Goal: Information Seeking & Learning: Learn about a topic

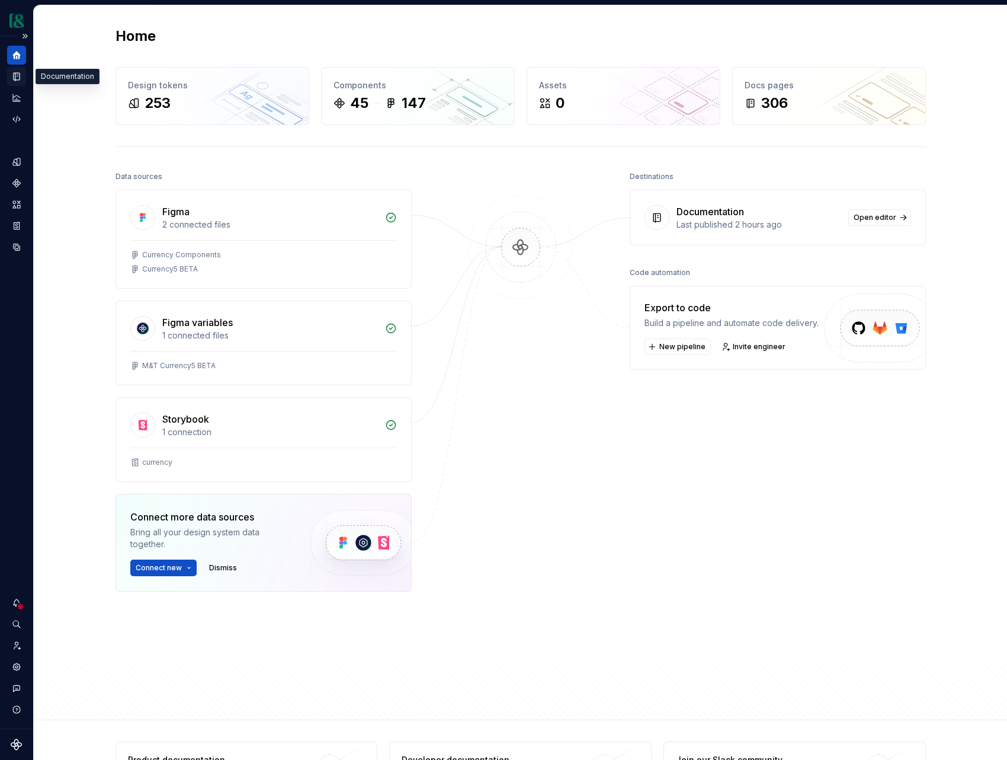
click at [18, 84] on div "Documentation" at bounding box center [16, 76] width 19 height 19
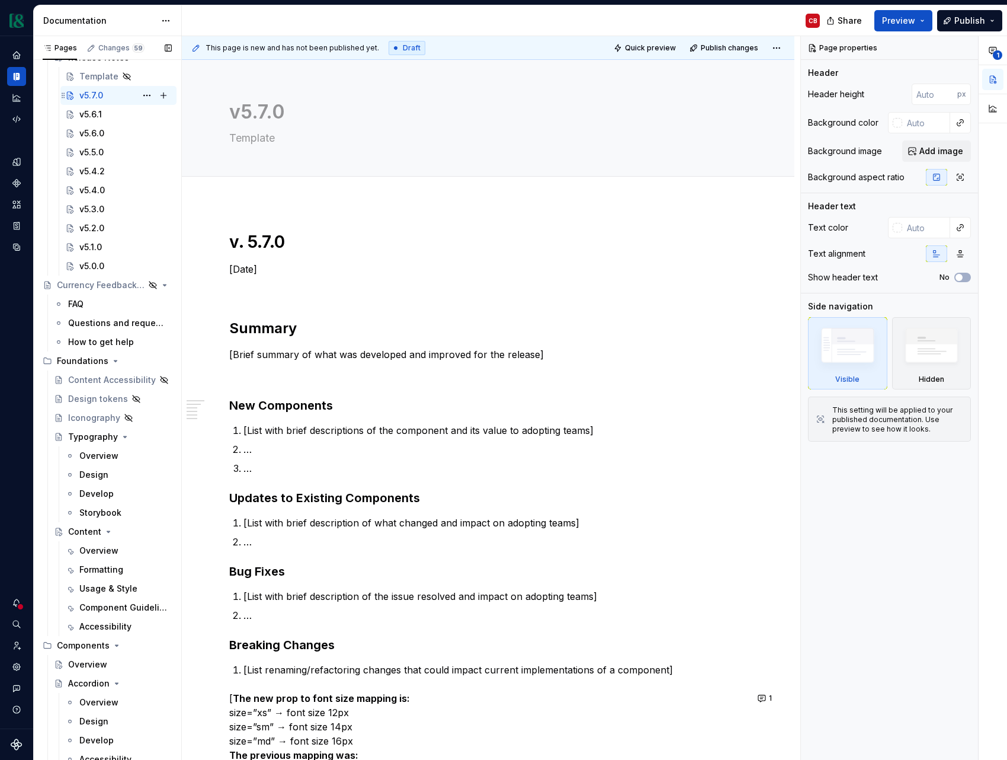
scroll to position [239, 0]
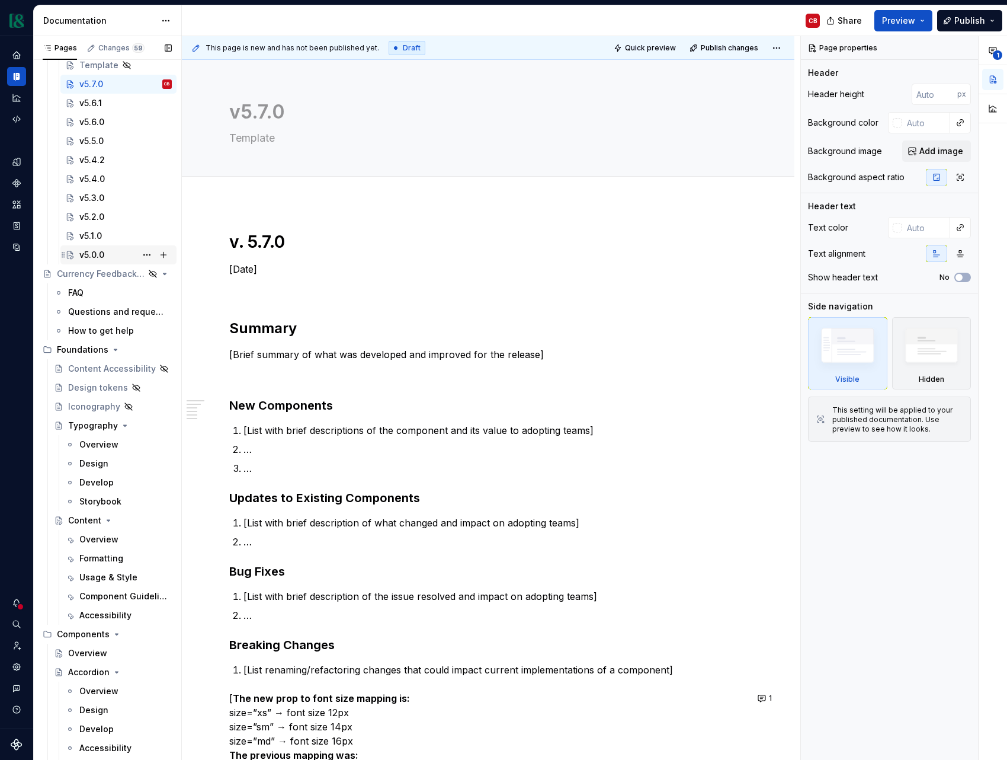
click at [101, 257] on div "v5.0.0" at bounding box center [91, 255] width 25 height 12
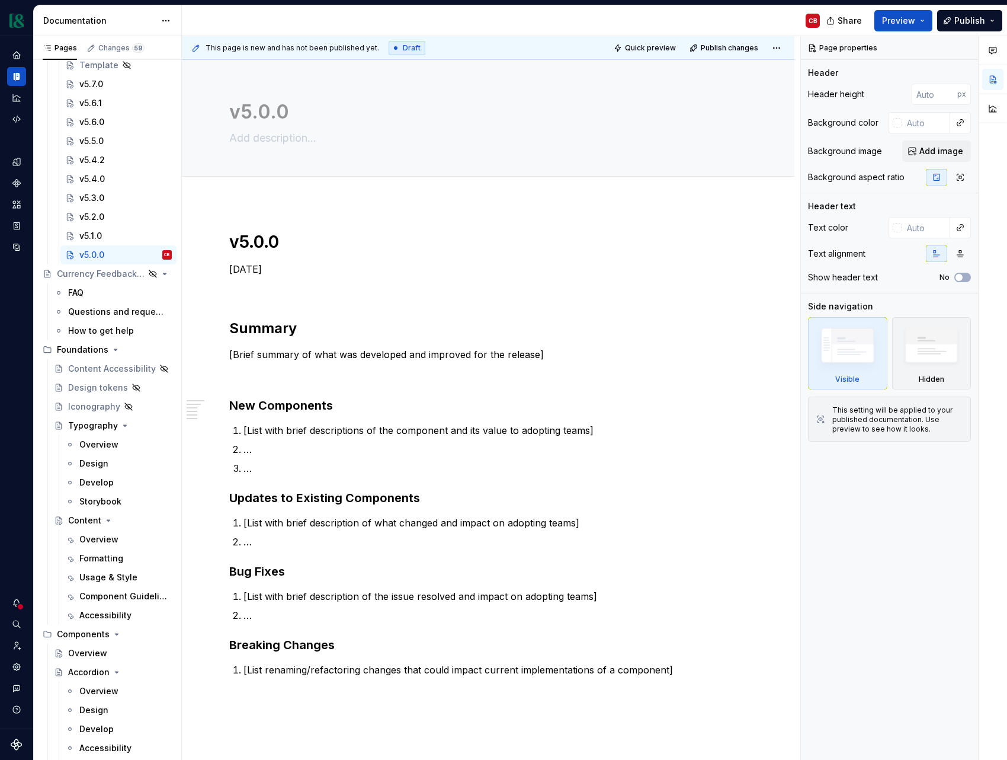
click at [343, 667] on p "[List renaming/refactoring changes that could impact current implementations of…" at bounding box center [496, 669] width 504 height 14
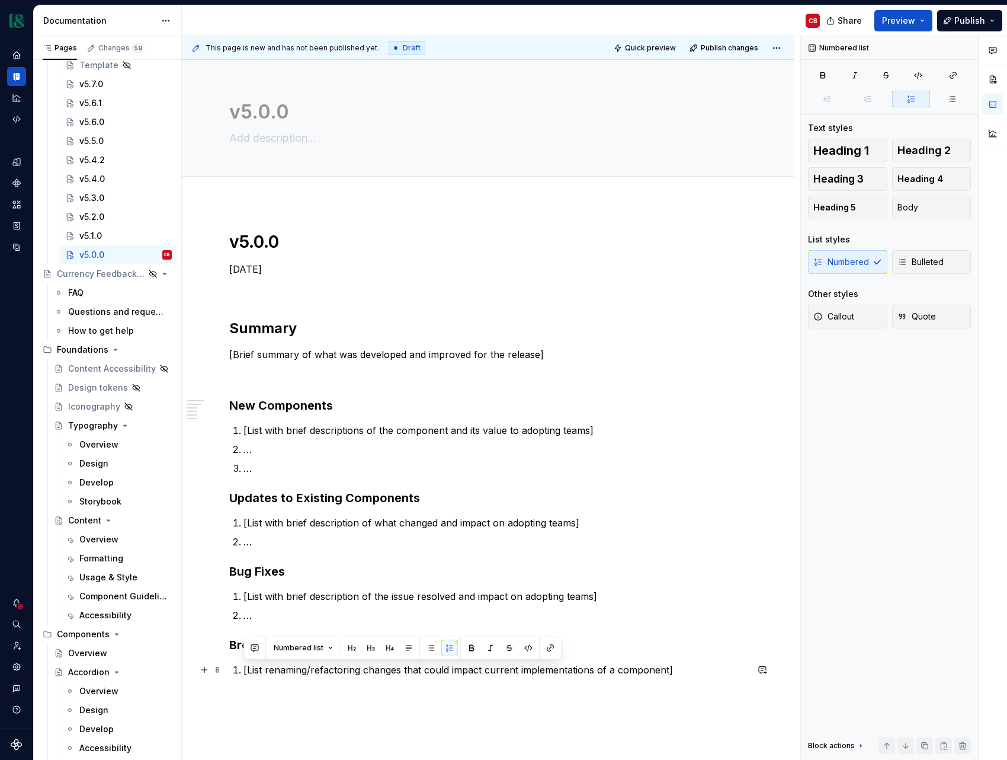
click at [343, 667] on p "[List renaming/refactoring changes that could impact current implementations of…" at bounding box center [496, 669] width 504 height 14
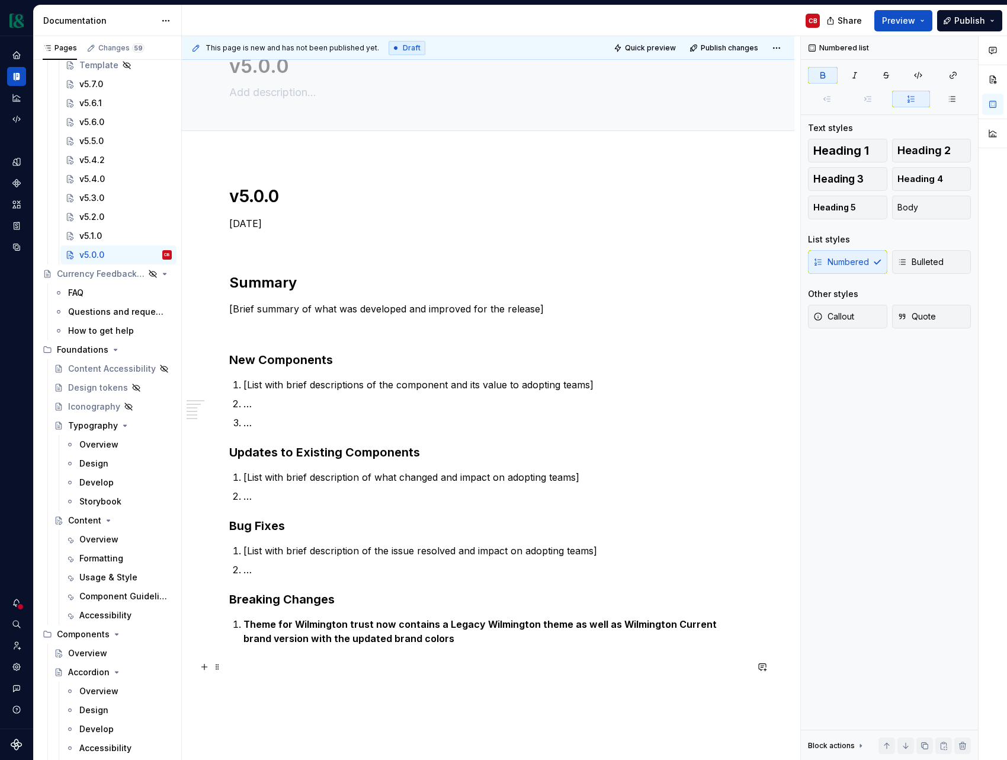
scroll to position [47, 0]
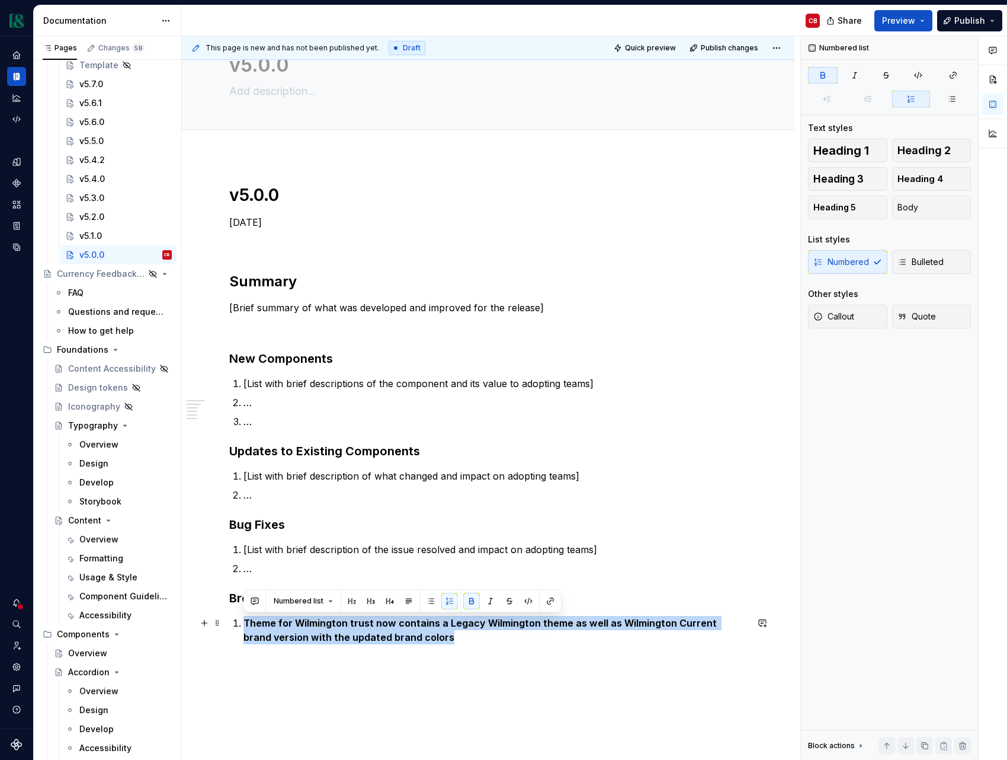
drag, startPoint x: 333, startPoint y: 637, endPoint x: 238, endPoint y: 624, distance: 95.6
click at [244, 624] on li "Theme for Wilmington trust now contains a Legacy Wilmington theme as well as Wi…" at bounding box center [496, 630] width 504 height 28
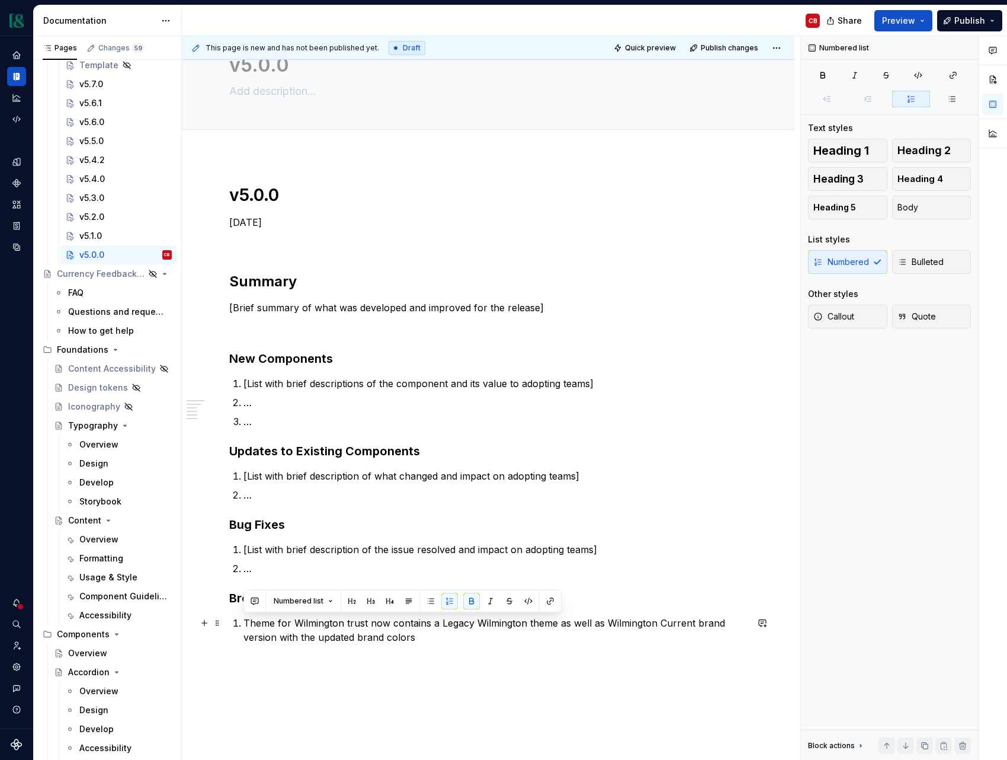
type textarea "*"
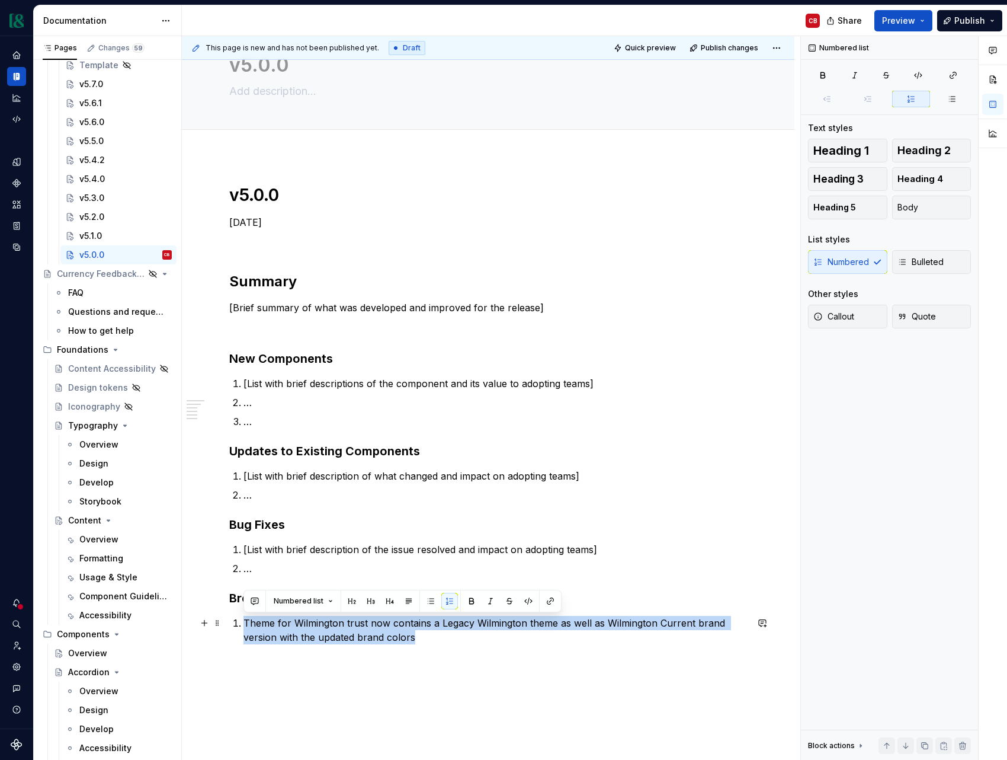
click at [348, 624] on p "Theme for Wilmington trust now contains a Legacy Wilmington theme as well as Wi…" at bounding box center [496, 630] width 504 height 28
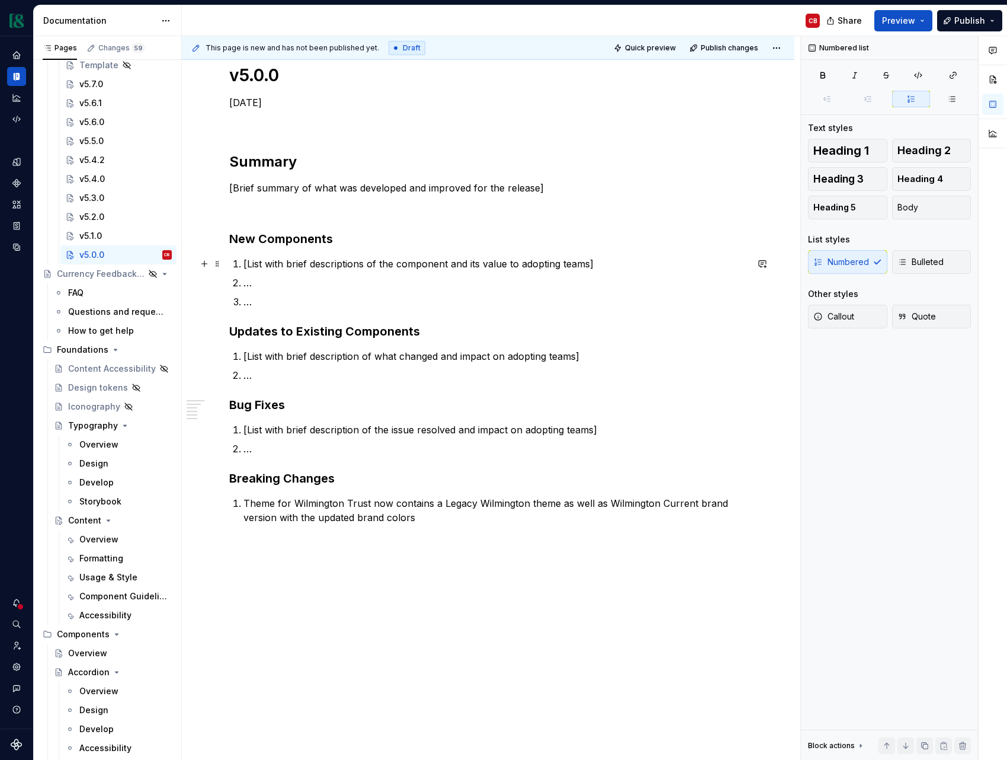
scroll to position [0, 0]
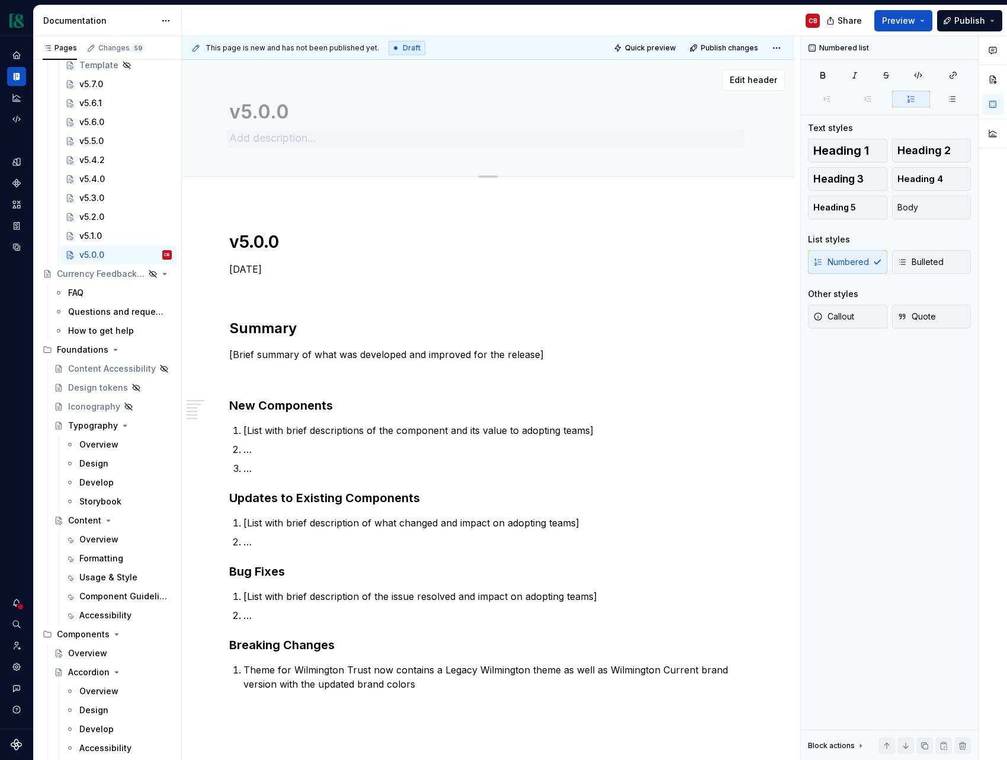
type textarea "*"
click at [278, 138] on textarea at bounding box center [486, 138] width 518 height 19
paste textarea "Currency 5.0 Design Building Block Web Components + Wilmington Brand Changes"
type textarea "Currency 5.0 Design Building Block Web Components + Wilmington Brand Changes"
type textarea "*"
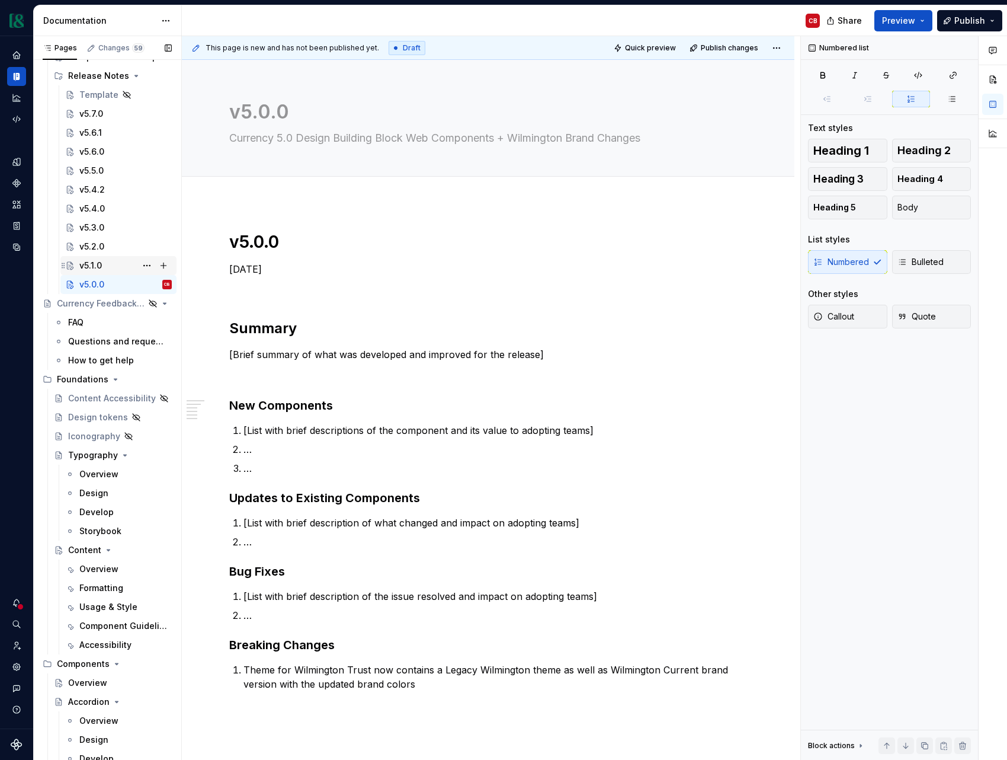
scroll to position [194, 0]
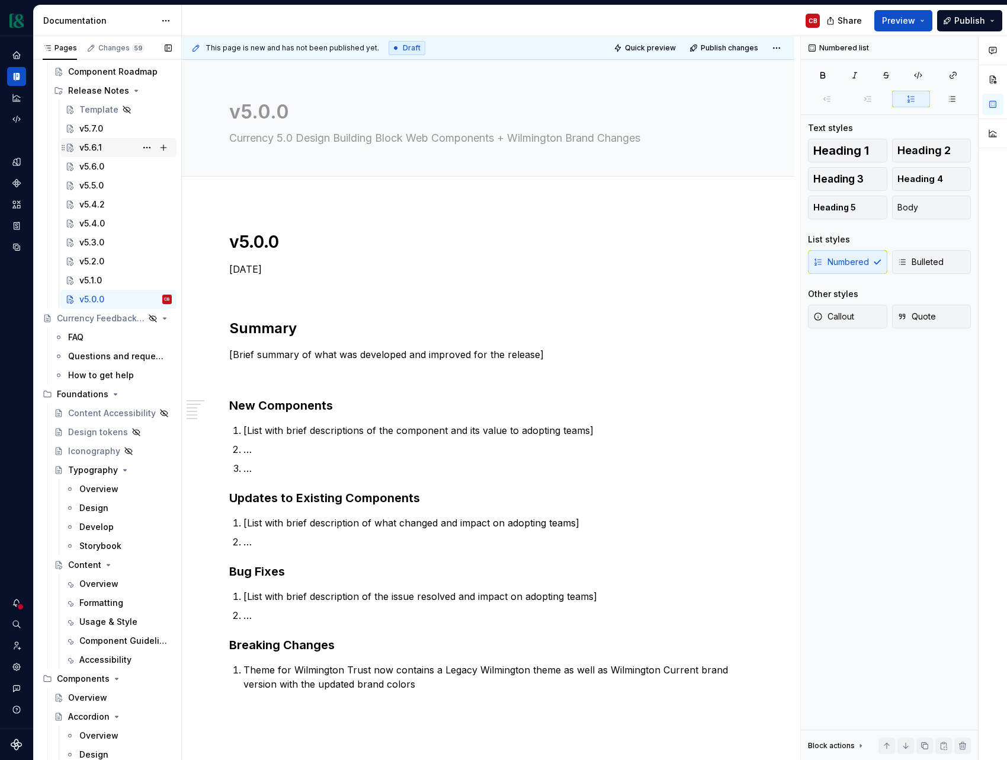
type textarea "Currency 5.0 Design Building Block Web Components + Wilmington Brand Changes"
click at [100, 148] on div "v5.6.1" at bounding box center [90, 148] width 23 height 12
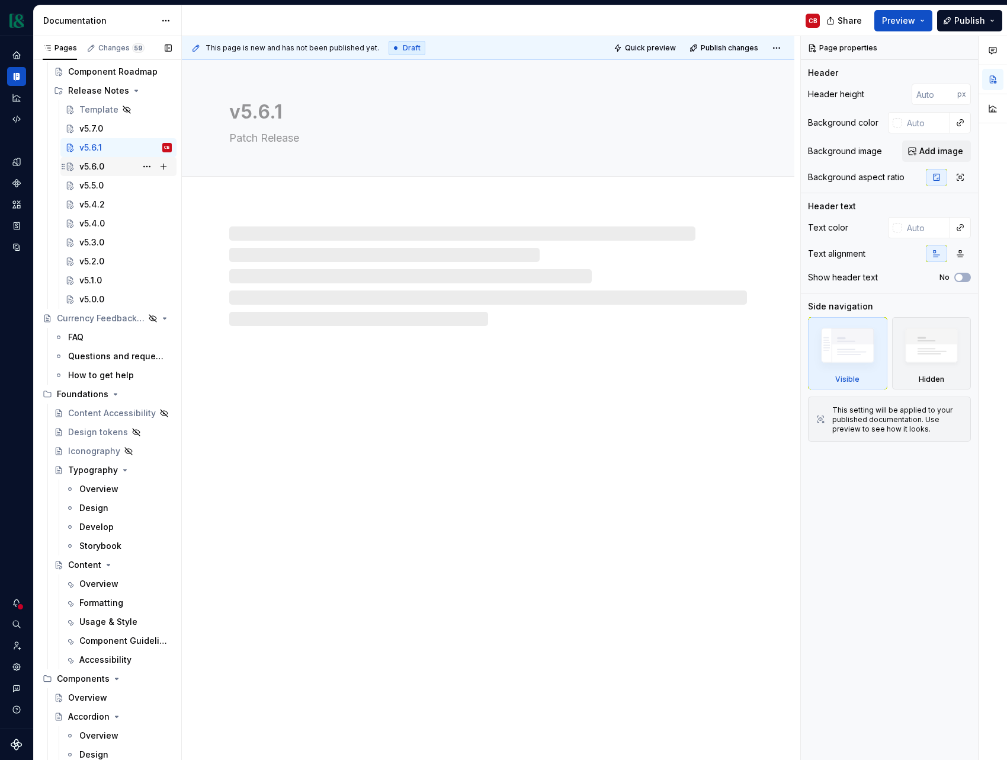
click at [102, 164] on div "v5.6.0" at bounding box center [91, 167] width 25 height 12
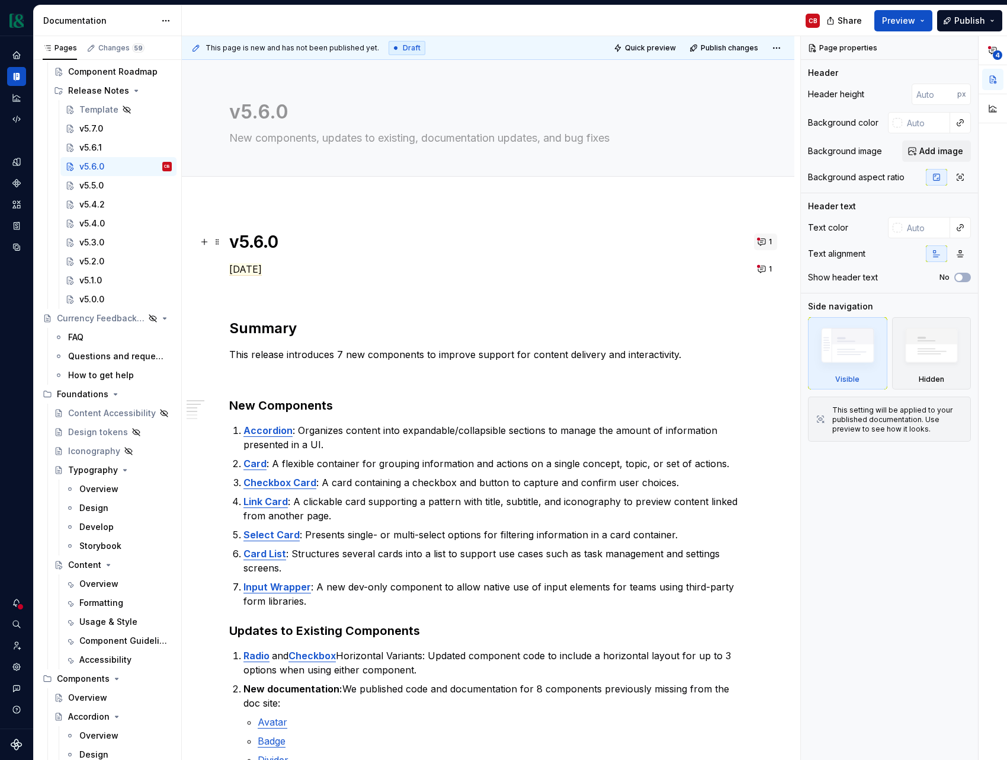
click at [770, 243] on button "1" at bounding box center [765, 241] width 23 height 17
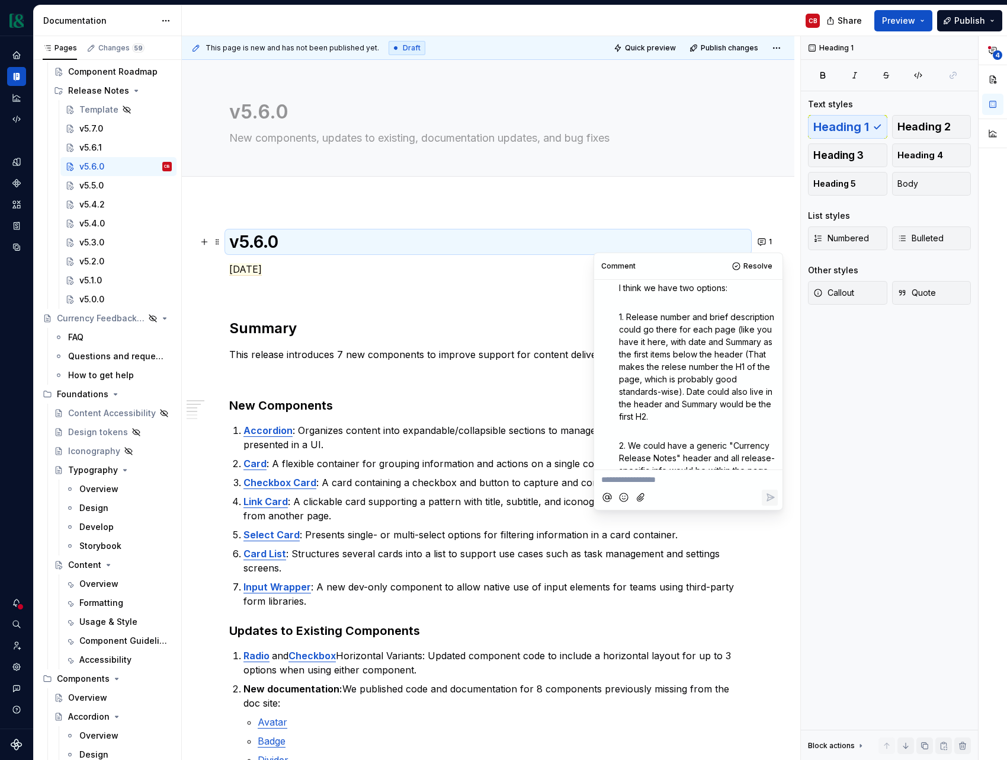
scroll to position [120, 0]
click at [272, 245] on h1 "v5.6.0" at bounding box center [488, 241] width 518 height 21
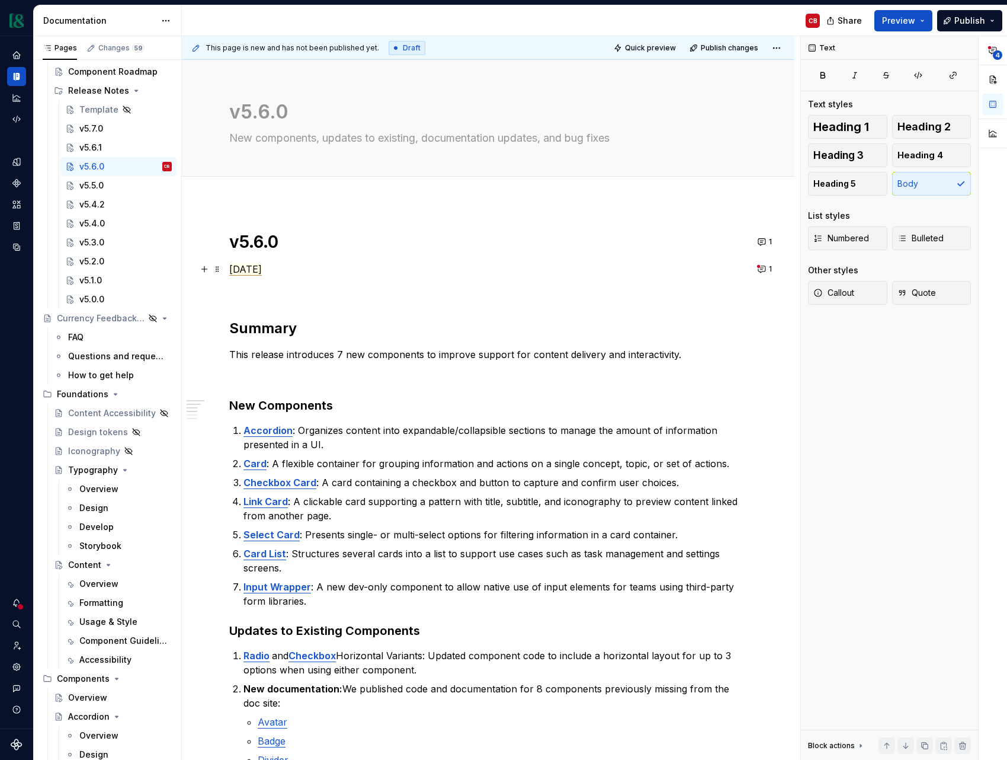
click at [262, 268] on span "[DATE]" at bounding box center [245, 269] width 33 height 12
click at [259, 117] on textarea "v5.6.0" at bounding box center [486, 112] width 518 height 28
click at [260, 111] on textarea "v5.6.0" at bounding box center [486, 112] width 518 height 28
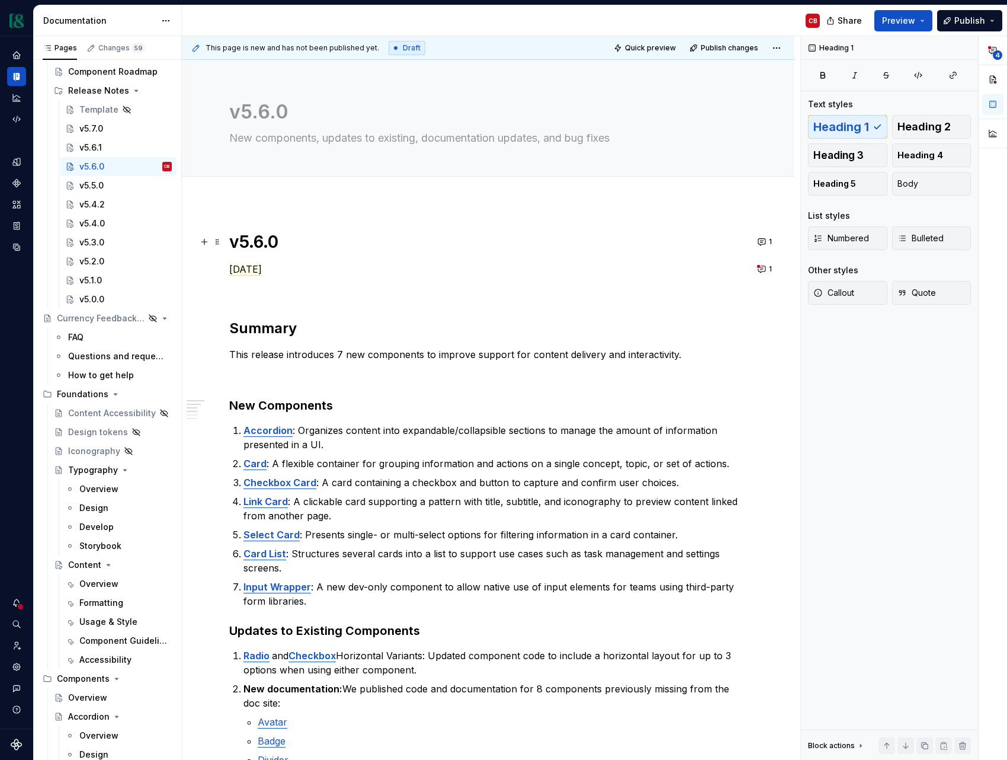
click at [264, 240] on h1 "v5.6.0" at bounding box center [488, 241] width 518 height 21
click at [262, 270] on span "[DATE]" at bounding box center [245, 269] width 33 height 12
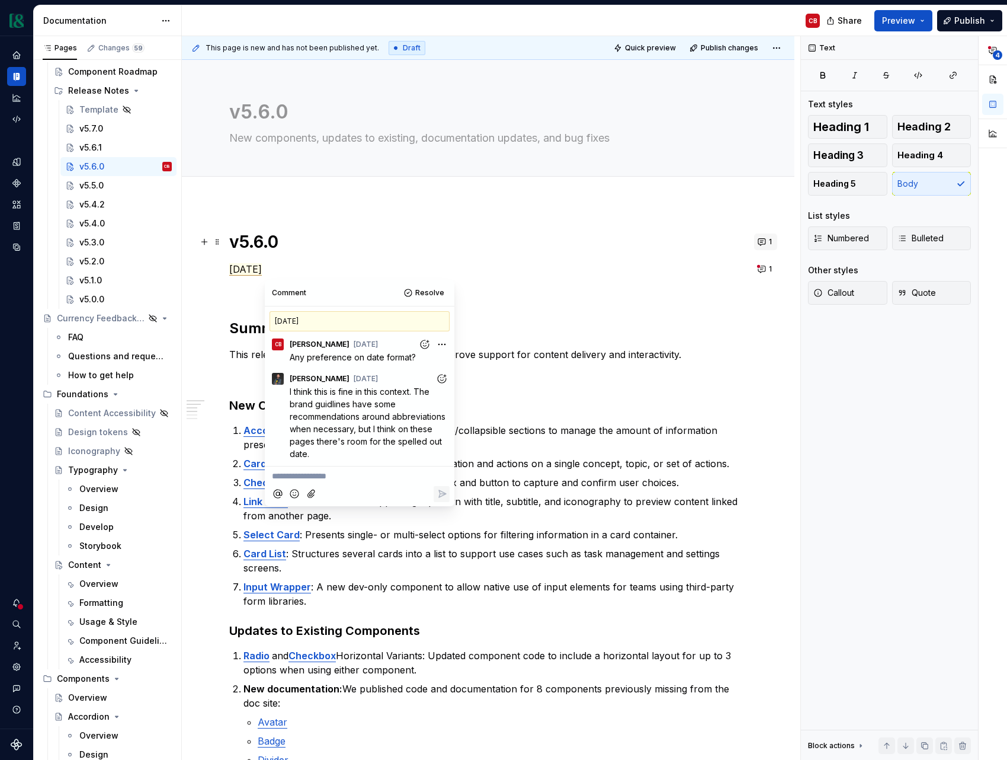
click at [770, 242] on button "1" at bounding box center [765, 241] width 23 height 17
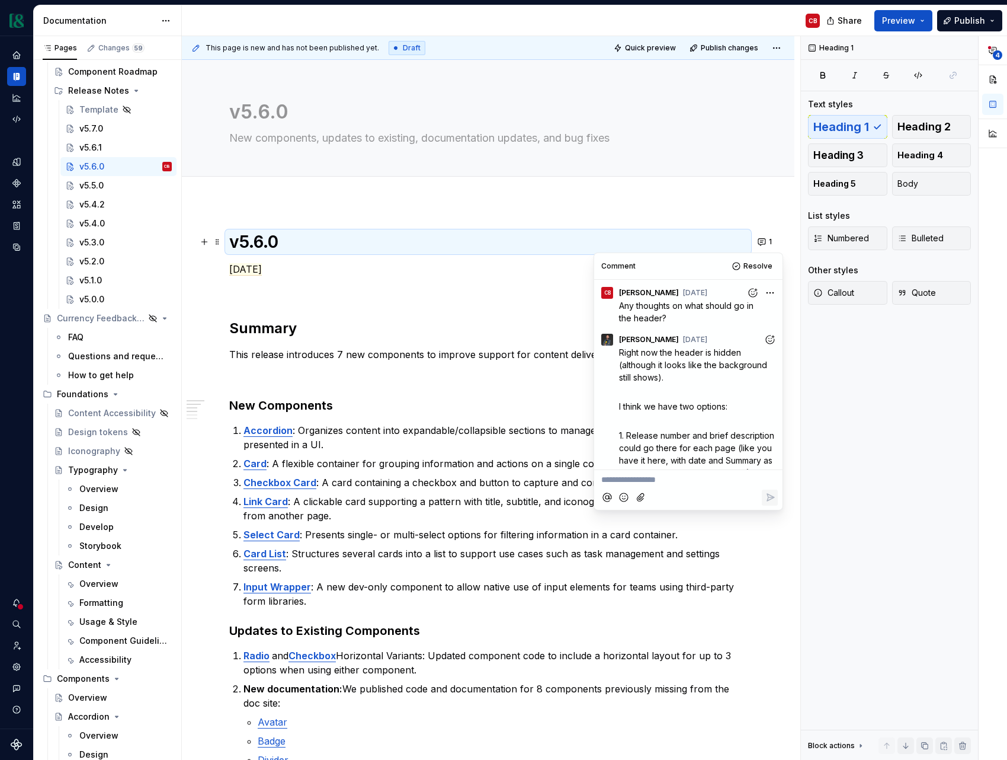
scroll to position [295, 0]
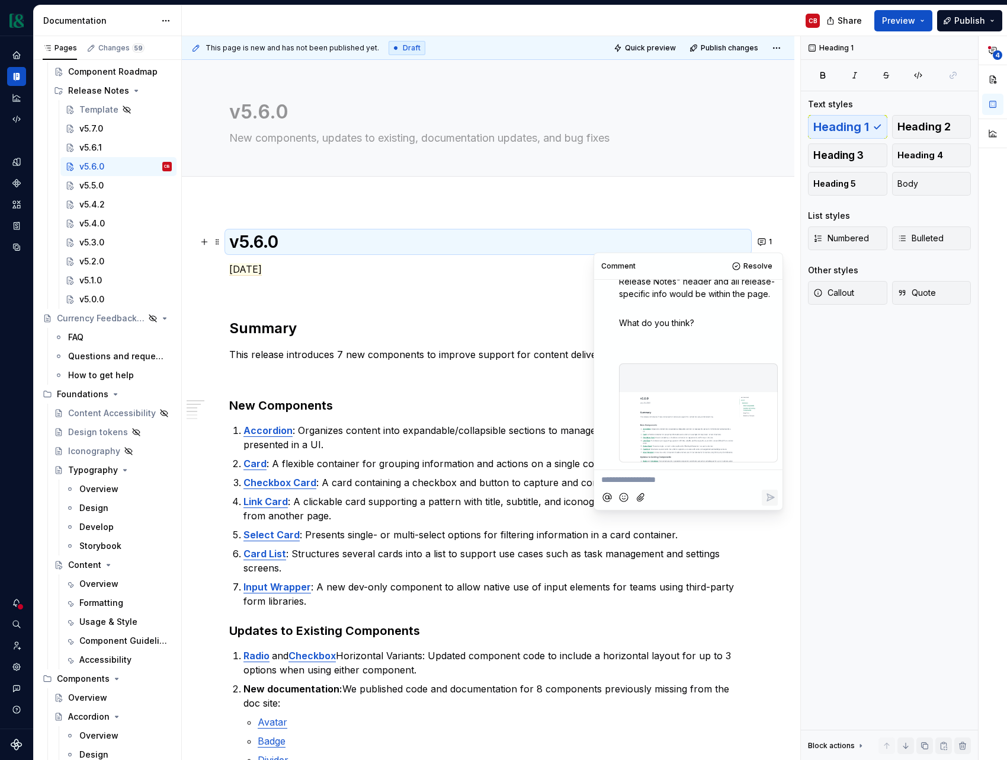
click at [704, 415] on div at bounding box center [698, 413] width 159 height 100
click at [723, 408] on div at bounding box center [698, 413] width 159 height 100
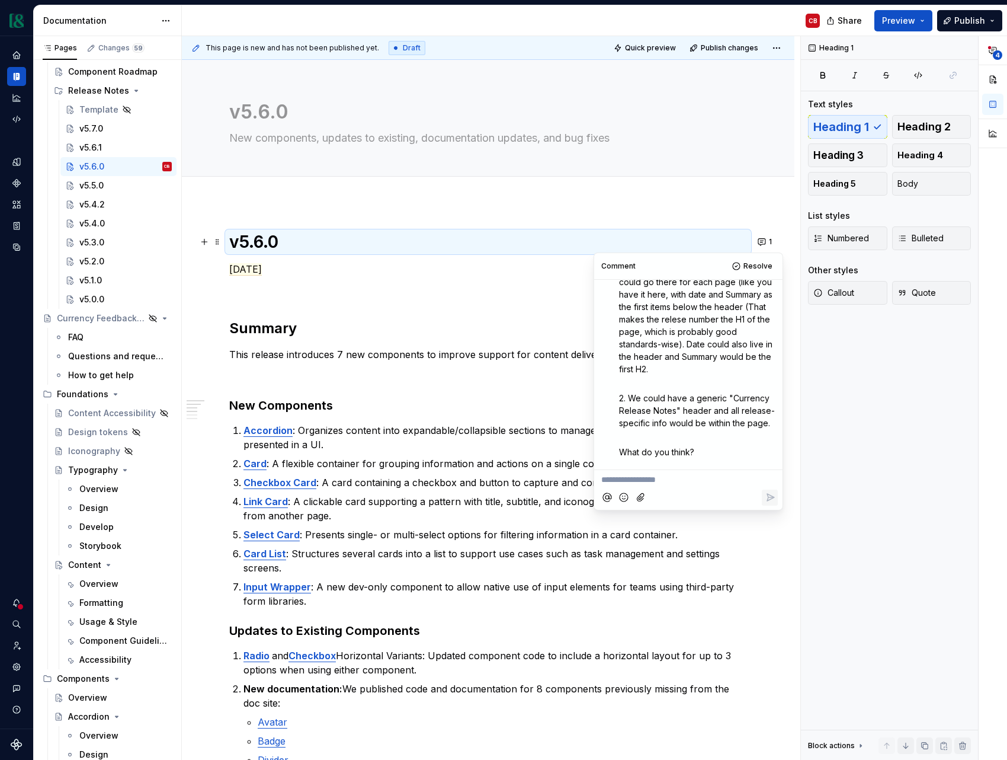
scroll to position [169, 0]
click at [280, 118] on textarea "v5.6.0" at bounding box center [486, 112] width 518 height 28
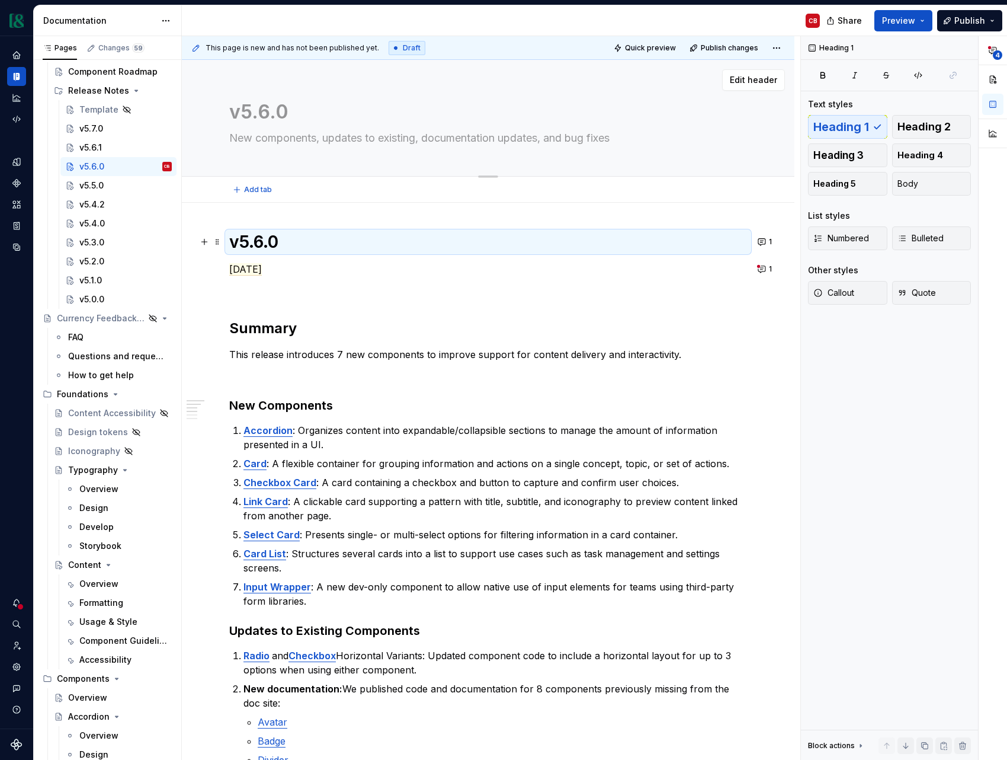
type textarea "*"
type textarea "C"
type textarea "*"
type textarea "Cu"
type textarea "*"
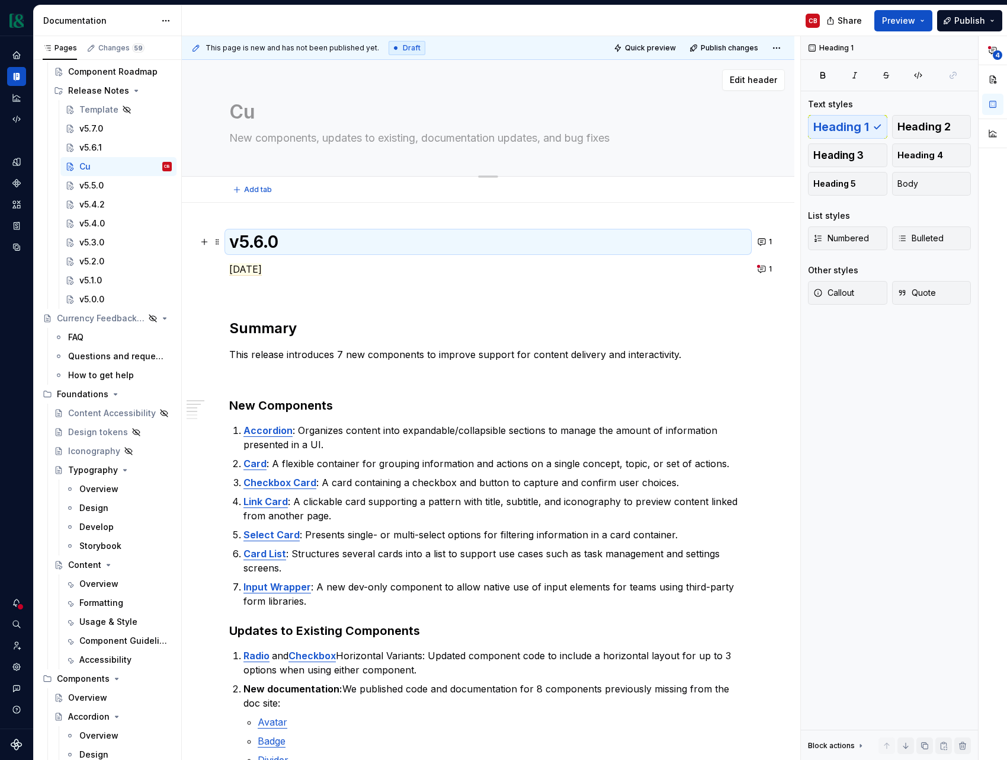
type textarea "Cur"
type textarea "*"
type textarea "Curr"
type textarea "*"
type textarea "Curre"
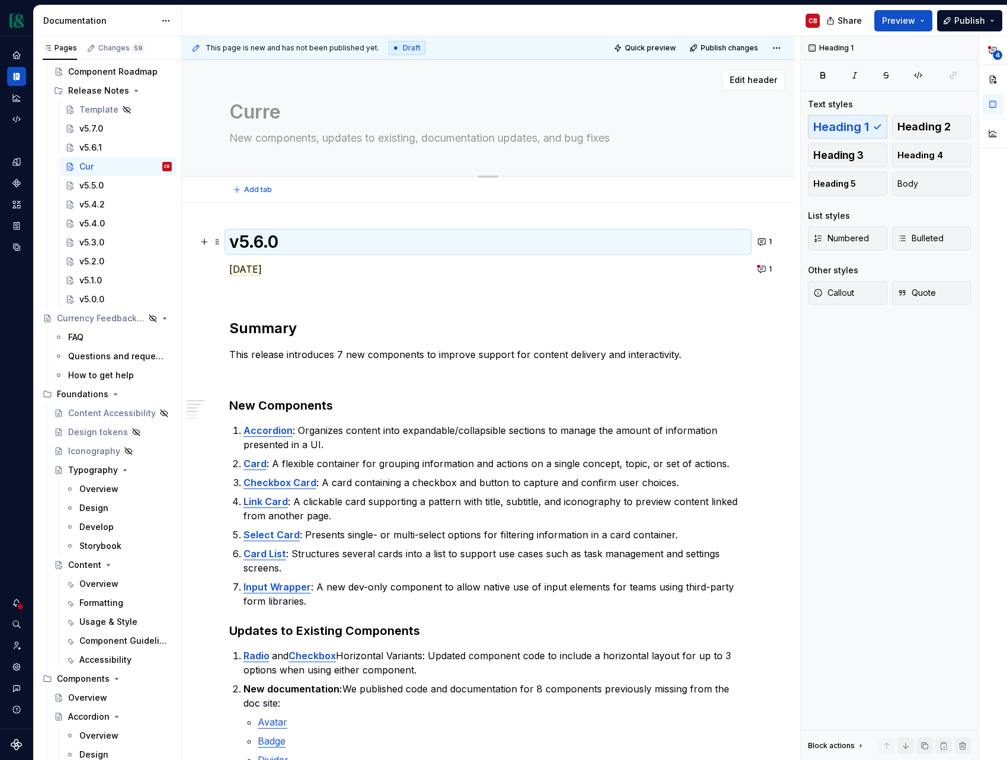
type textarea "*"
type textarea "Curren"
type textarea "*"
type textarea "Currenc"
type textarea "*"
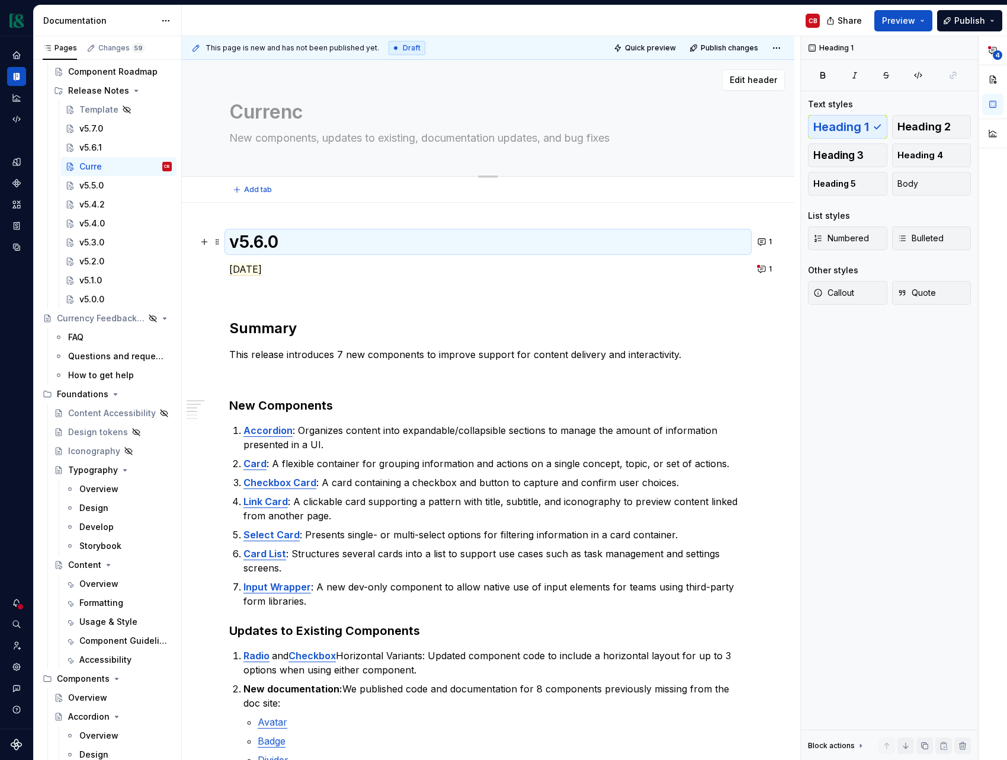
type textarea "Currency"
type textarea "*"
type textarea "Currency"
type textarea "*"
type textarea "Currency R"
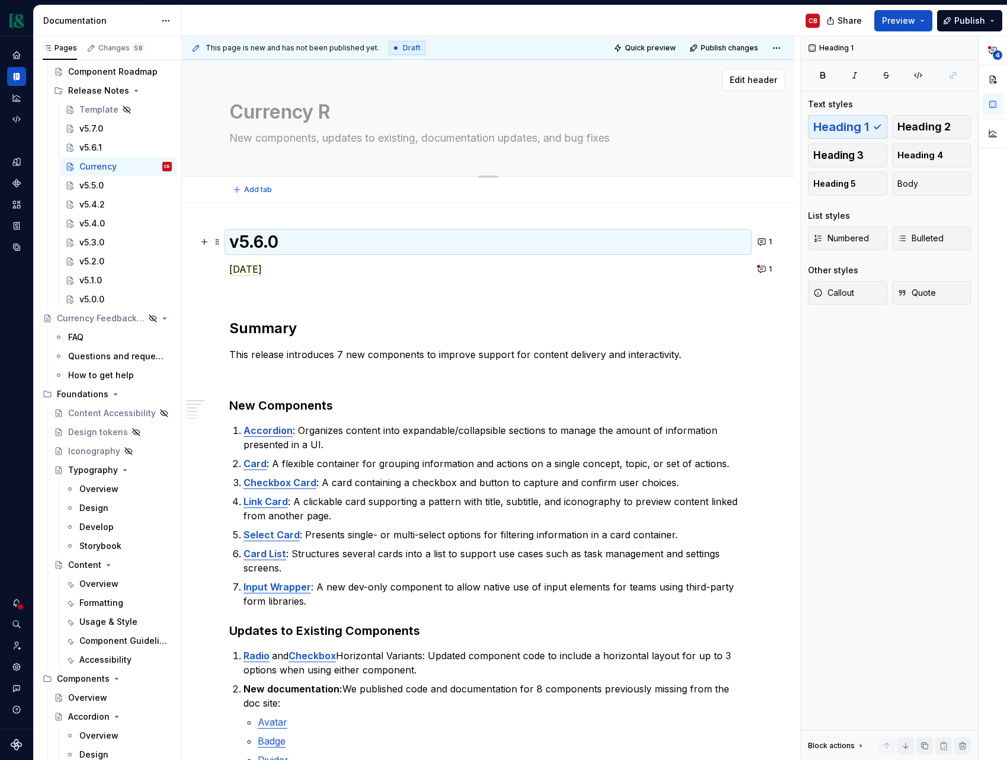
type textarea "*"
type textarea "Currency Re"
type textarea "*"
type textarea "Currency Rel"
type textarea "*"
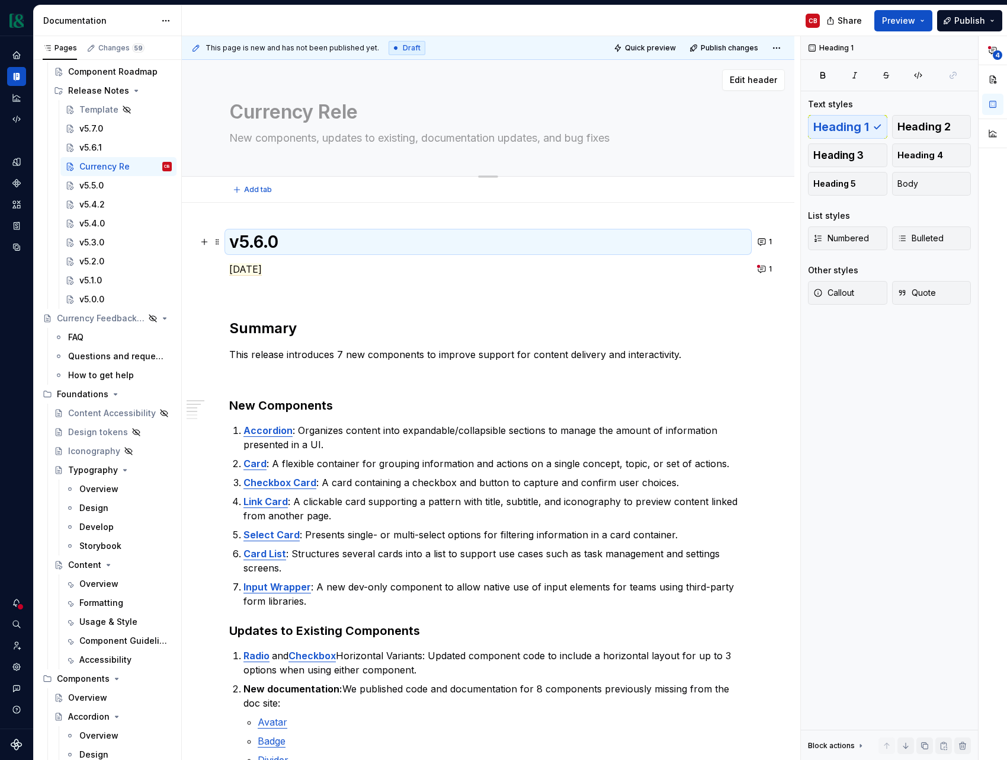
type textarea "Currency Relea"
type textarea "*"
type textarea "Currency Releas"
type textarea "*"
type textarea "Currency Release"
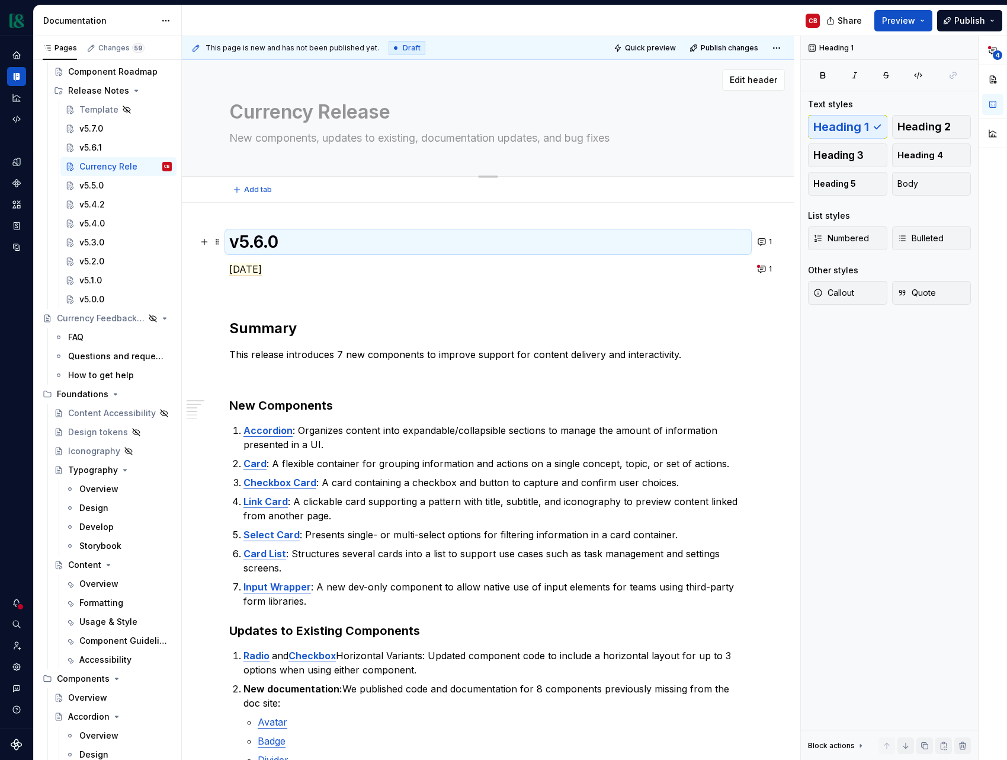
type textarea "*"
type textarea "Currency Release"
type textarea "*"
type textarea "Currency Release N"
type textarea "*"
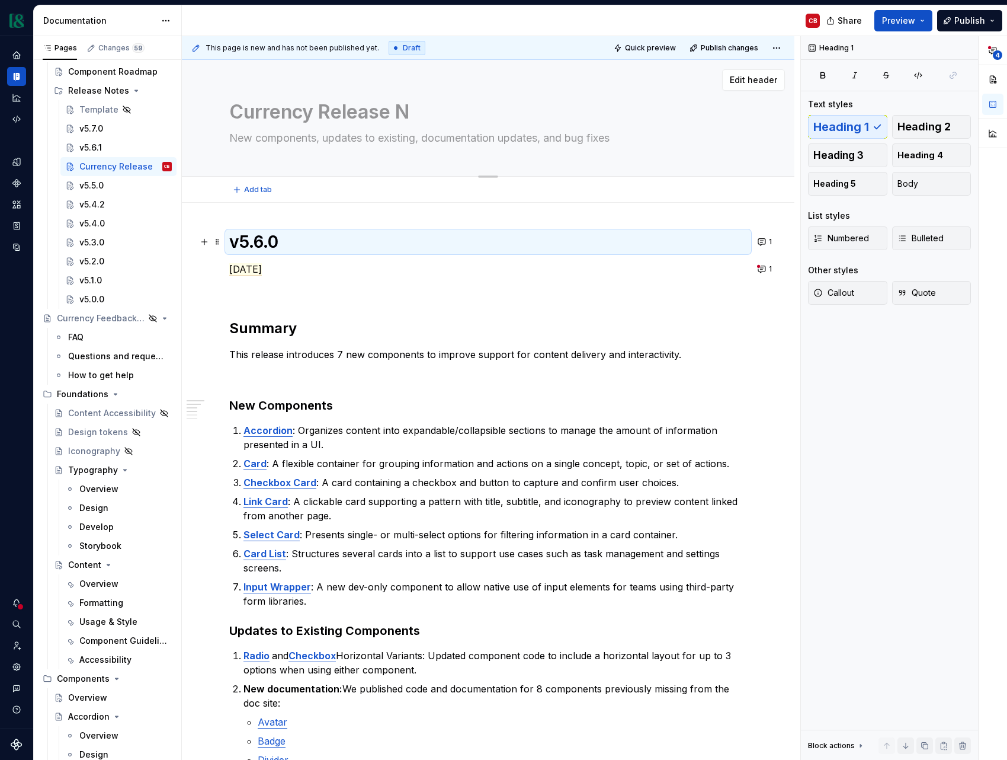
type textarea "Currency Release No"
type textarea "*"
type textarea "Currency Release Not"
type textarea "*"
type textarea "Currency Release Note"
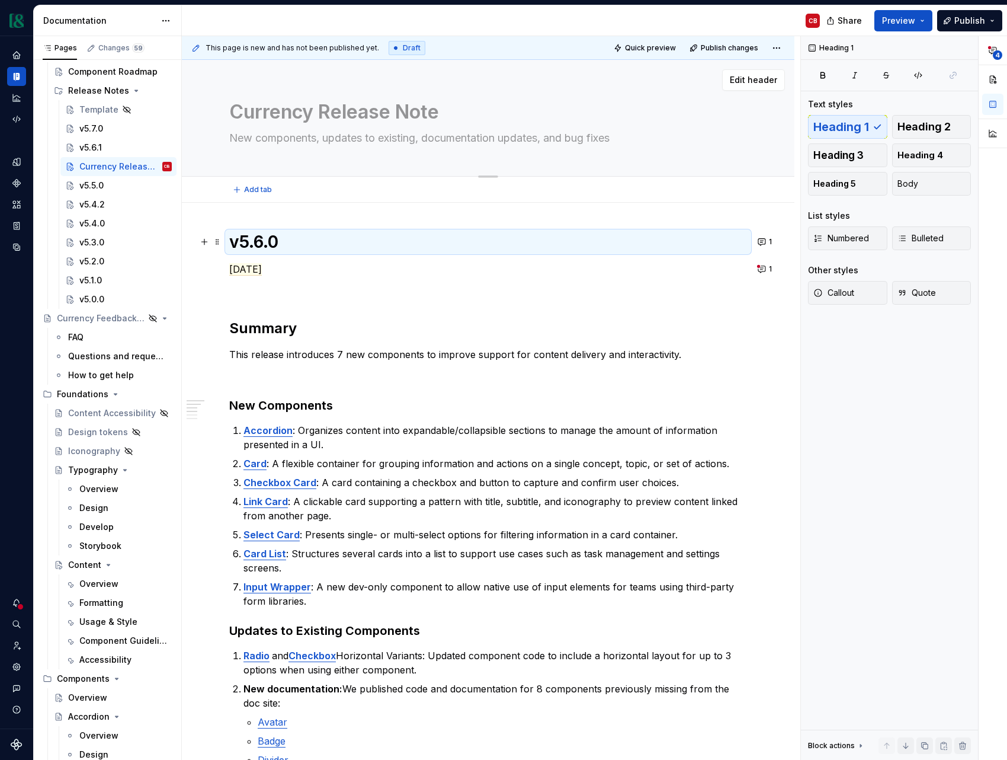
type textarea "*"
type textarea "Currency Release Notes"
type textarea "*"
type textarea "Currency Release Notes"
click at [281, 139] on textarea "New components, updates to existing, documentation updates, and bug fixes" at bounding box center [486, 138] width 518 height 19
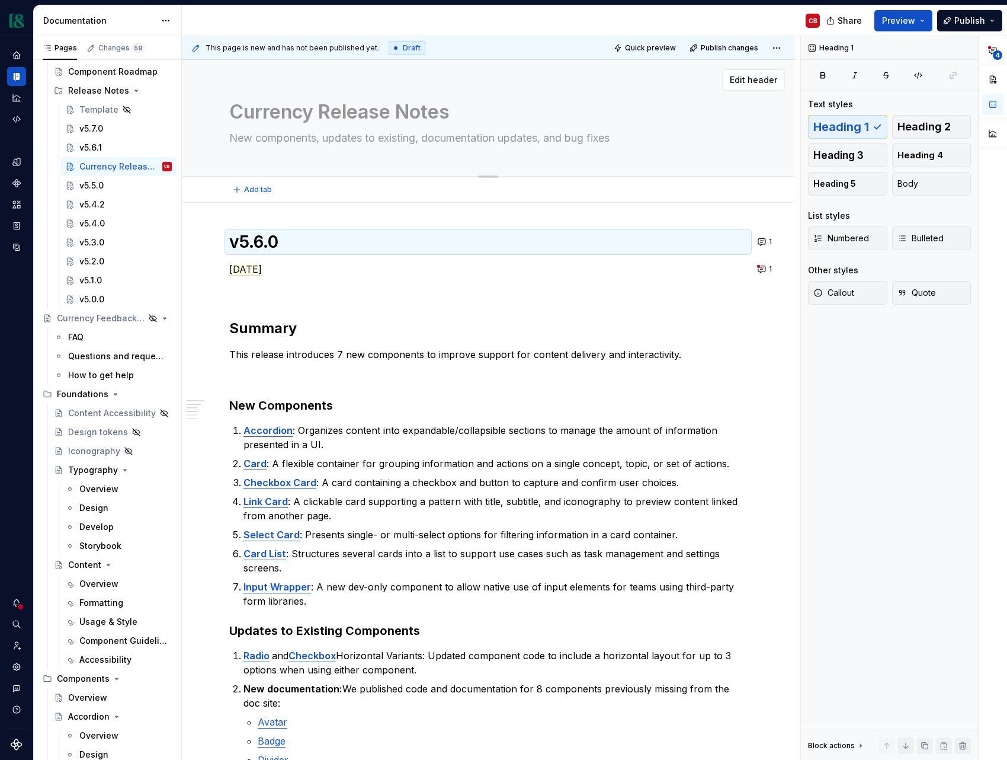
click at [281, 139] on textarea "New components, updates to existing, documentation updates, and bug fixes" at bounding box center [486, 138] width 518 height 19
type textarea "*"
click at [855, 486] on div "Heading 1 Text styles Heading 1 Heading 2 Heading 3 Heading 4 Heading 5 Body Li…" at bounding box center [889, 398] width 177 height 724
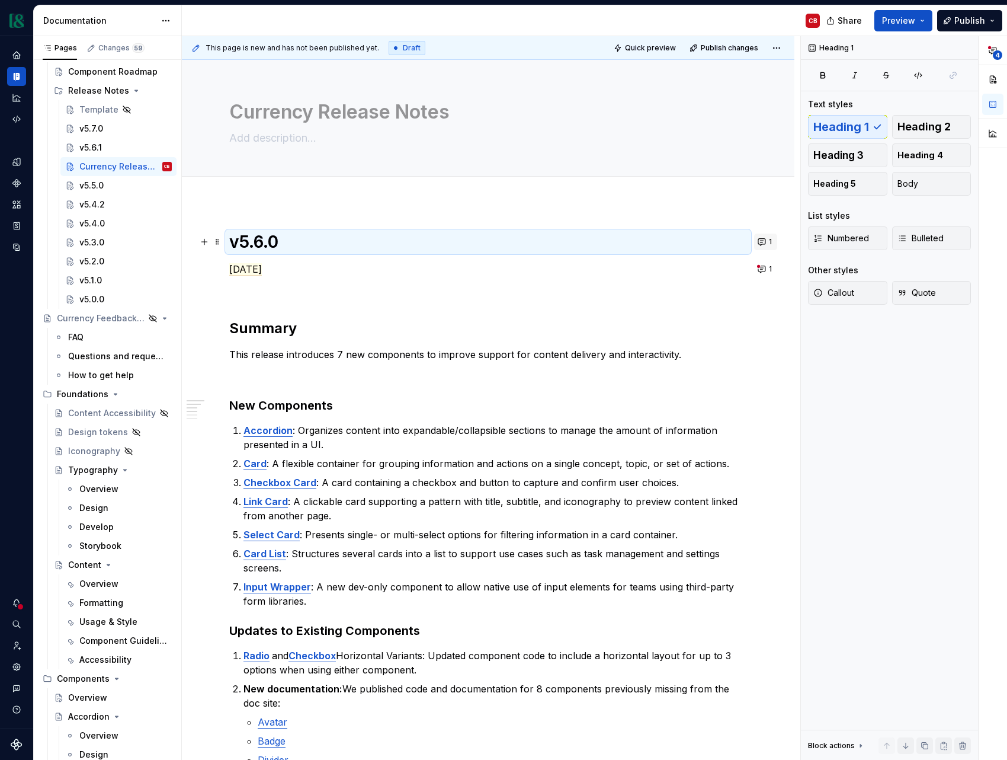
click at [771, 243] on button "1" at bounding box center [765, 241] width 23 height 17
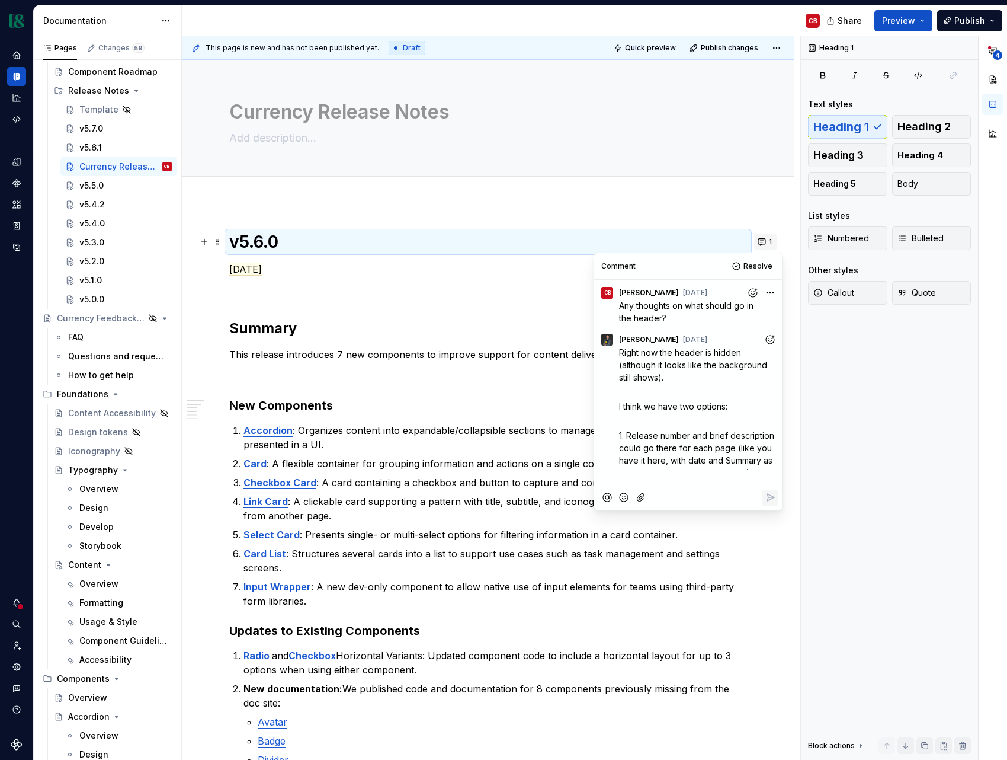
scroll to position [295, 0]
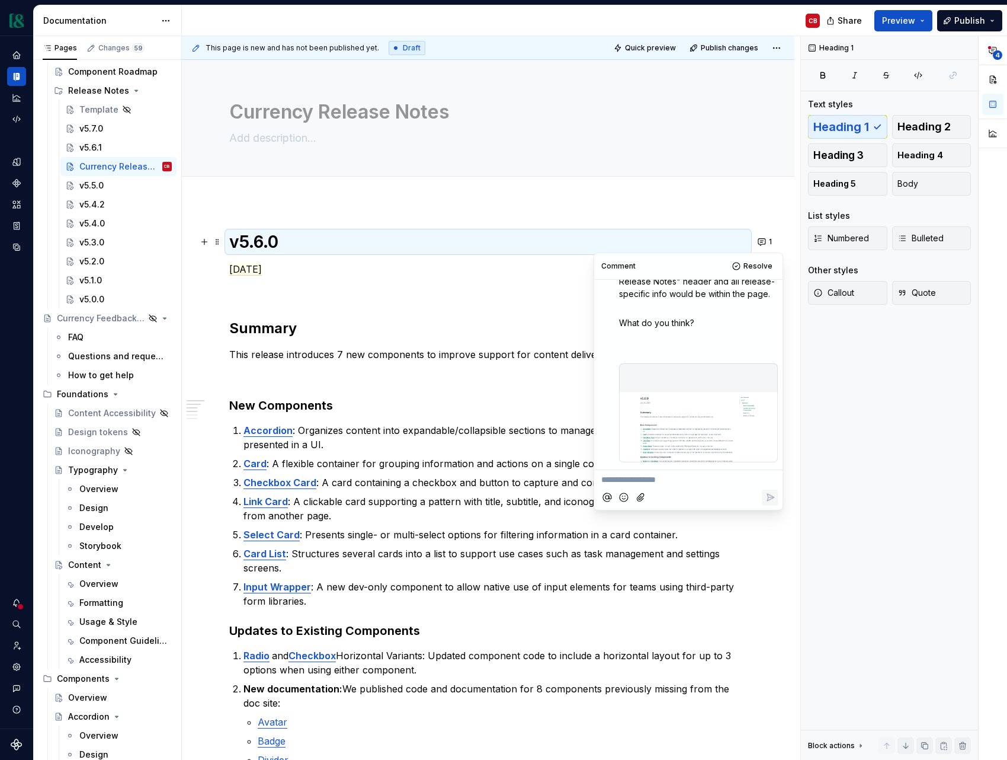
click at [701, 419] on div at bounding box center [698, 413] width 159 height 100
click at [872, 413] on div "Heading 1 Text styles Heading 1 Heading 2 Heading 3 Heading 4 Heading 5 Body Li…" at bounding box center [889, 398] width 177 height 724
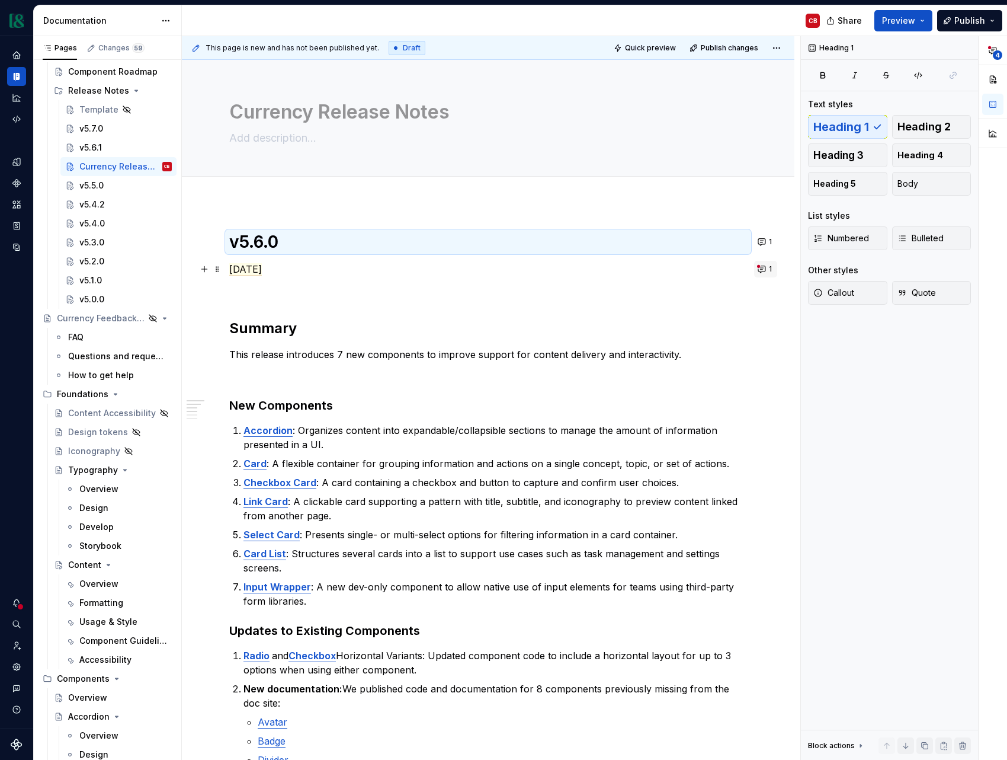
click at [770, 272] on button "1" at bounding box center [765, 269] width 23 height 17
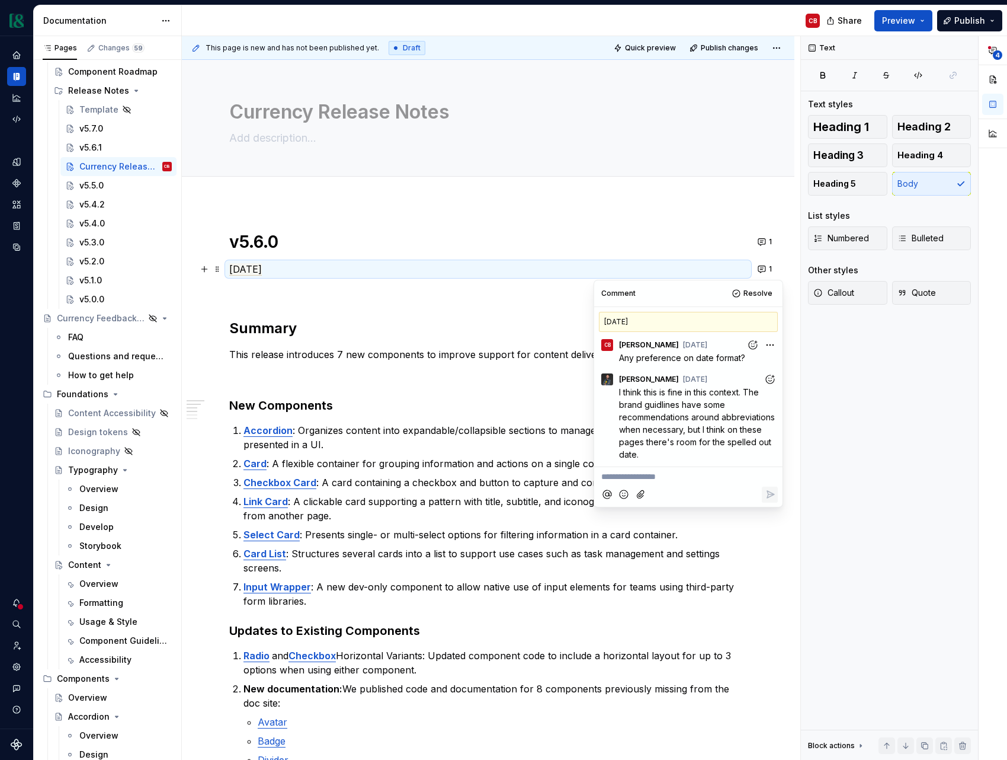
type textarea "*"
click at [751, 294] on span "Resolve" at bounding box center [758, 293] width 29 height 9
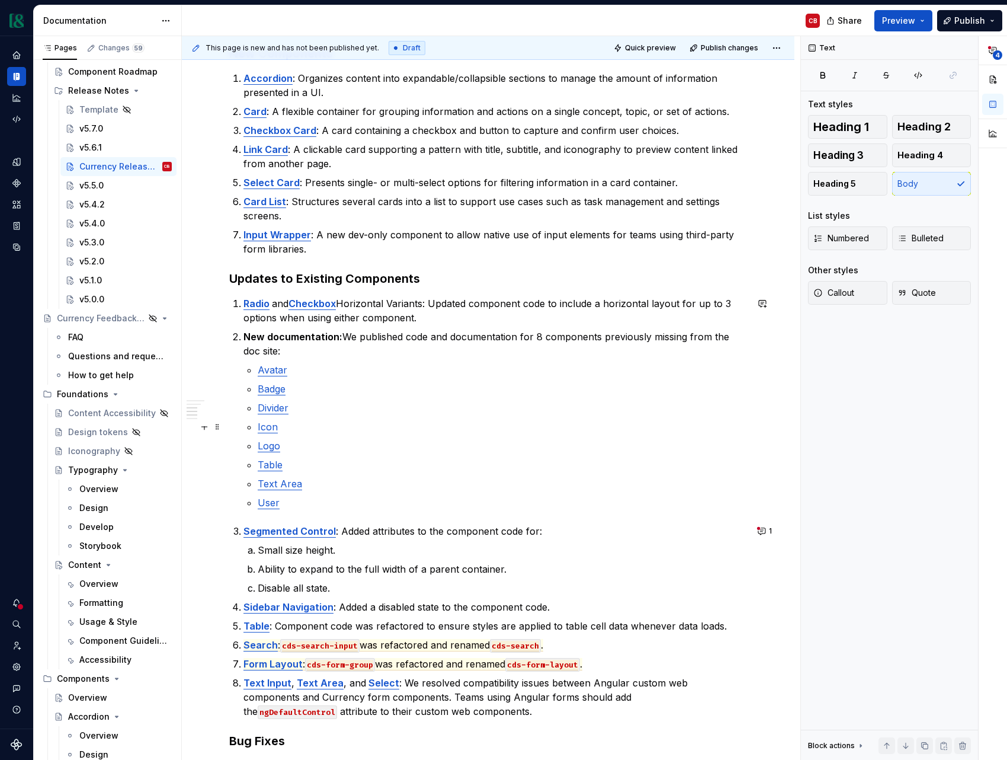
scroll to position [376, 0]
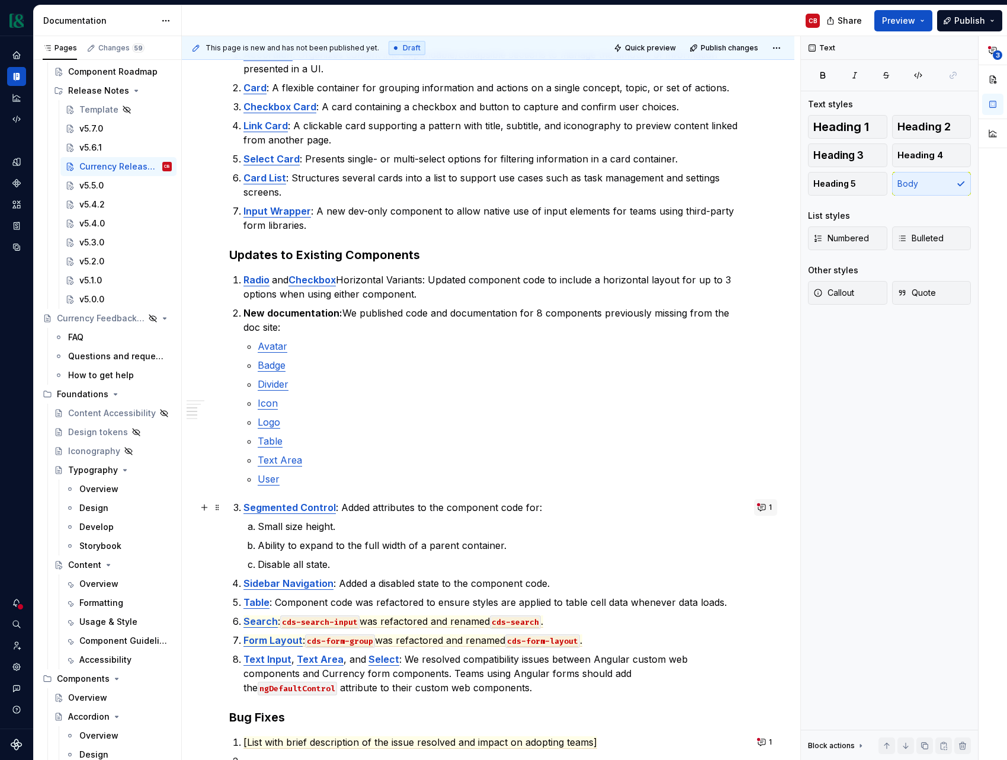
click at [770, 507] on button "1" at bounding box center [765, 507] width 23 height 17
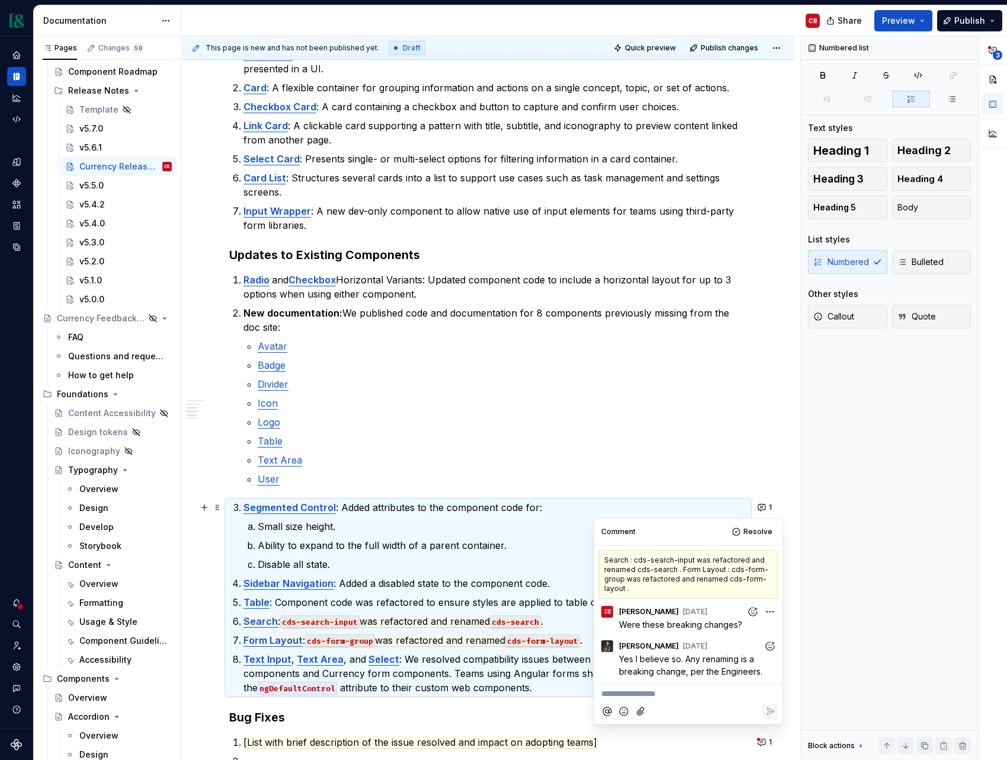
click at [664, 563] on div "Search : cds-search-input was refactored and renamed cds-search . Form Layout :…" at bounding box center [688, 574] width 179 height 49
click at [528, 595] on p "Table : Component code was refactored to ensure styles are applied to table cel…" at bounding box center [496, 602] width 504 height 14
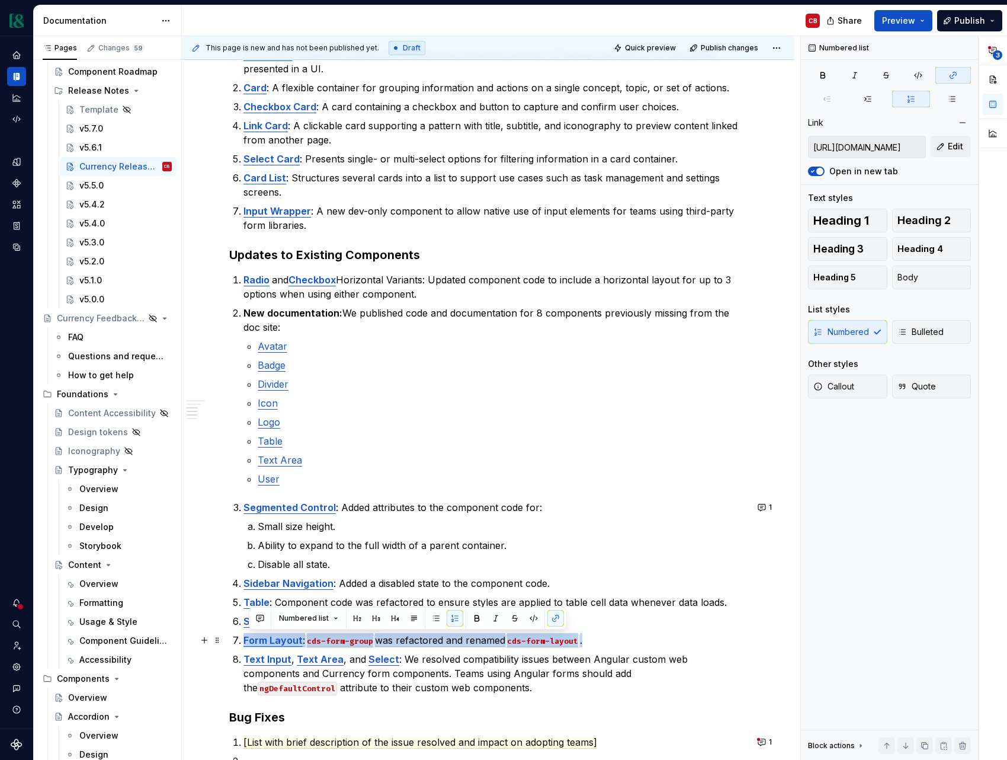
type input "[URL][DOMAIN_NAME]"
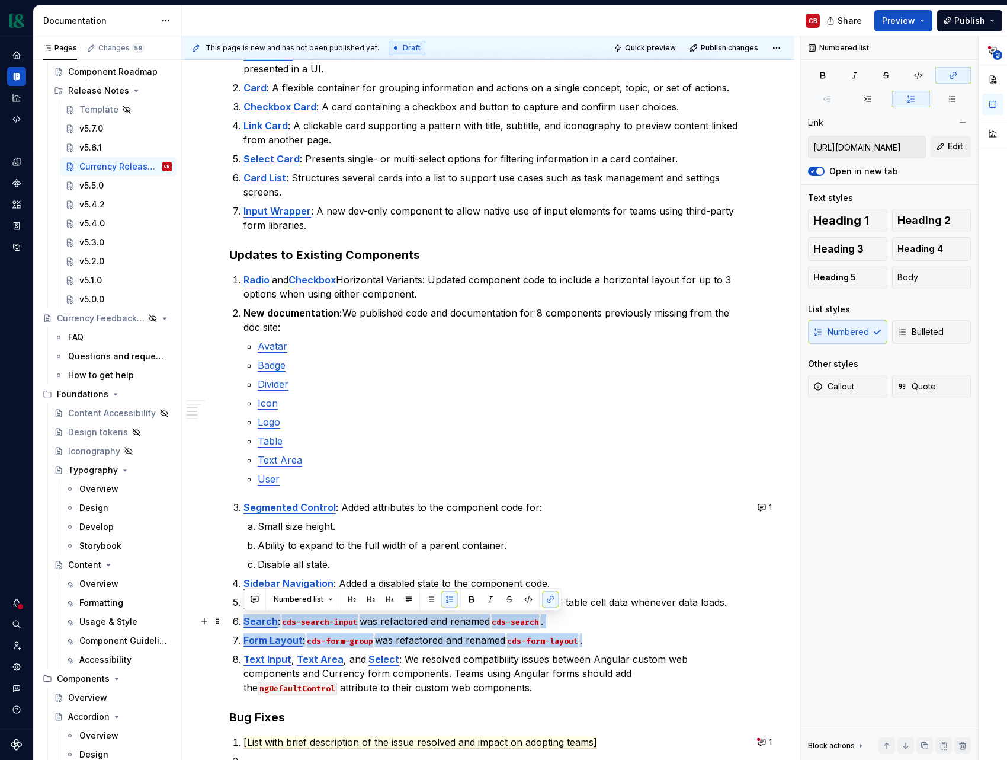
drag, startPoint x: 591, startPoint y: 642, endPoint x: 241, endPoint y: 623, distance: 350.1
click at [244, 623] on ol "Segmented Control : Added attributes to the component code for: Small size heig…" at bounding box center [496, 597] width 504 height 194
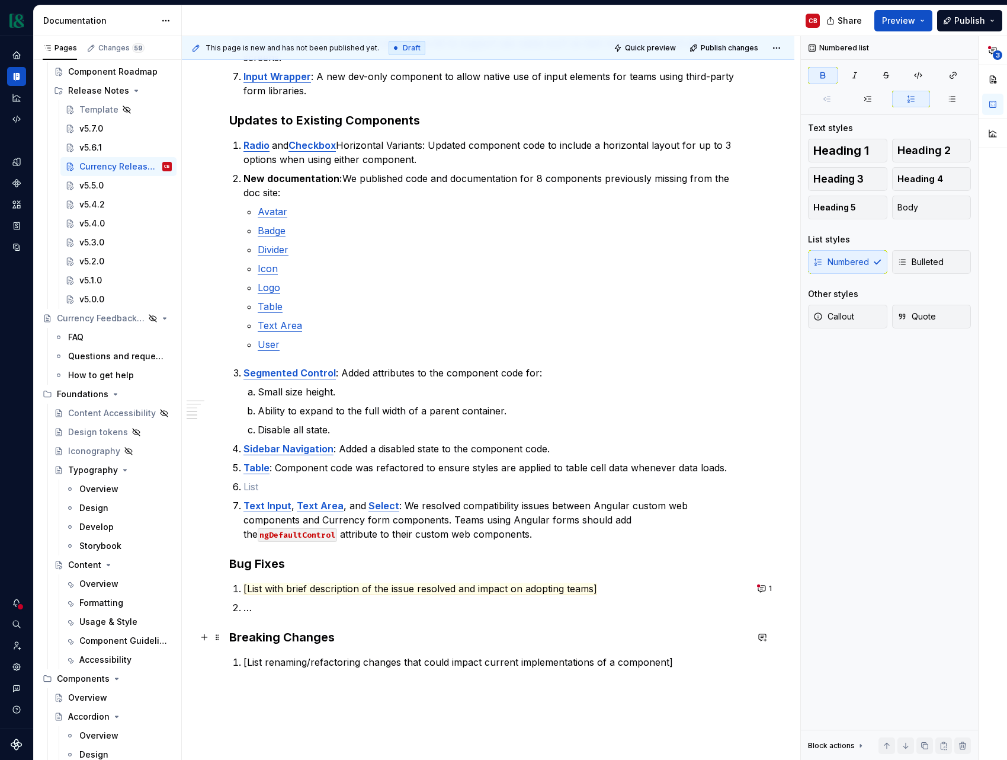
scroll to position [514, 0]
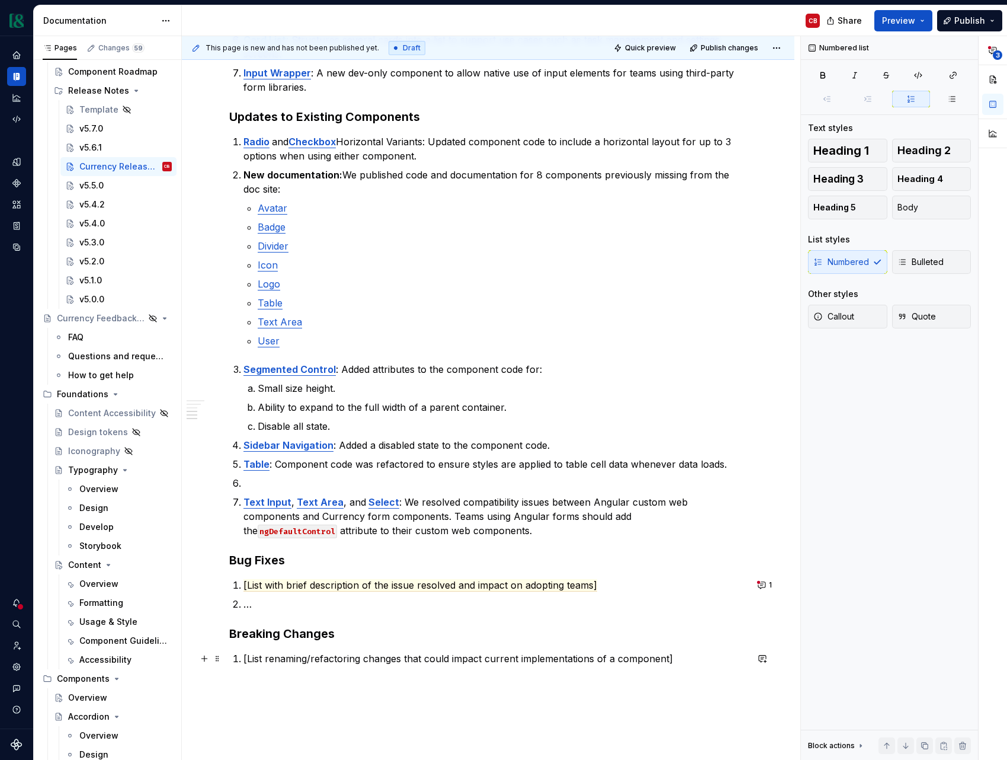
click at [597, 658] on p "[List renaming/refactoring changes that could impact current implementations of…" at bounding box center [496, 658] width 504 height 14
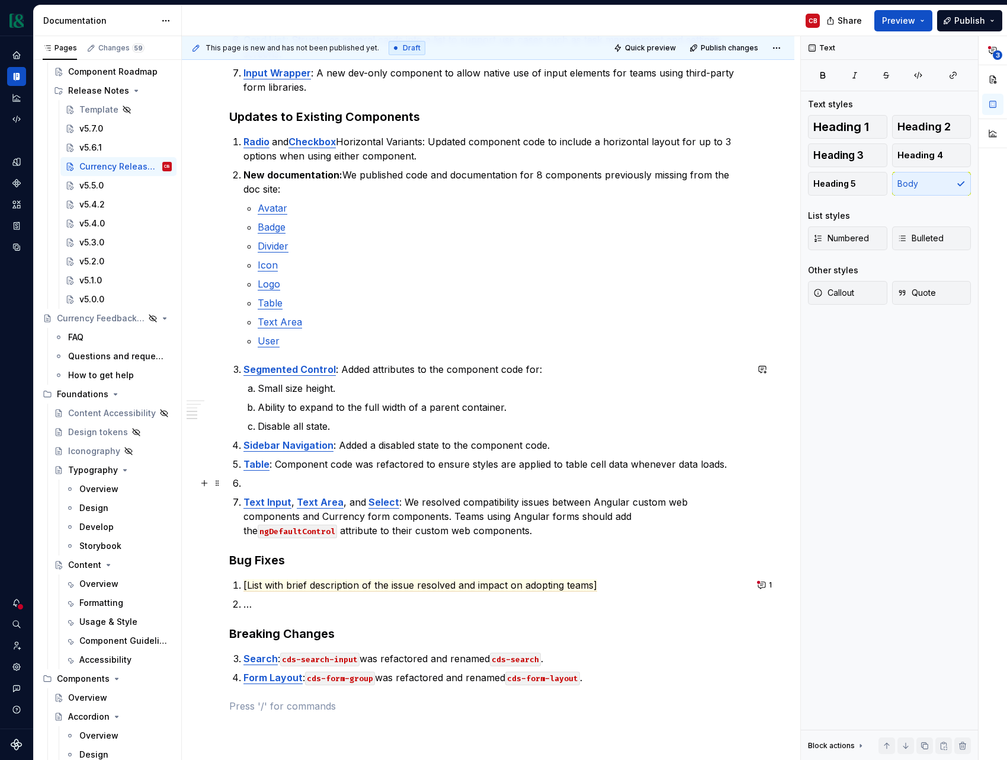
click at [270, 485] on p at bounding box center [496, 483] width 504 height 14
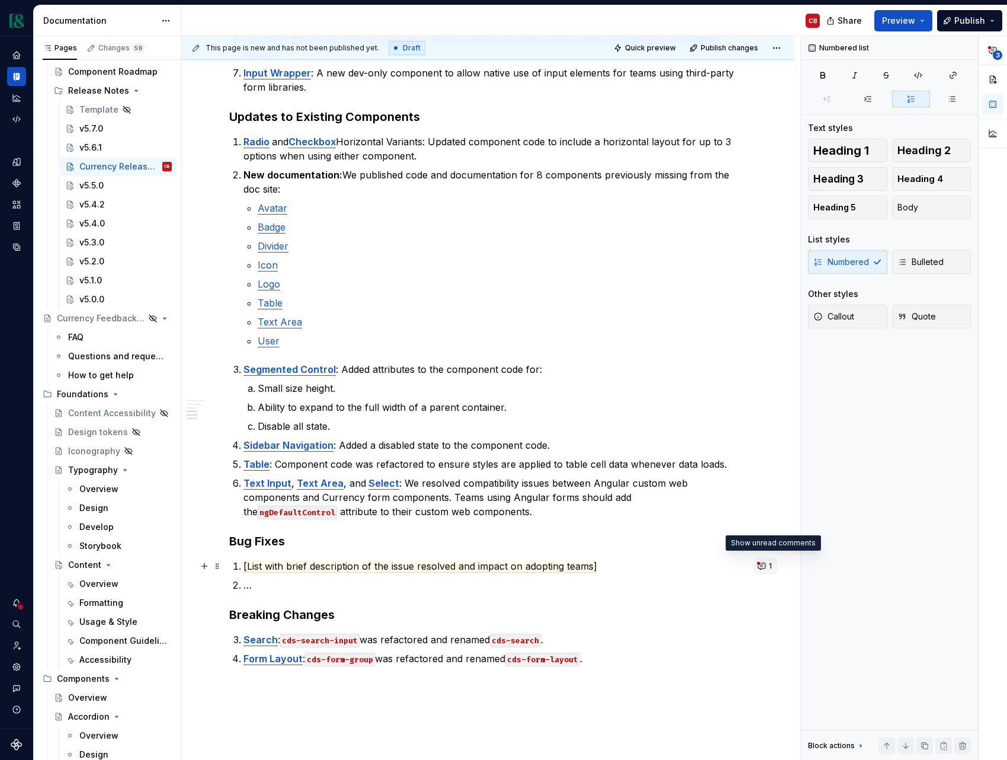
click at [773, 566] on button "1" at bounding box center [765, 566] width 23 height 17
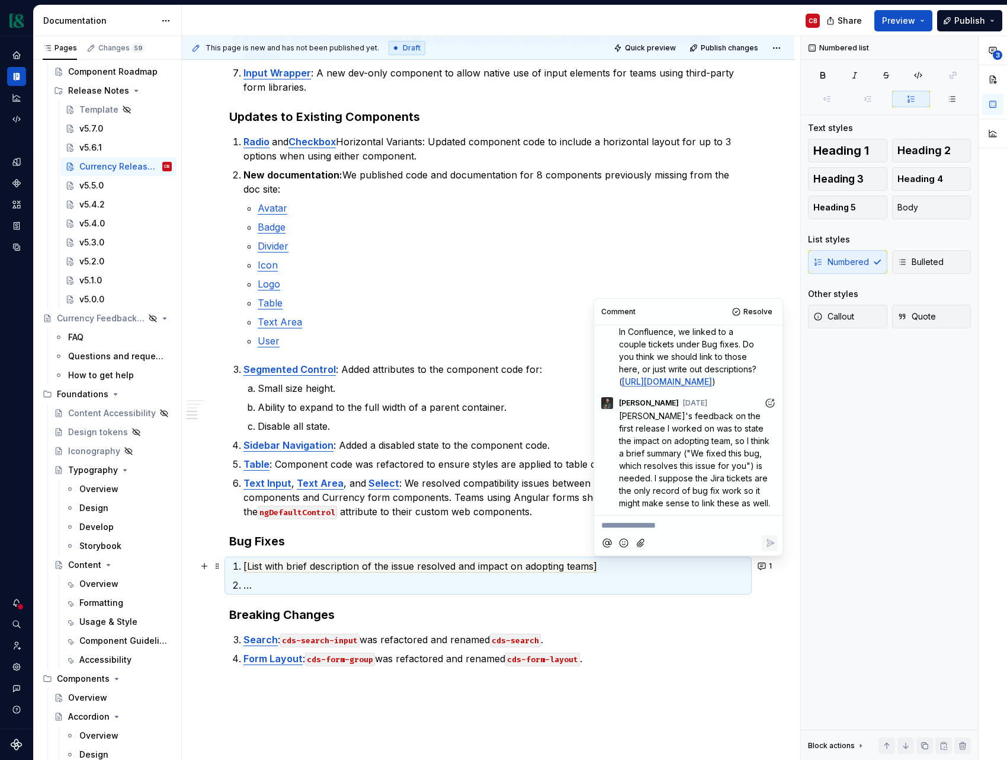
scroll to position [79, 0]
click at [877, 486] on div "Numbered list Text styles Heading 1 Heading 2 Heading 3 Heading 4 Heading 5 Bod…" at bounding box center [889, 398] width 177 height 724
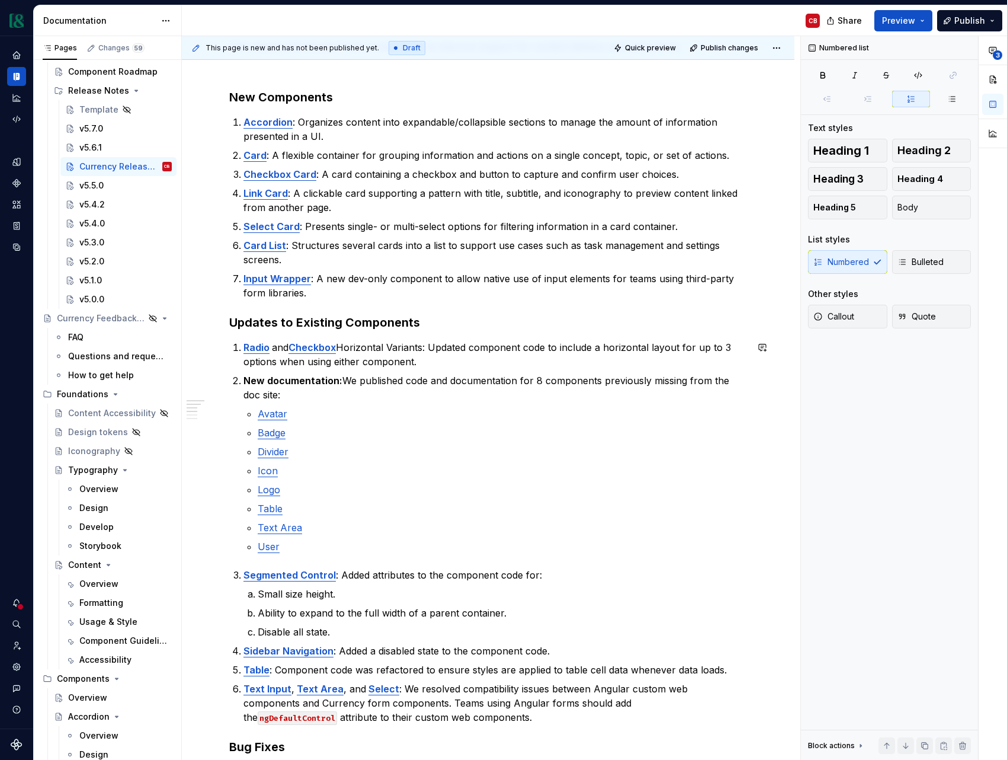
scroll to position [0, 0]
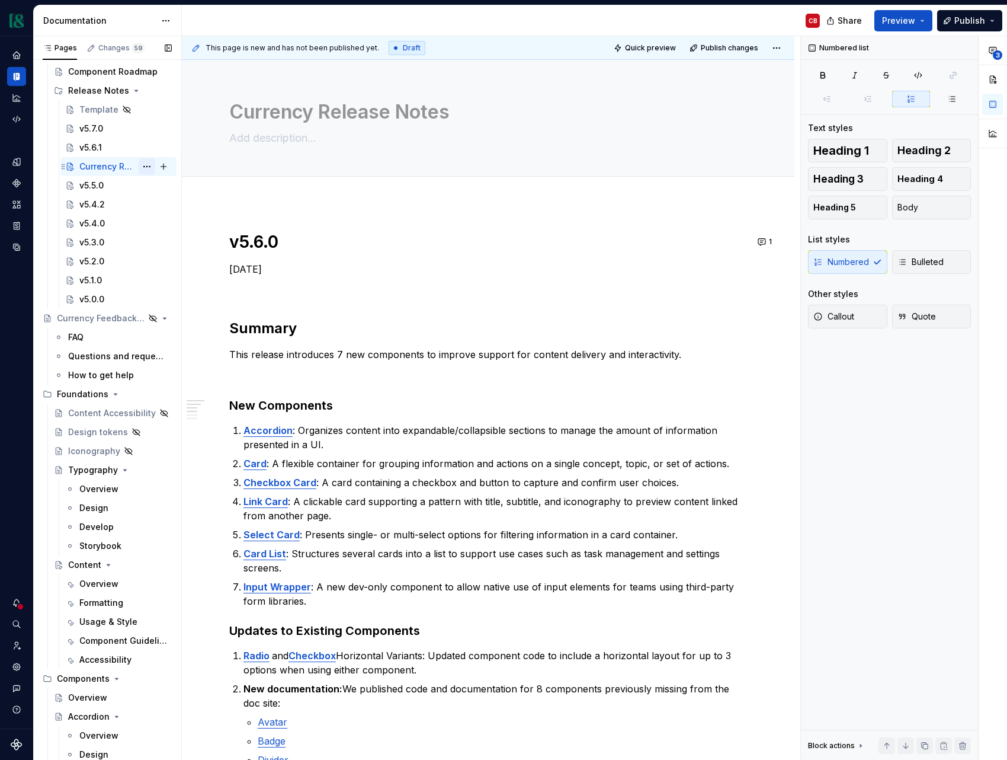
click at [148, 168] on button "Page tree" at bounding box center [147, 166] width 17 height 17
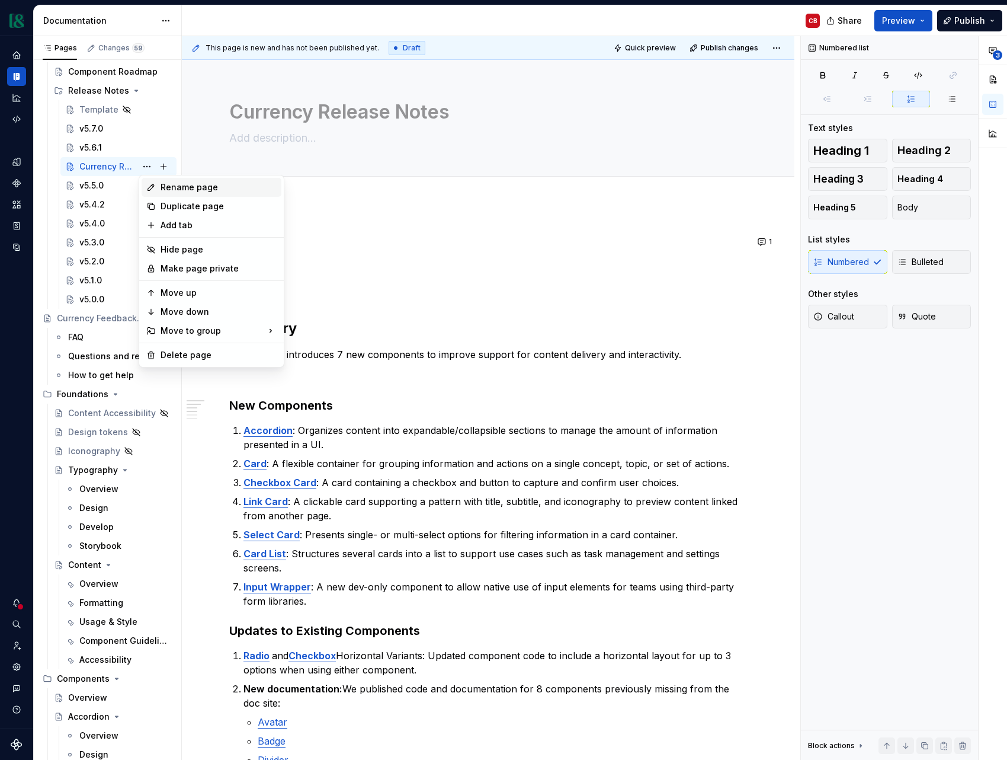
type textarea "*"
click at [159, 182] on div "Rename page" at bounding box center [212, 187] width 140 height 19
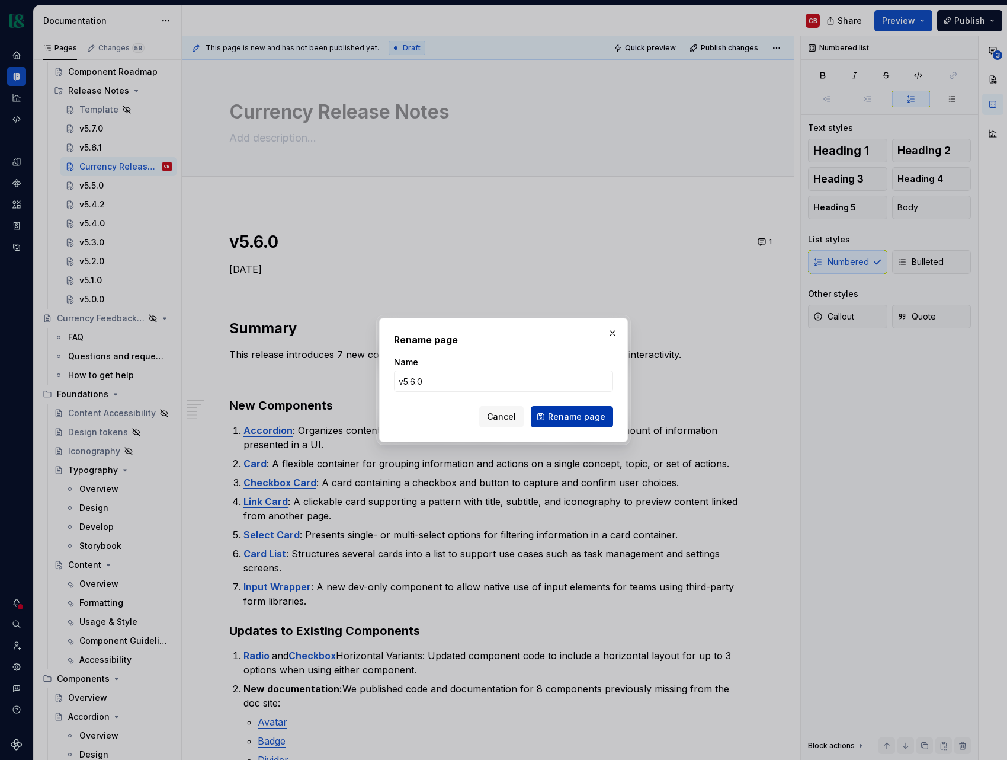
type input "v5.6.0"
click at [576, 420] on span "Rename page" at bounding box center [576, 417] width 57 height 12
type textarea "*"
type textarea "v5.6.0"
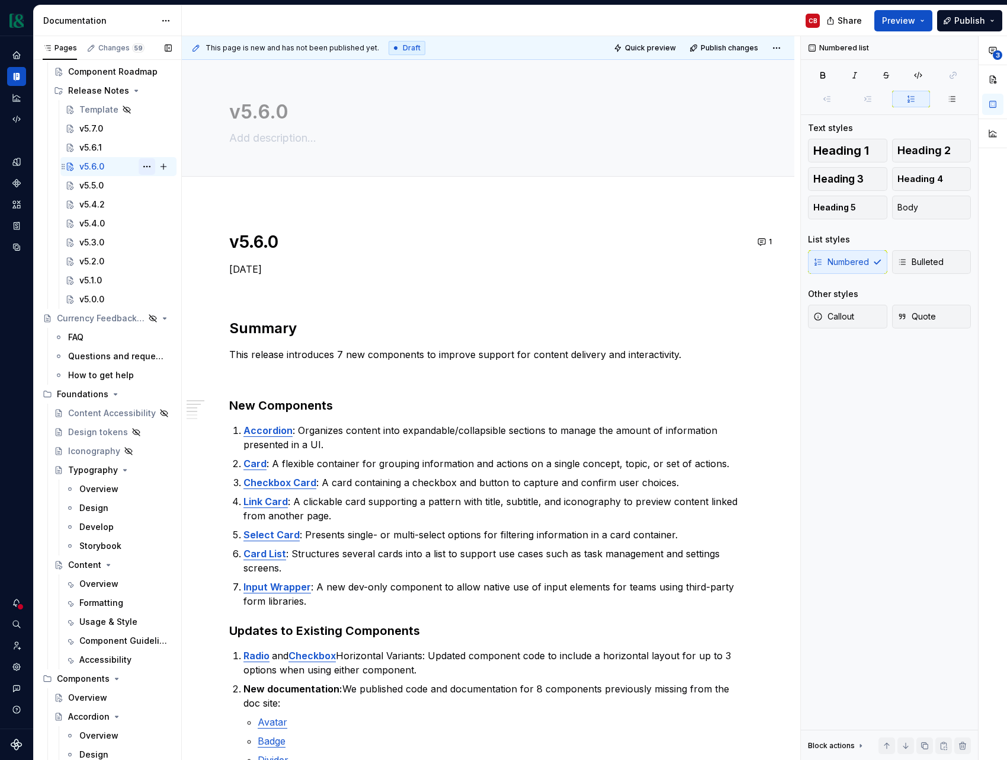
click at [149, 167] on button "Page tree" at bounding box center [147, 166] width 17 height 17
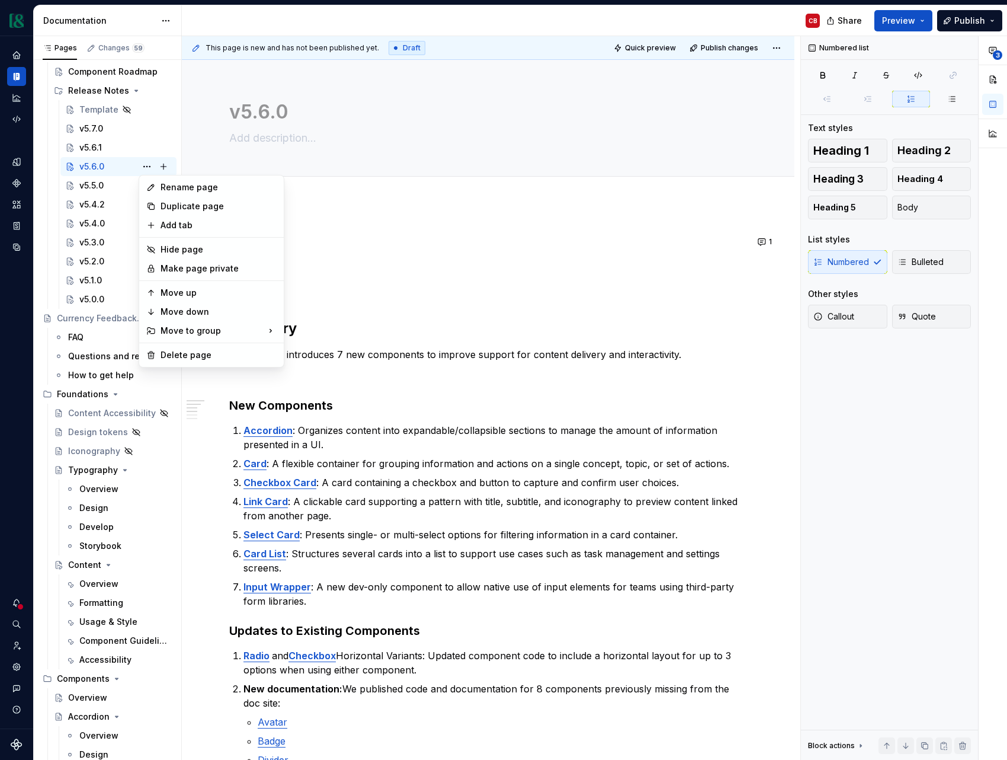
click at [521, 234] on html "Currency CB Dataset M&T Documentation CB Share Preview Publish Pages Changes 59…" at bounding box center [503, 380] width 1007 height 760
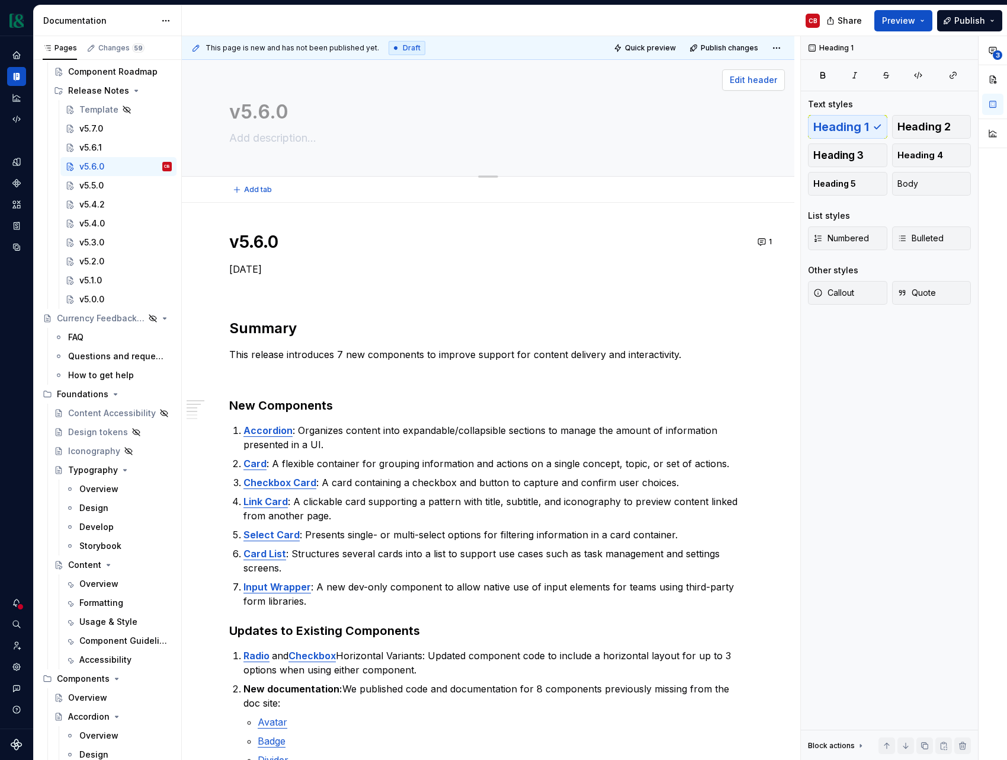
click at [754, 83] on span "Edit header" at bounding box center [753, 80] width 47 height 12
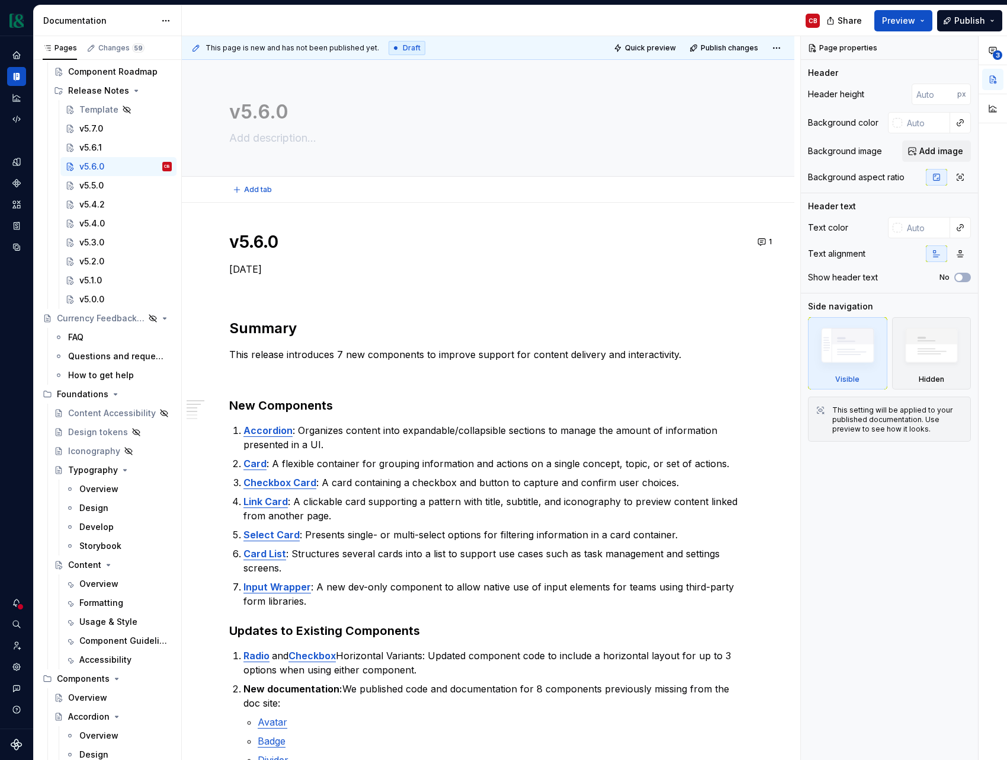
type textarea "*"
click at [772, 239] on button "1" at bounding box center [765, 241] width 23 height 17
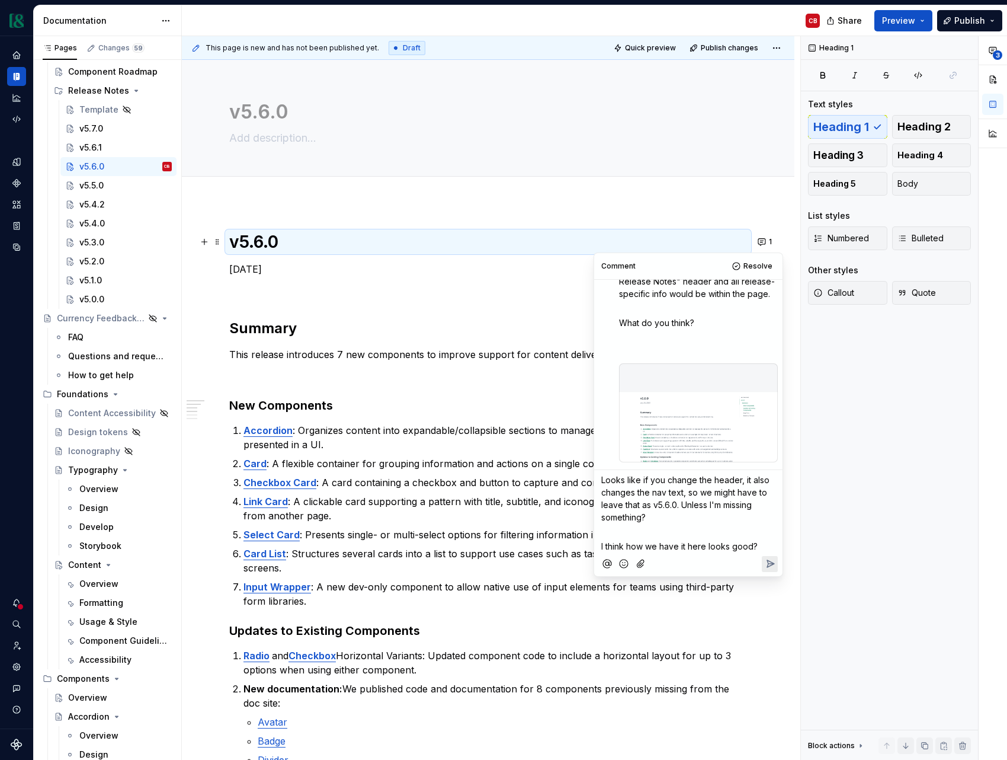
scroll to position [397, 0]
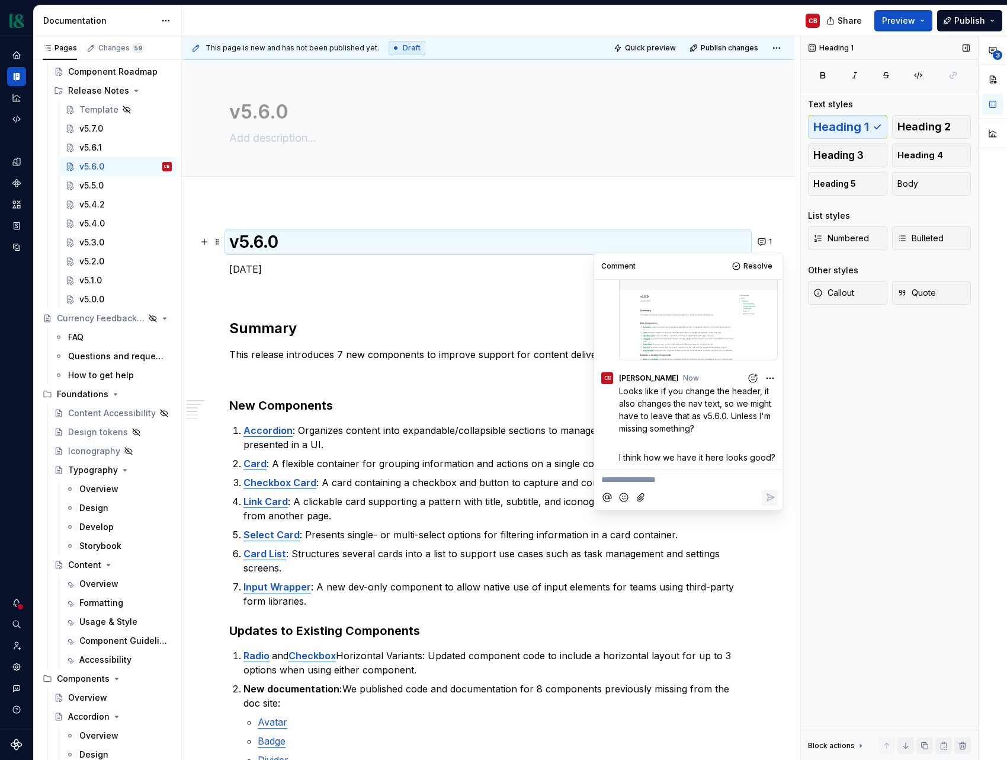
click at [872, 467] on div "Heading 1 Text styles Heading 1 Heading 2 Heading 3 Heading 4 Heading 5 Body Li…" at bounding box center [889, 398] width 177 height 724
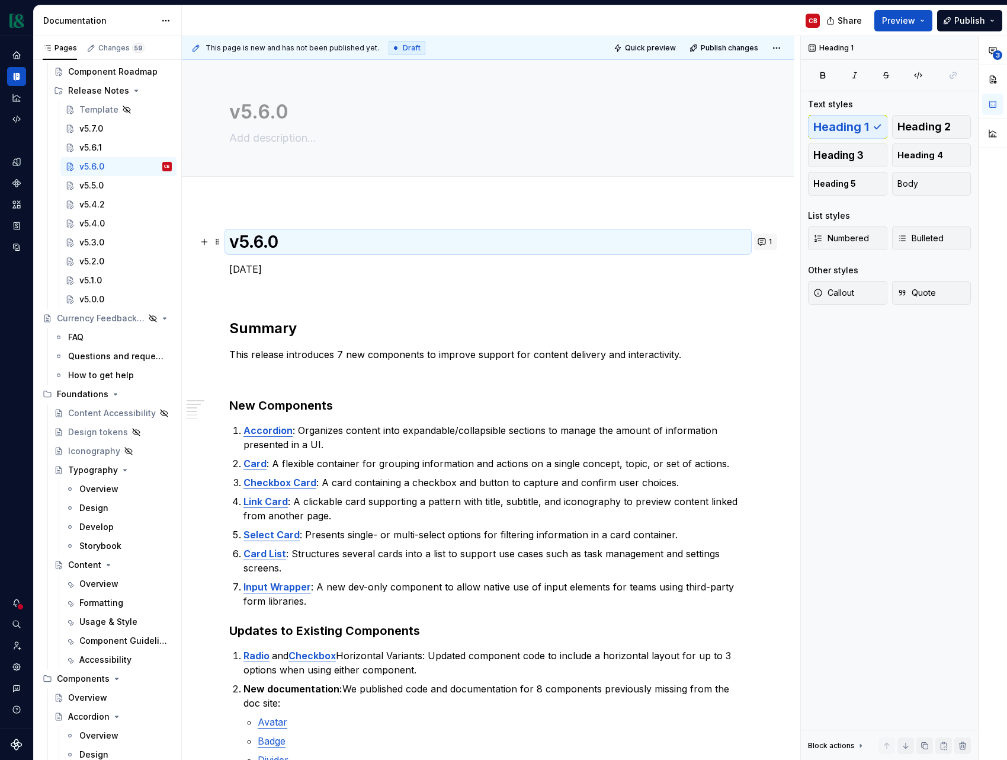
click at [770, 242] on button "1" at bounding box center [765, 241] width 23 height 17
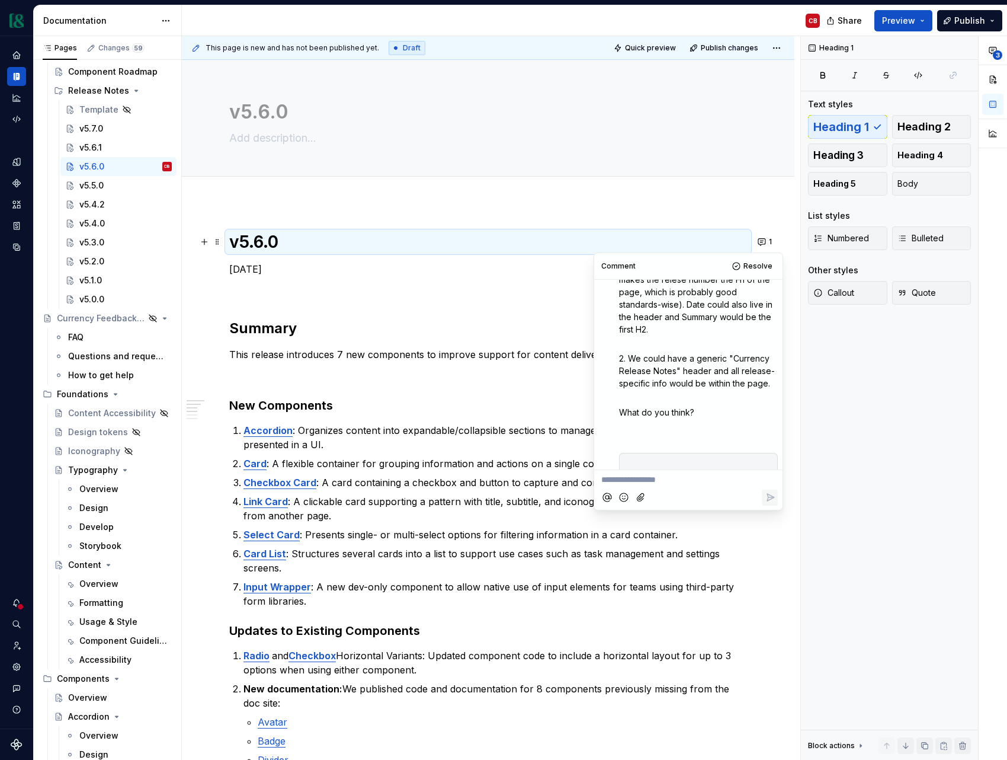
scroll to position [0, 0]
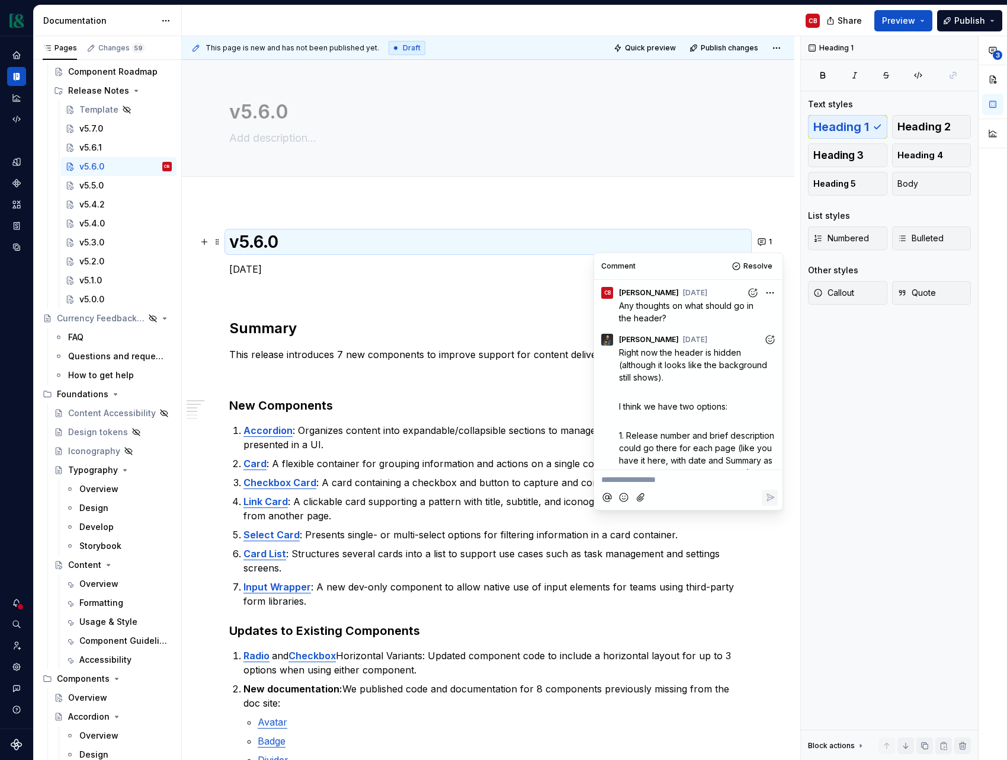
click at [405, 470] on ol "Accordion : Organizes content into expandable/collapsible sections to manage th…" at bounding box center [496, 515] width 504 height 185
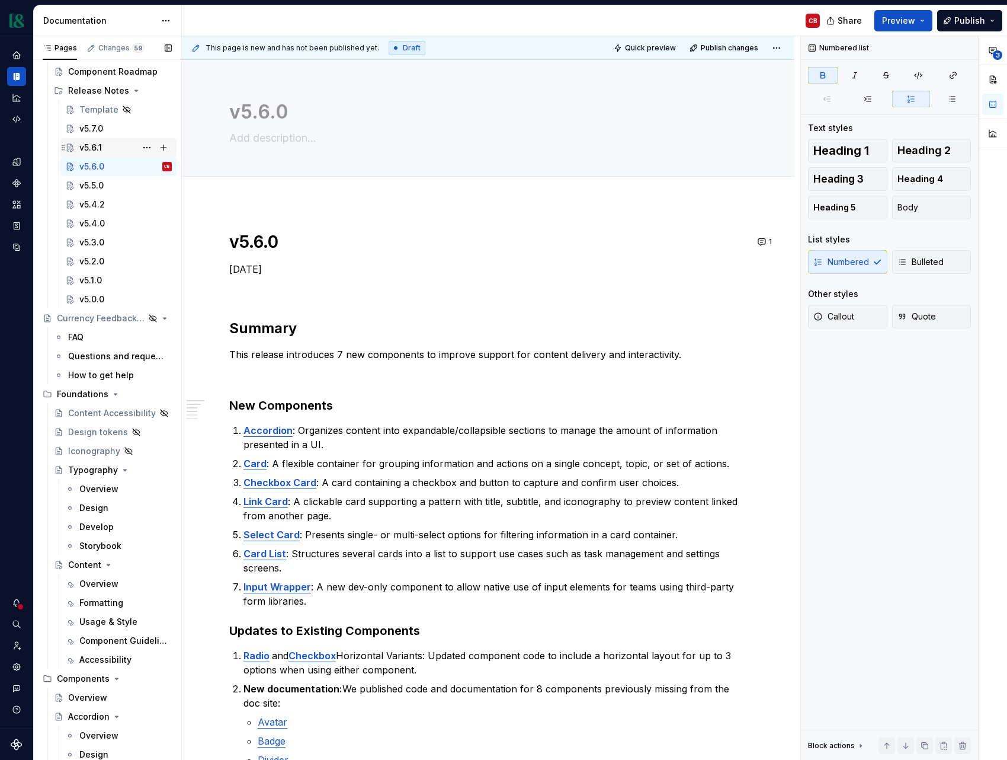
click at [90, 150] on div "v5.6.1" at bounding box center [90, 148] width 23 height 12
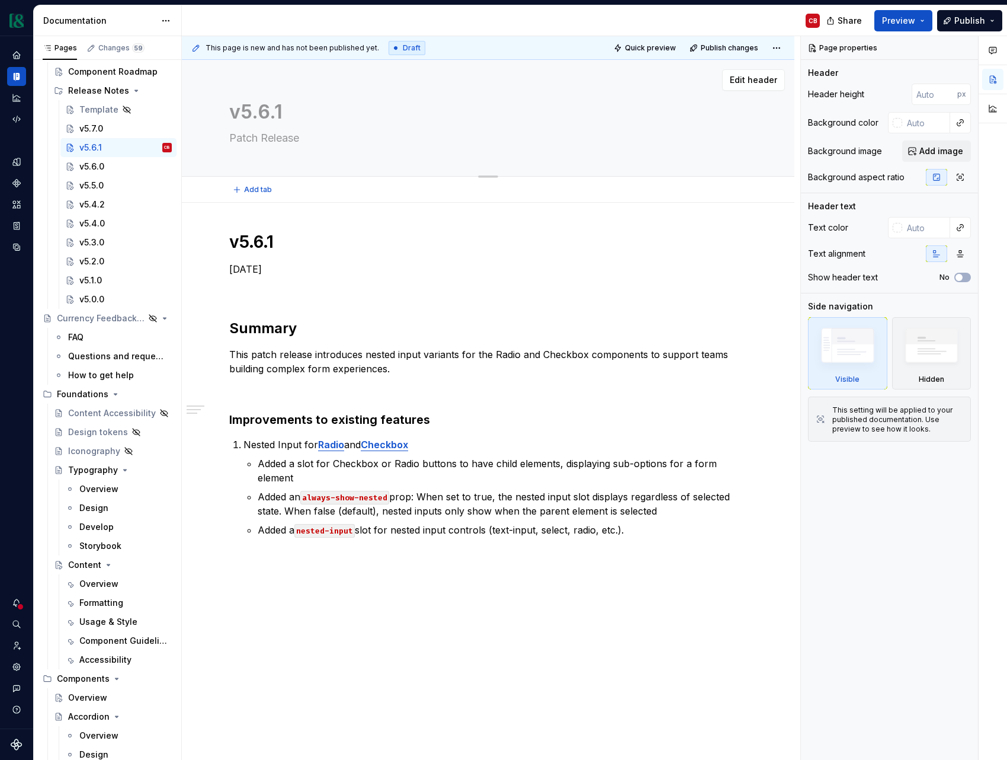
click at [277, 133] on textarea "Patch Release" at bounding box center [486, 138] width 518 height 19
type textarea "*"
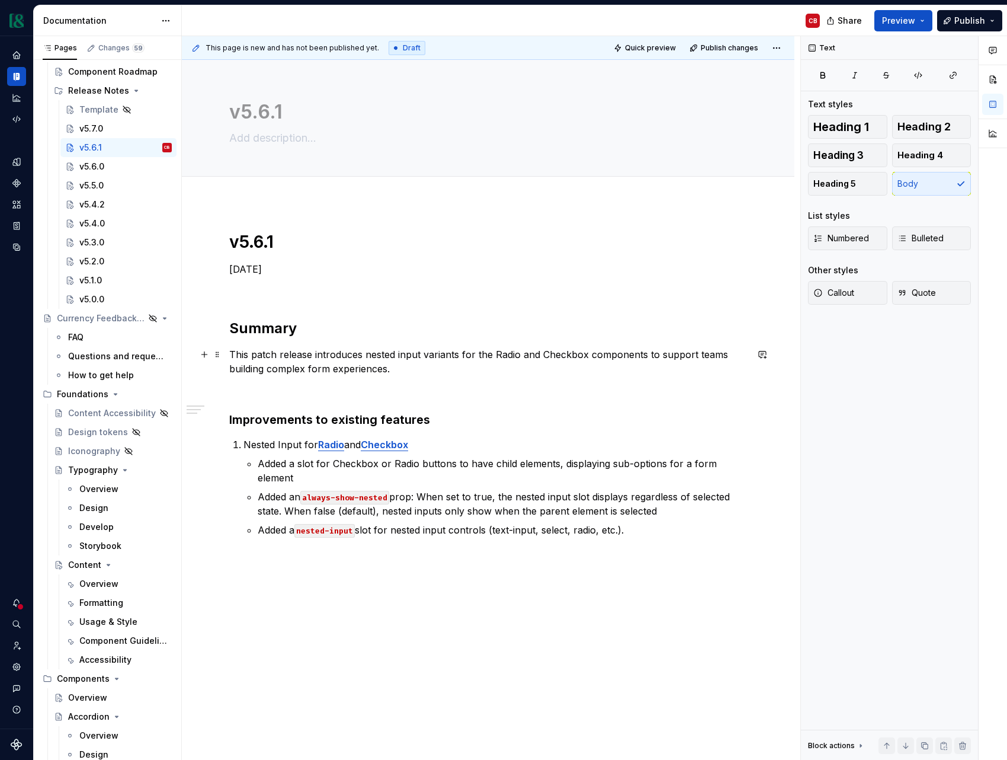
click at [367, 370] on p "This patch release introduces nested input variants for the Radio and Checkbox …" at bounding box center [488, 361] width 518 height 28
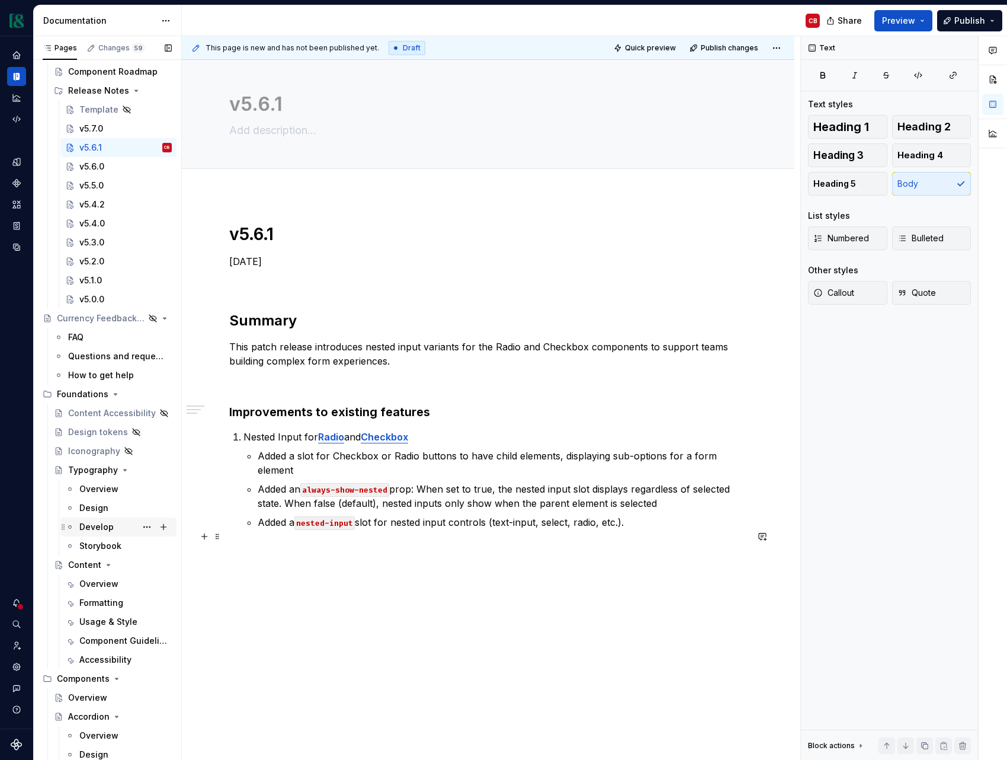
scroll to position [8, 0]
click at [89, 168] on div "v5.6.0" at bounding box center [91, 167] width 25 height 12
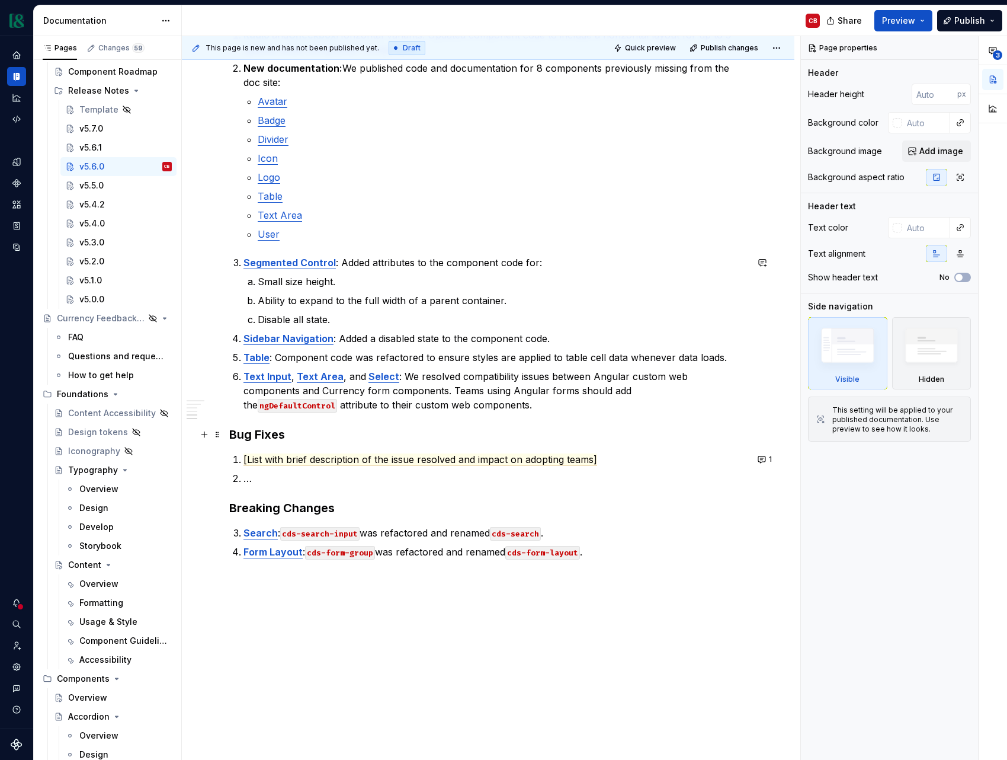
scroll to position [725, 0]
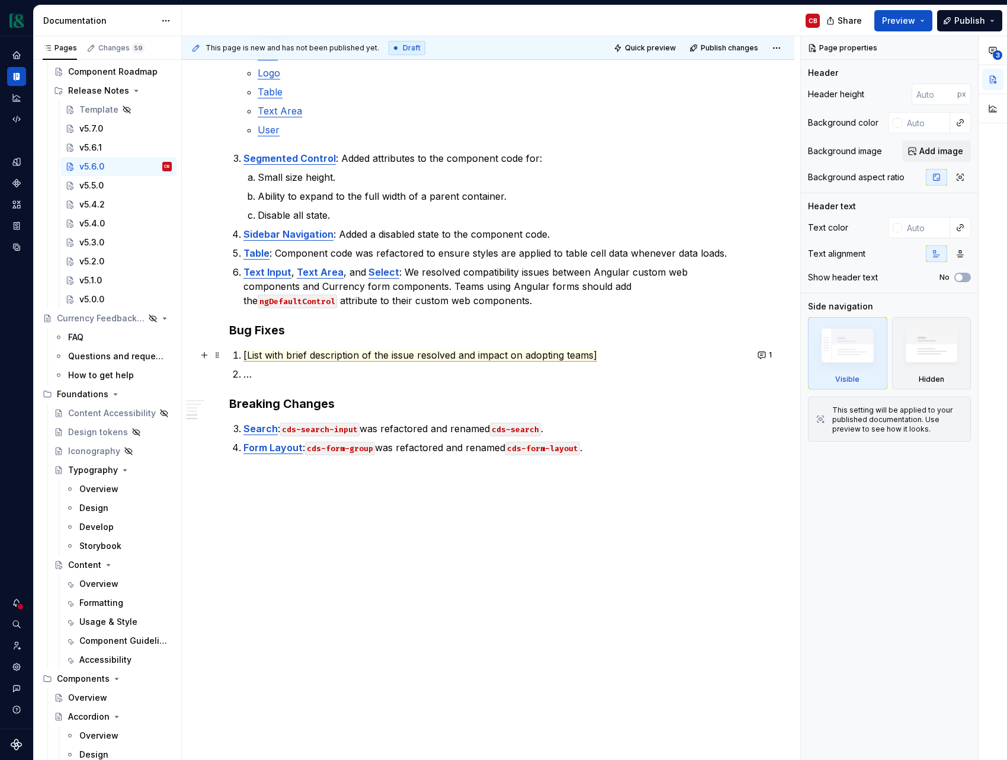
click at [324, 359] on span "[List with brief description of the issue resolved and impact on adopting teams]" at bounding box center [421, 355] width 354 height 12
type textarea "*"
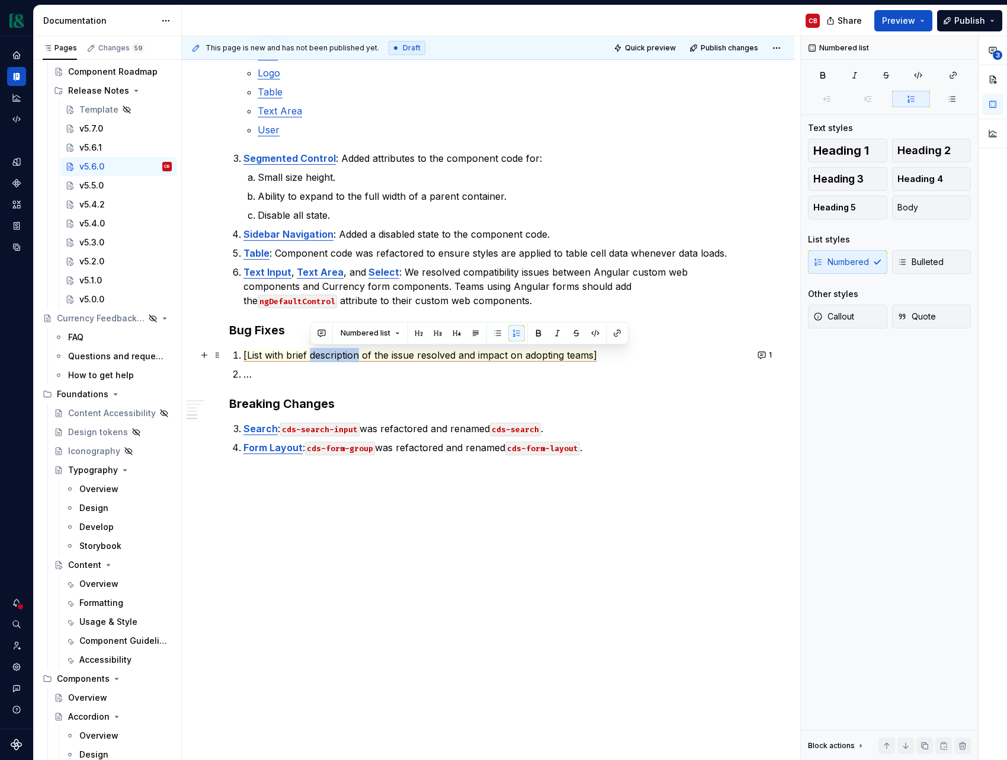
click at [324, 359] on span "[List with brief description of the issue resolved and impact on adopting teams]" at bounding box center [421, 355] width 354 height 12
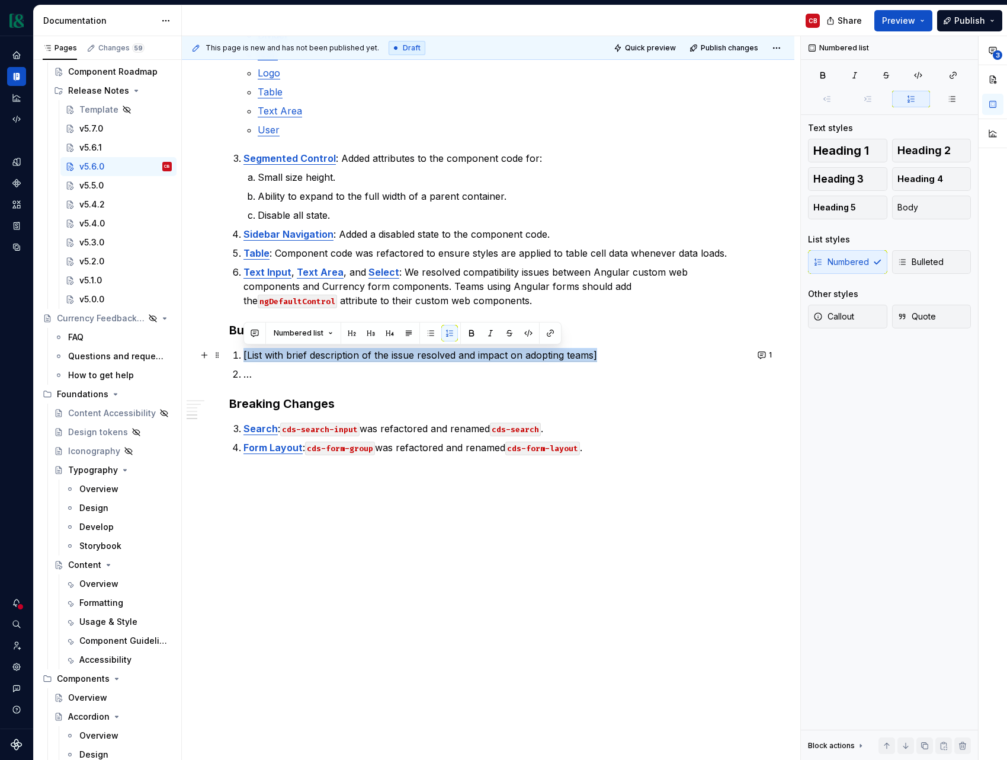
click at [324, 359] on span "[List with brief description of the issue resolved and impact on adopting teams]" at bounding box center [421, 355] width 354 height 12
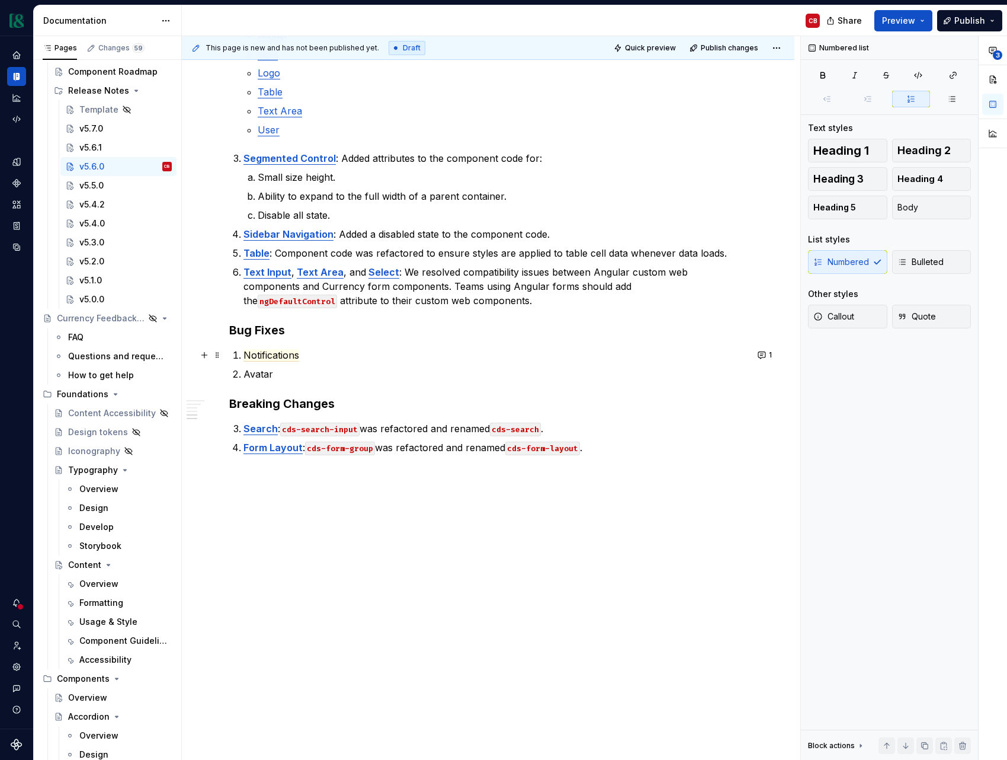
click at [307, 356] on p "Notifications" at bounding box center [496, 355] width 504 height 14
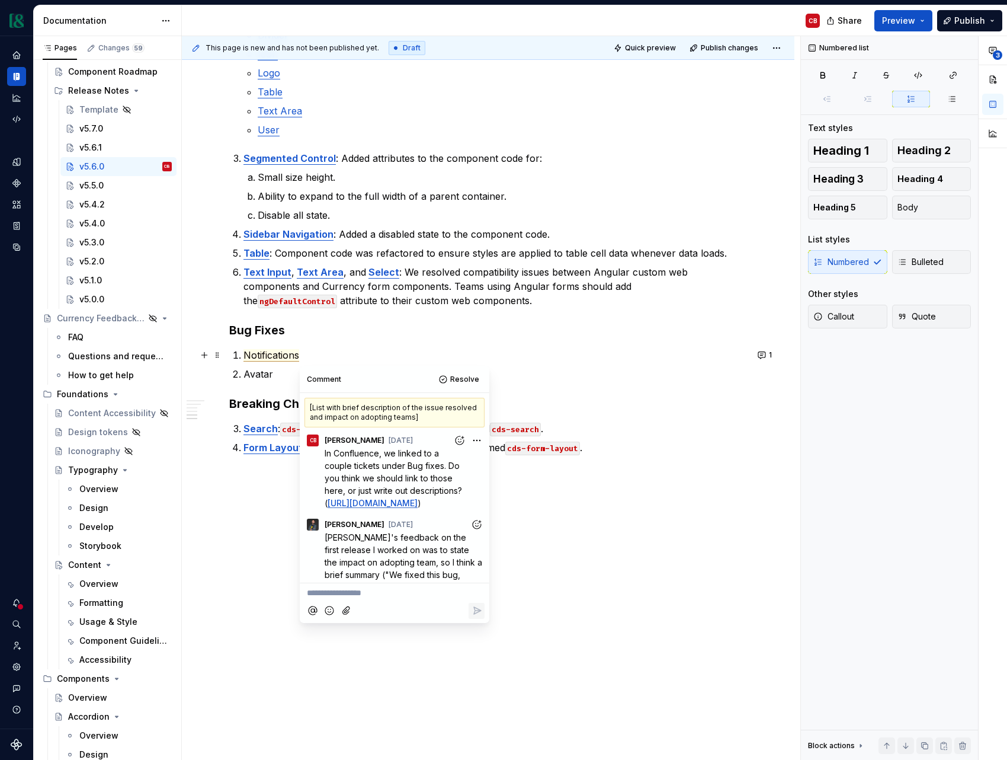
scroll to position [79, 0]
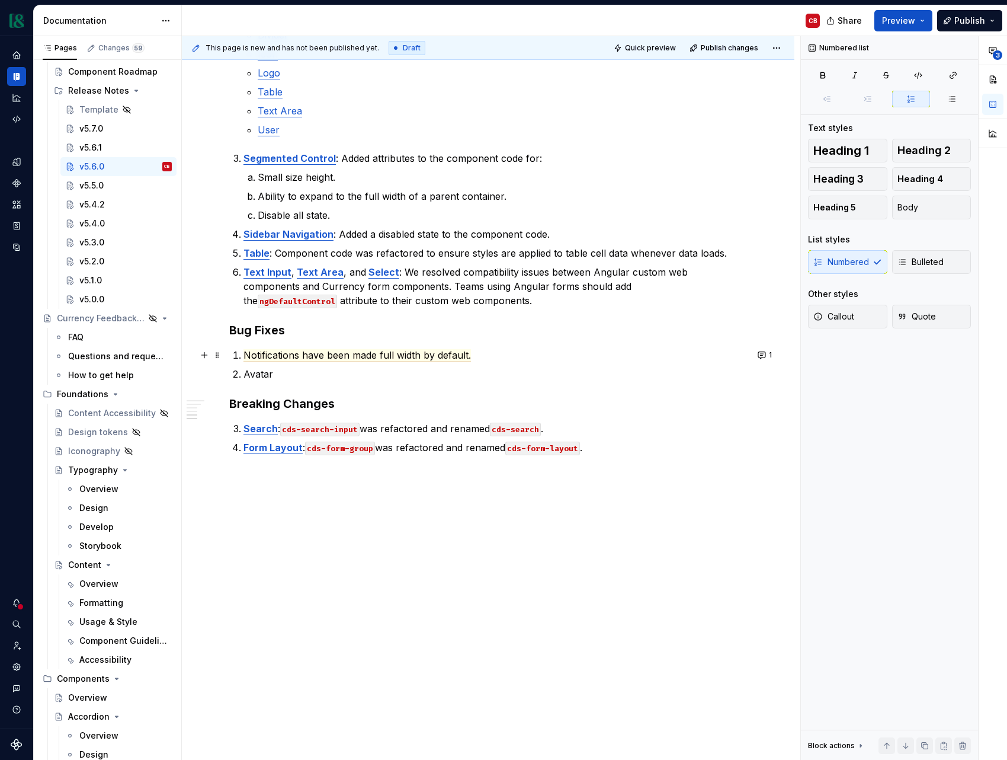
type textarea "*"
drag, startPoint x: 305, startPoint y: 355, endPoint x: 375, endPoint y: 356, distance: 70.5
click at [375, 356] on span "Notifications have been made full width by default." at bounding box center [358, 355] width 228 height 12
drag, startPoint x: 411, startPoint y: 357, endPoint x: 582, endPoint y: 365, distance: 170.8
click at [411, 357] on span "Notifications are now full width by default." at bounding box center [339, 355] width 190 height 12
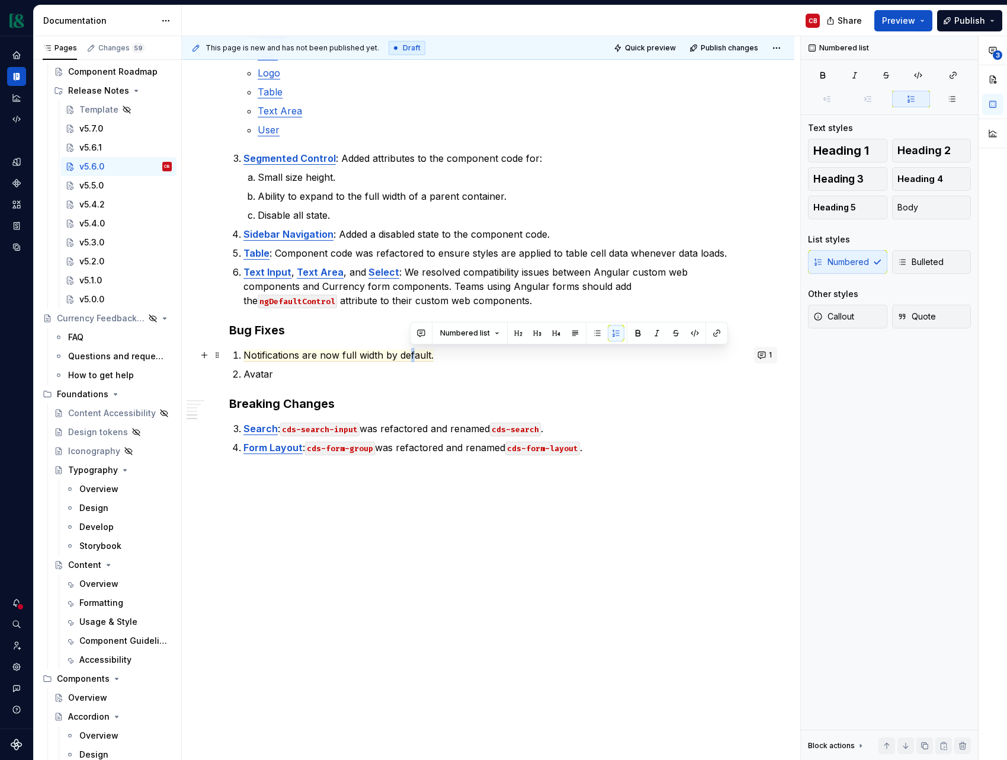
click at [766, 359] on button "1" at bounding box center [765, 355] width 23 height 17
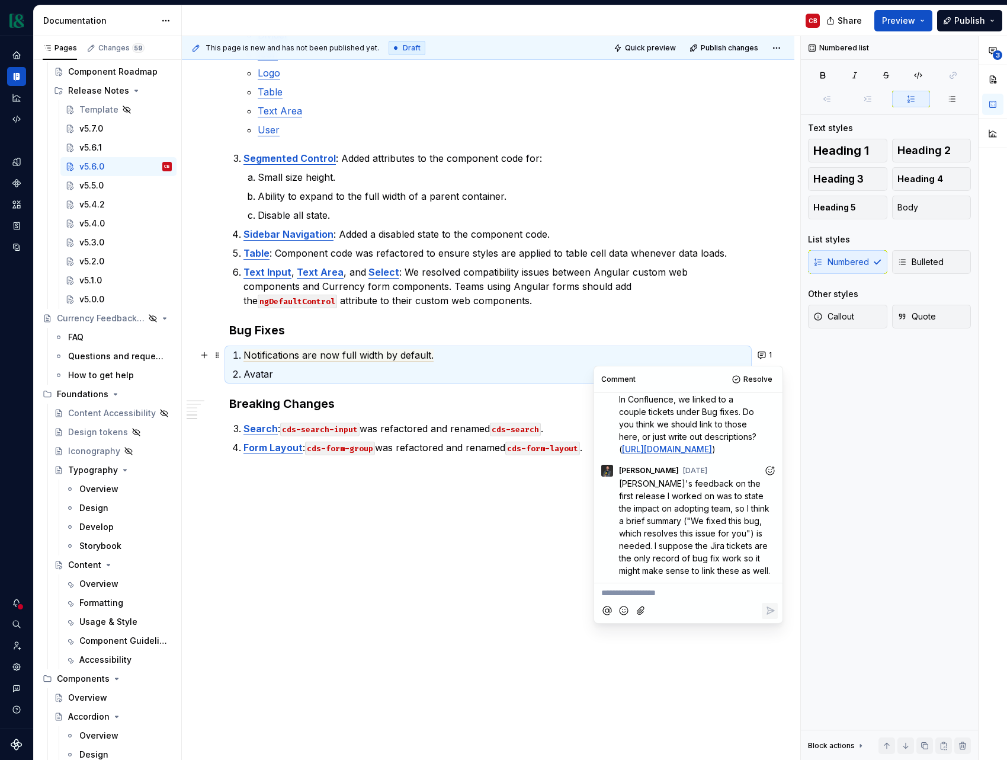
drag, startPoint x: 444, startPoint y: 542, endPoint x: 379, endPoint y: 482, distance: 88.9
click at [443, 542] on div "This page is new and has not been published yet. Draft Quick preview Publish ch…" at bounding box center [491, 398] width 619 height 724
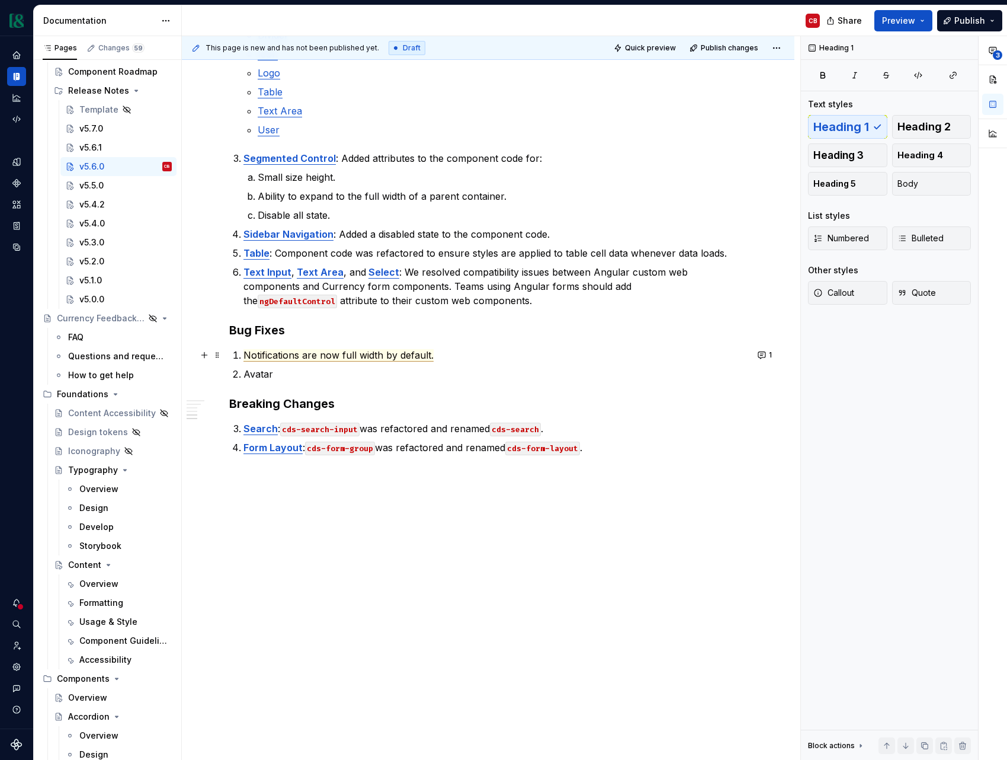
click at [278, 355] on span "Notifications are now full width by default." at bounding box center [339, 355] width 190 height 12
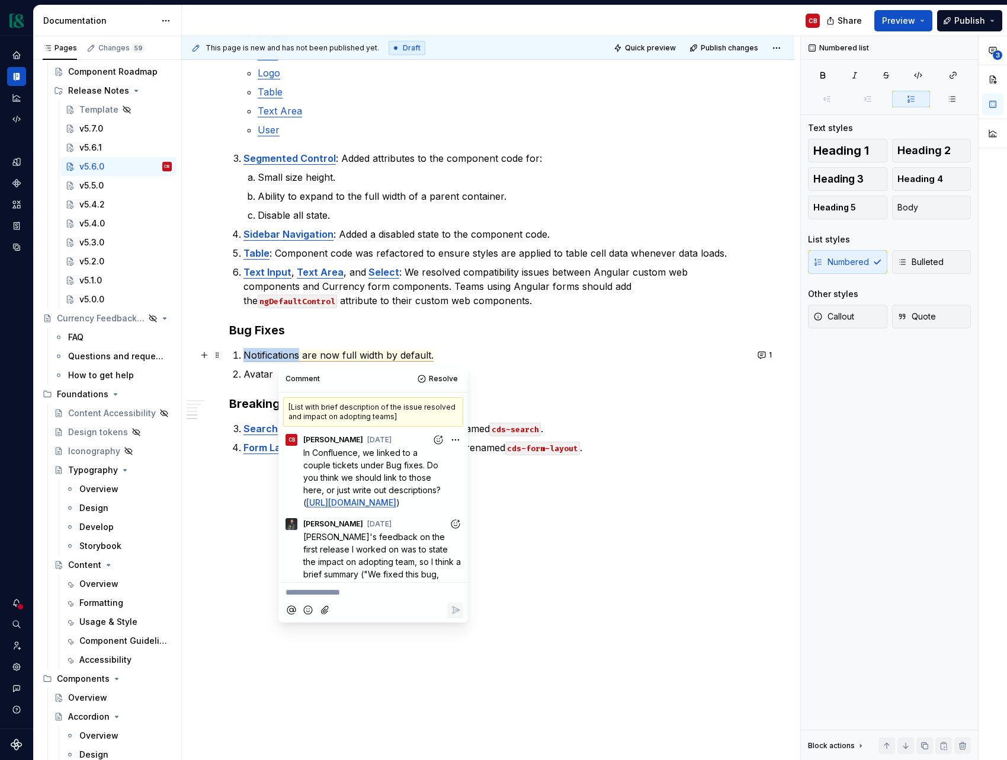
scroll to position [0, 0]
click at [278, 355] on span "Notifications are now full width by default." at bounding box center [339, 355] width 190 height 12
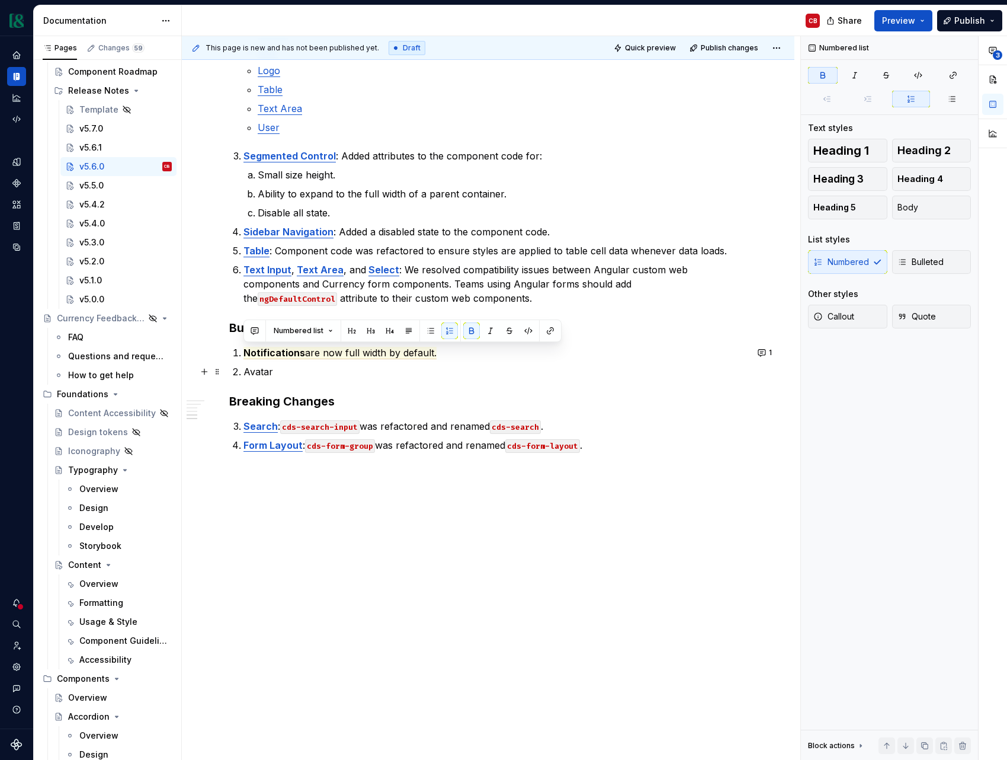
scroll to position [730, 0]
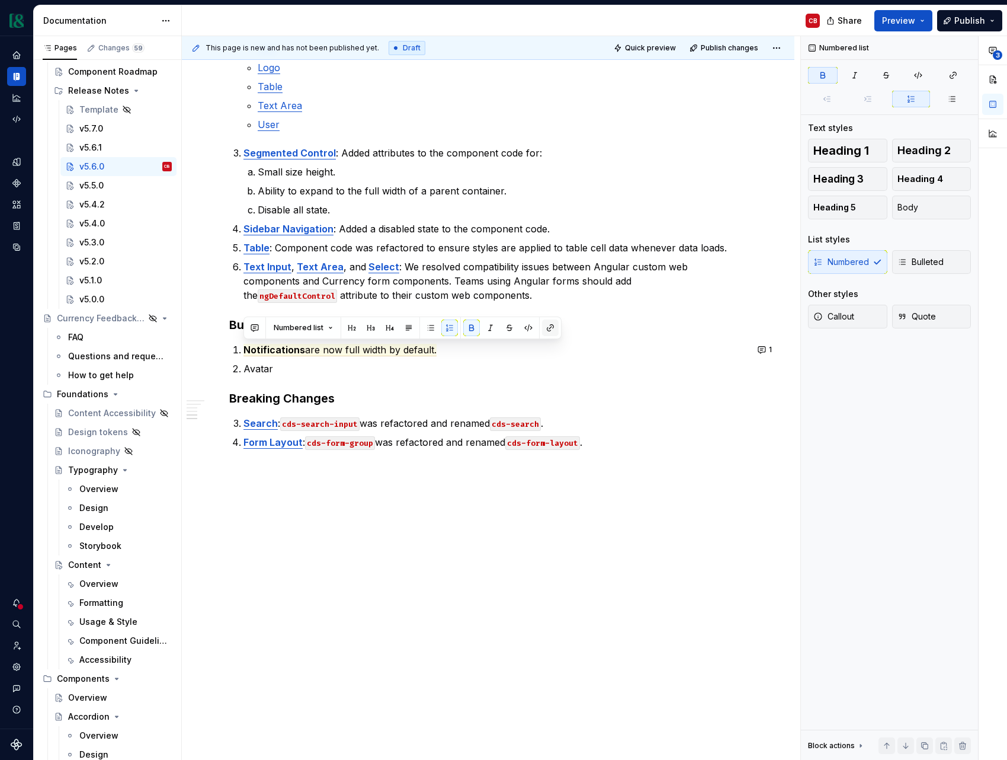
click at [545, 331] on button "button" at bounding box center [550, 327] width 17 height 17
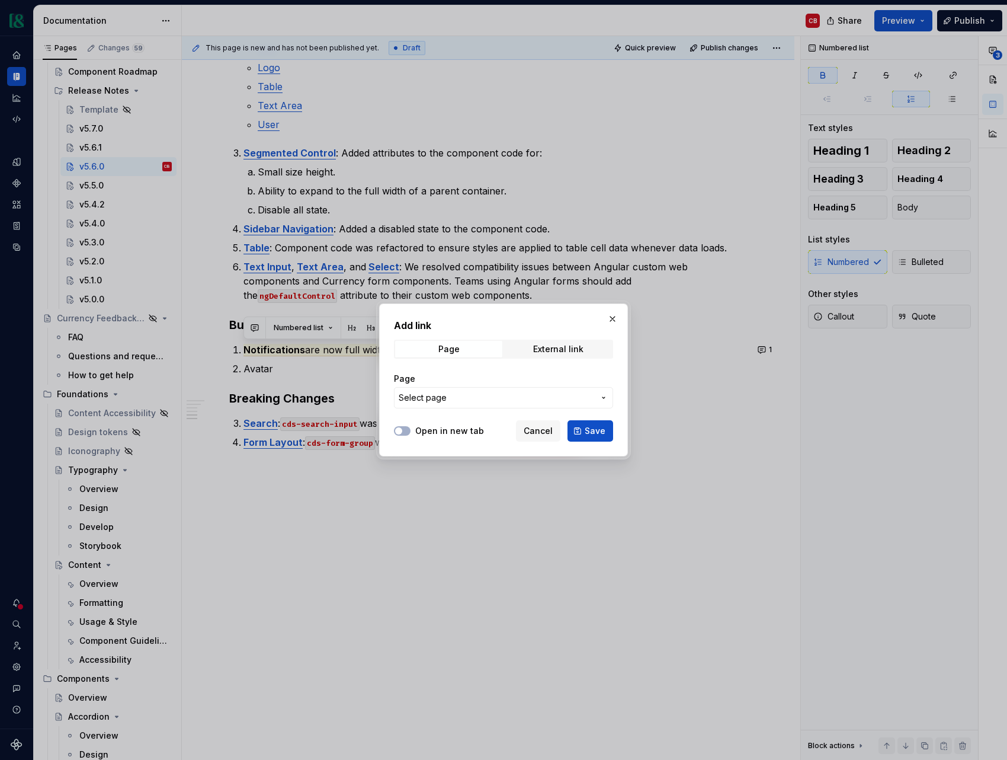
click at [484, 402] on span "Select page" at bounding box center [497, 398] width 196 height 12
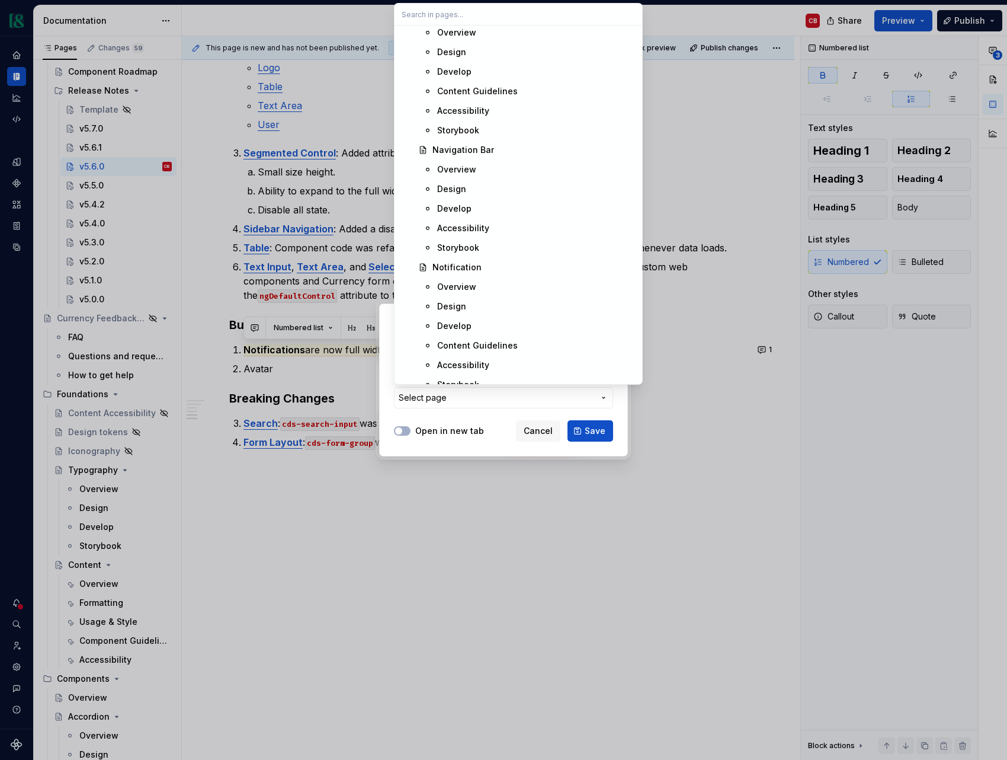
scroll to position [3625, 0]
click at [471, 267] on div "Notification" at bounding box center [457, 264] width 49 height 12
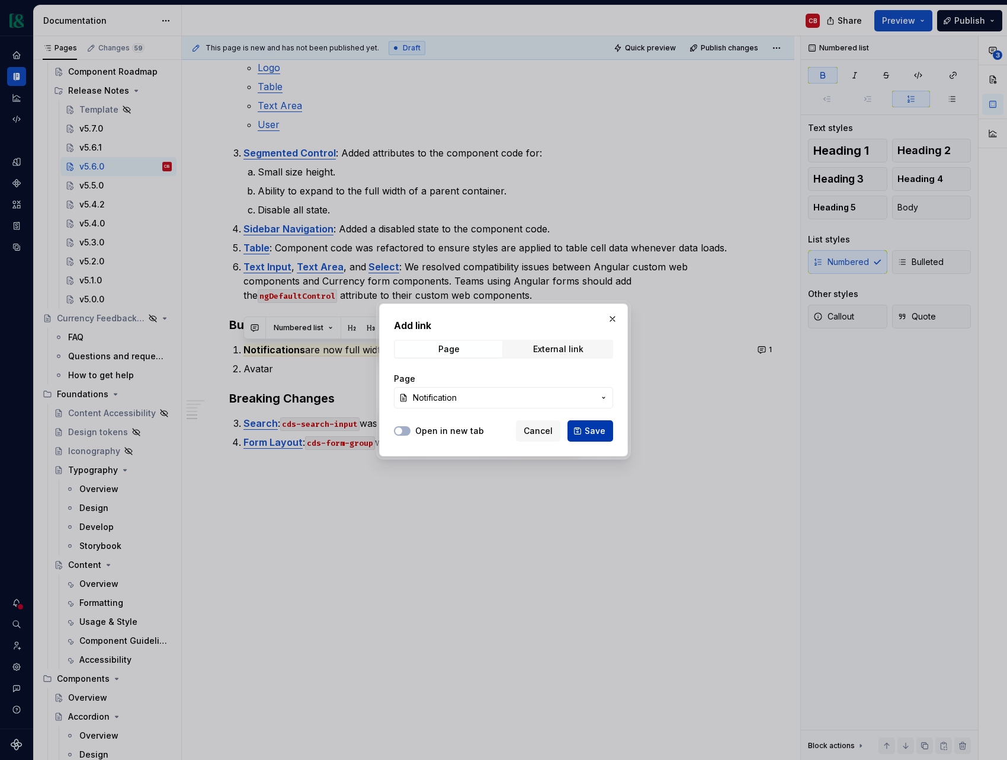
click at [587, 431] on span "Save" at bounding box center [595, 431] width 21 height 12
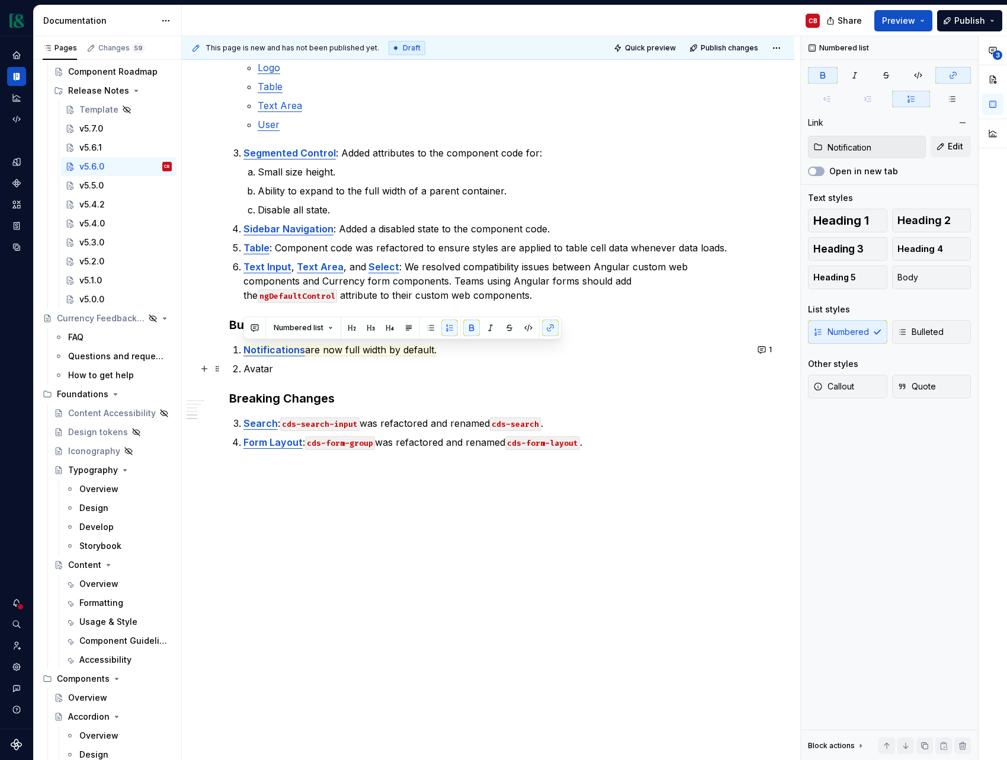
click at [264, 367] on p "Avatar" at bounding box center [496, 368] width 504 height 14
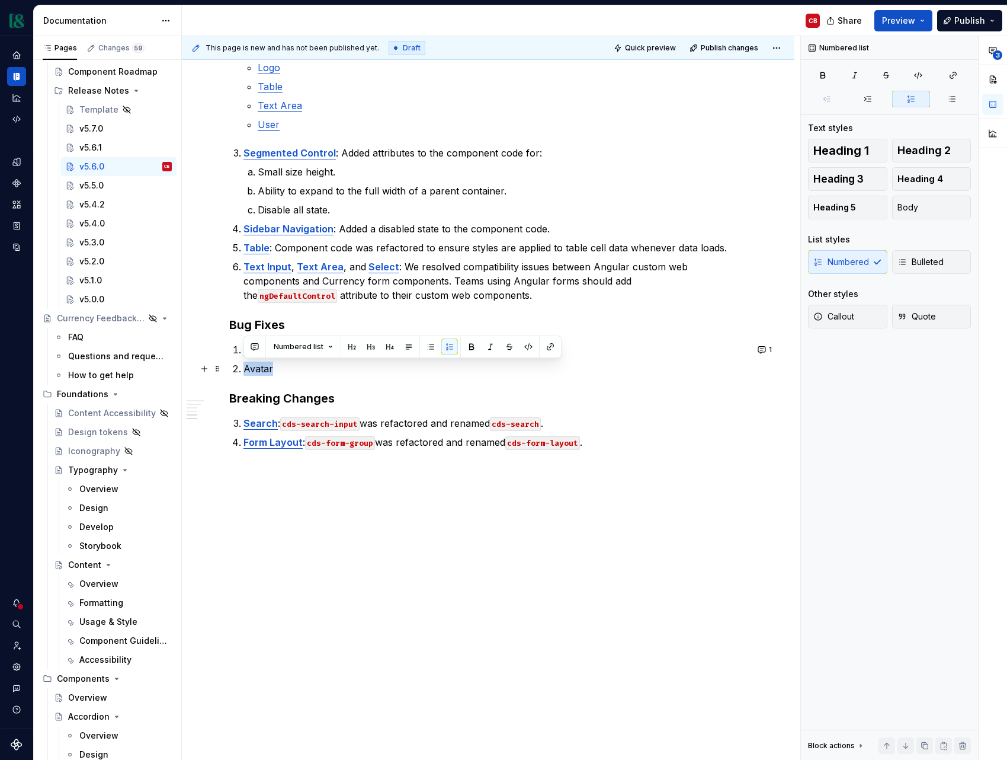
click at [264, 367] on p "Avatar" at bounding box center [496, 368] width 504 height 14
drag, startPoint x: 290, startPoint y: 677, endPoint x: 290, endPoint y: 644, distance: 33.2
click at [290, 677] on div "v5.6.0 [DATE] Summary This release introduces 7 new components to improve suppo…" at bounding box center [488, 118] width 613 height 1290
click at [306, 351] on span "are now full width by default." at bounding box center [371, 350] width 132 height 12
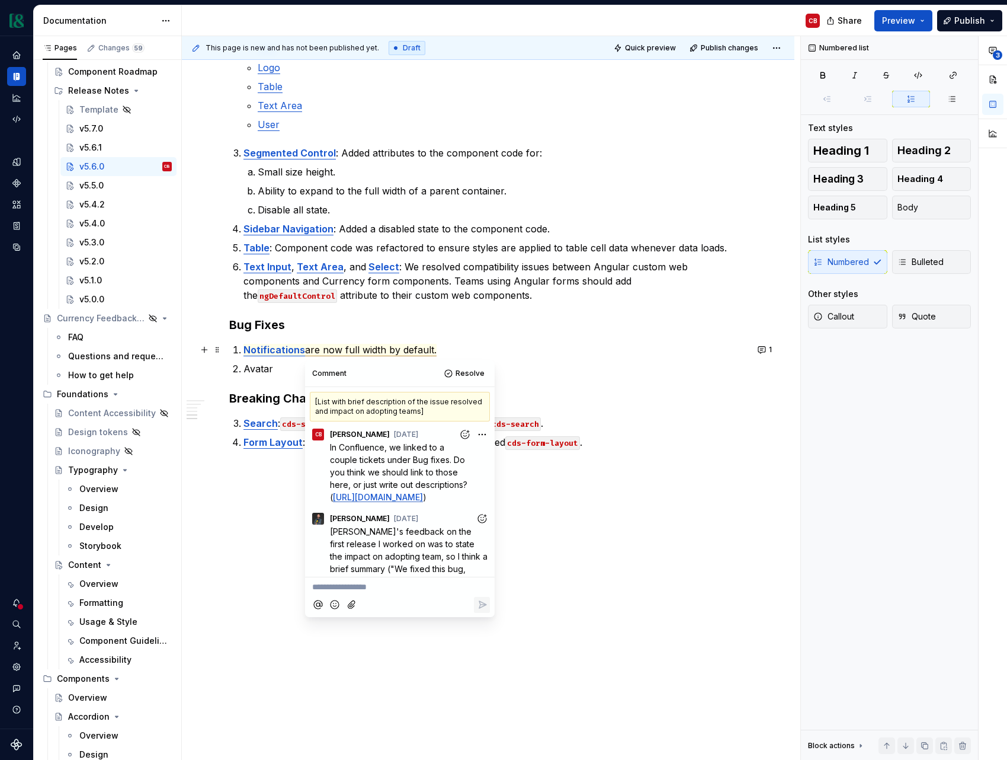
scroll to position [79, 0]
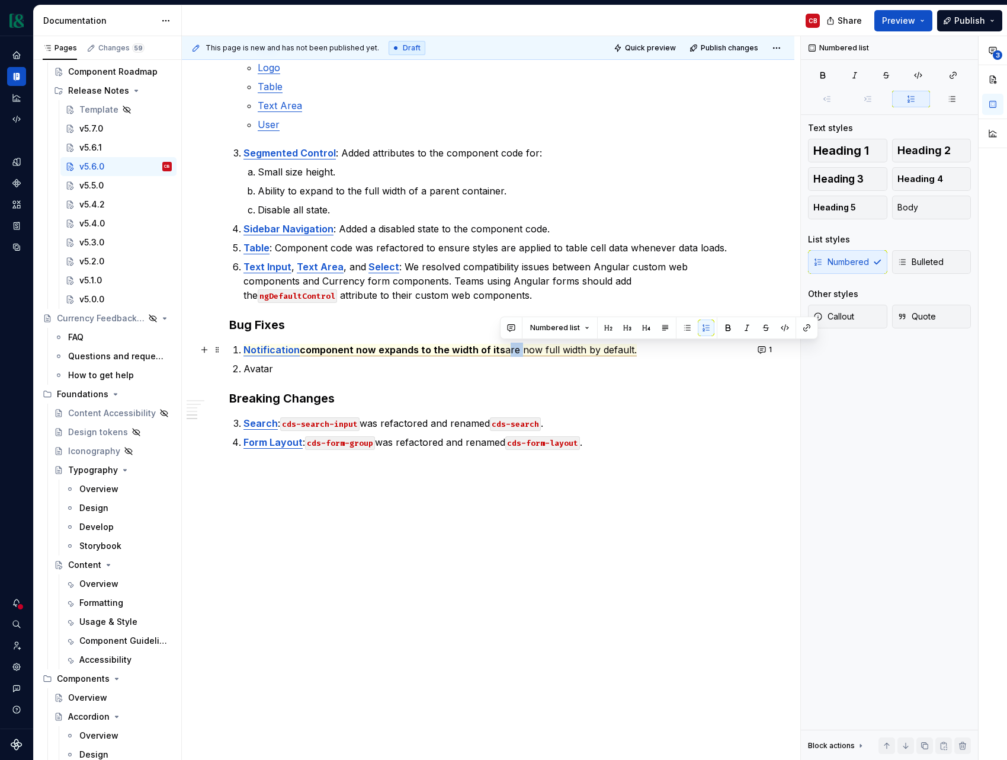
drag, startPoint x: 514, startPoint y: 350, endPoint x: 501, endPoint y: 353, distance: 13.4
click at [505, 353] on span "are now full width by default." at bounding box center [571, 350] width 132 height 12
drag, startPoint x: 651, startPoint y: 351, endPoint x: 585, endPoint y: 353, distance: 65.2
click at [585, 353] on span "parent component now full width by default." at bounding box center [605, 350] width 201 height 12
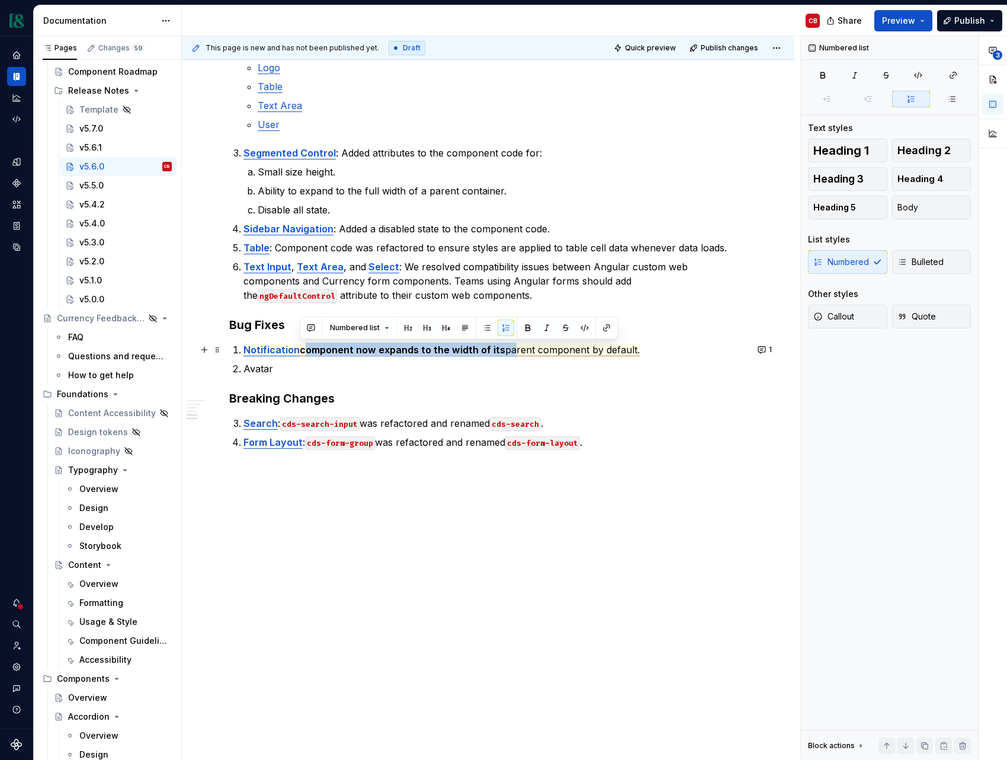
drag, startPoint x: 300, startPoint y: 350, endPoint x: 504, endPoint y: 350, distance: 203.2
click at [504, 350] on commenthighlight "component now expands to the width of its parent component by default." at bounding box center [470, 350] width 340 height 12
drag, startPoint x: 564, startPoint y: 539, endPoint x: 543, endPoint y: 524, distance: 25.8
click at [563, 539] on div "This page is new and has not been published yet. Draft Quick preview Publish ch…" at bounding box center [491, 398] width 619 height 724
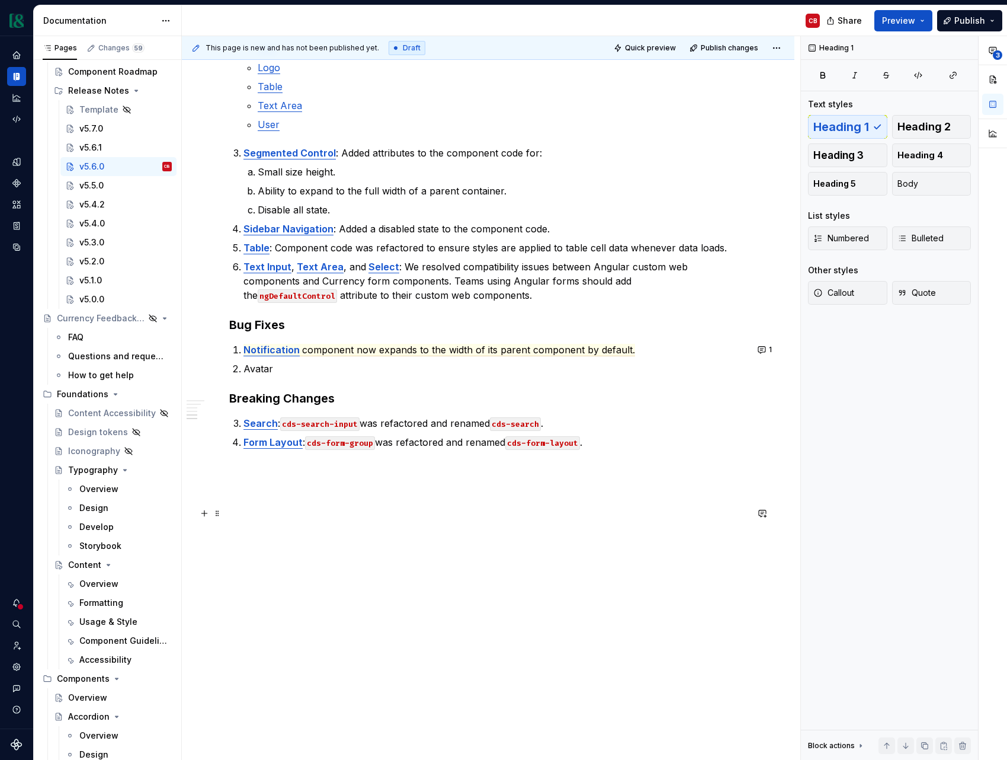
click at [473, 514] on p at bounding box center [488, 513] width 518 height 14
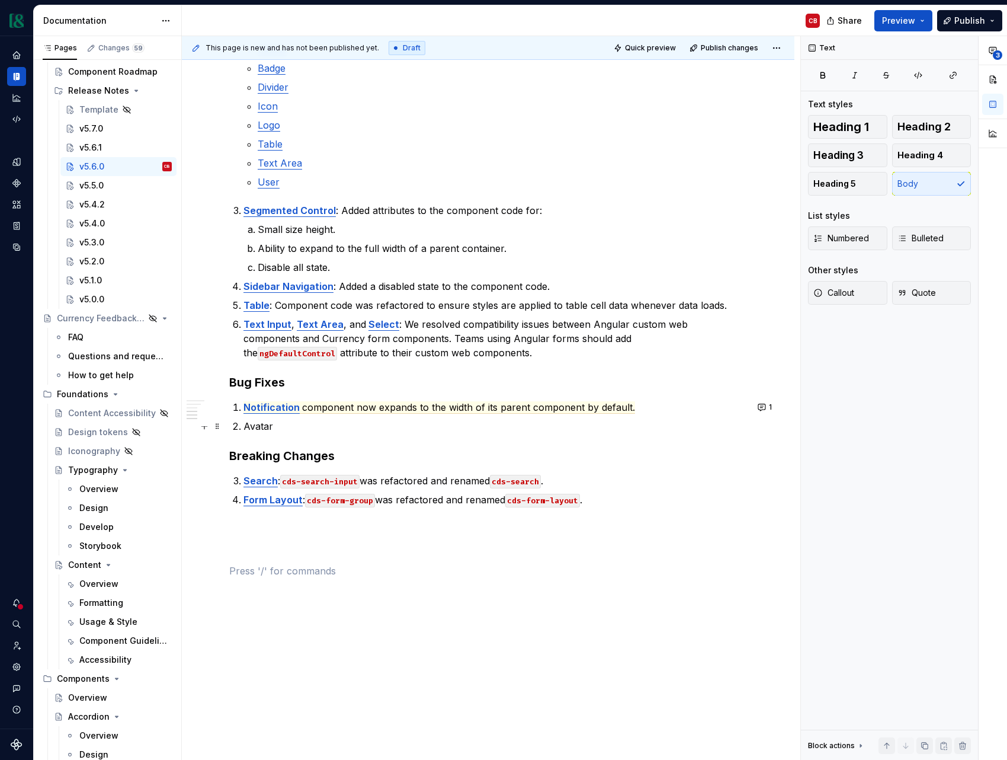
scroll to position [673, 0]
click at [339, 407] on span "component now expands to the width of its parent component by default." at bounding box center [468, 407] width 333 height 12
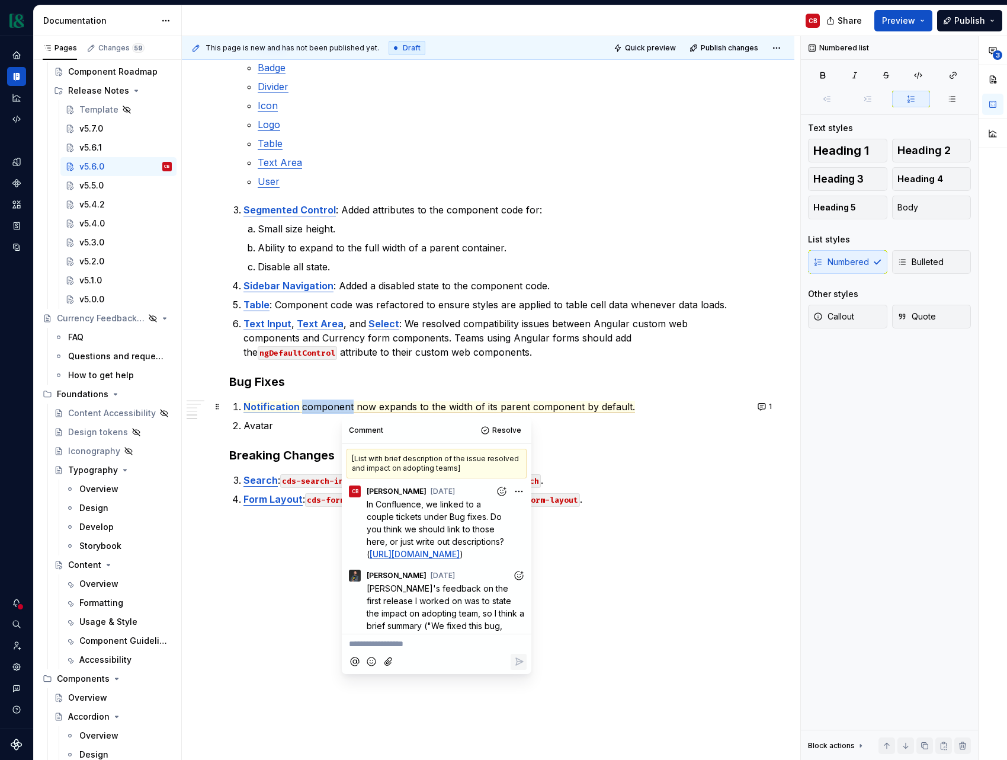
scroll to position [0, 0]
click at [339, 407] on span "component now expands to the width of its parent component by default." at bounding box center [468, 407] width 333 height 12
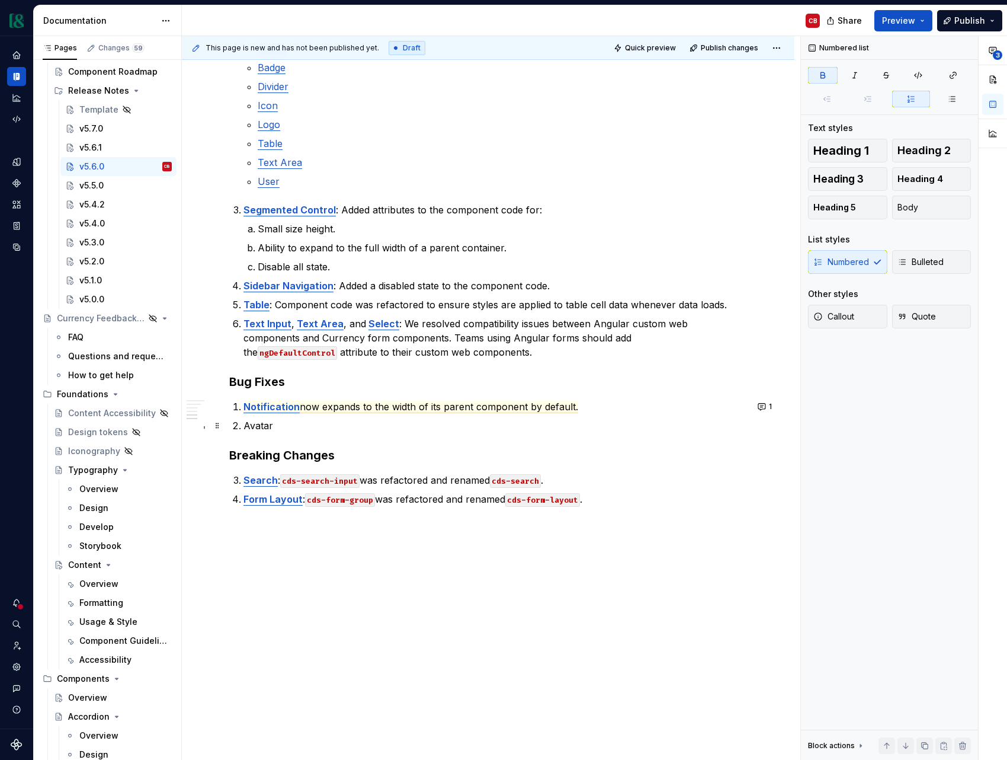
click at [322, 427] on p "Avatar" at bounding box center [496, 425] width 504 height 14
click at [529, 425] on p "Avatar height and width is now hardcoded when also using the Image variant" at bounding box center [496, 425] width 504 height 14
click at [250, 425] on p "Avatar height and width is now hardcoded when also using the image variant" at bounding box center [496, 425] width 504 height 14
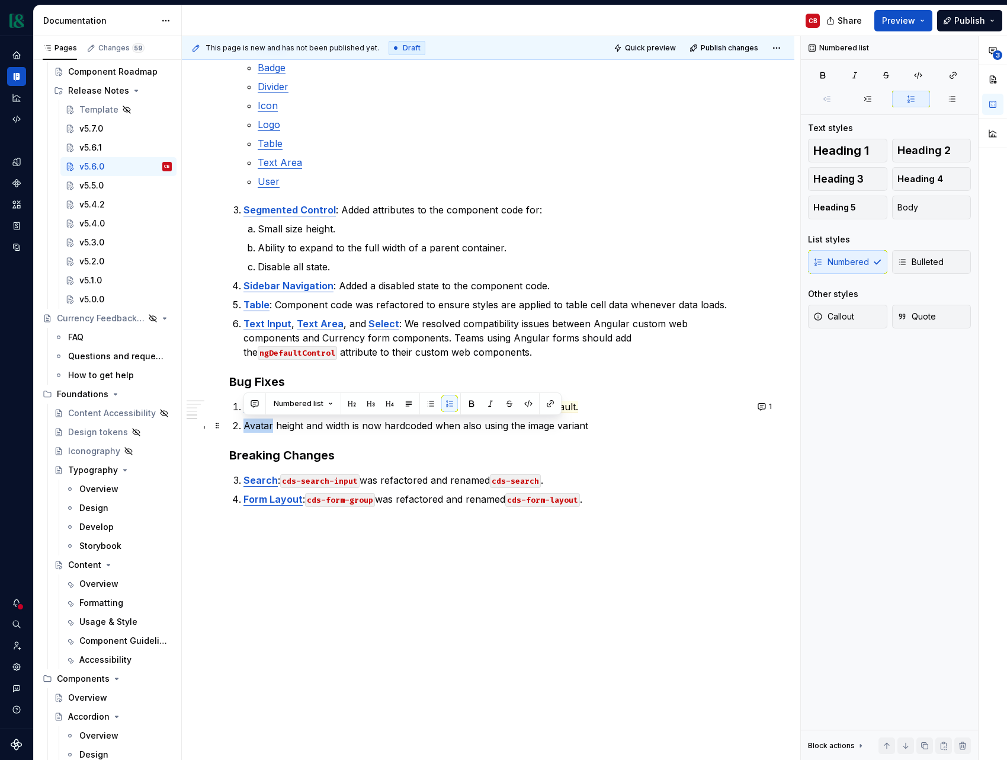
click at [250, 425] on p "Avatar height and width is now hardcoded when also using the image variant" at bounding box center [496, 425] width 504 height 14
click at [543, 403] on button "button" at bounding box center [550, 403] width 17 height 17
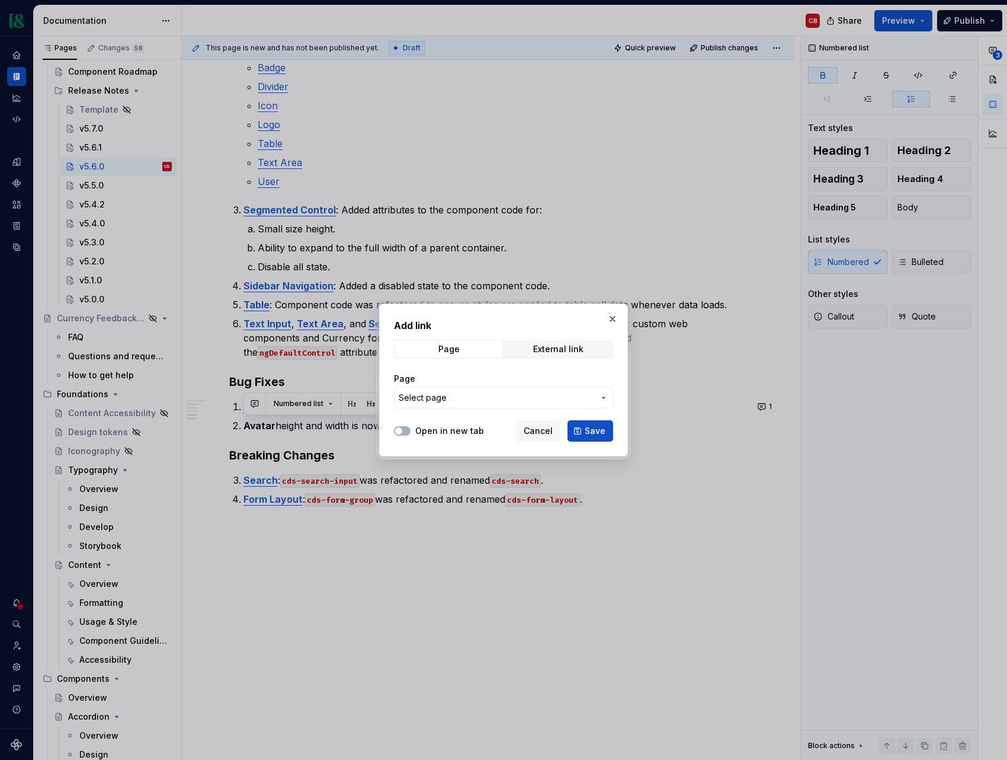
click at [510, 404] on button "Select page" at bounding box center [503, 397] width 219 height 21
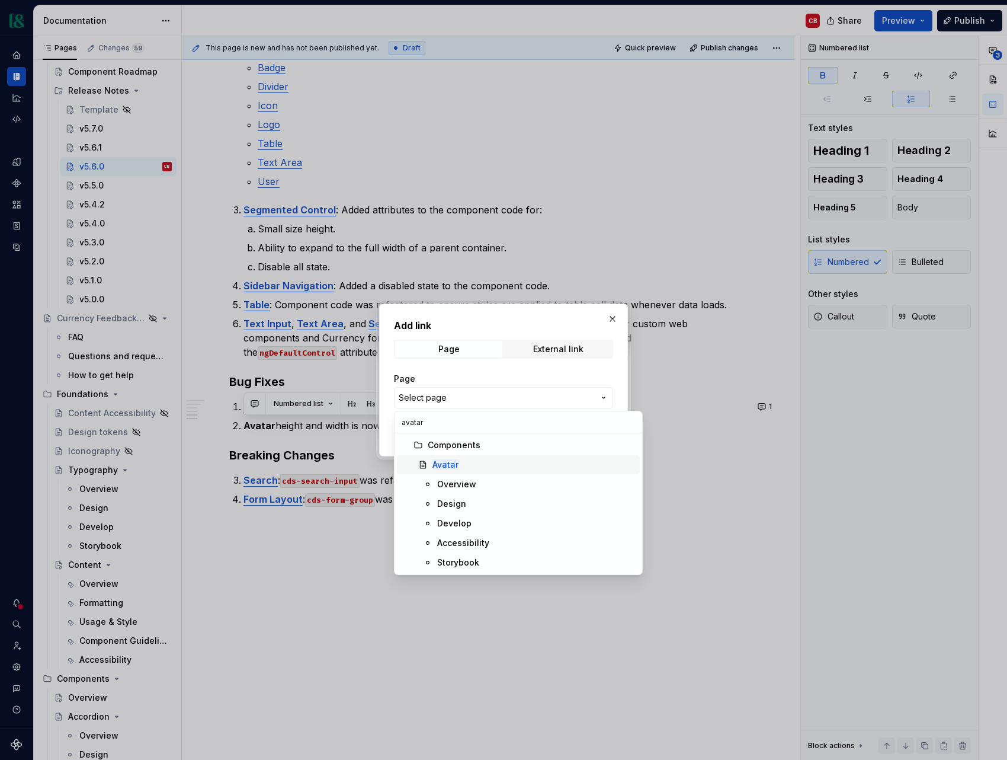
type input "avatar"
click at [476, 464] on div "Avatar" at bounding box center [534, 465] width 203 height 12
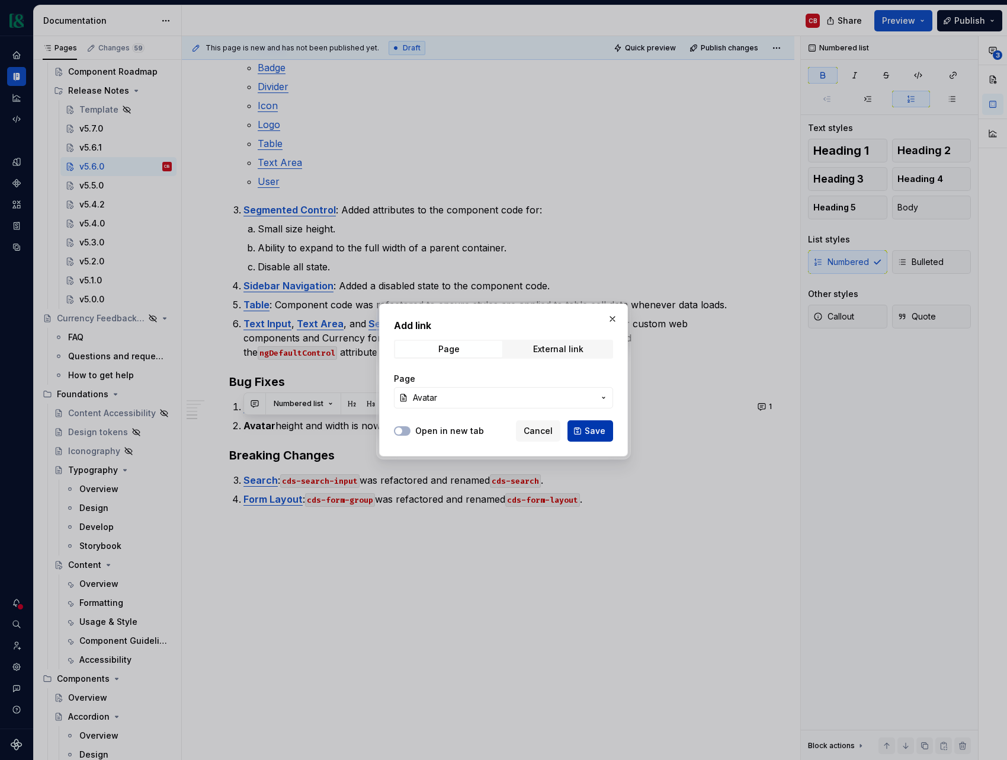
click at [590, 429] on span "Save" at bounding box center [595, 431] width 21 height 12
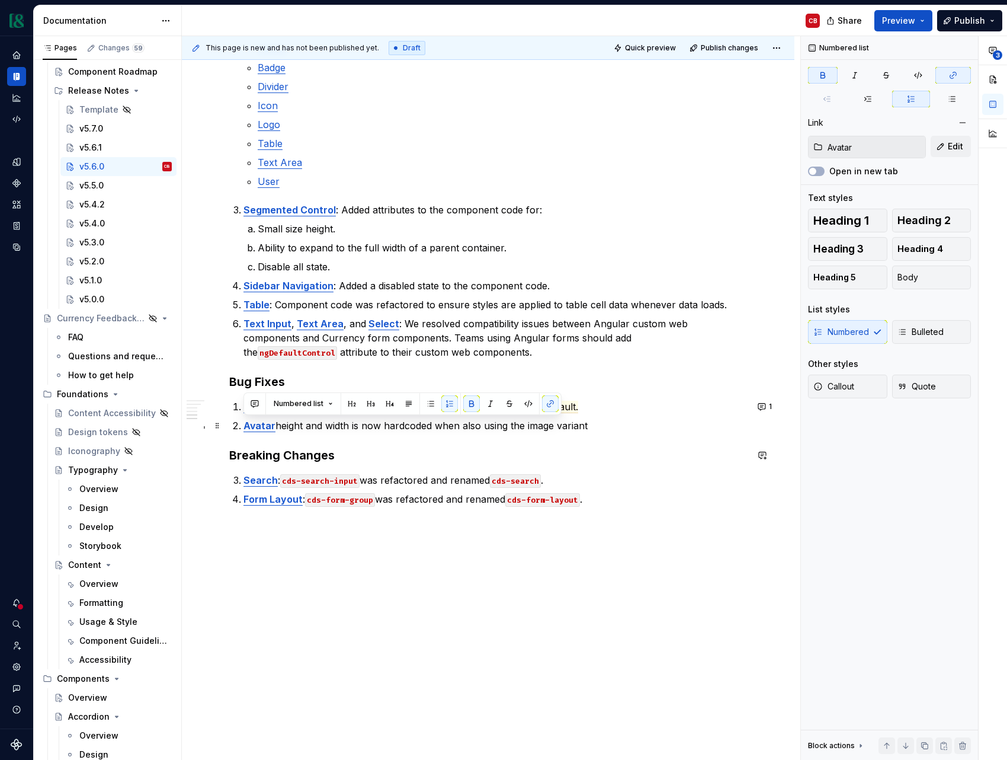
click at [325, 428] on p "Avatar height and width is now hardcoded when also using the image variant" at bounding box center [496, 425] width 504 height 14
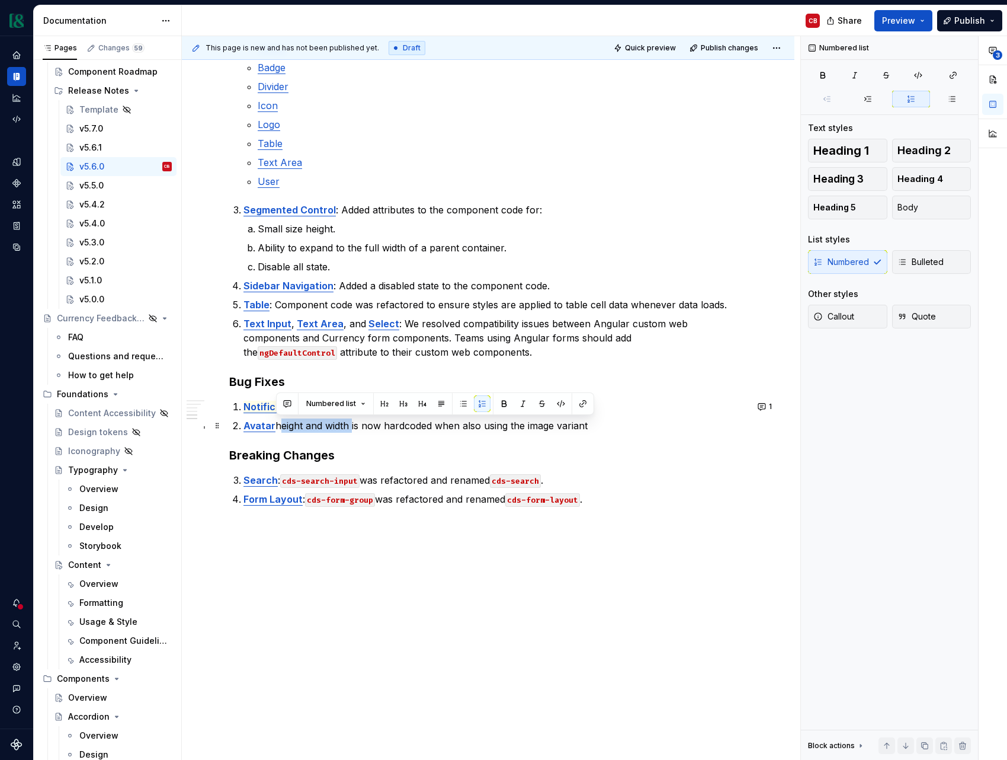
drag, startPoint x: 277, startPoint y: 426, endPoint x: 350, endPoint y: 428, distance: 72.9
click at [350, 428] on p "Avatar height and width is now hardcoded when also using the image variant" at bounding box center [496, 425] width 504 height 14
click at [581, 427] on p "Avatar size attribute is now hardcoded when also using the image variant" at bounding box center [496, 425] width 504 height 14
click at [337, 426] on p "Avatar size attribute is now hardcoded when also using the image variant." at bounding box center [496, 425] width 504 height 14
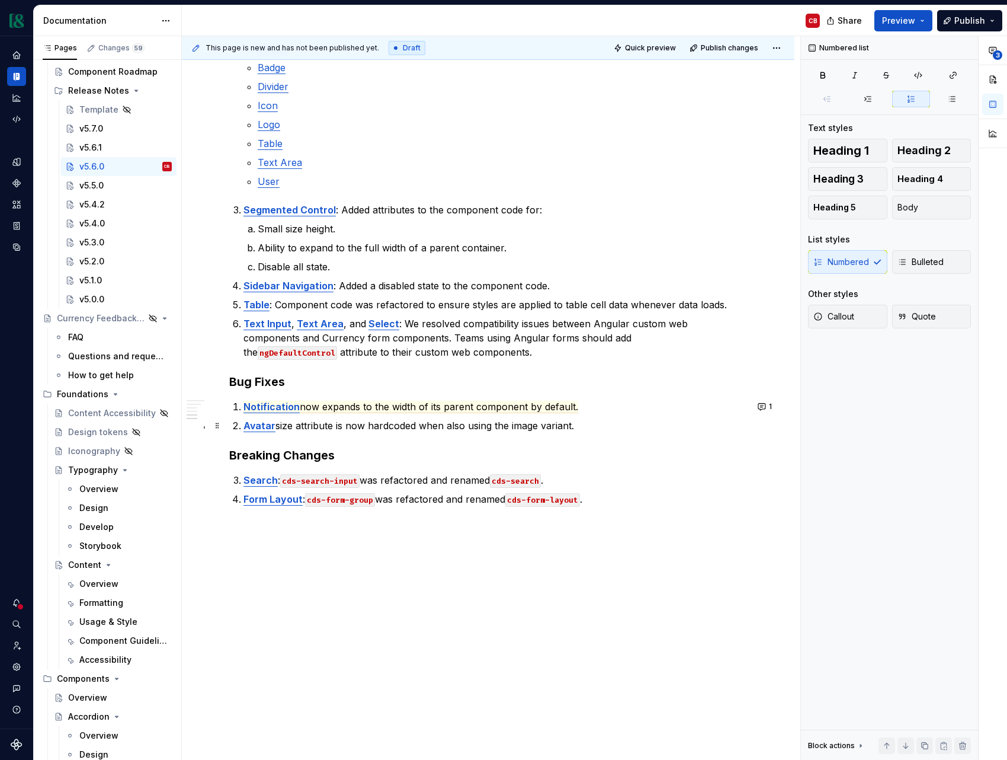
click at [335, 426] on p "Avatar size attribute is now hardcoded when also using the image variant." at bounding box center [496, 425] width 504 height 14
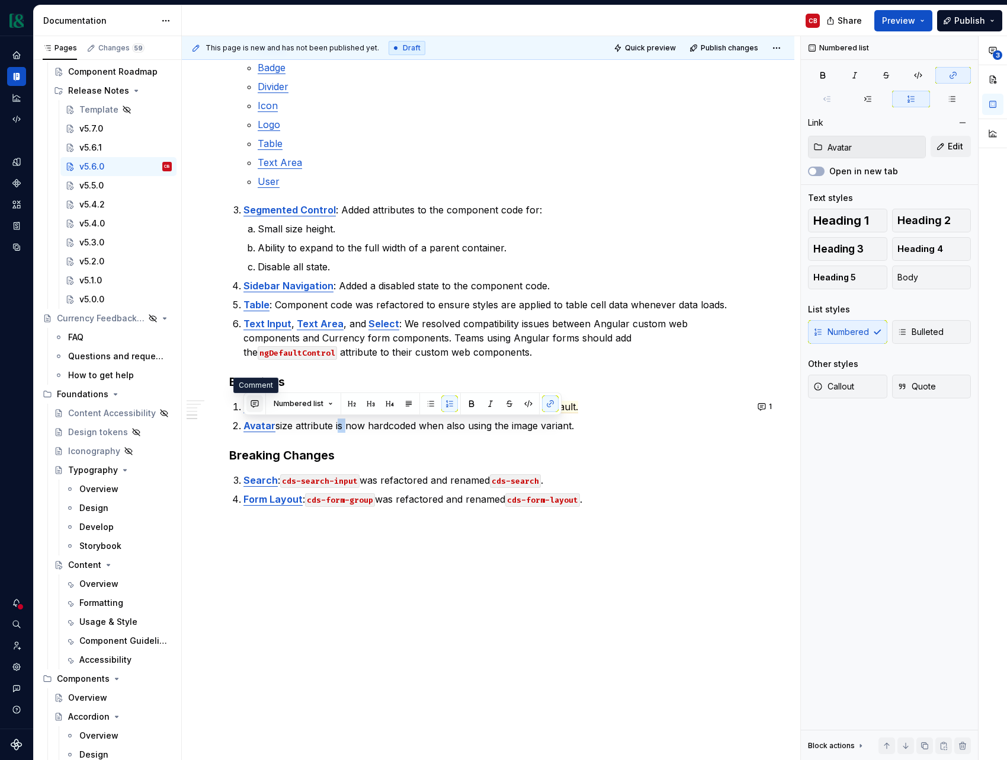
click at [255, 408] on button "button" at bounding box center [254, 403] width 17 height 17
click at [499, 600] on div "v5.6.0 [DATE] Summary This release introduces 7 new components to improve suppo…" at bounding box center [488, 175] width 613 height 1290
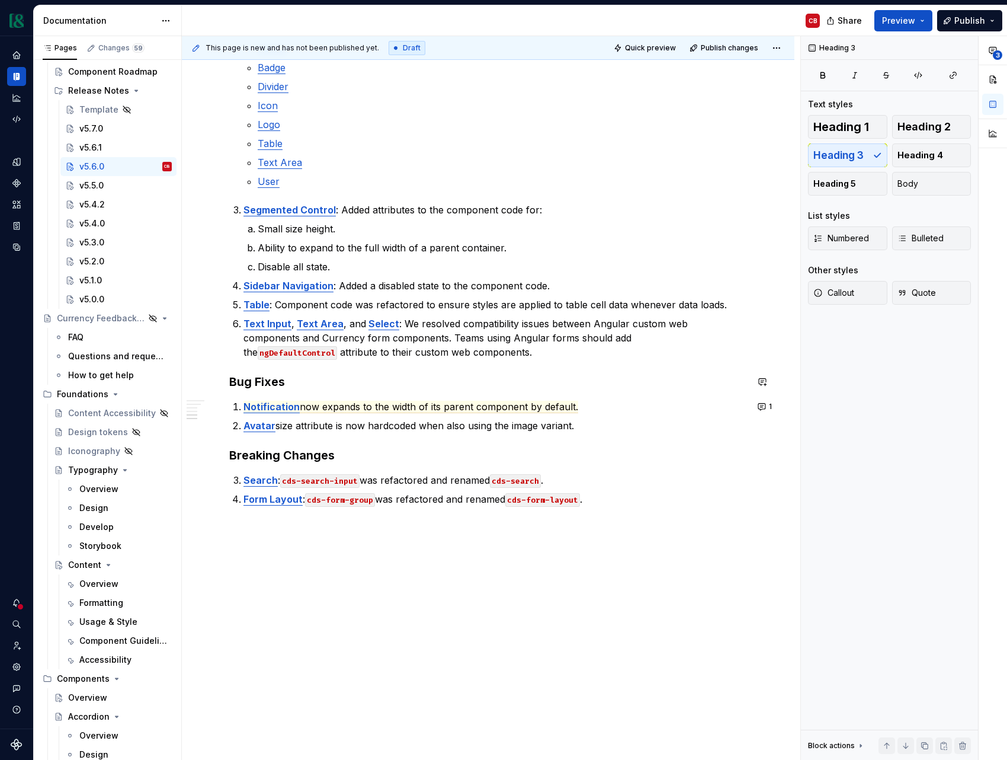
click at [265, 363] on div "v5.6.0 [DATE] Summary This release introduces 7 new components to improve suppo…" at bounding box center [488, 67] width 518 height 1019
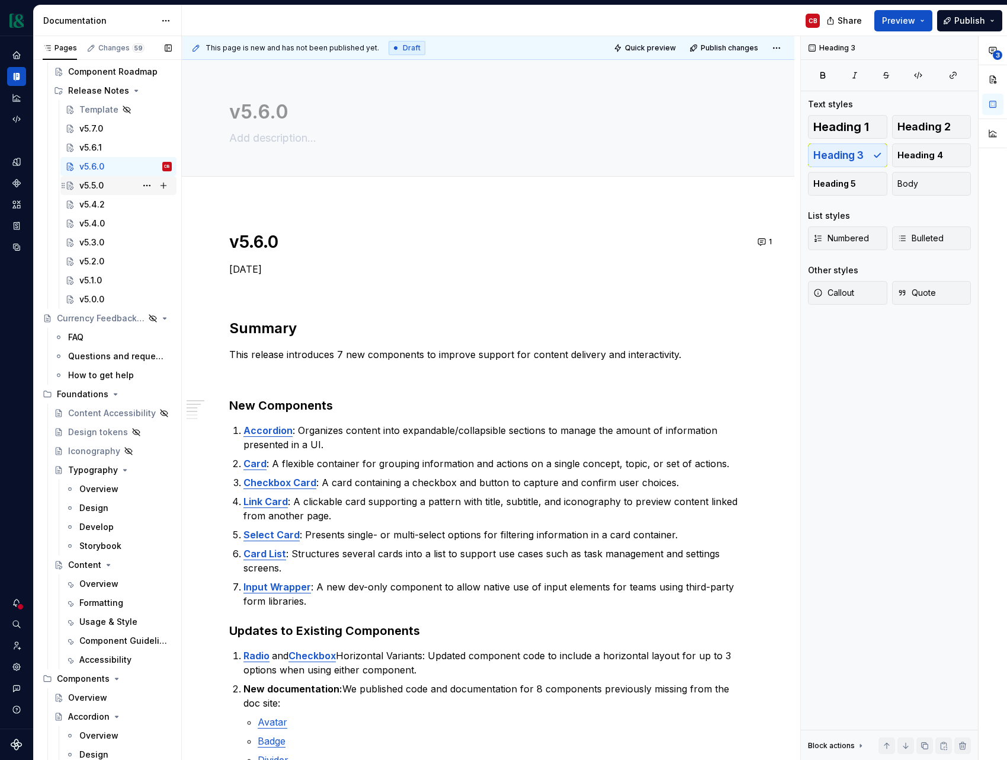
click at [90, 185] on div "v5.5.0" at bounding box center [91, 186] width 24 height 12
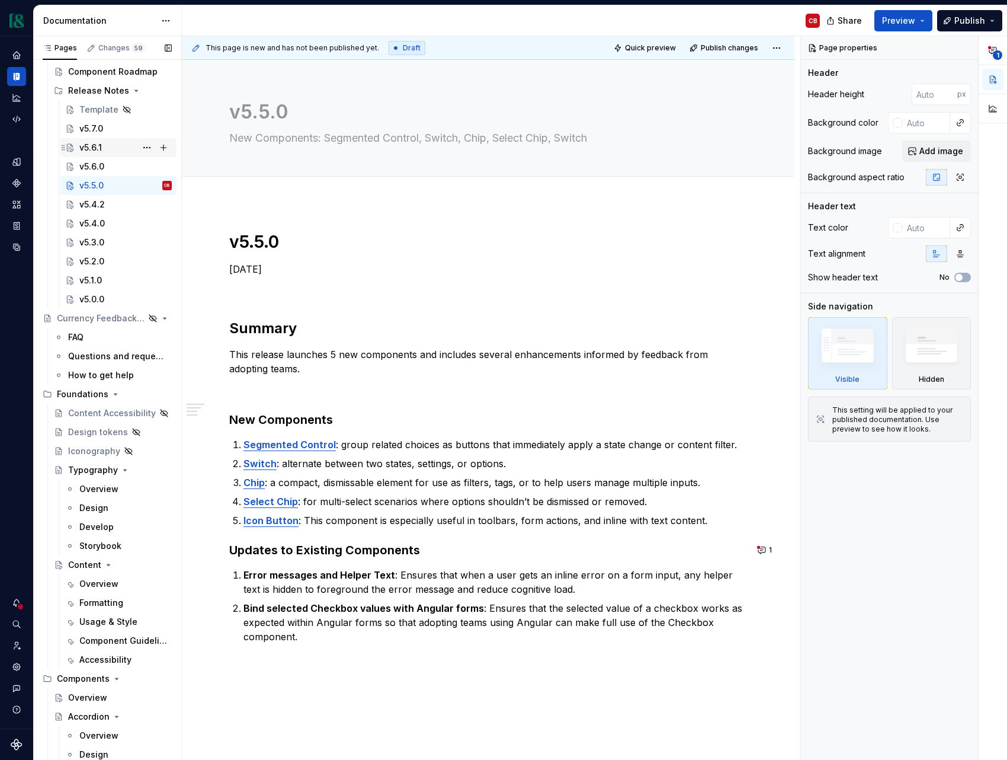
click at [106, 149] on div "v5.6.1" at bounding box center [125, 147] width 92 height 17
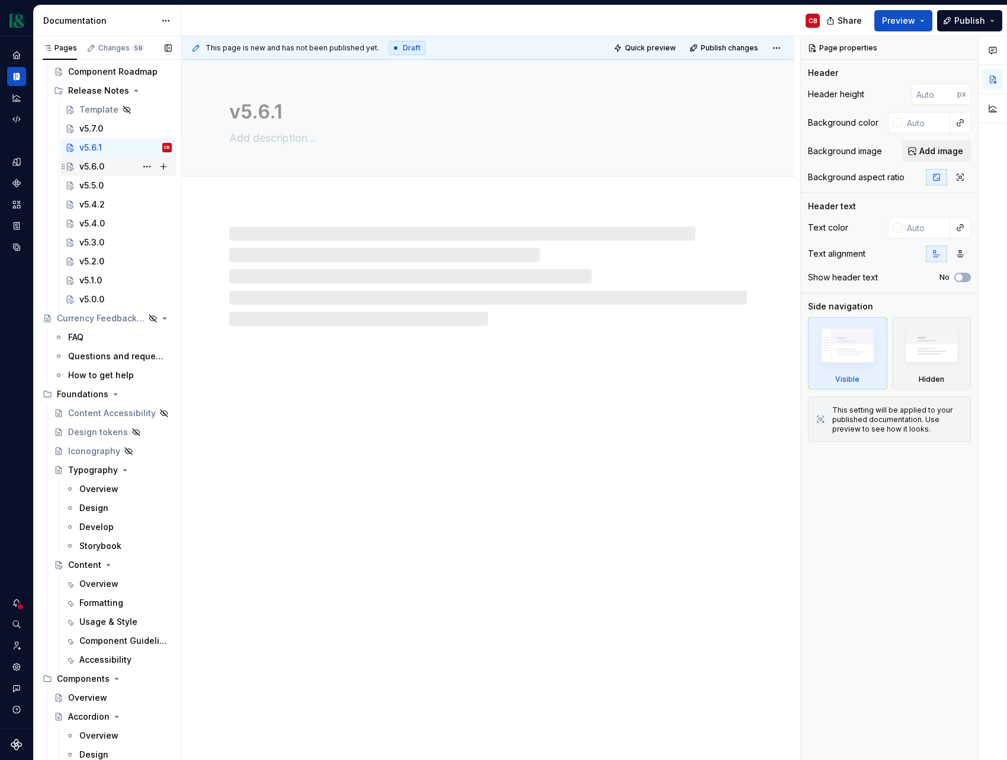
click at [109, 168] on div "v5.6.0" at bounding box center [125, 166] width 92 height 17
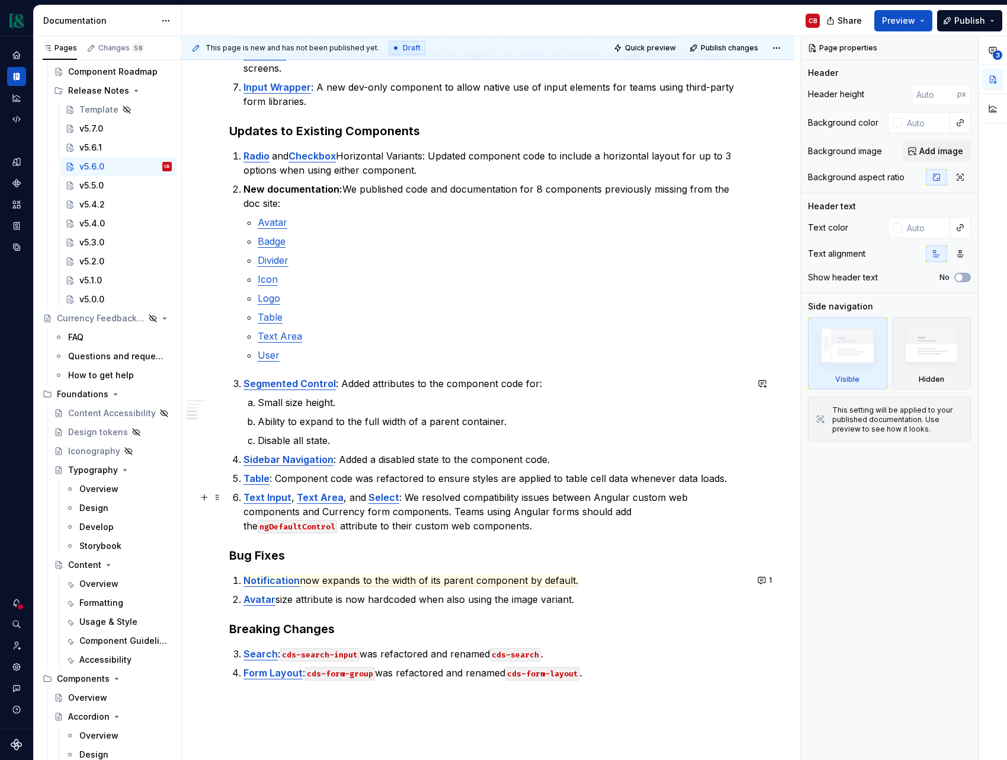
scroll to position [498, 0]
click at [88, 190] on div "v5.5.0" at bounding box center [91, 186] width 24 height 12
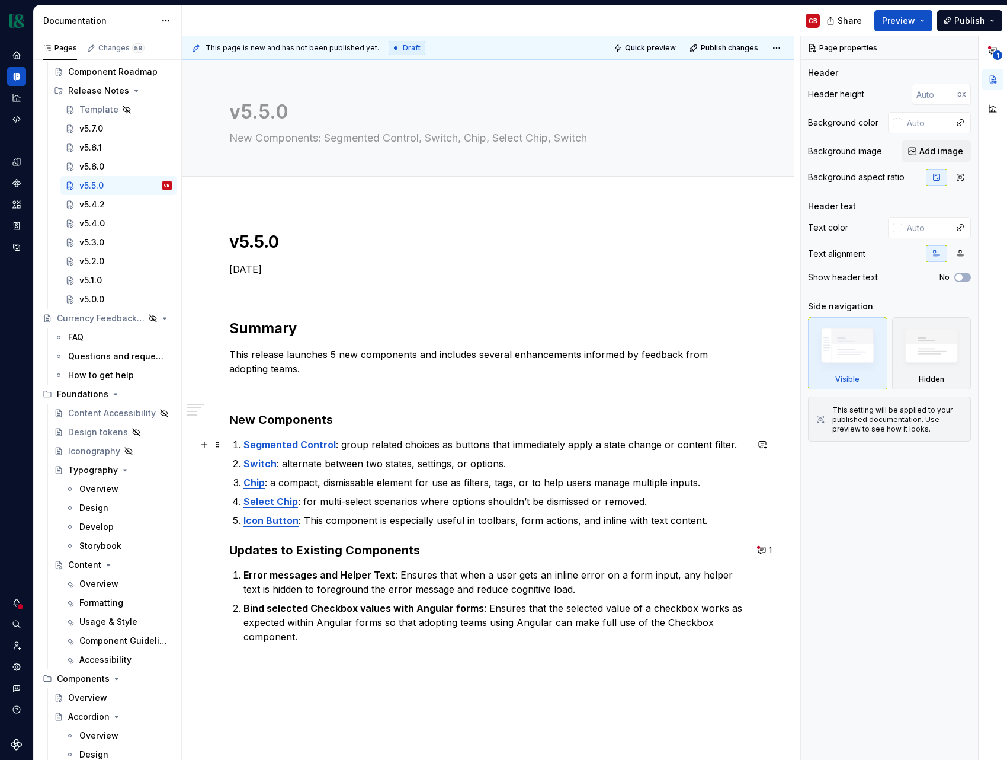
click at [344, 446] on p "Segmented Control : group related choices as buttons that immediately apply a s…" at bounding box center [496, 444] width 504 height 14
type textarea "*"
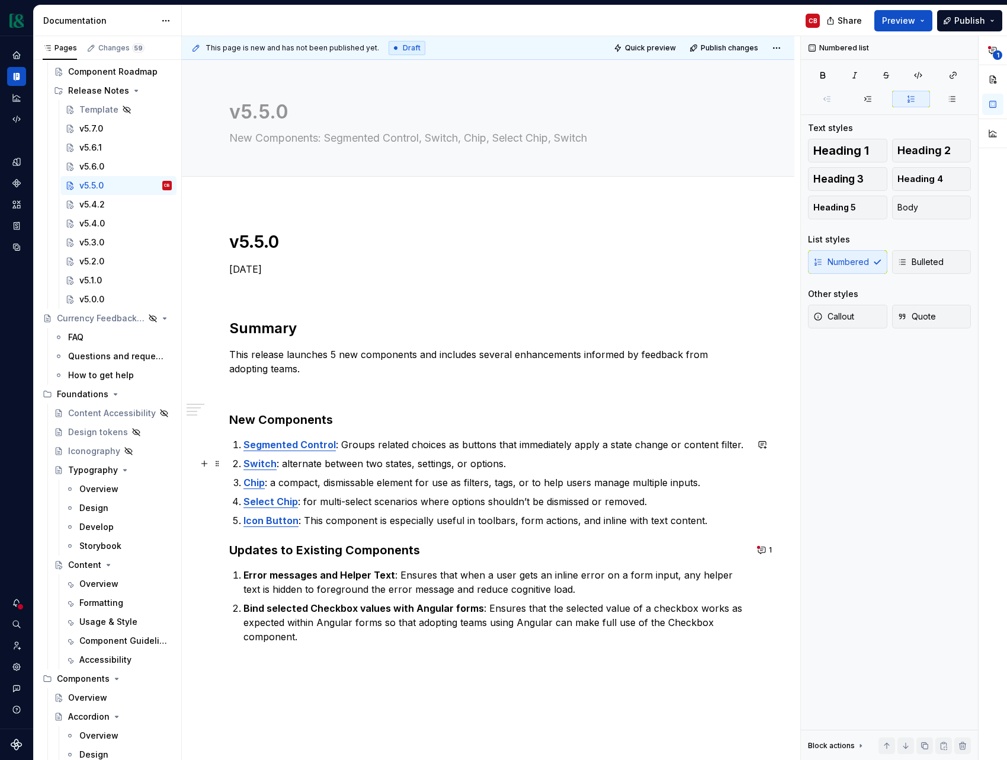
click at [284, 467] on p "Switch : alternate between two states, settings, or options." at bounding box center [496, 463] width 504 height 14
click at [276, 483] on p "Chip : a compact, dismissable element for use as filters, tags, or to help user…" at bounding box center [496, 482] width 504 height 14
click at [304, 501] on p "Select Chip : for multi-select scenarios where options shouldn’t be dismissed o…" at bounding box center [496, 501] width 504 height 14
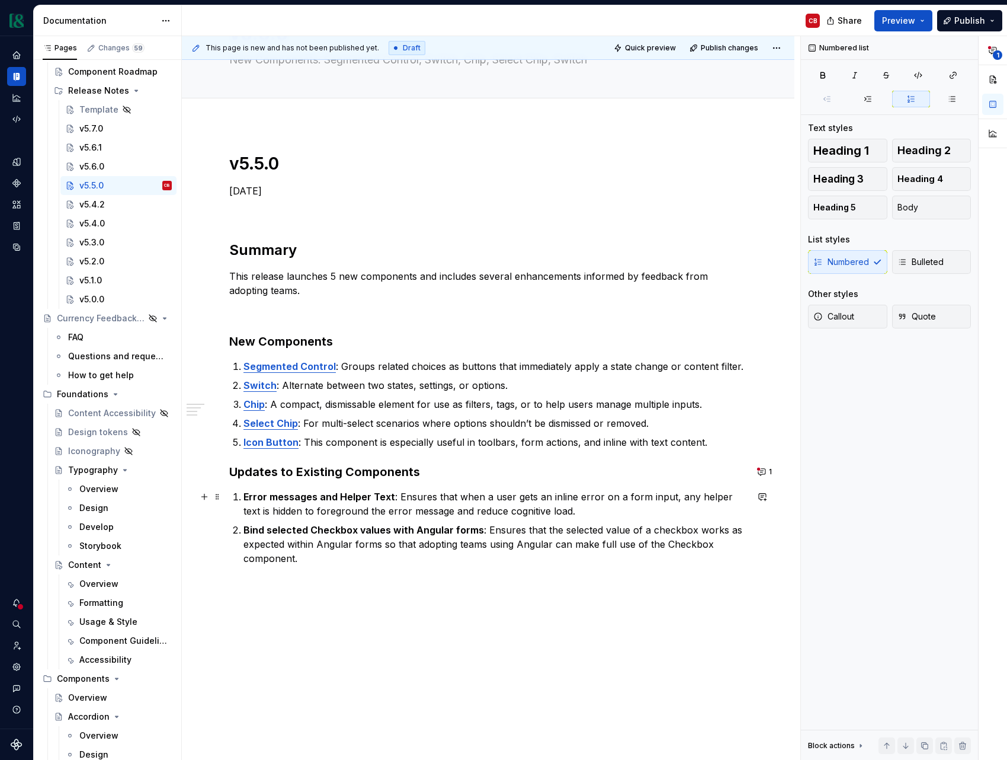
scroll to position [79, 0]
click at [771, 472] on button "1" at bounding box center [765, 471] width 23 height 17
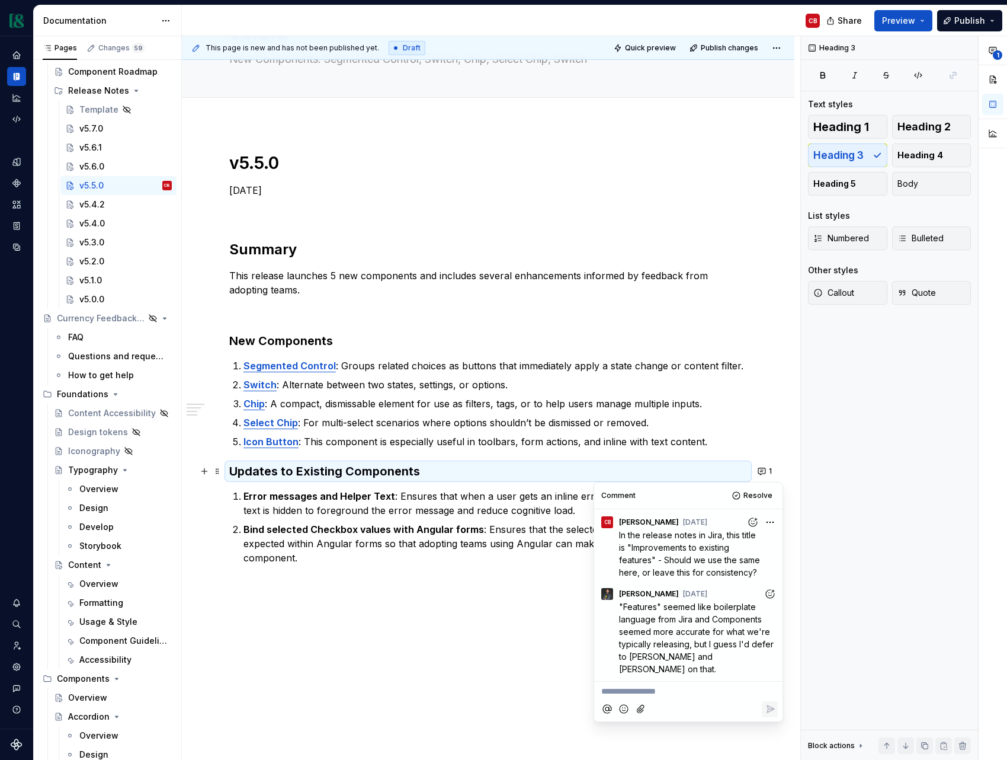
type textarea "*"
click at [773, 703] on icon "Reply" at bounding box center [770, 709] width 12 height 12
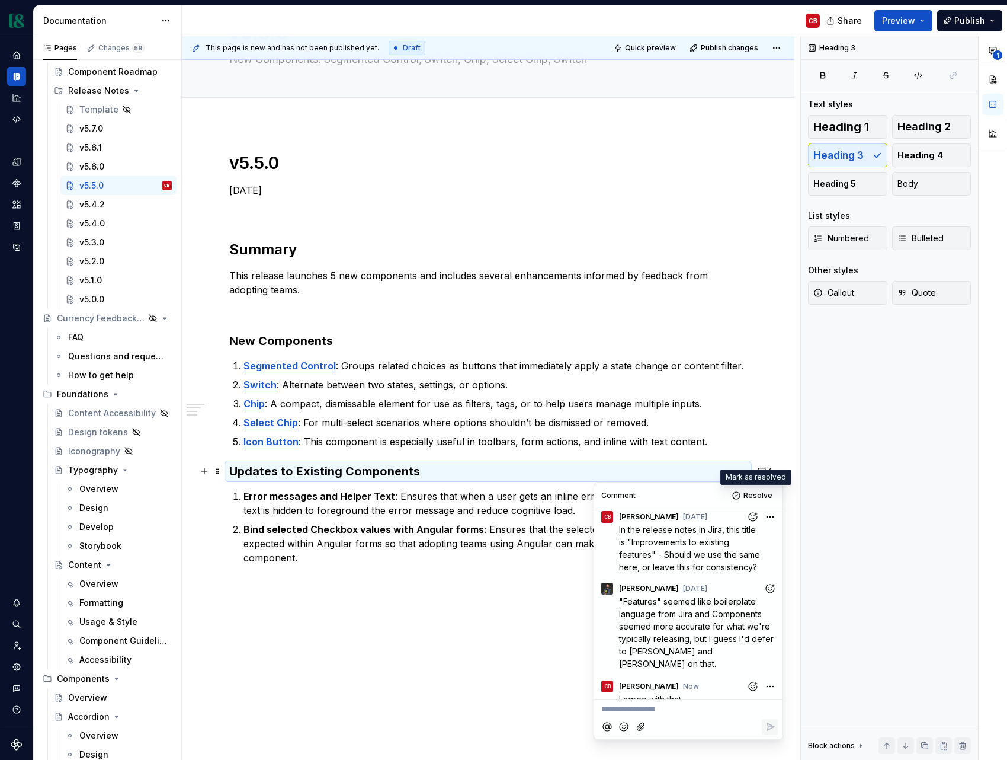
click at [763, 499] on span "Resolve" at bounding box center [758, 495] width 29 height 9
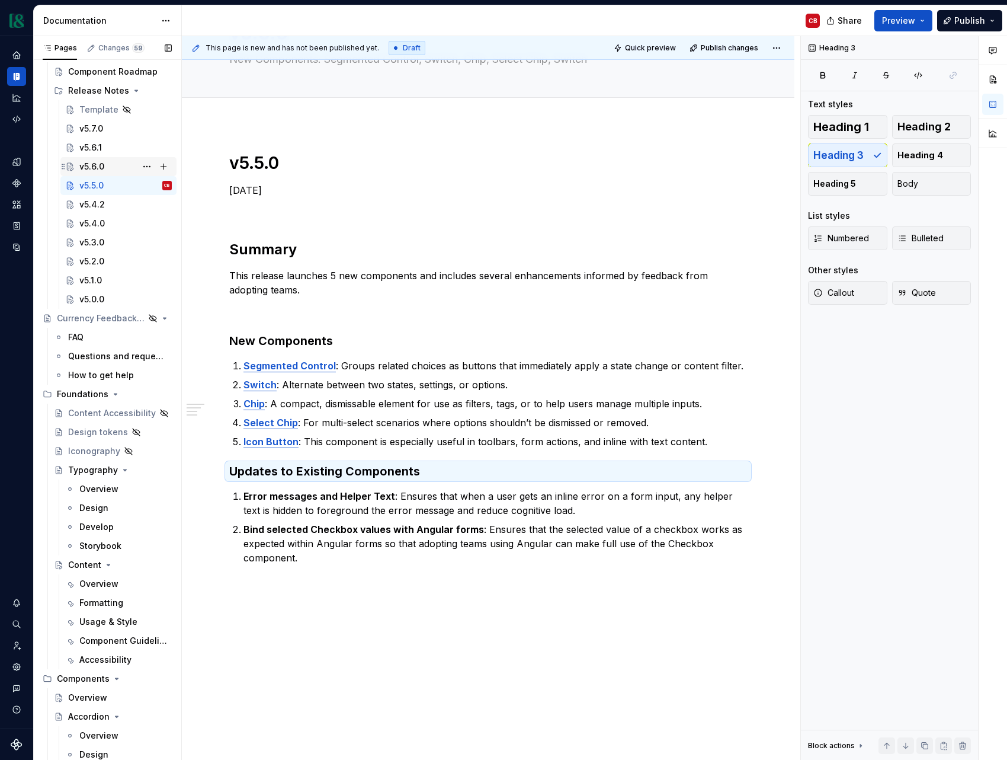
click at [90, 162] on div "v5.6.0" at bounding box center [91, 167] width 25 height 12
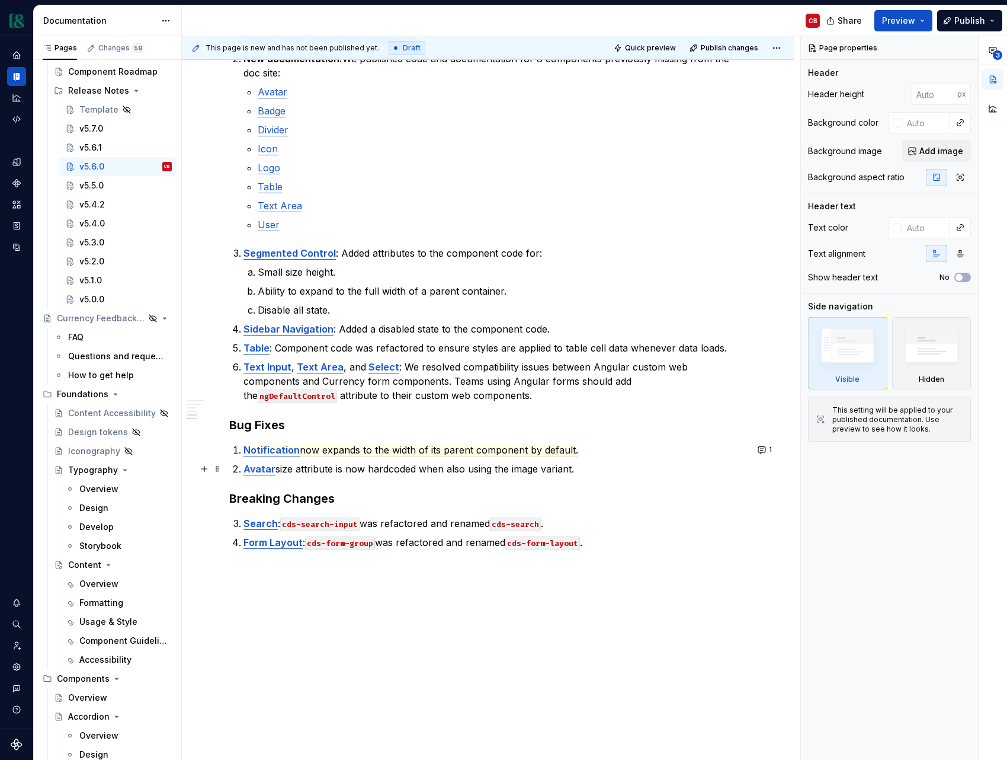
scroll to position [630, 0]
click at [520, 455] on span "now expands to the width of its parent component by default." at bounding box center [439, 449] width 278 height 12
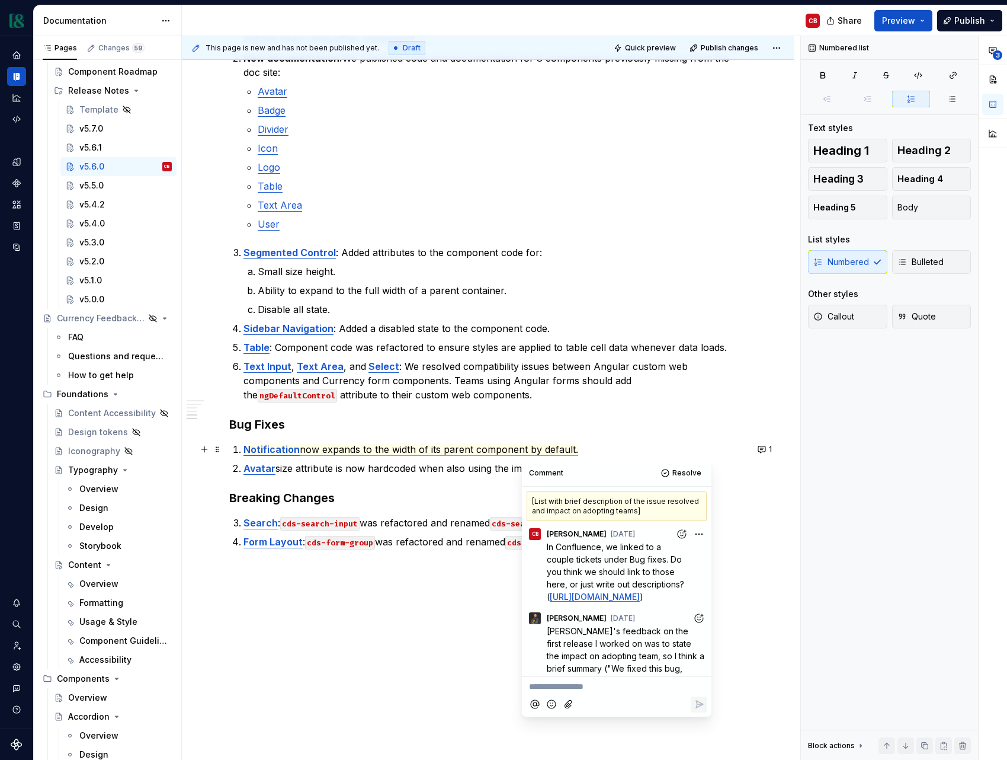
scroll to position [79, 0]
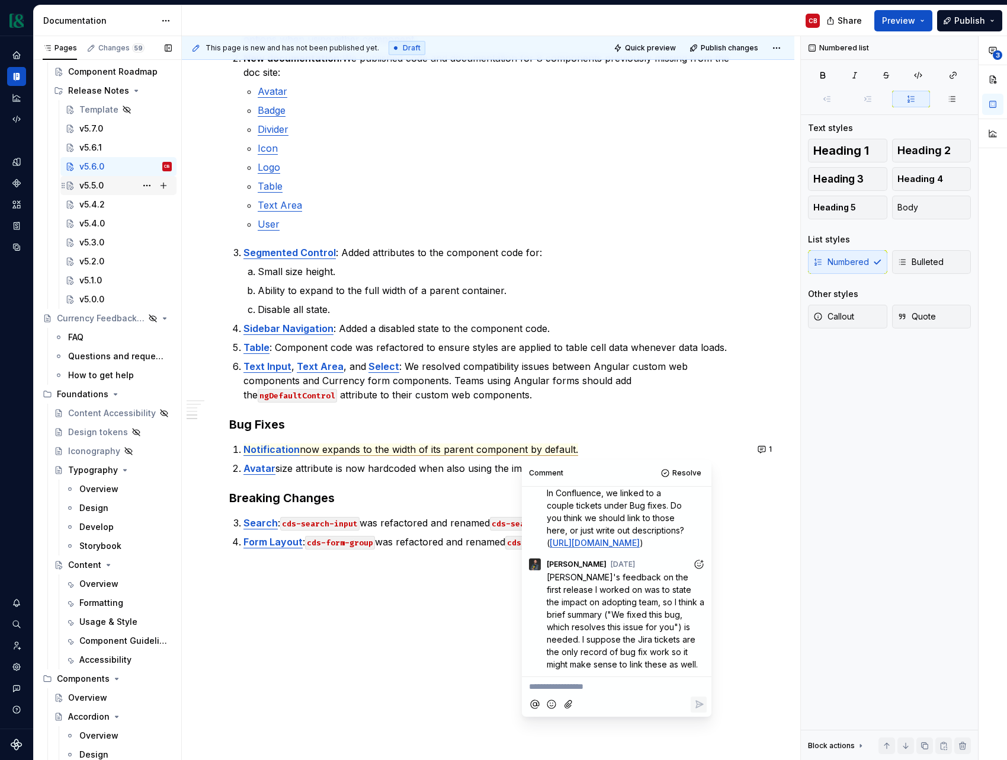
click at [94, 187] on div "v5.5.0" at bounding box center [91, 186] width 24 height 12
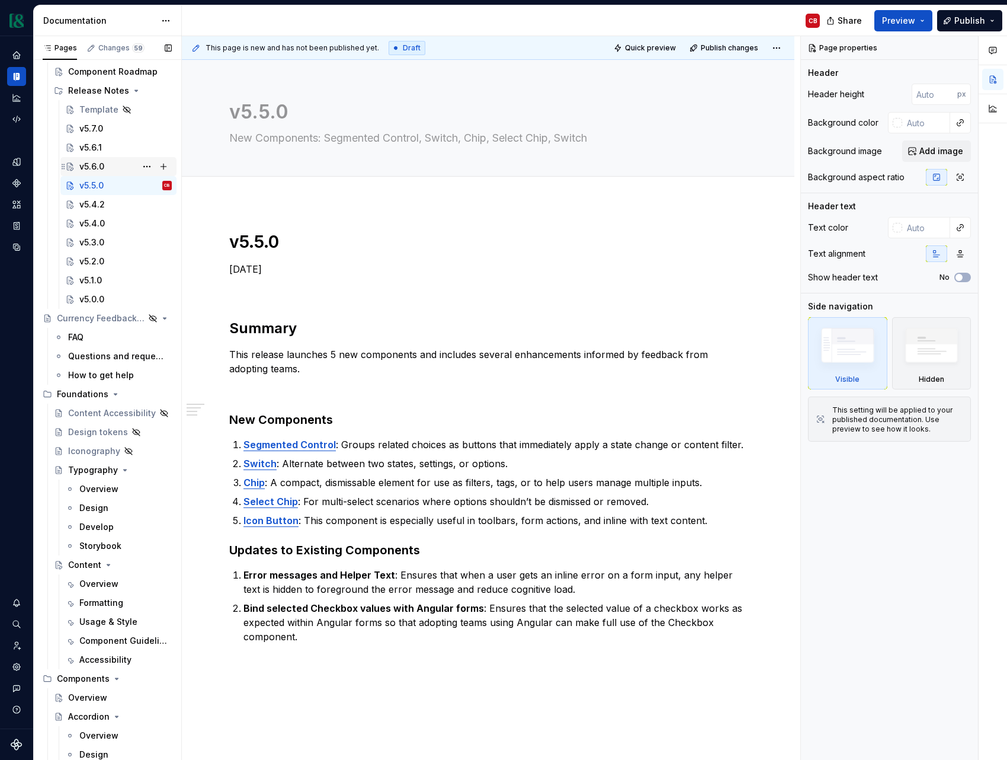
click at [95, 171] on div "v5.6.0" at bounding box center [91, 167] width 25 height 12
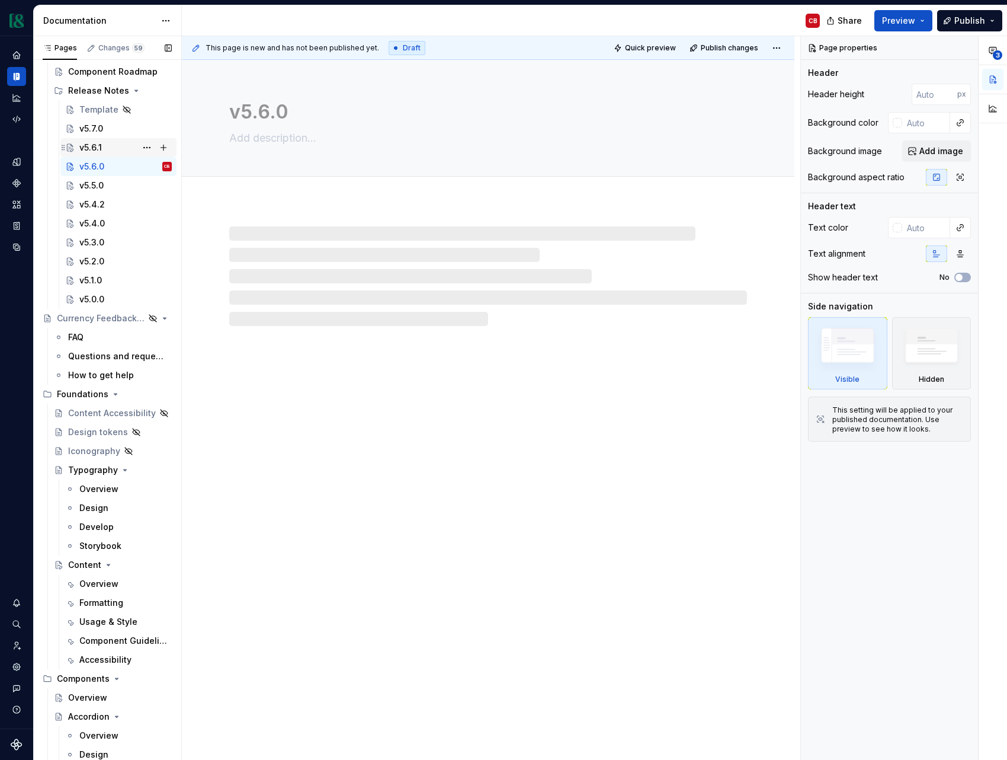
click at [95, 147] on div "v5.6.1" at bounding box center [90, 148] width 23 height 12
click at [95, 184] on div "v5.5.0" at bounding box center [91, 186] width 24 height 12
click at [272, 136] on textarea "New Components: Segmented Control, Switch, Chip, Select Chip, Switch" at bounding box center [486, 138] width 518 height 19
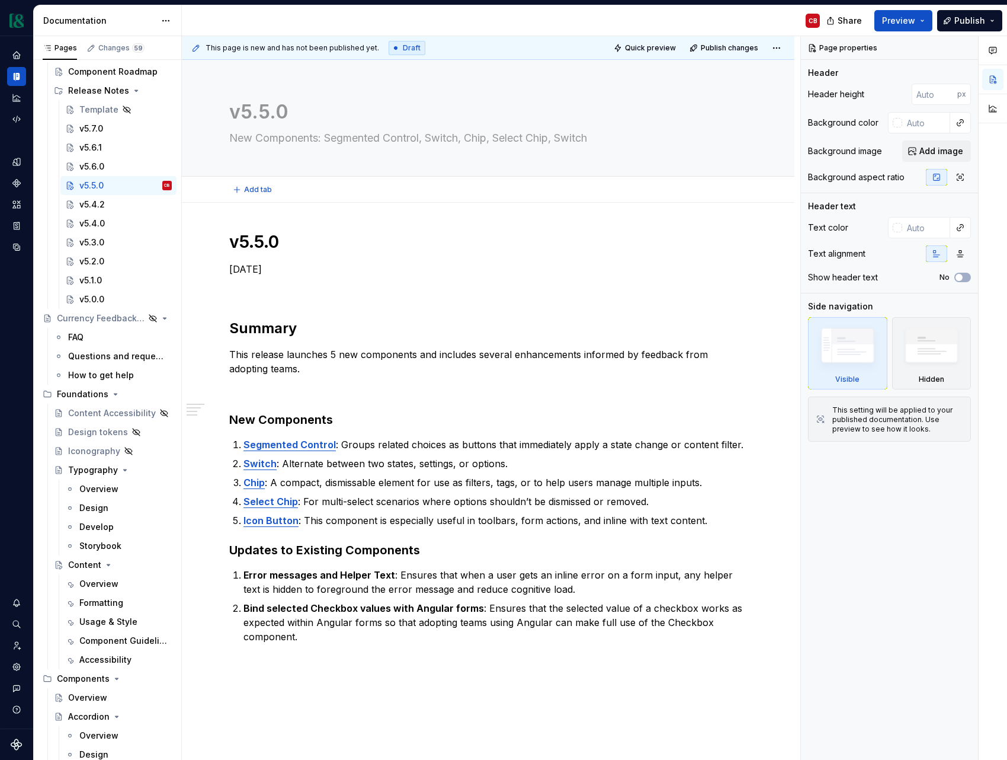
click at [272, 136] on textarea "New Components: Segmented Control, Switch, Chip, Select Chip, Switch" at bounding box center [486, 138] width 518 height 19
type textarea "*"
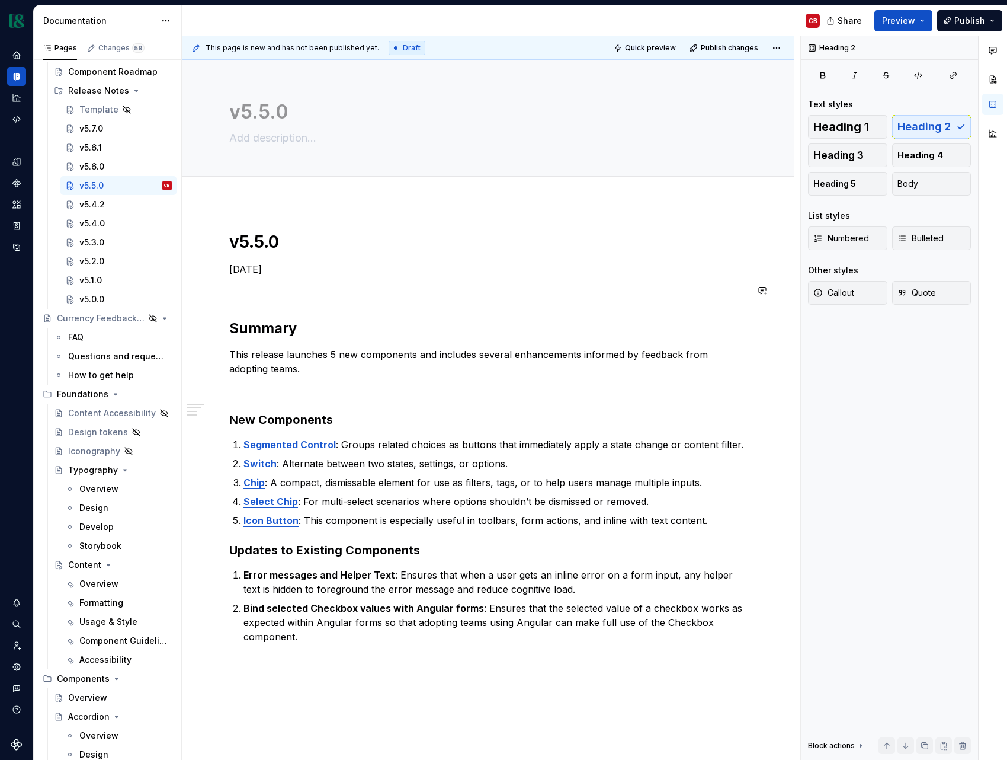
click at [252, 298] on div "v5.5.0 [DATE] Summary This release launches 5 new components and includes sever…" at bounding box center [488, 437] width 518 height 412
click at [257, 393] on p at bounding box center [488, 390] width 518 height 14
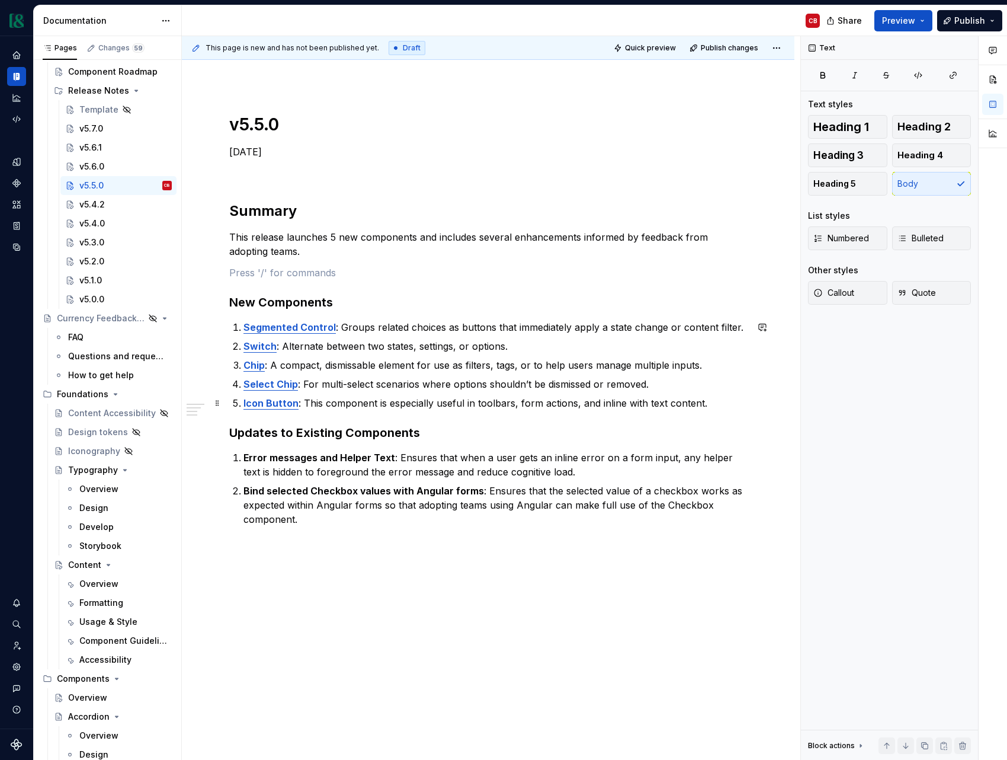
scroll to position [126, 0]
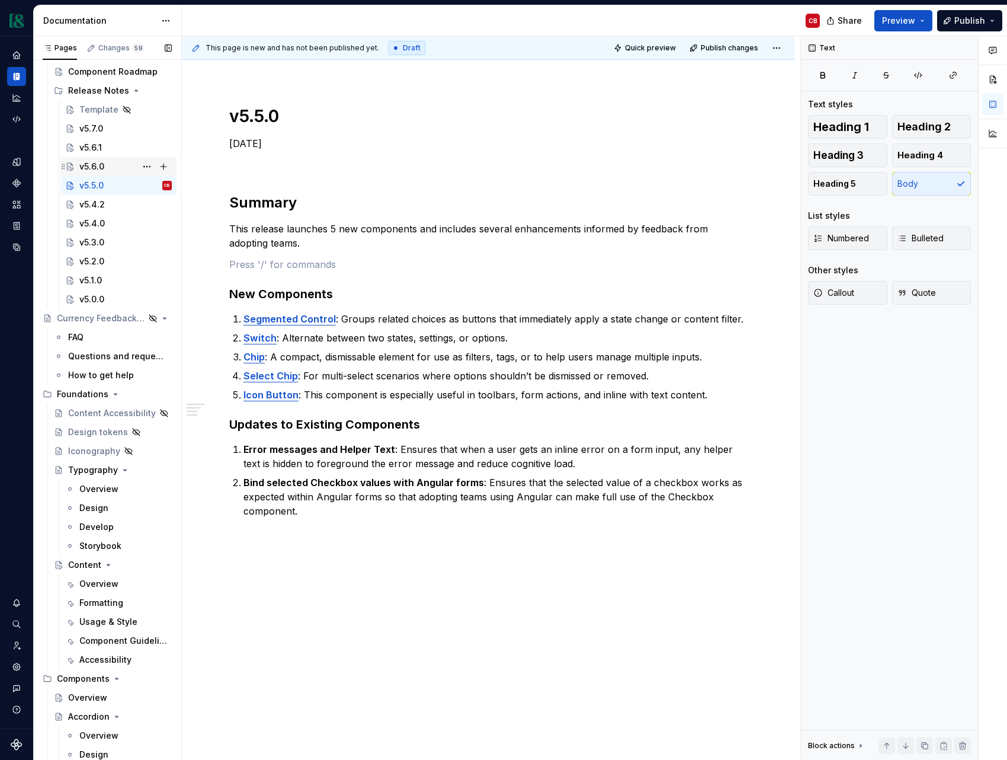
click at [95, 161] on div "v5.6.0" at bounding box center [91, 167] width 25 height 12
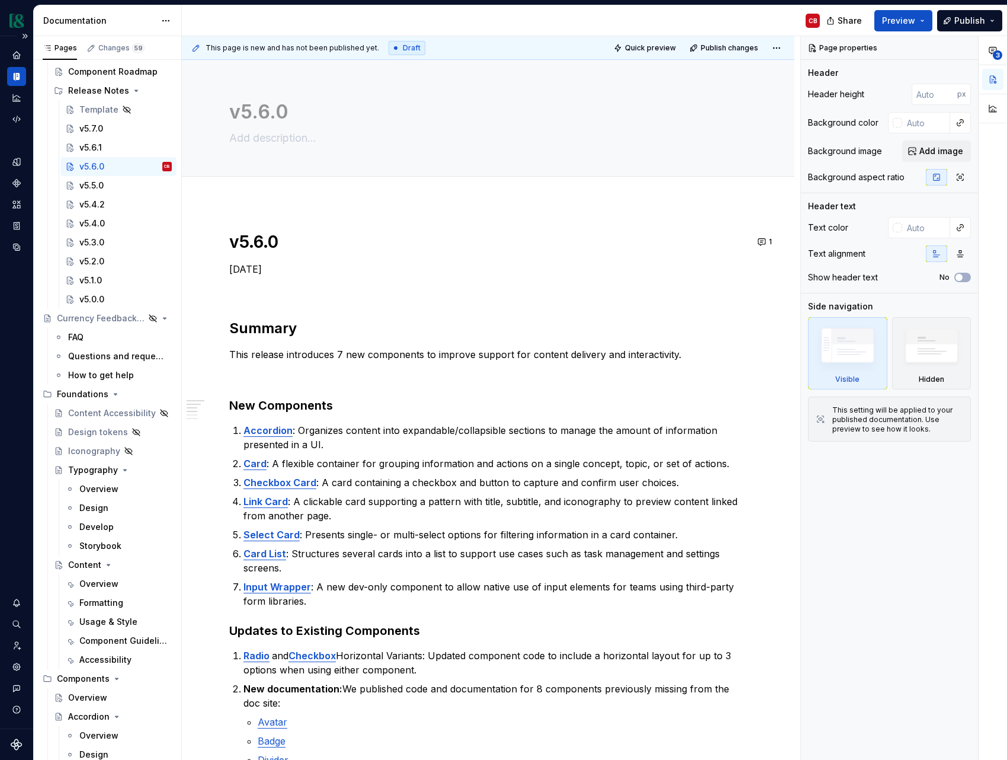
click at [88, 207] on div "v5.4.2" at bounding box center [91, 204] width 25 height 12
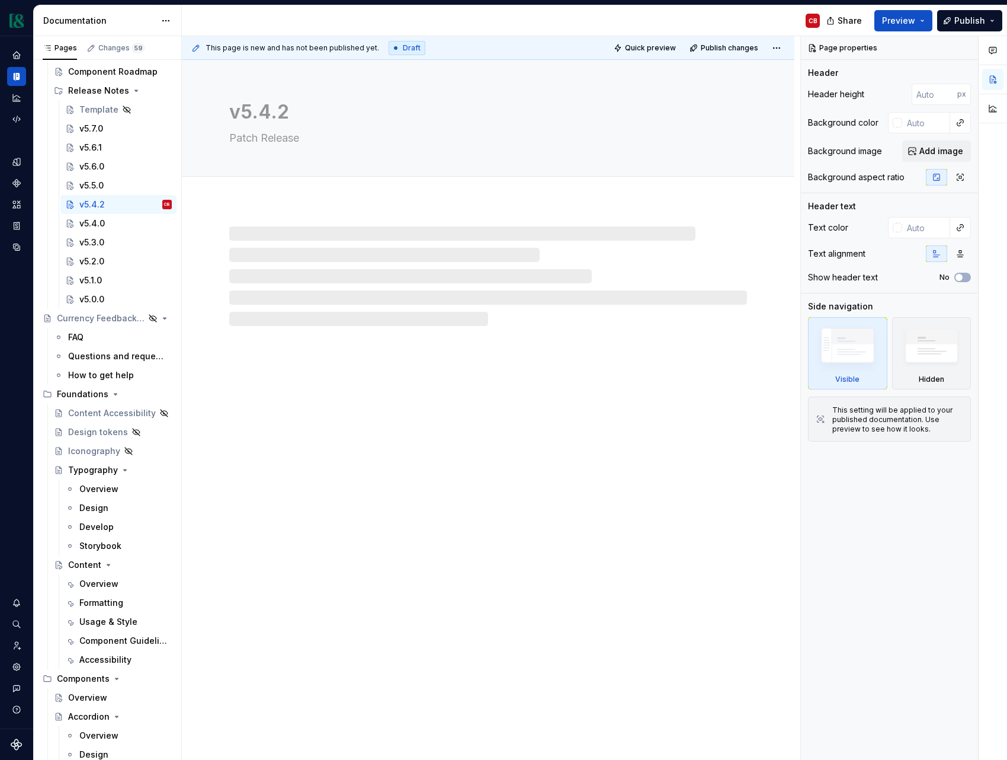
click at [274, 137] on textarea "Patch Release" at bounding box center [486, 138] width 518 height 19
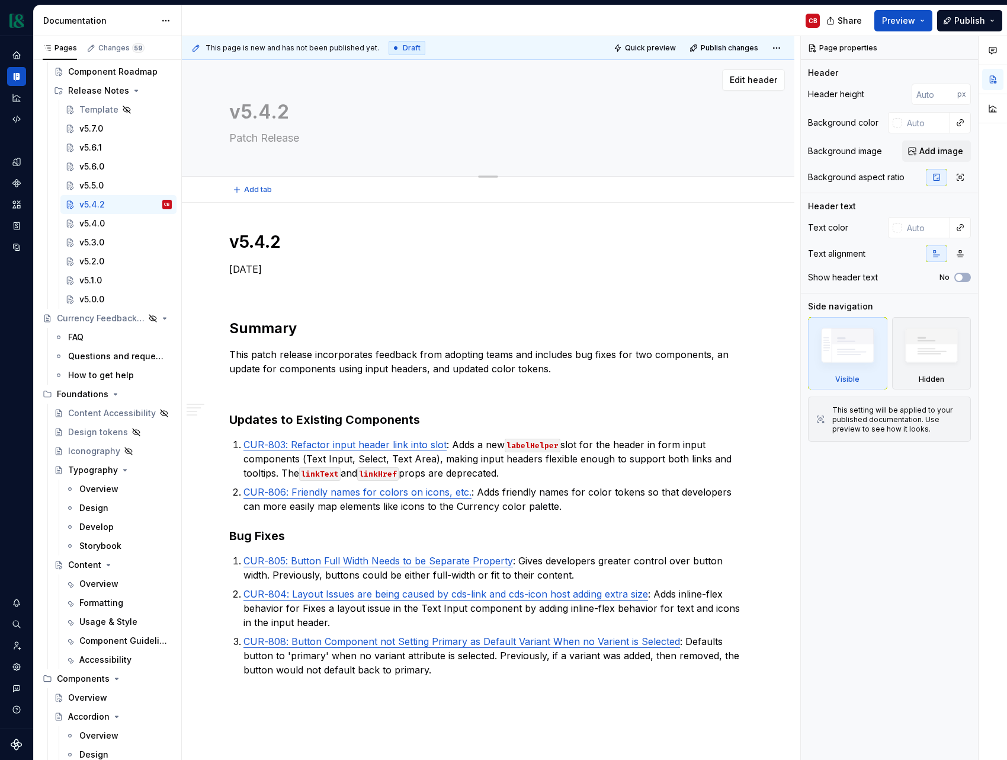
click at [274, 137] on textarea "Patch Release" at bounding box center [486, 138] width 518 height 19
type textarea "*"
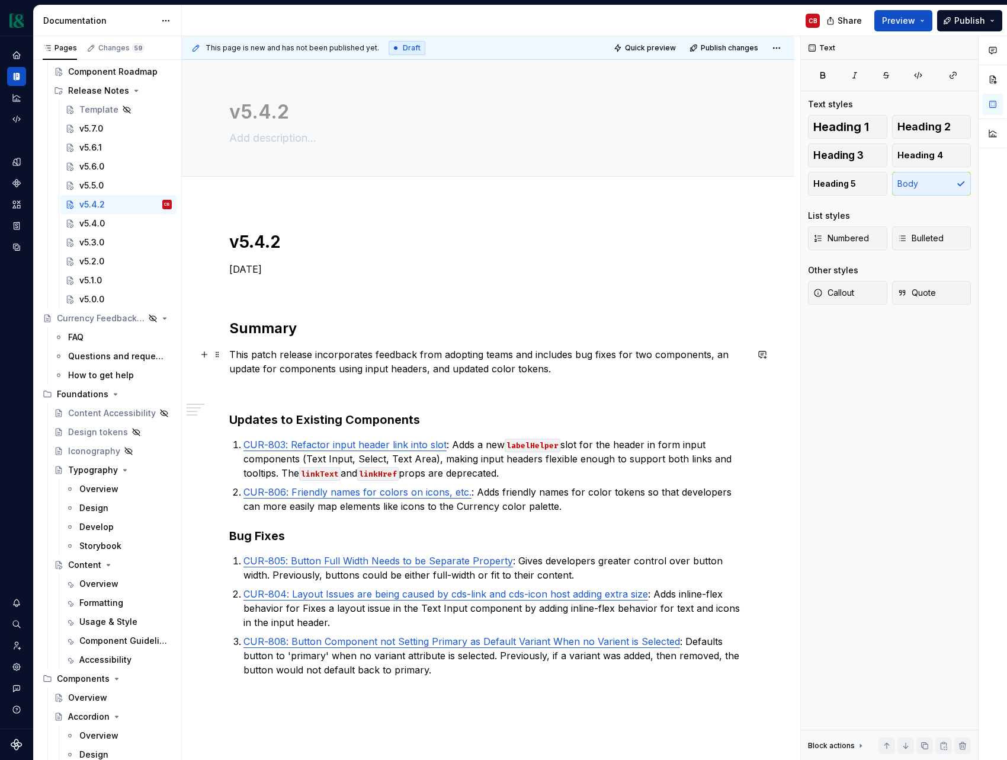
click at [278, 363] on p "This patch release incorporates feedback from adopting teams and includes bug f…" at bounding box center [488, 361] width 518 height 28
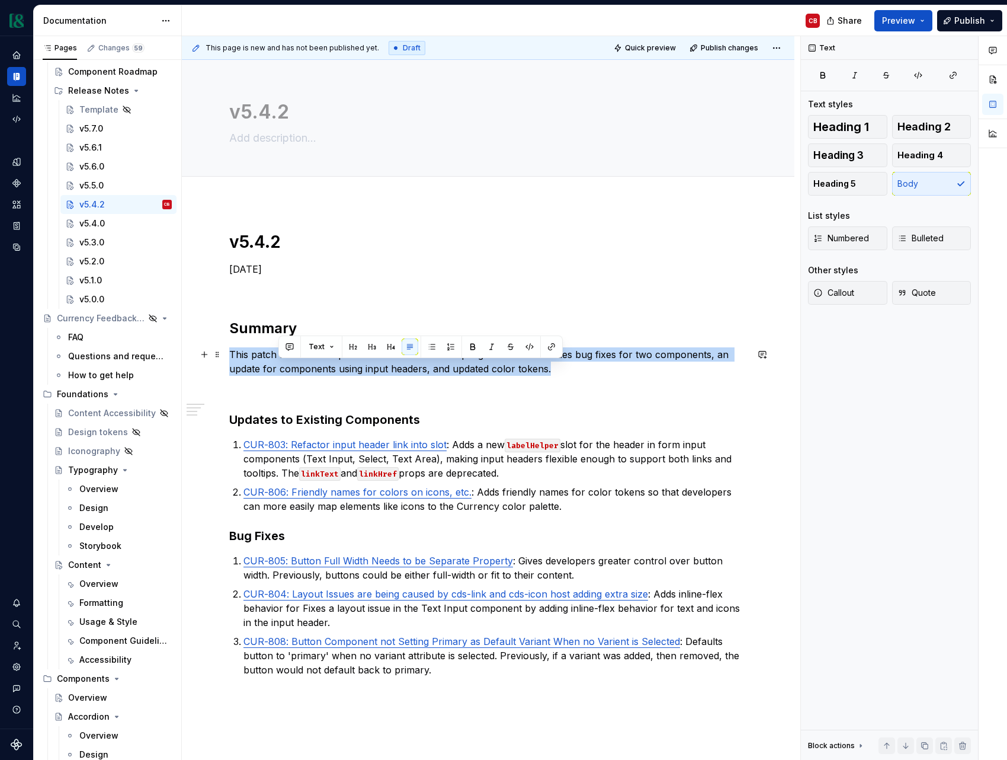
click at [278, 363] on p "This patch release incorporates feedback from adopting teams and includes bug f…" at bounding box center [488, 361] width 518 height 28
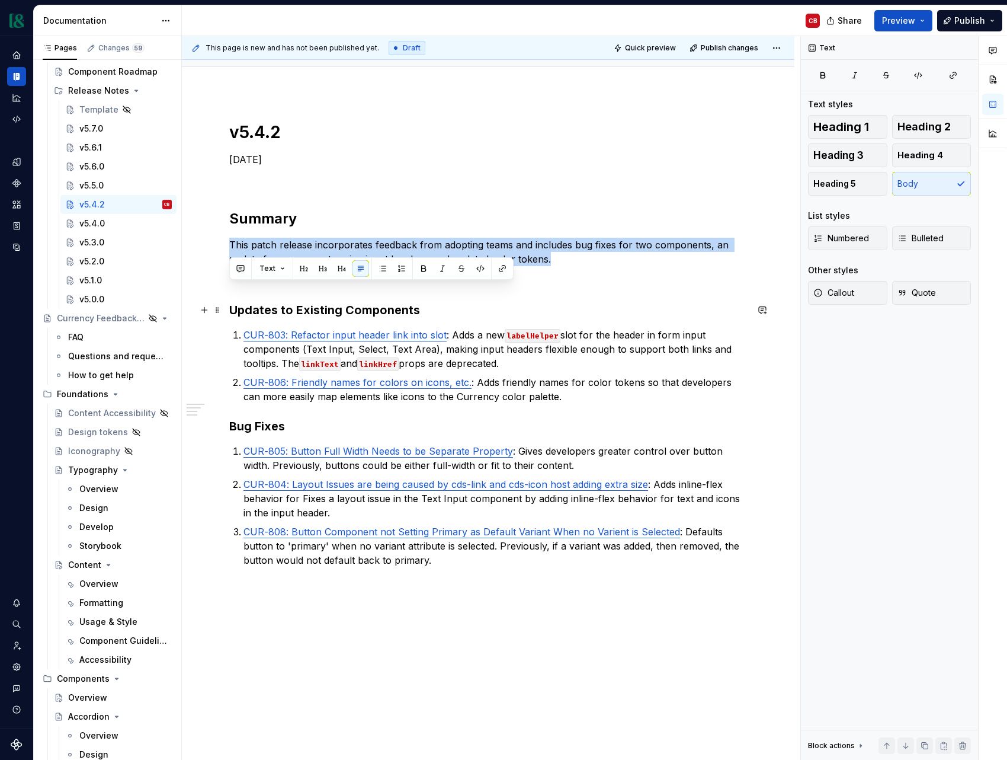
type textarea "*"
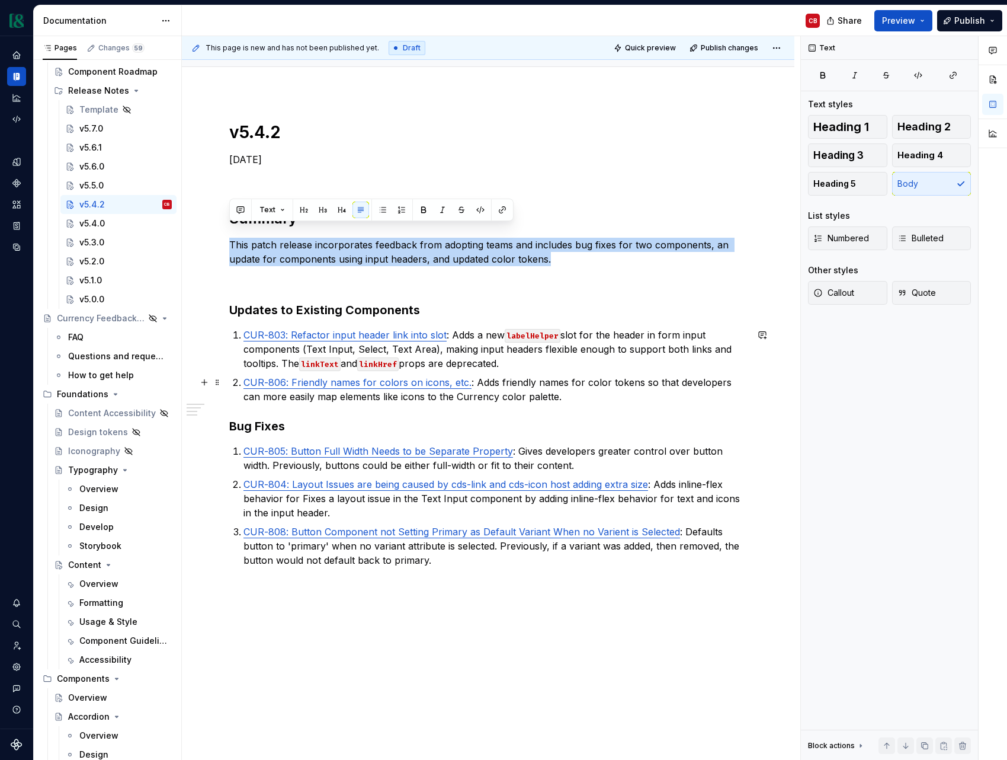
scroll to position [124, 0]
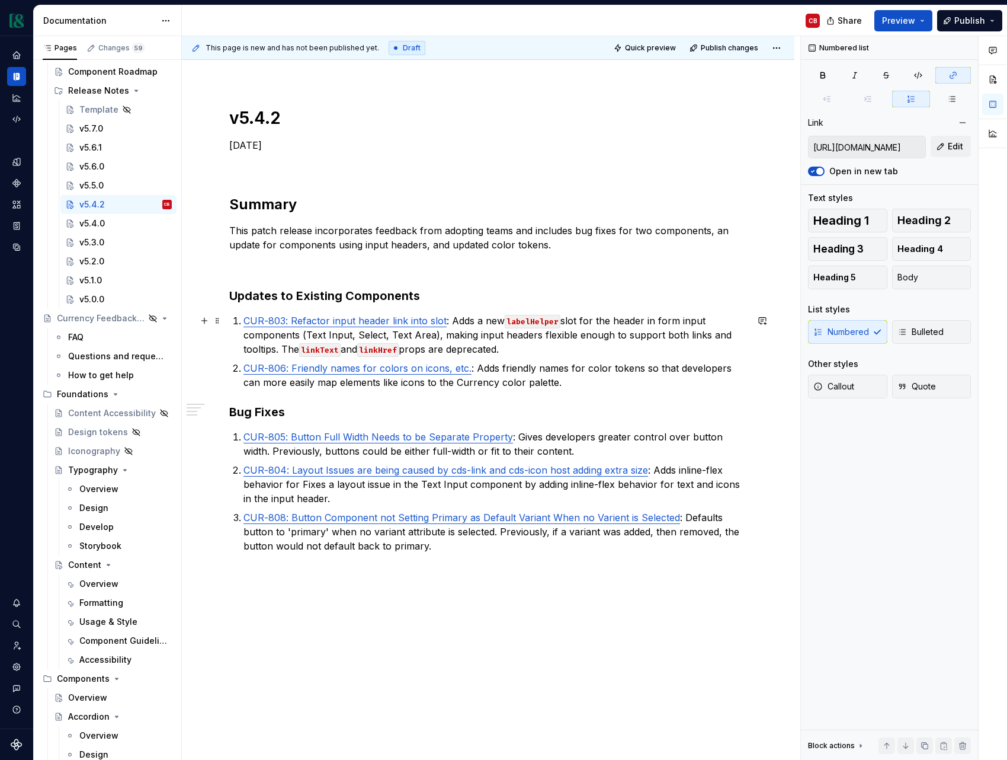
click at [290, 322] on link "CUR-803: Refactor input header link into slot" at bounding box center [345, 321] width 203 height 12
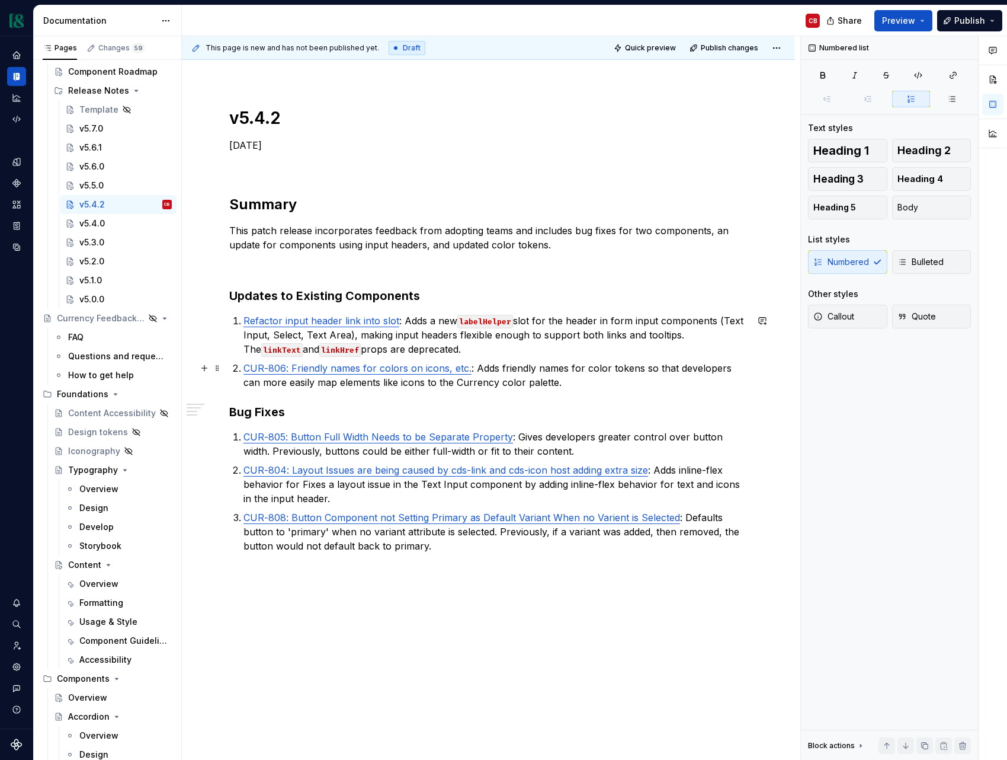
click at [293, 370] on link "CUR-806: Friendly names for colors on icons, etc." at bounding box center [358, 368] width 228 height 12
click at [292, 438] on link "CUR-805: Button Full Width Needs to be Separate Property" at bounding box center [379, 437] width 270 height 12
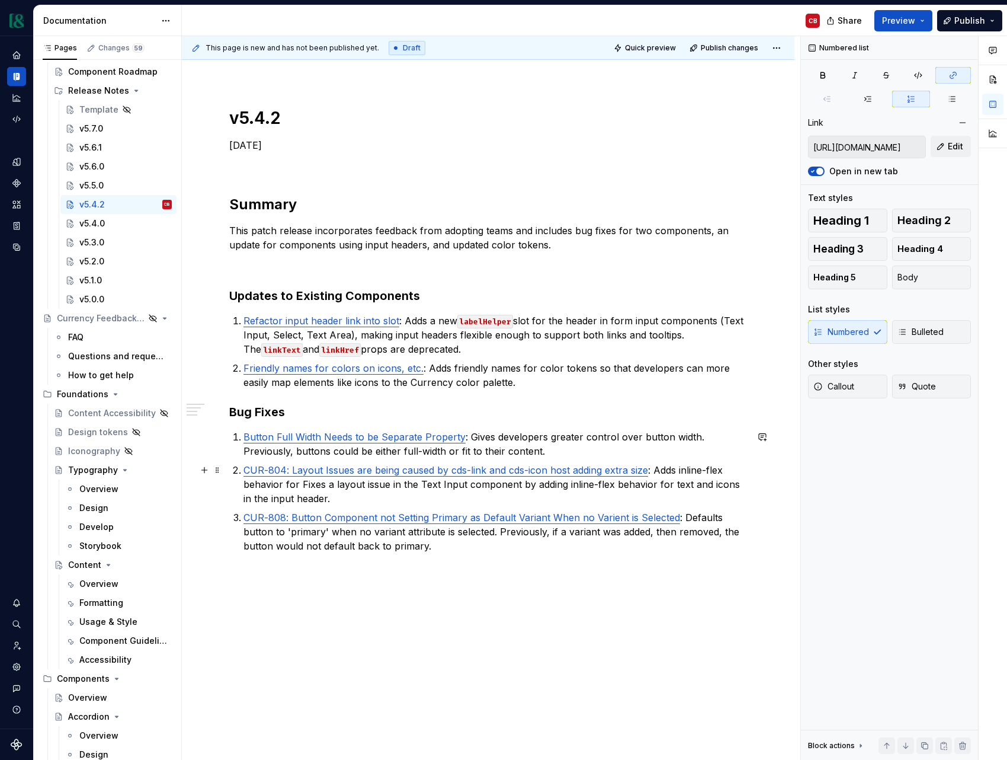
click at [292, 471] on link "CUR-804: Layout Issues are being caused by cds-link and cds-icon host adding ex…" at bounding box center [446, 470] width 405 height 12
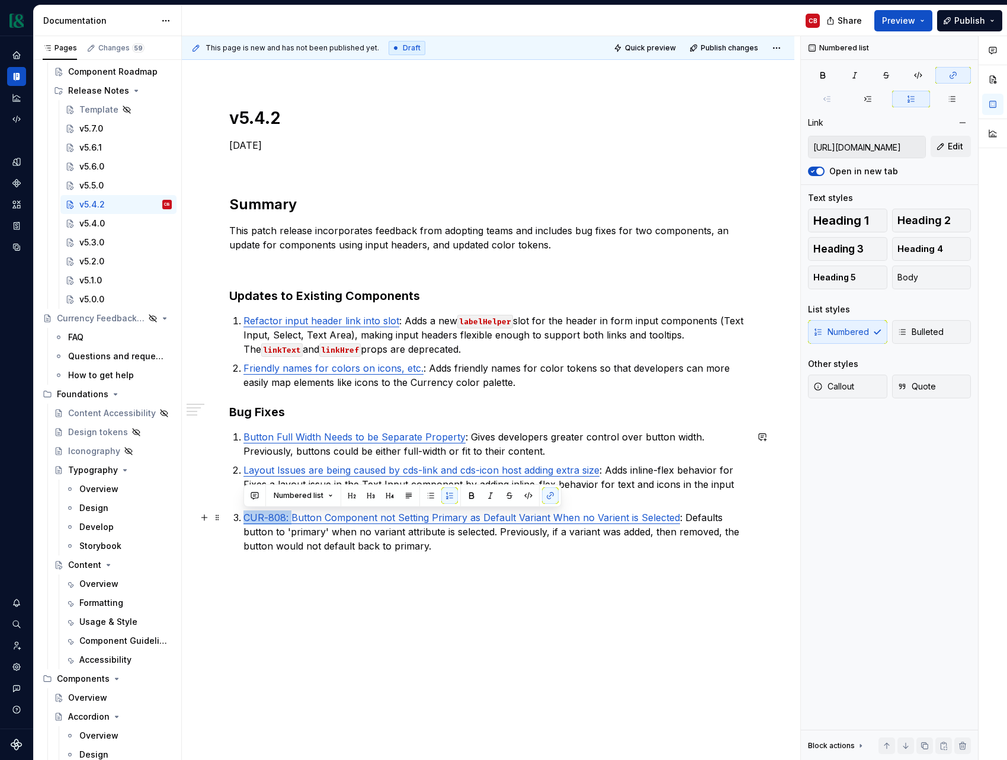
drag, startPoint x: 293, startPoint y: 517, endPoint x: 243, endPoint y: 518, distance: 49.8
click at [244, 518] on link "CUR-808: Button Component not Setting Primary as Default Variant When no Varien…" at bounding box center [462, 517] width 437 height 12
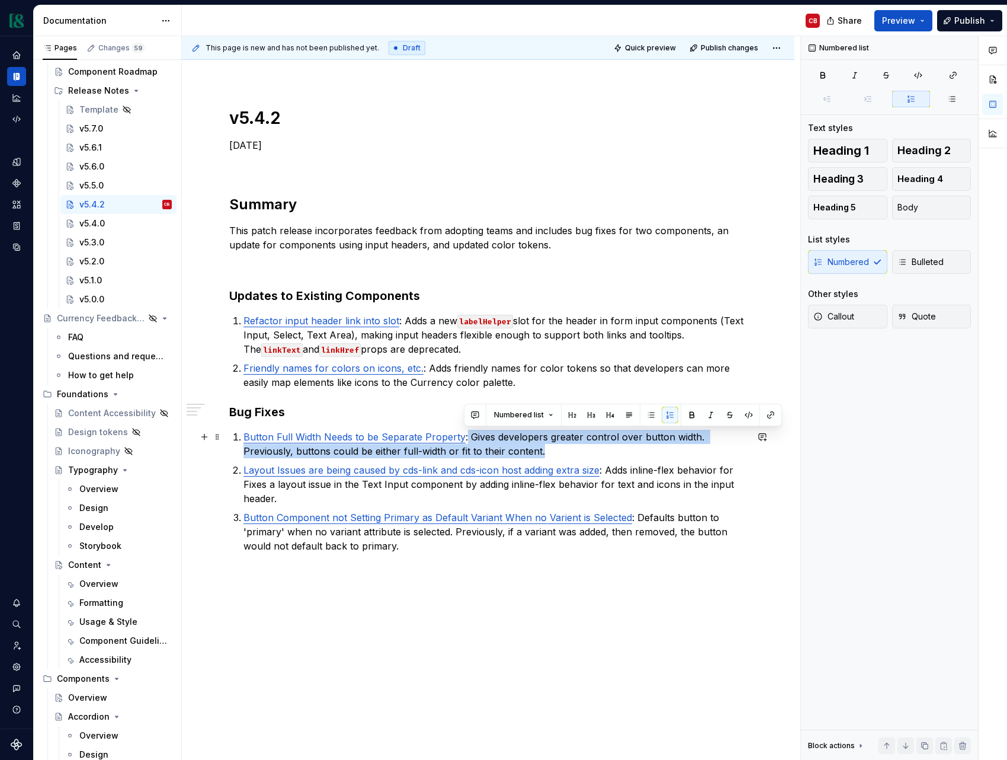
drag, startPoint x: 467, startPoint y: 437, endPoint x: 556, endPoint y: 449, distance: 89.7
click at [556, 449] on p "Button Full Width Needs to be Separate Property : Gives developers greater cont…" at bounding box center [496, 444] width 504 height 28
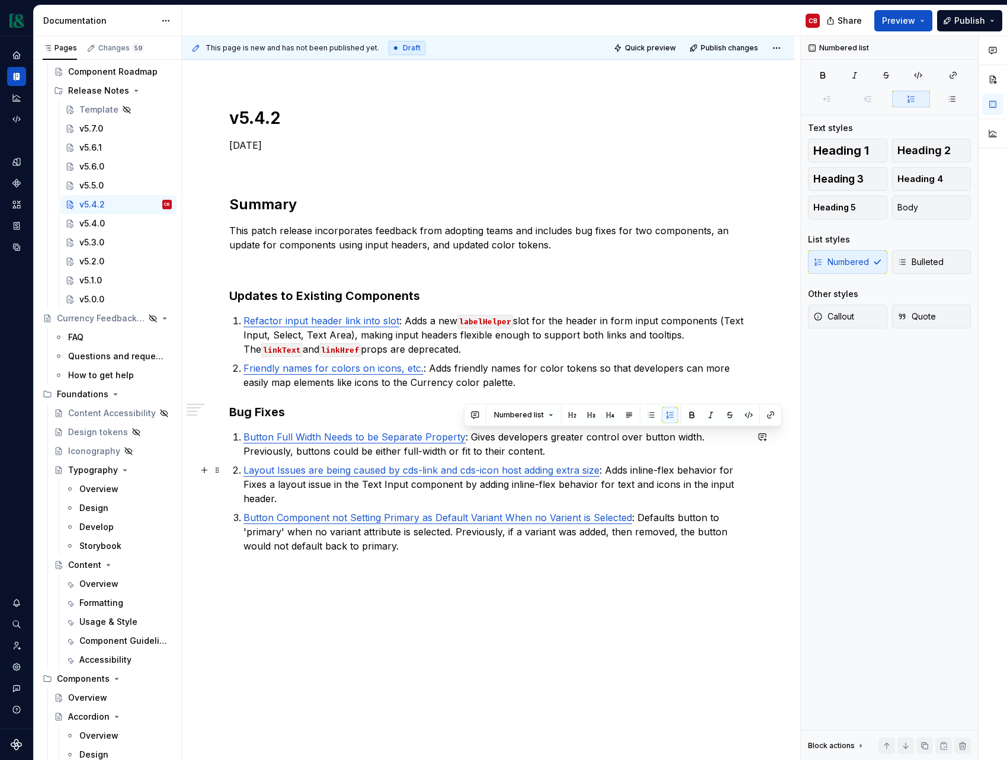
click at [620, 499] on p "Layout Issues are being caused by cds-link and cds-icon host adding extra size …" at bounding box center [496, 484] width 504 height 43
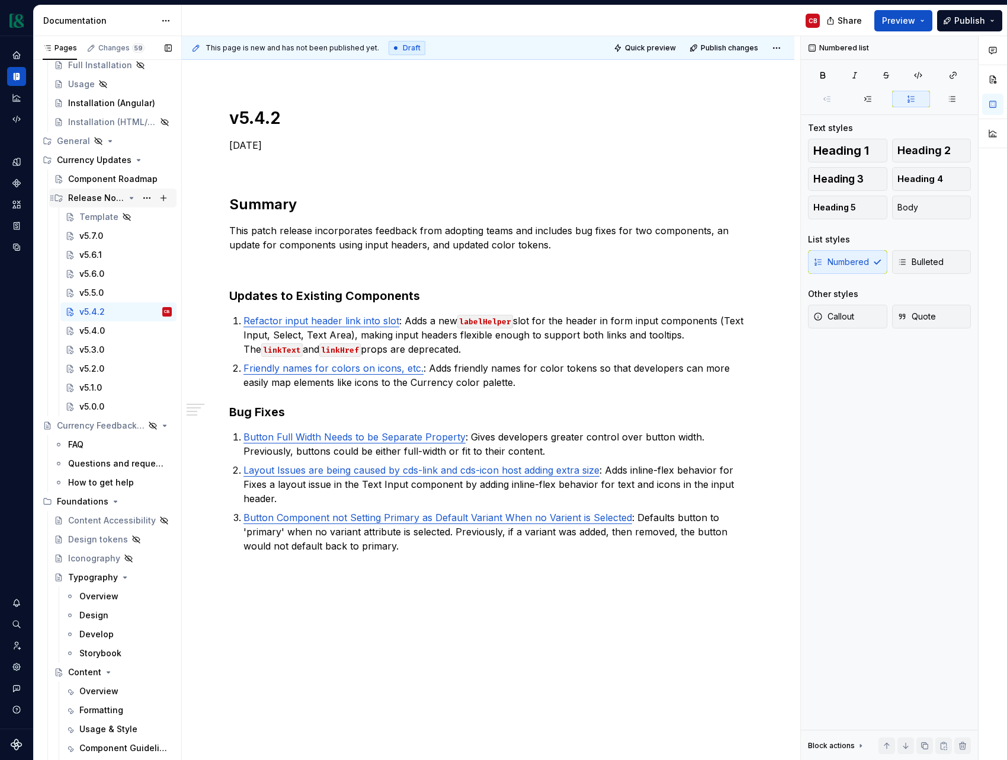
scroll to position [80, 0]
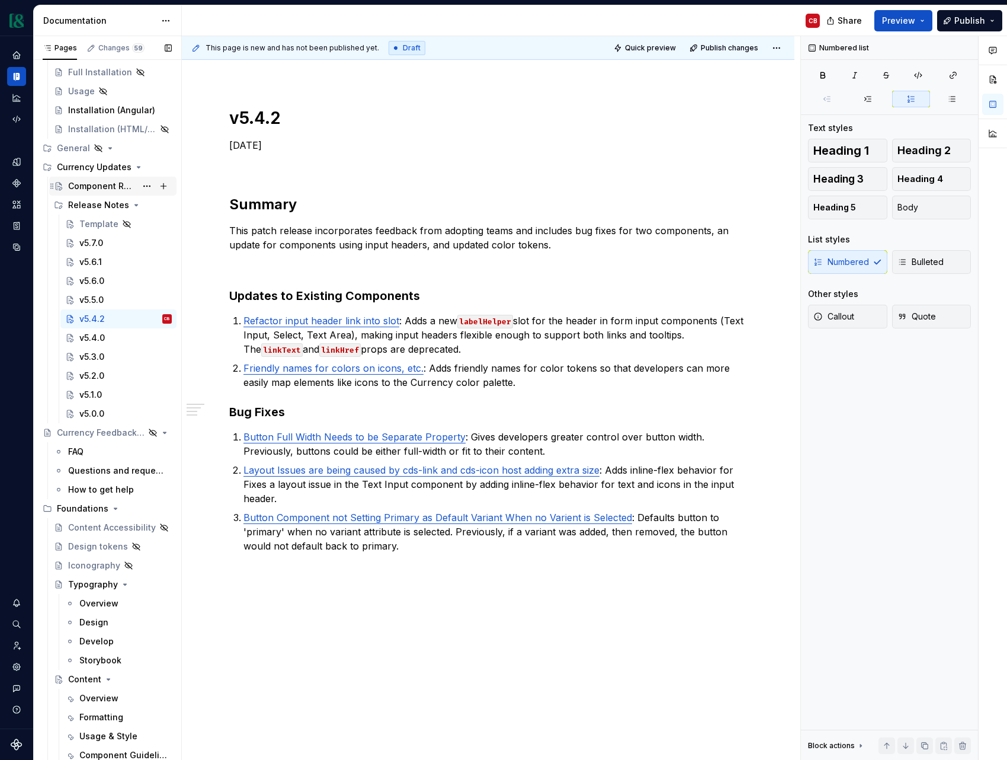
click at [129, 191] on div "Component Roadmap" at bounding box center [102, 186] width 68 height 12
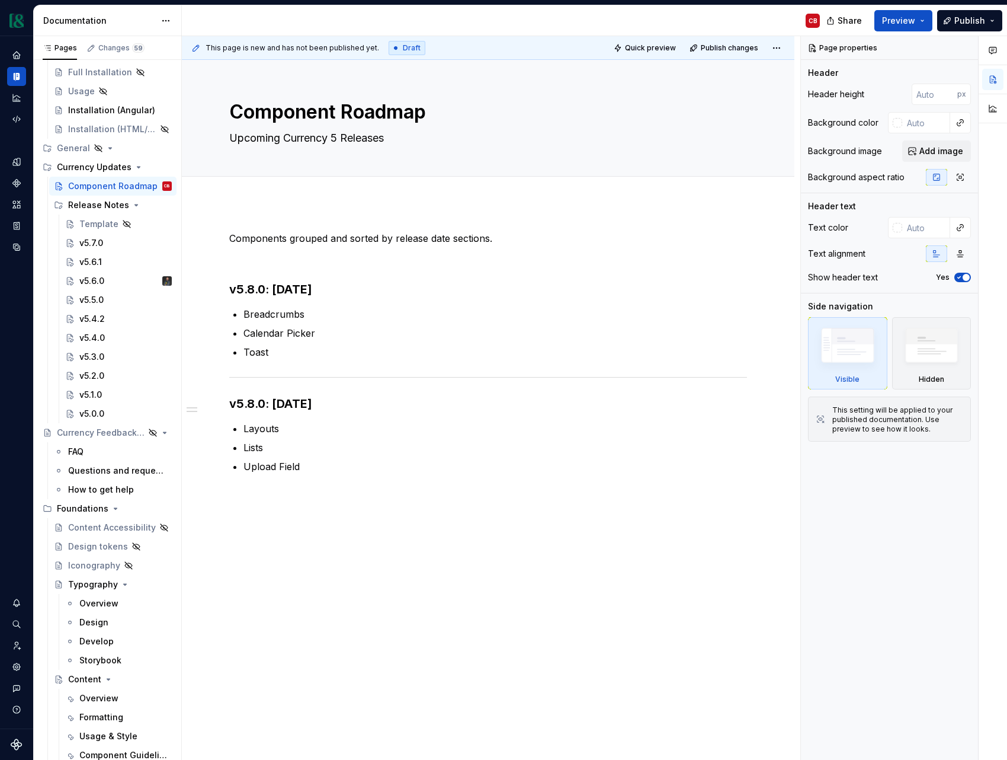
click at [300, 545] on div "Components grouped and sorted by release date sections. v5.8.0: [DATE] Breadcru…" at bounding box center [488, 474] width 613 height 542
type textarea "*"
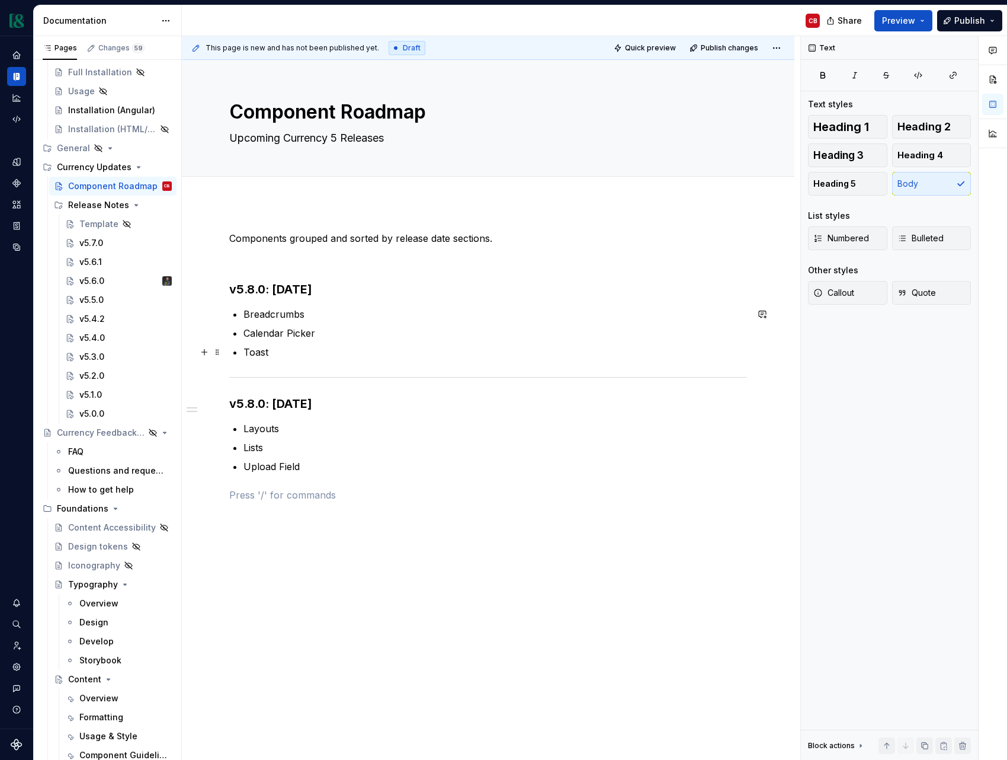
click at [276, 347] on p "Toast" at bounding box center [496, 352] width 504 height 14
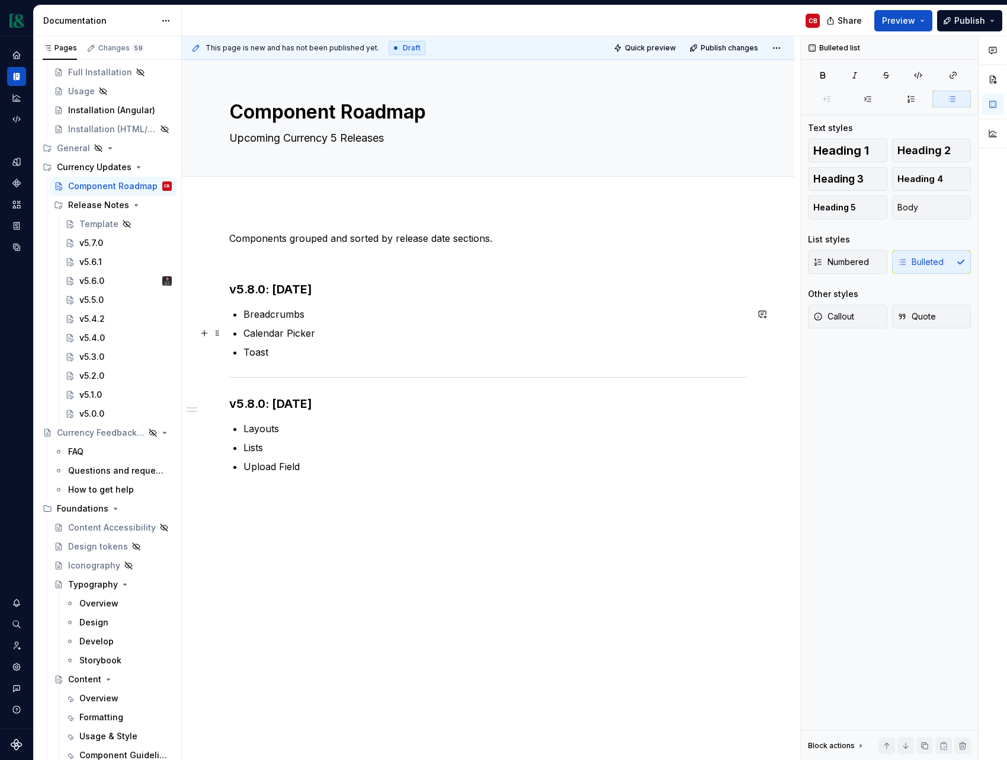
click at [318, 334] on p "Calendar Picker" at bounding box center [496, 333] width 504 height 14
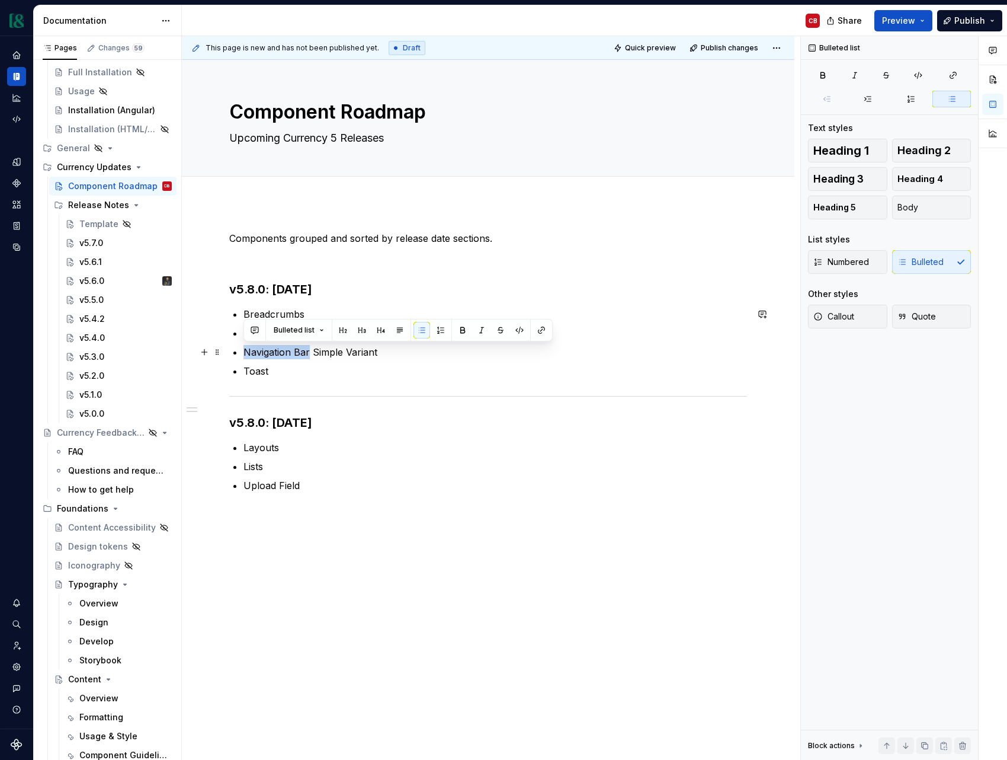
drag, startPoint x: 309, startPoint y: 353, endPoint x: 242, endPoint y: 354, distance: 66.4
click at [242, 354] on div "Components grouped and sorted by release date sections. v5.8.0: [DATE] Breadcru…" at bounding box center [488, 376] width 518 height 290
click at [251, 352] on p "Navigation Bar Simple Variant" at bounding box center [496, 352] width 504 height 14
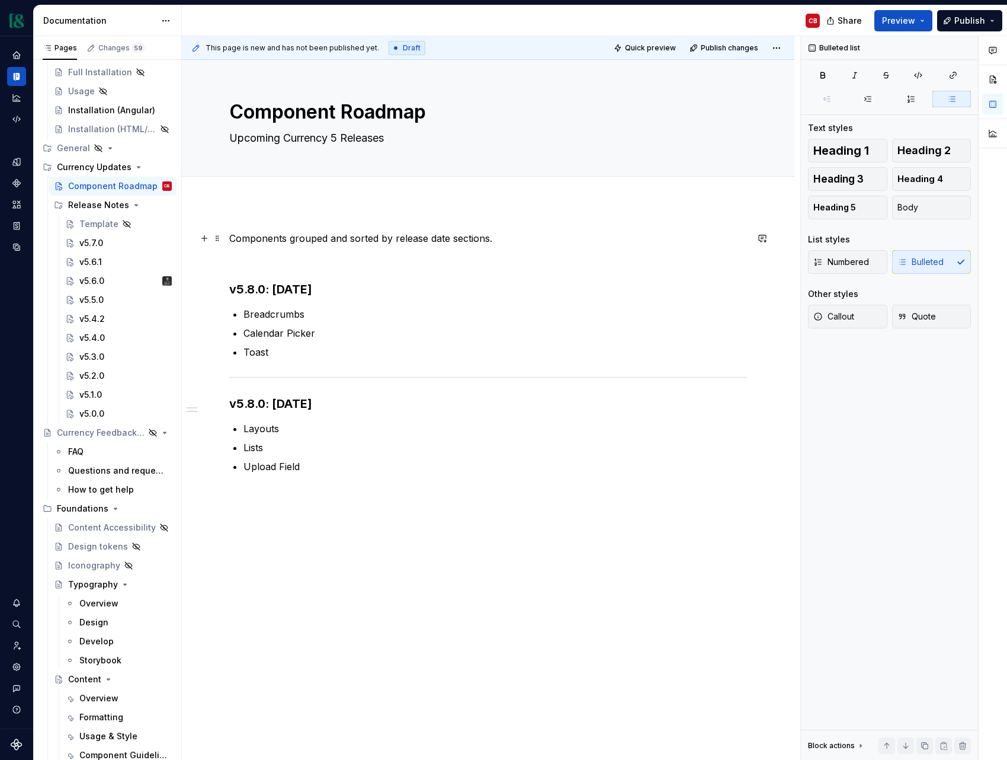
click at [376, 241] on p "Components grouped and sorted by release date sections." at bounding box center [488, 238] width 518 height 14
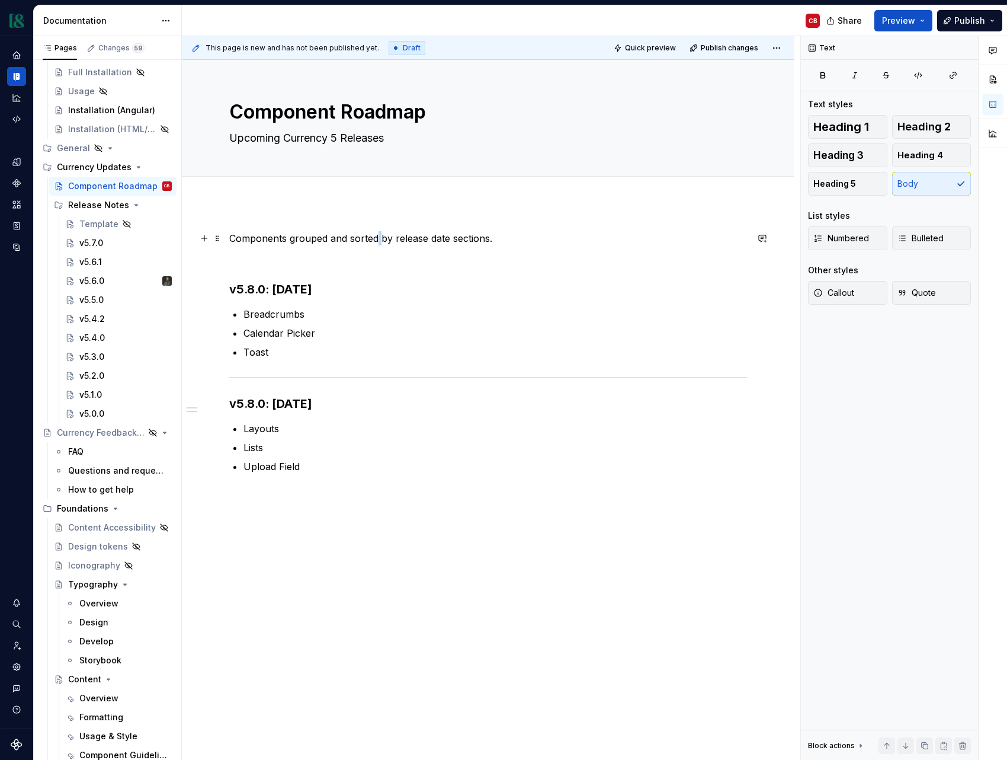
click at [376, 241] on p "Components grouped and sorted by release date sections." at bounding box center [488, 238] width 518 height 14
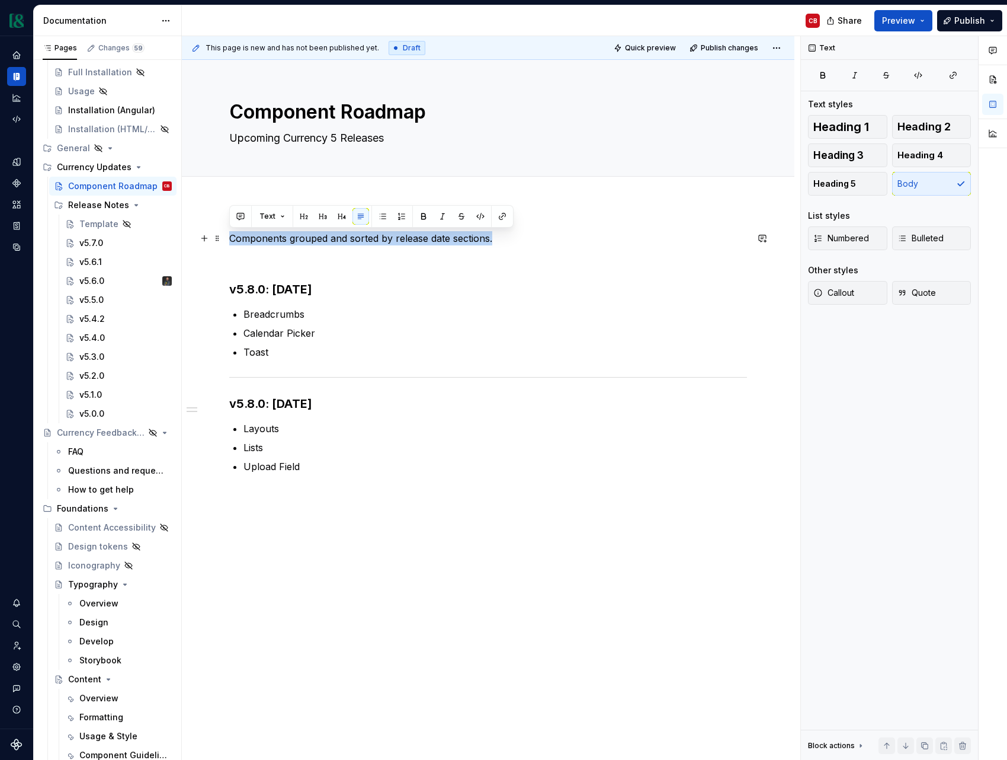
click at [376, 241] on p "Components grouped and sorted by release date sections." at bounding box center [488, 238] width 518 height 14
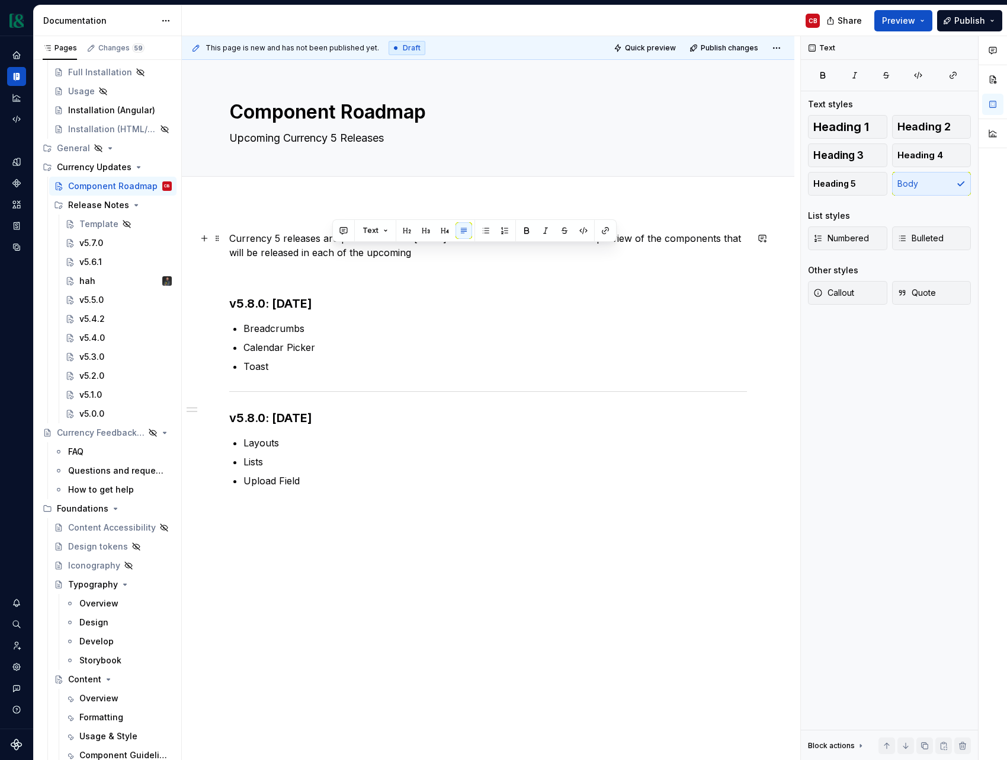
drag, startPoint x: 434, startPoint y: 255, endPoint x: 332, endPoint y: 256, distance: 101.9
click at [332, 256] on p "Currency 5 releases are planned for the [DATE] of each month. See below for a p…" at bounding box center [488, 245] width 518 height 28
drag, startPoint x: 428, startPoint y: 253, endPoint x: 231, endPoint y: 261, distance: 196.9
click at [232, 261] on div "Currency 5 releases are planned for the [DATE] of each month. See below for a p…" at bounding box center [488, 373] width 518 height 285
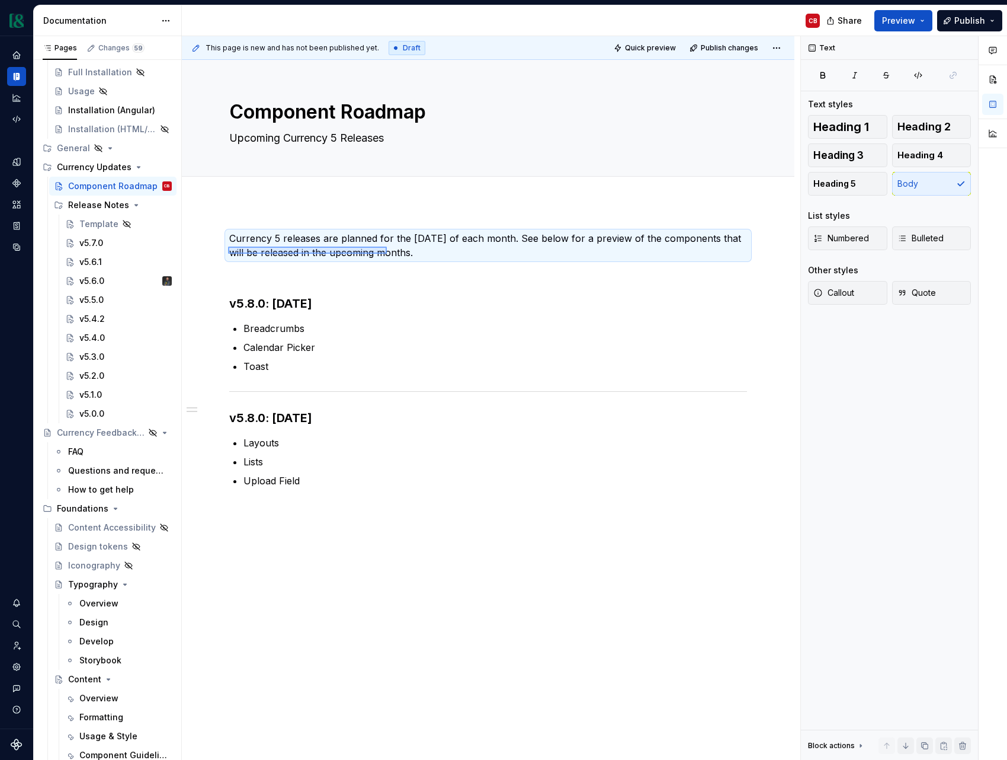
drag, startPoint x: 254, startPoint y: 251, endPoint x: 395, endPoint y: 251, distance: 140.4
click at [389, 246] on div "This page is new and has not been published yet. Draft Quick preview Publish ch…" at bounding box center [491, 398] width 619 height 724
drag, startPoint x: 407, startPoint y: 252, endPoint x: 418, endPoint y: 252, distance: 11.3
click at [407, 252] on p "Currency 5 releases are planned for the [DATE] of each month. See below for a p…" at bounding box center [488, 245] width 518 height 28
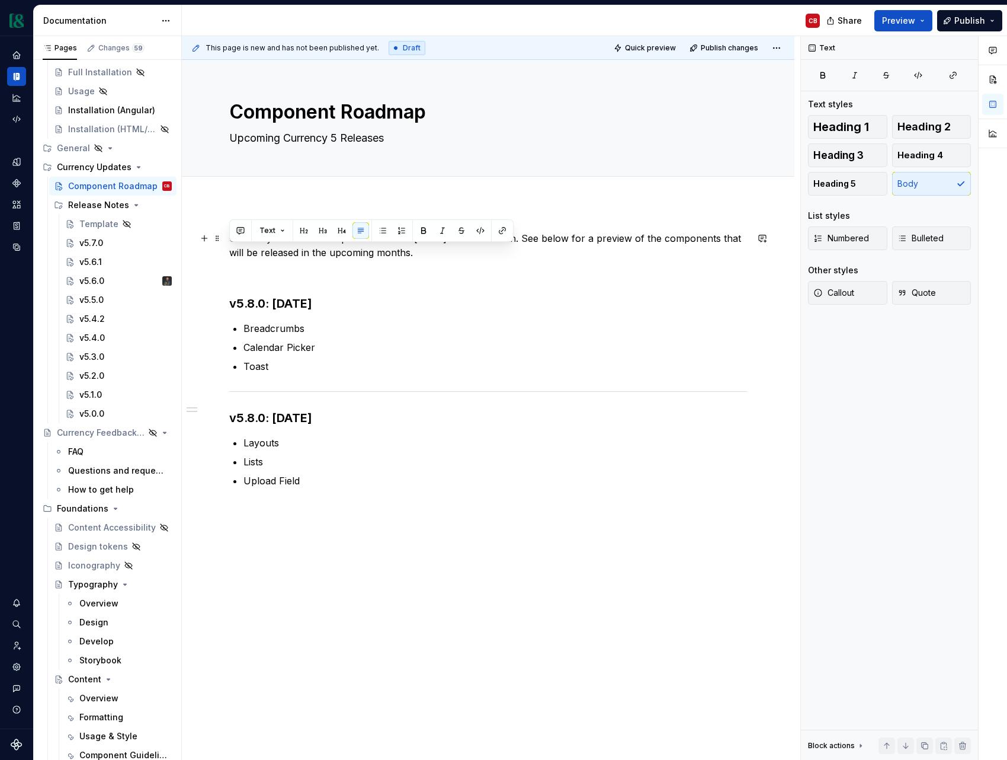
drag, startPoint x: 430, startPoint y: 252, endPoint x: 218, endPoint y: 255, distance: 212.1
click at [218, 255] on div "Currency 5 releases are planned for the [DATE] of each month. See below for a p…" at bounding box center [488, 481] width 613 height 556
click at [355, 251] on p "Currency 5 releases are planned for the [DATE] of each month. See below for a p…" at bounding box center [488, 245] width 518 height 28
click at [255, 255] on p "Currency 5 releases are planned for the [DATE] of each month. See below for a p…" at bounding box center [488, 245] width 518 height 28
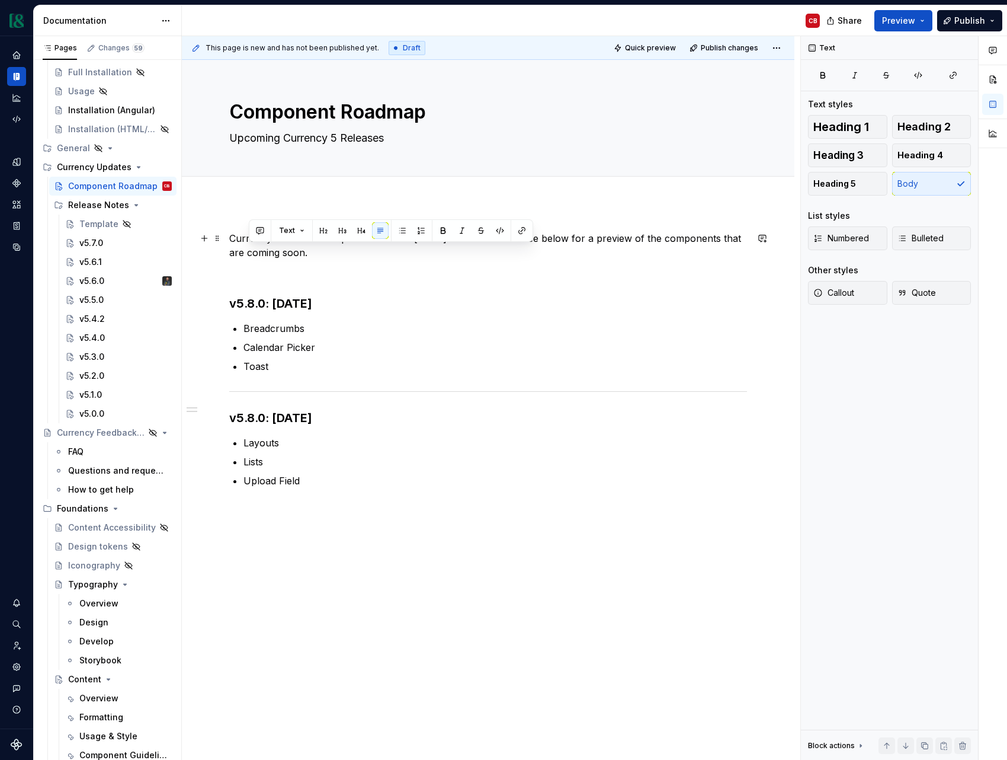
click at [357, 255] on p "Currency 5 releases are planned for the [DATE] of each month. See below for a p…" at bounding box center [488, 245] width 518 height 28
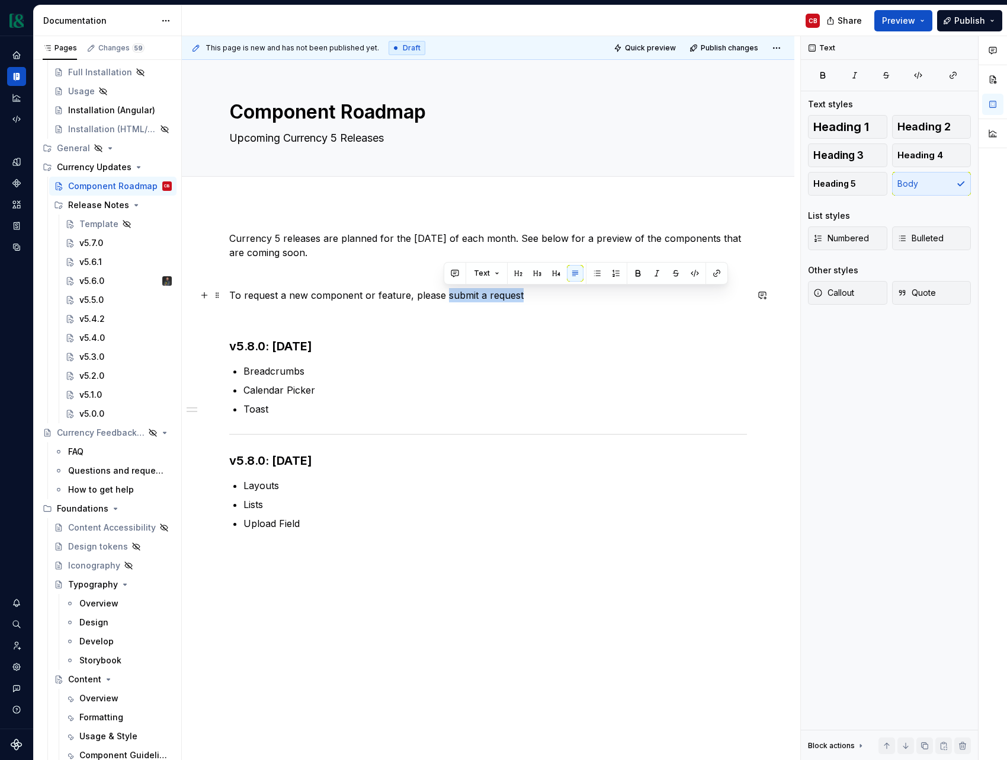
drag, startPoint x: 443, startPoint y: 297, endPoint x: 518, endPoint y: 293, distance: 76.0
click at [518, 293] on p "To request a new component or feature, please submit a request" at bounding box center [488, 295] width 518 height 14
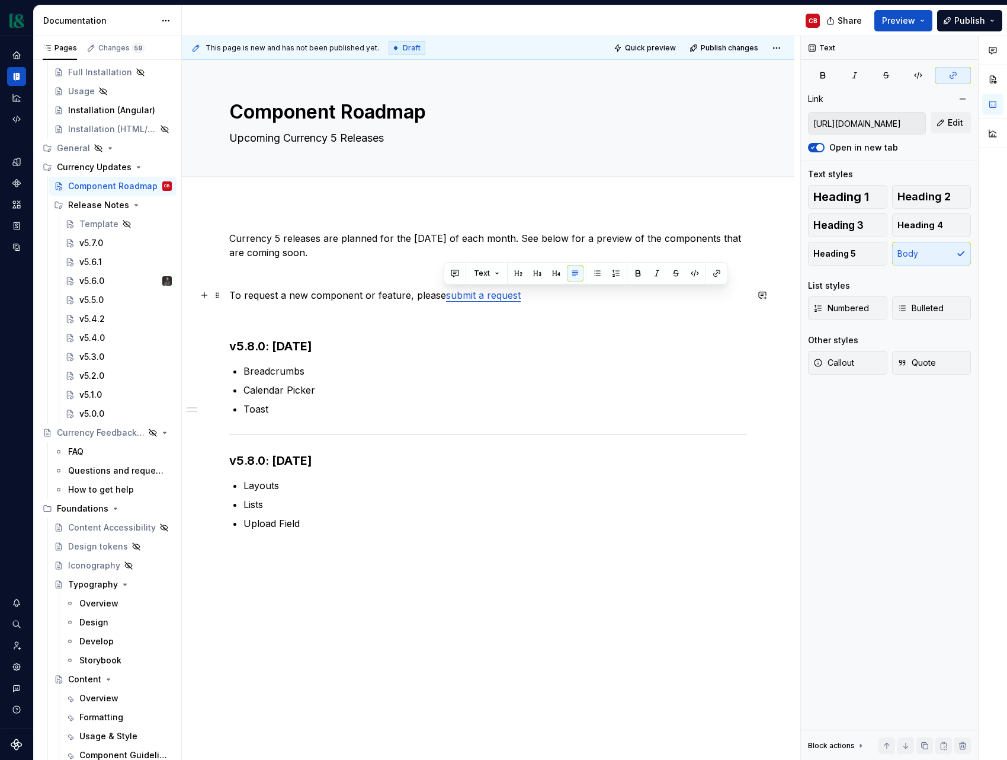
click at [533, 296] on p "To request a new component or feature, please submit a request" at bounding box center [488, 295] width 518 height 14
drag, startPoint x: 519, startPoint y: 296, endPoint x: 443, endPoint y: 298, distance: 75.9
click at [443, 298] on p "To request a new component or feature, please submit a request ." at bounding box center [488, 295] width 518 height 14
click at [230, 294] on p "To request a new component or feature, please submit a request ." at bounding box center [488, 295] width 518 height 14
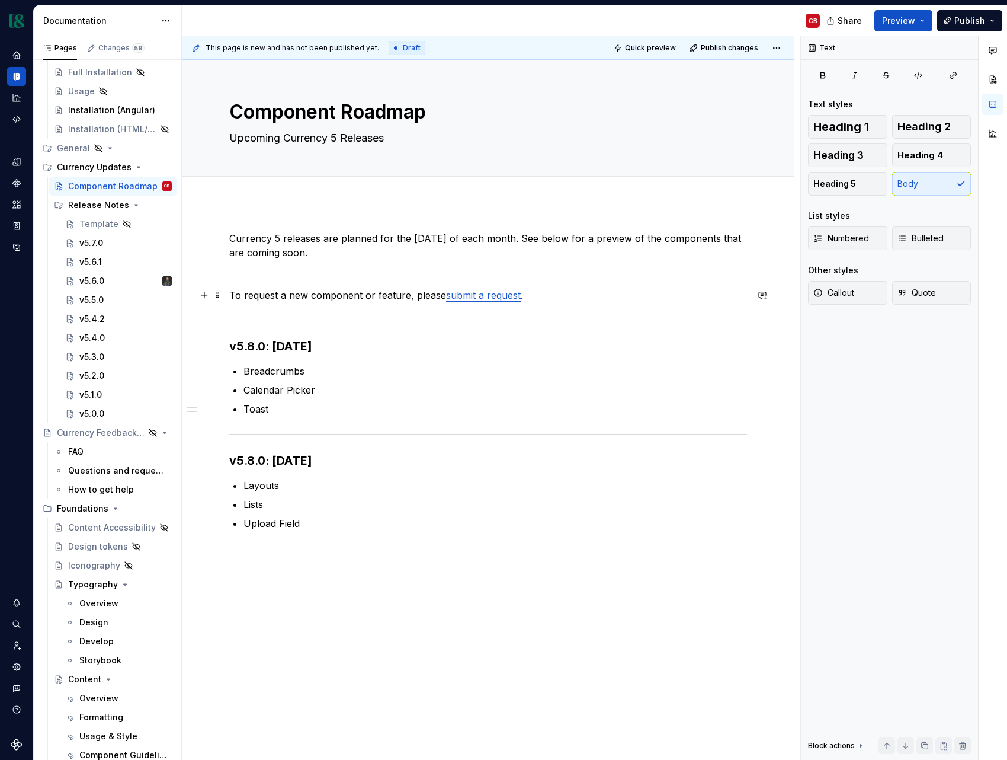
click at [329, 296] on p "To request a new component or feature, please submit a request ." at bounding box center [488, 295] width 518 height 14
click at [364, 434] on div at bounding box center [488, 434] width 518 height 8
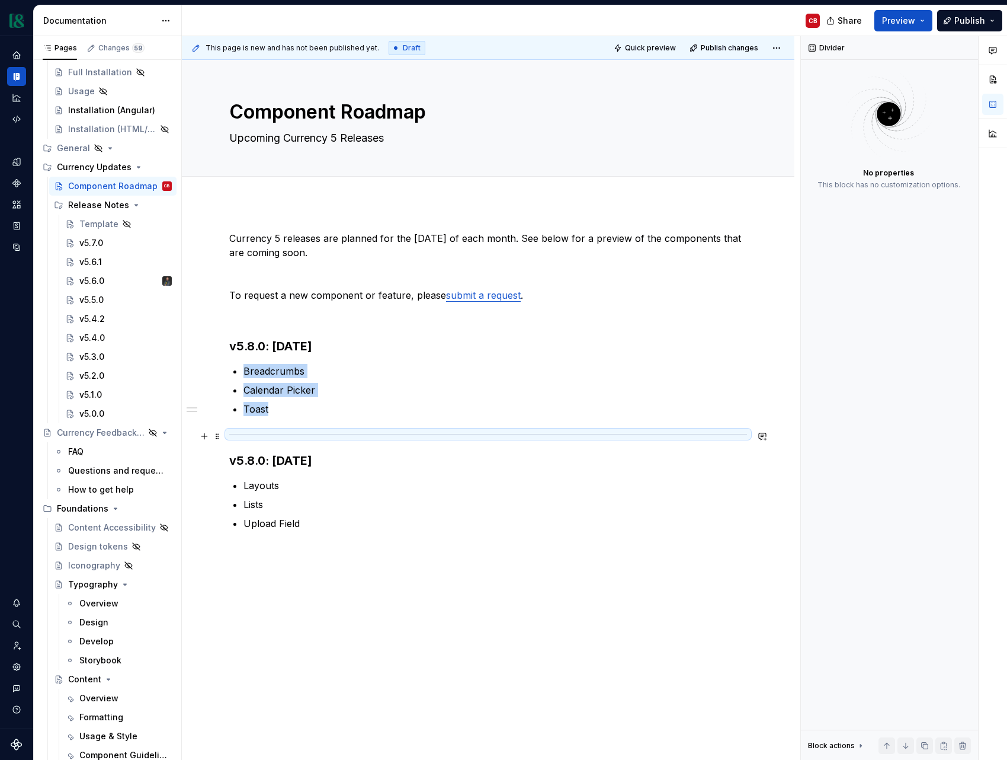
click at [364, 434] on div at bounding box center [488, 434] width 518 height 8
copy ul "Breadcrumbs Calendar Picker Toast"
click at [249, 318] on p at bounding box center [488, 316] width 518 height 14
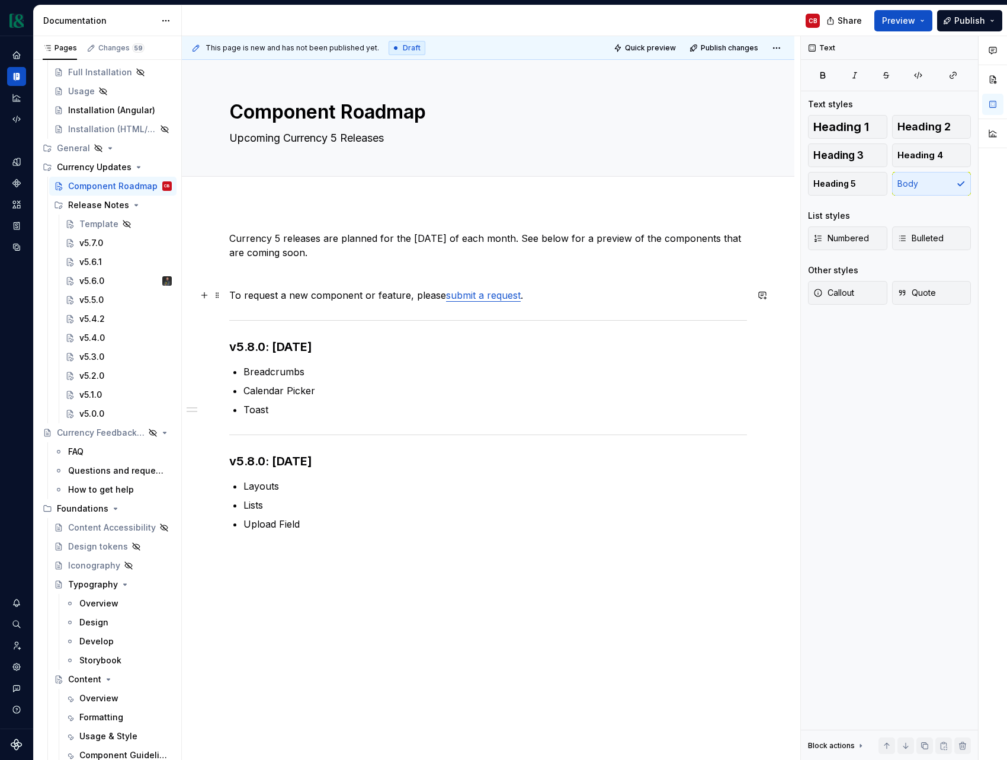
click at [539, 300] on p "To request a new component or feature, please submit a request ." at bounding box center [488, 295] width 518 height 14
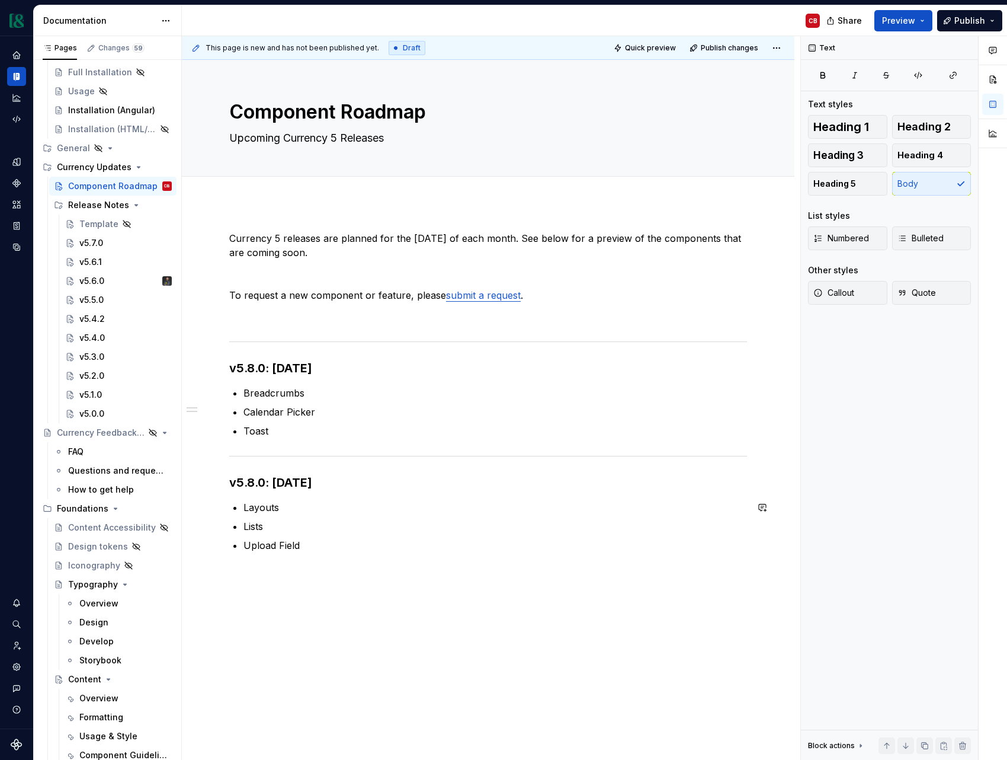
click at [563, 639] on div "Currency 5 releases are planned for the [DATE] of each month. See below for a p…" at bounding box center [488, 513] width 613 height 620
click at [232, 297] on p "To request a new component or feature, please submit a request ." at bounding box center [488, 295] width 518 height 14
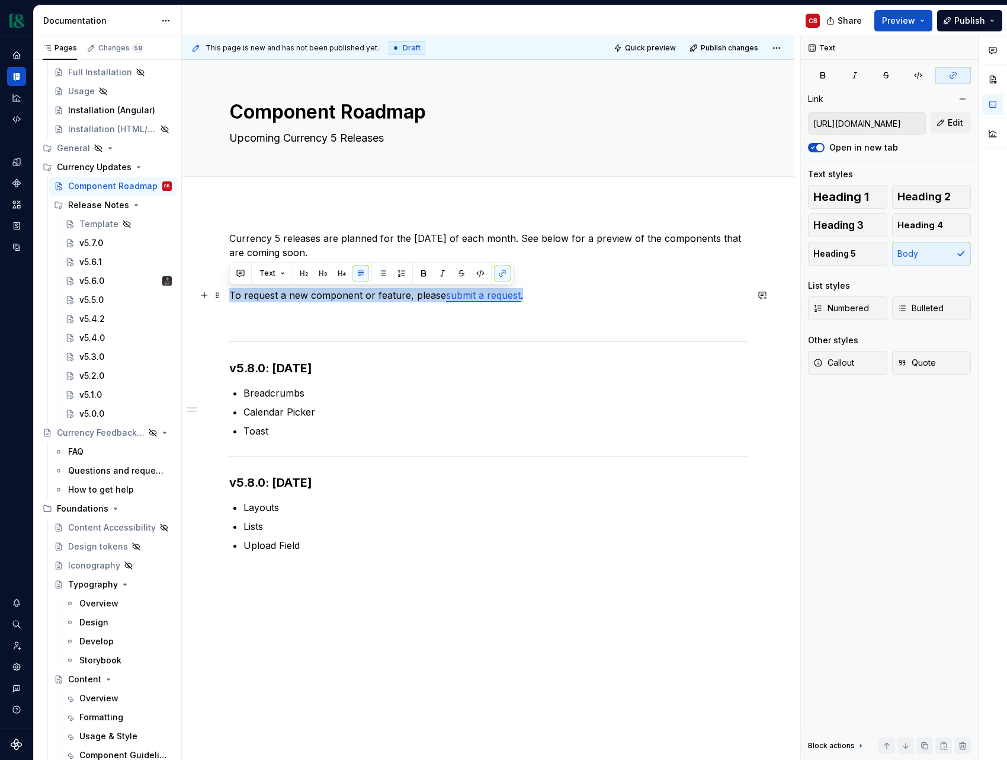
click at [232, 297] on p "To request a new component or feature, please submit a request ." at bounding box center [488, 295] width 518 height 14
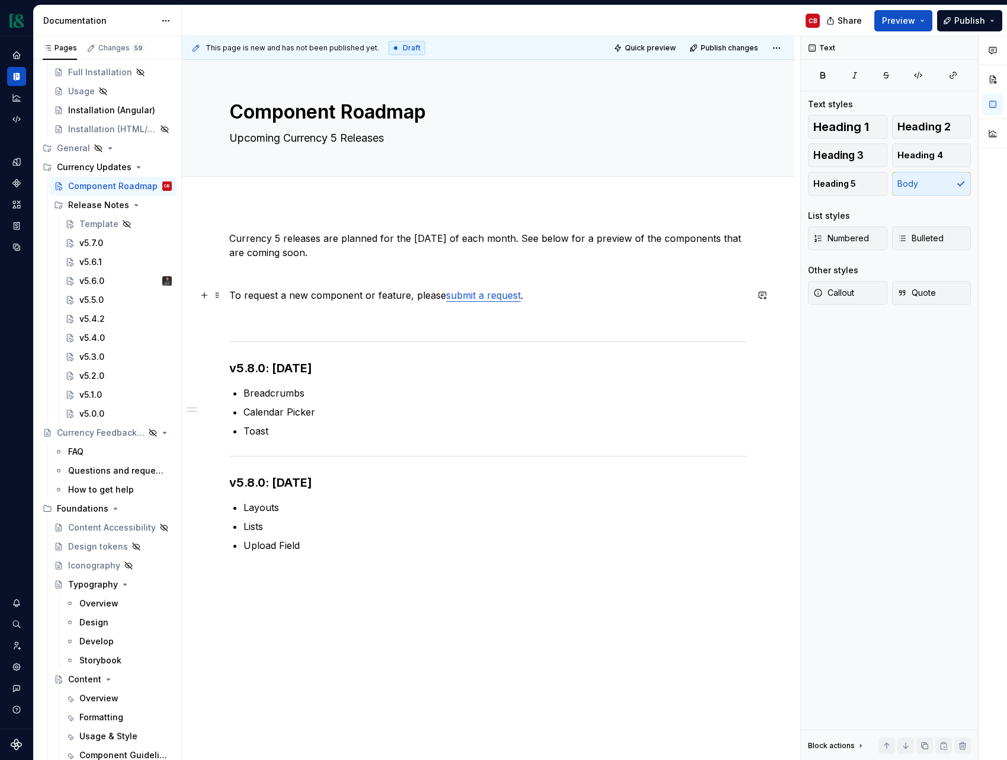
click at [246, 293] on p "To request a new component or feature, please submit a request ." at bounding box center [488, 295] width 518 height 14
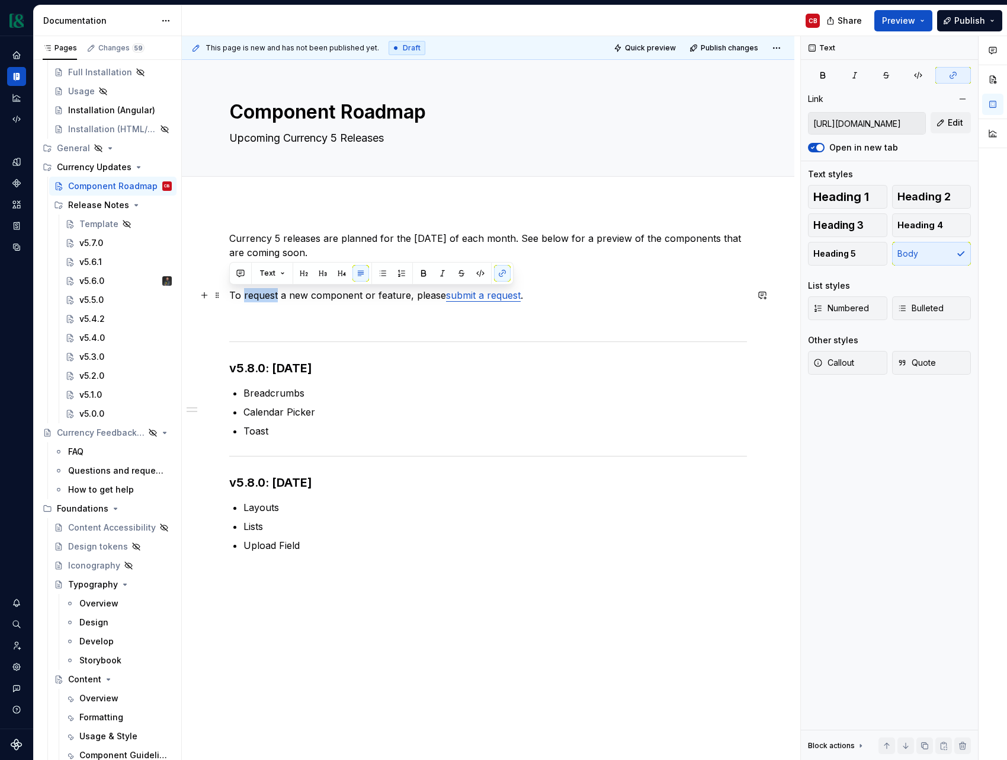
click at [246, 293] on p "To request a new component or feature, please submit a request ." at bounding box center [488, 295] width 518 height 14
click at [479, 597] on div "Currency 5 releases are planned for the [DATE] of each month. See below for a p…" at bounding box center [488, 513] width 613 height 620
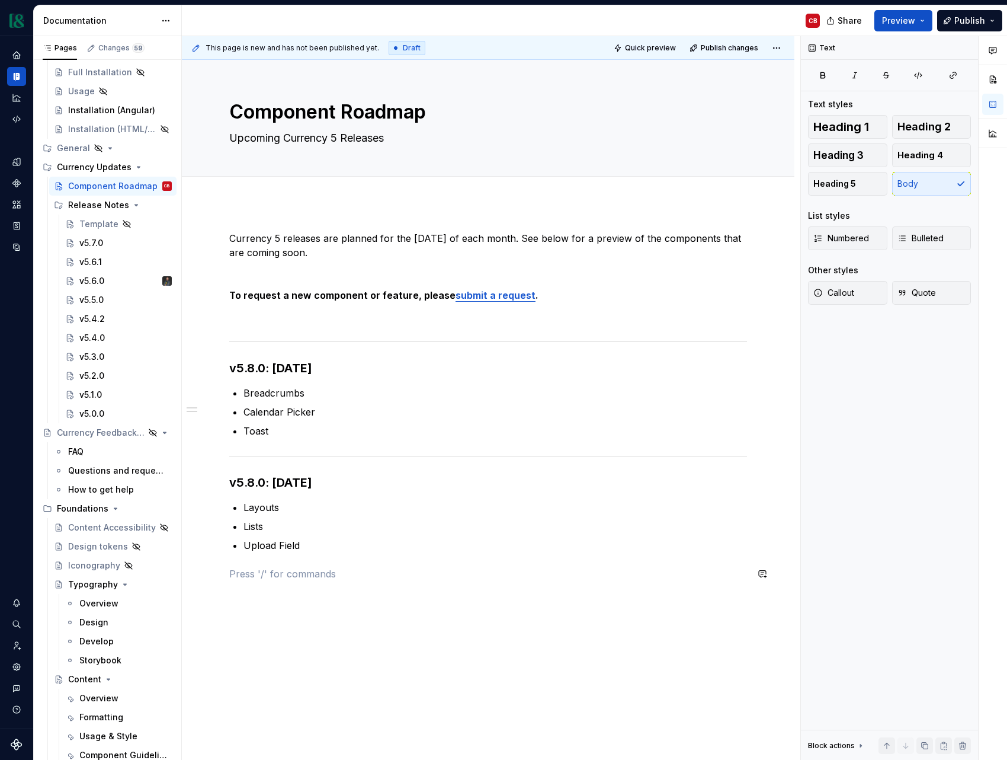
click at [498, 675] on div "Currency 5 releases are planned for the [DATE] of each month. See below for a p…" at bounding box center [488, 513] width 613 height 620
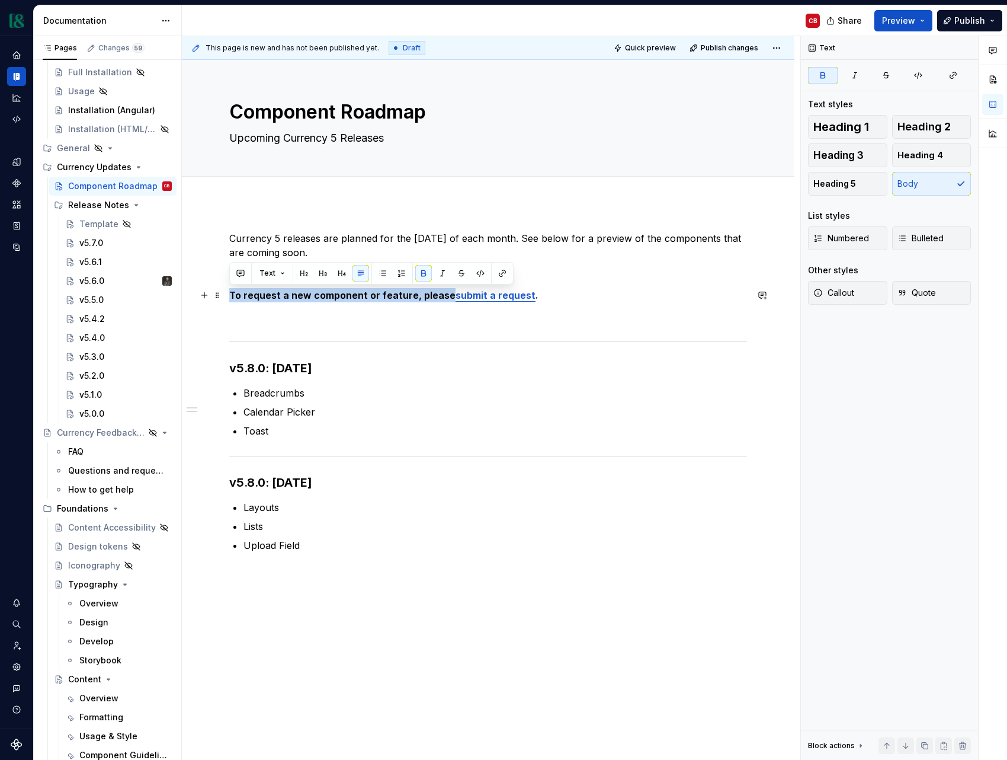
drag, startPoint x: 444, startPoint y: 295, endPoint x: 229, endPoint y: 294, distance: 215.1
click at [229, 294] on strong "To request a new component or feature, please" at bounding box center [342, 295] width 226 height 12
click at [387, 606] on div "Currency 5 releases are planned for the [DATE] of each month. See below for a p…" at bounding box center [488, 513] width 613 height 620
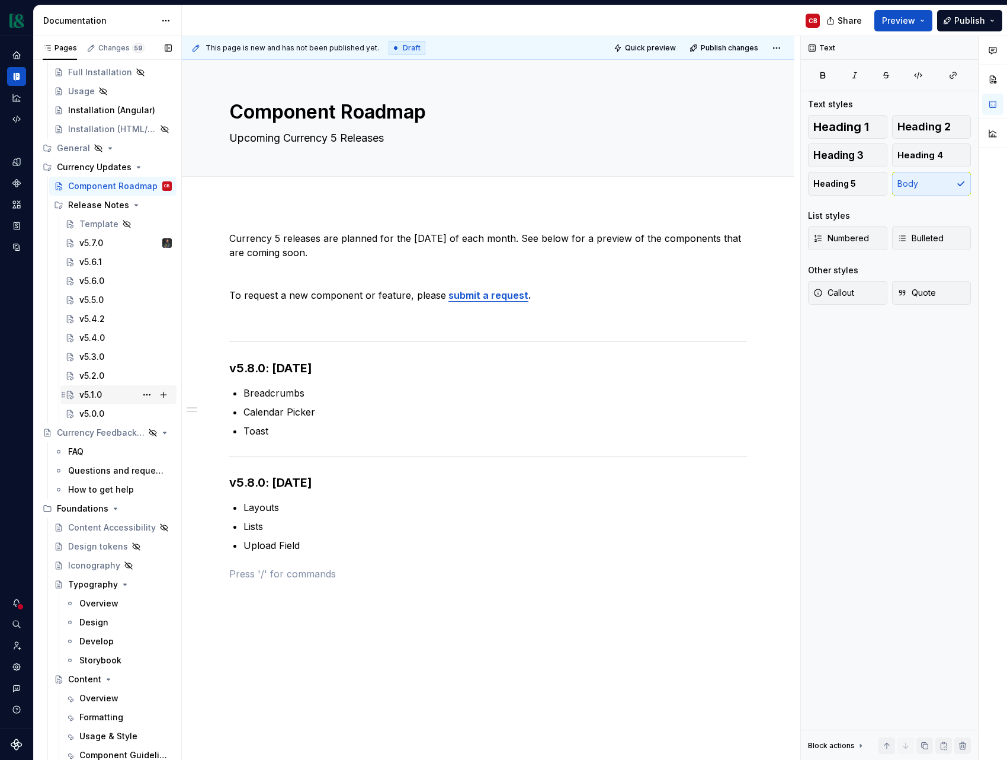
click at [87, 395] on div "v5.1.0" at bounding box center [90, 395] width 23 height 12
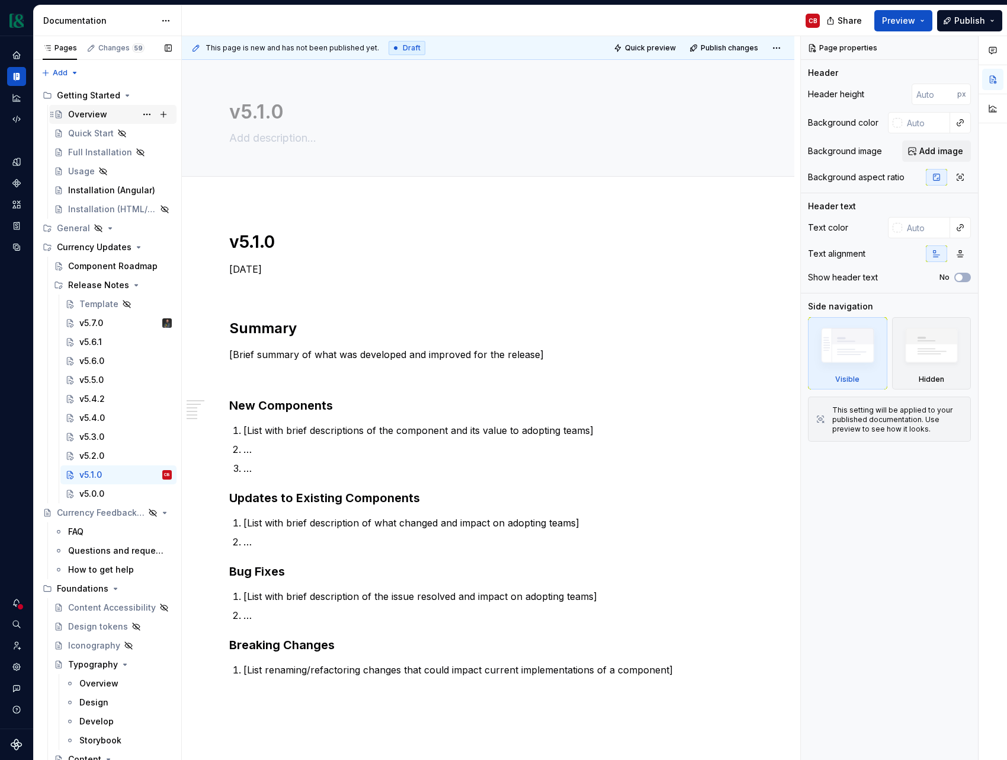
click at [79, 110] on div "Overview" at bounding box center [87, 114] width 39 height 12
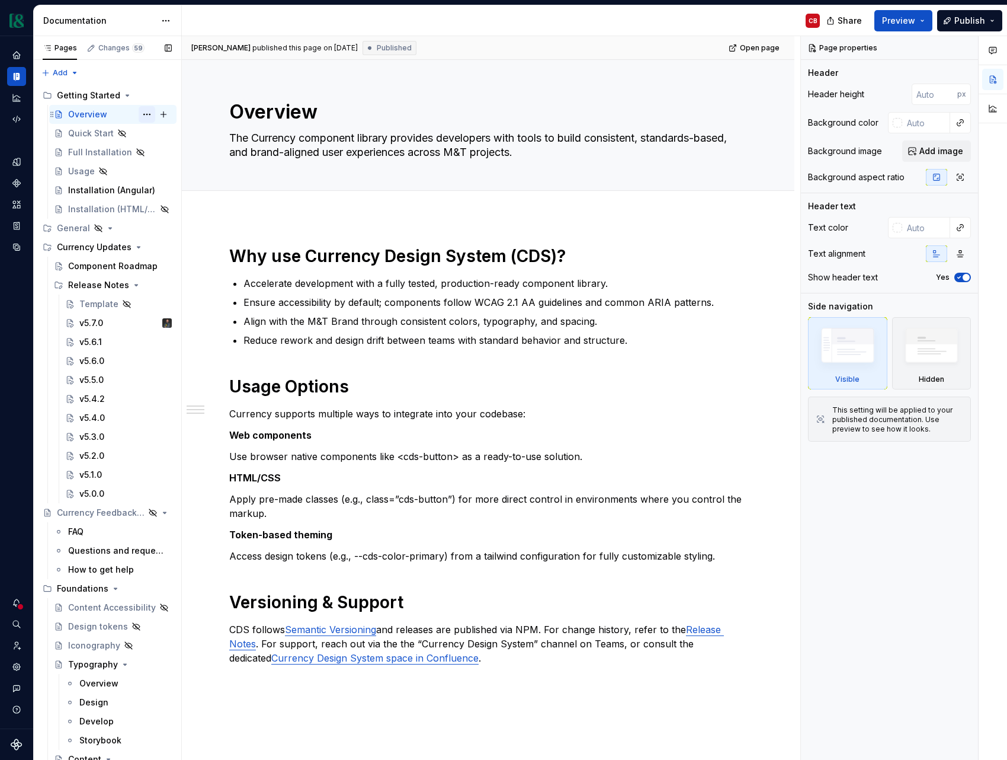
click at [142, 114] on button "Page tree" at bounding box center [147, 114] width 17 height 17
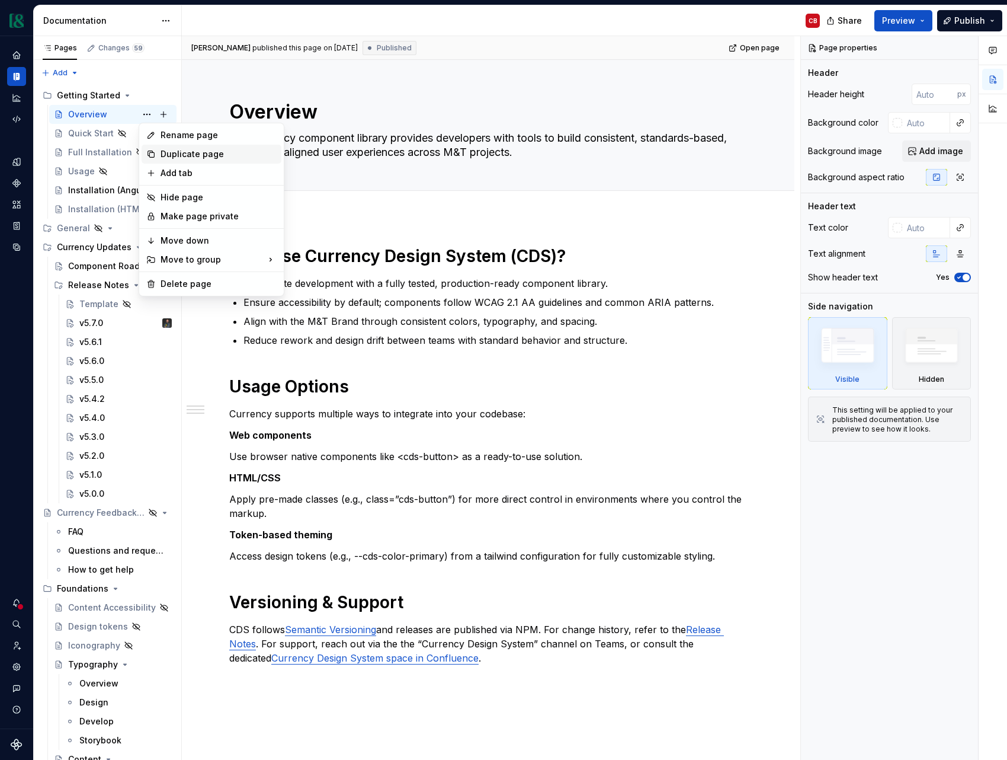
click at [178, 152] on div "Duplicate page" at bounding box center [219, 154] width 116 height 12
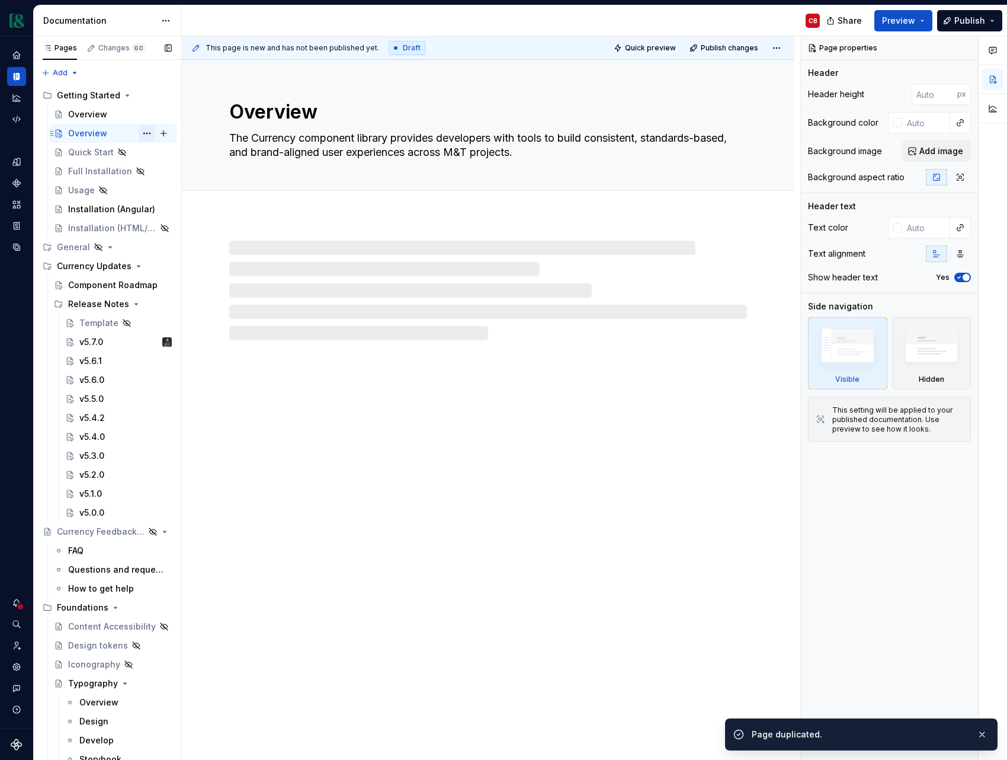
click at [146, 136] on button "Page tree" at bounding box center [147, 133] width 17 height 17
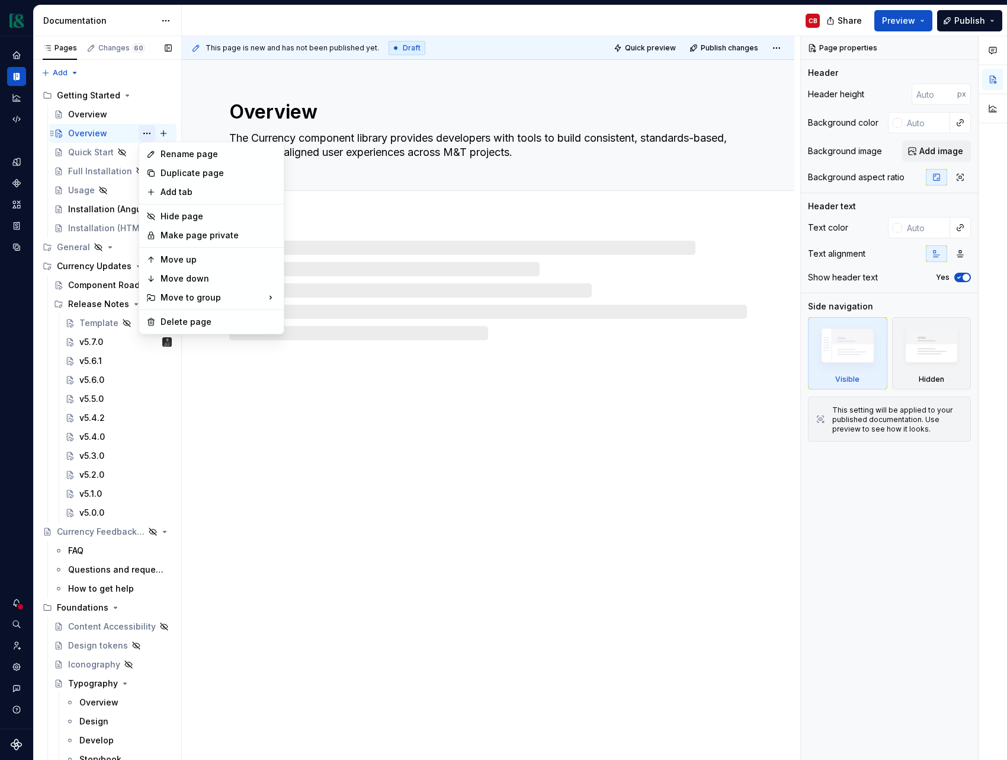
type textarea "*"
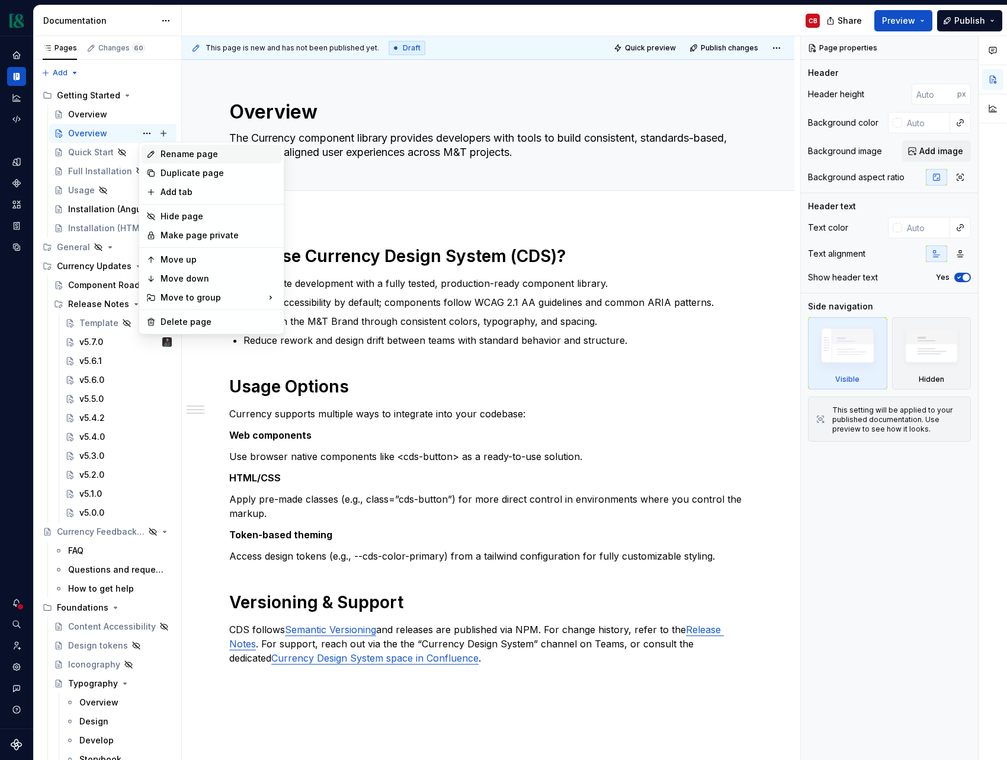
click at [171, 153] on div "Rename page" at bounding box center [219, 154] width 116 height 12
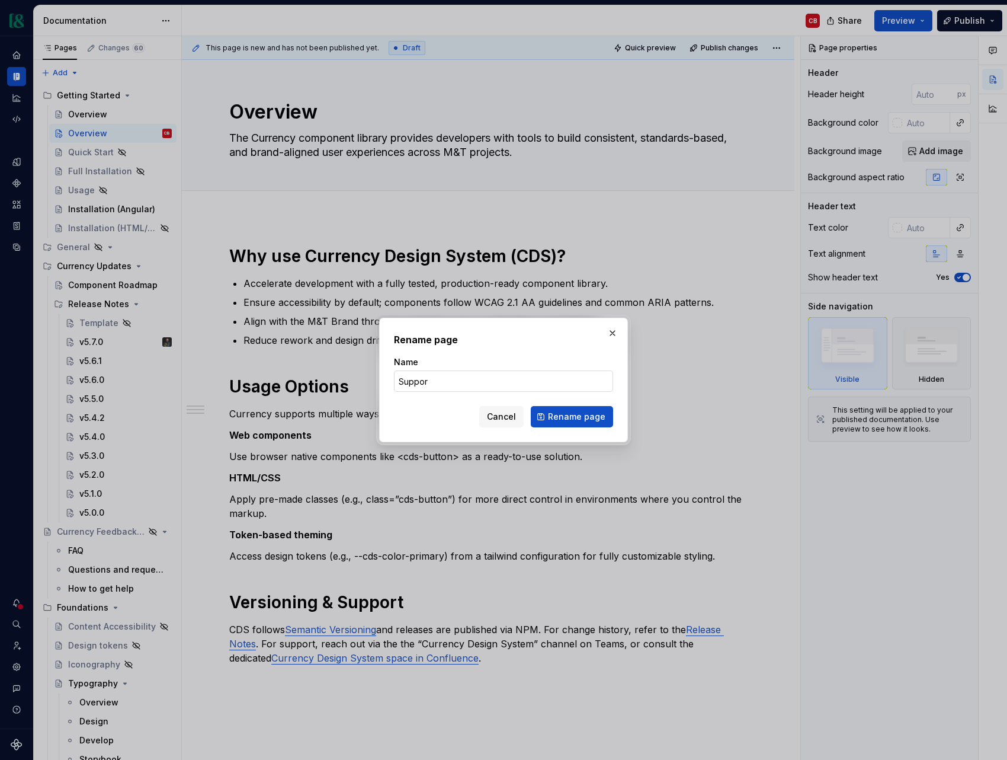
type input "Support"
click button "Rename page" at bounding box center [572, 416] width 82 height 21
type textarea "*"
type textarea "Support"
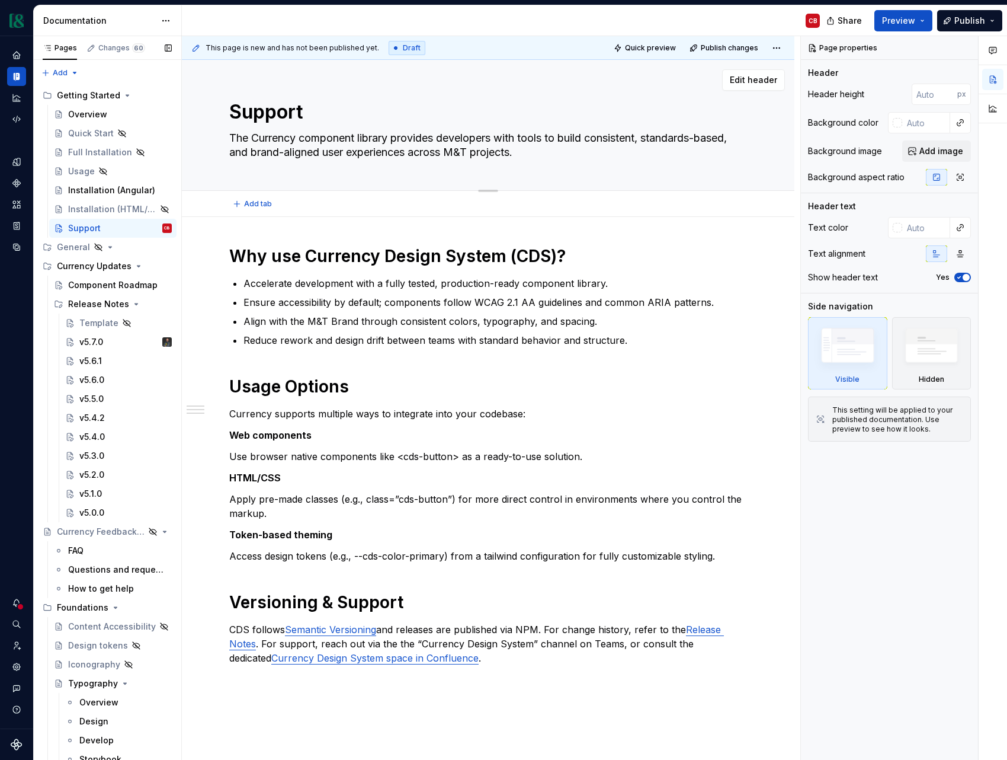
click at [282, 141] on textarea "The Currency component library provides developers with tools to build consiste…" at bounding box center [486, 145] width 518 height 33
type textarea "*"
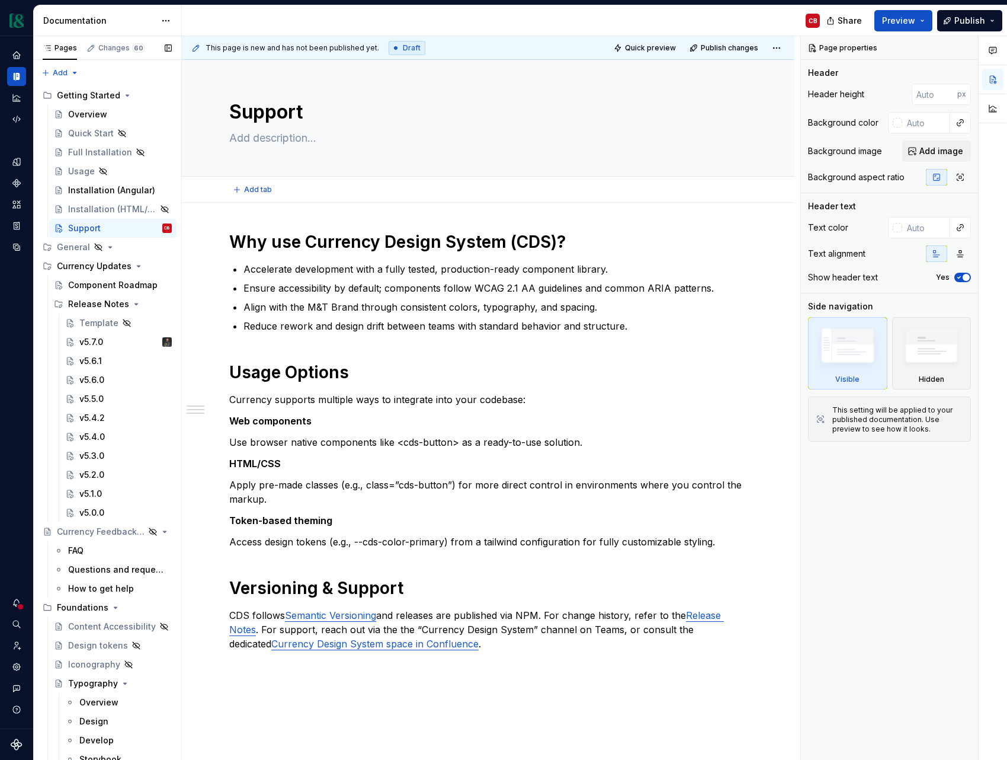
type textarea "*"
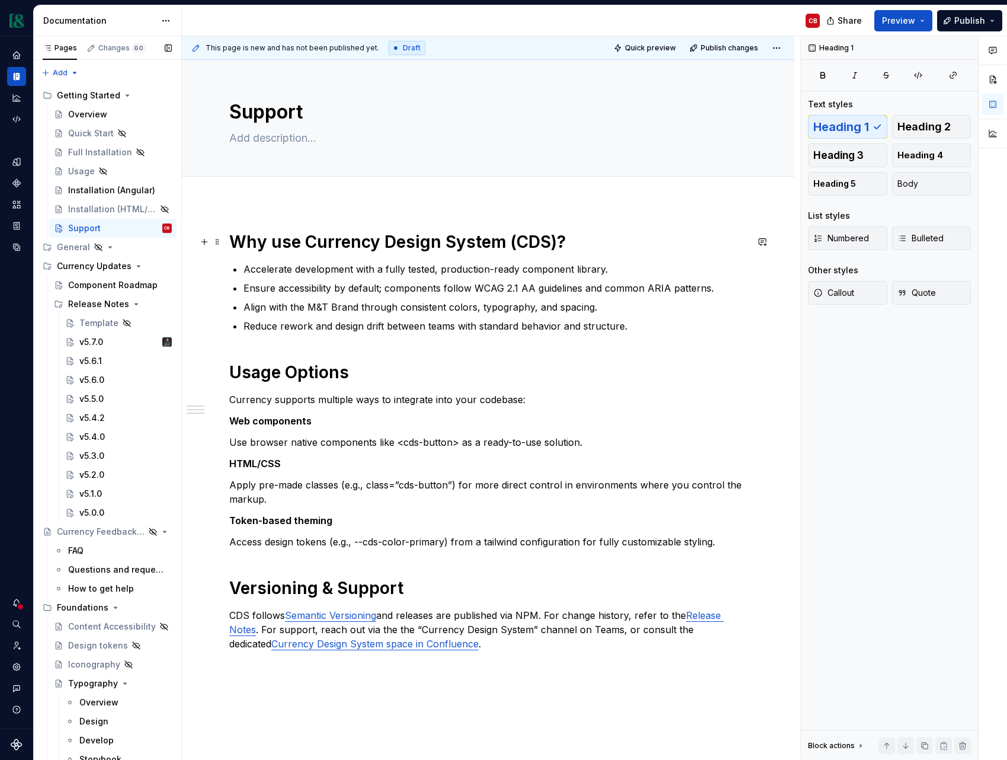
click at [323, 247] on h1 "Why use Currency Design System (CDS)?" at bounding box center [488, 241] width 518 height 21
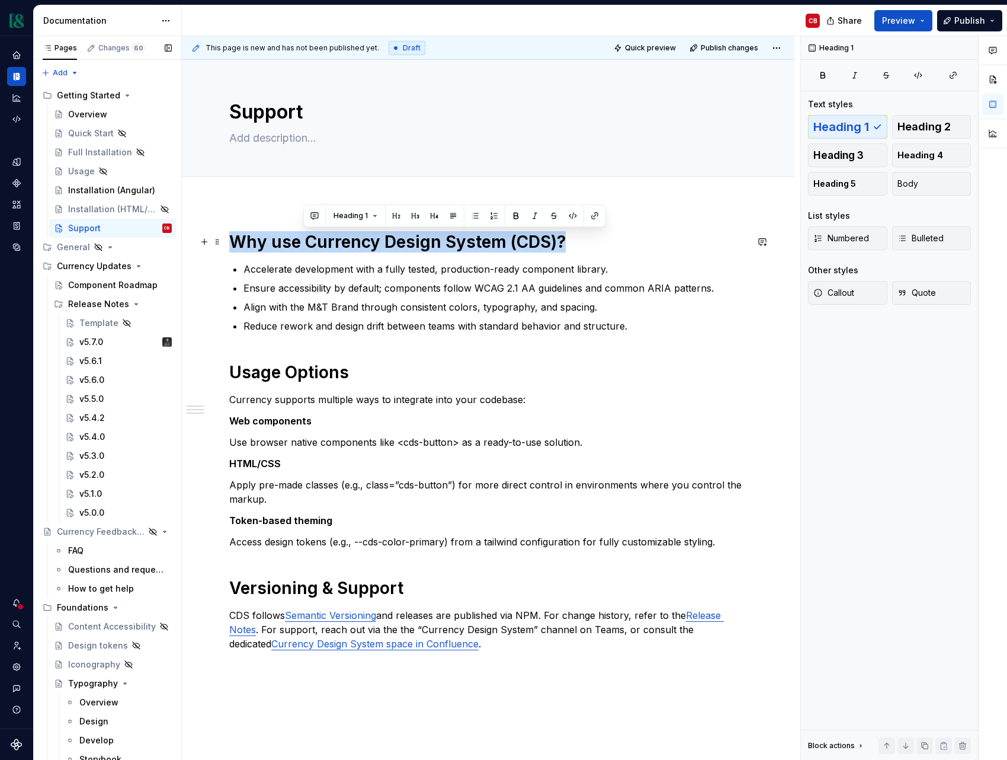
click at [323, 247] on h1 "Why use Currency Design System (CDS)?" at bounding box center [488, 241] width 518 height 21
type textarea "*"
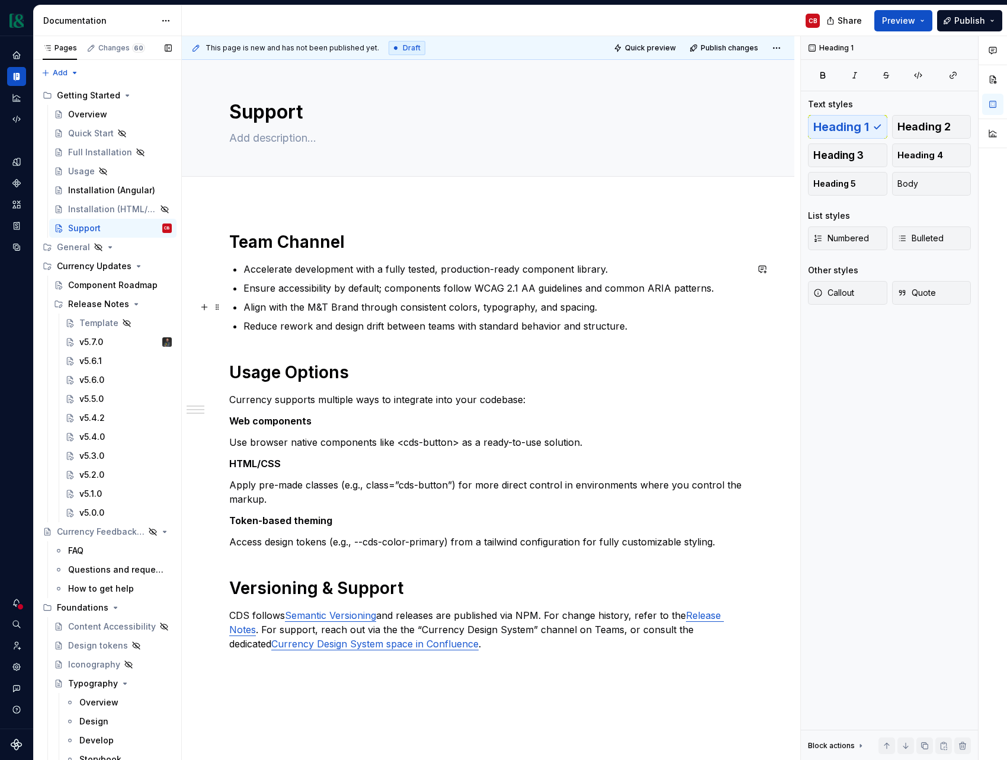
click at [389, 308] on p "Align with the M&T Brand through consistent colors, typography, and spacing." at bounding box center [496, 307] width 504 height 14
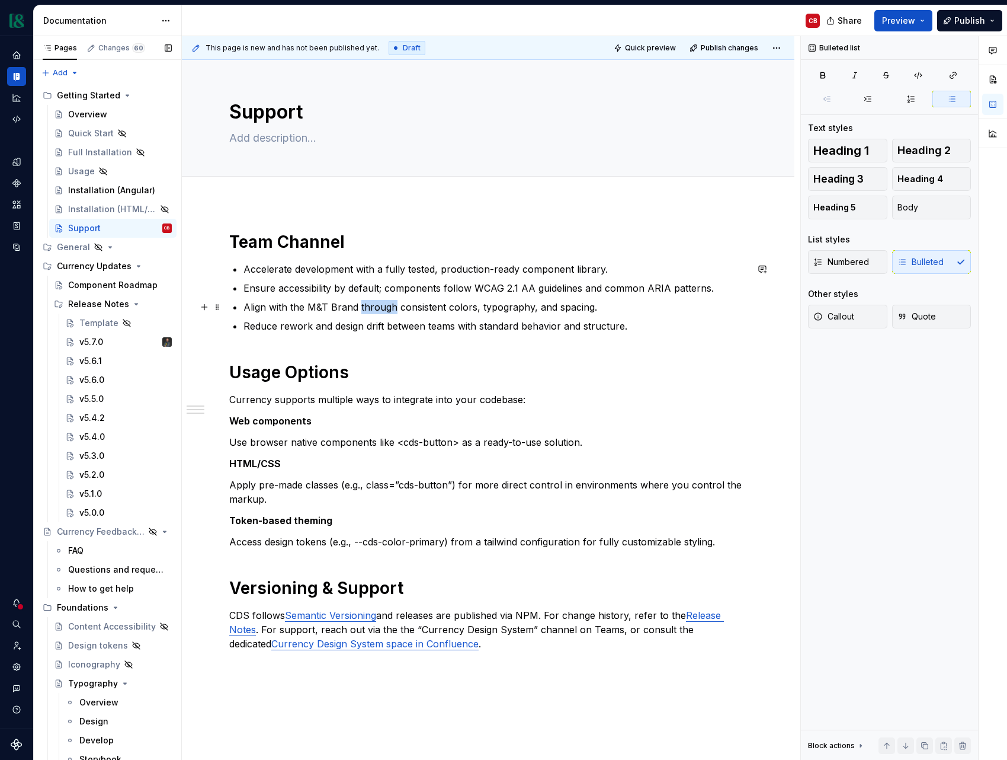
click at [389, 308] on p "Align with the M&T Brand through consistent colors, typography, and spacing." at bounding box center [496, 307] width 504 height 14
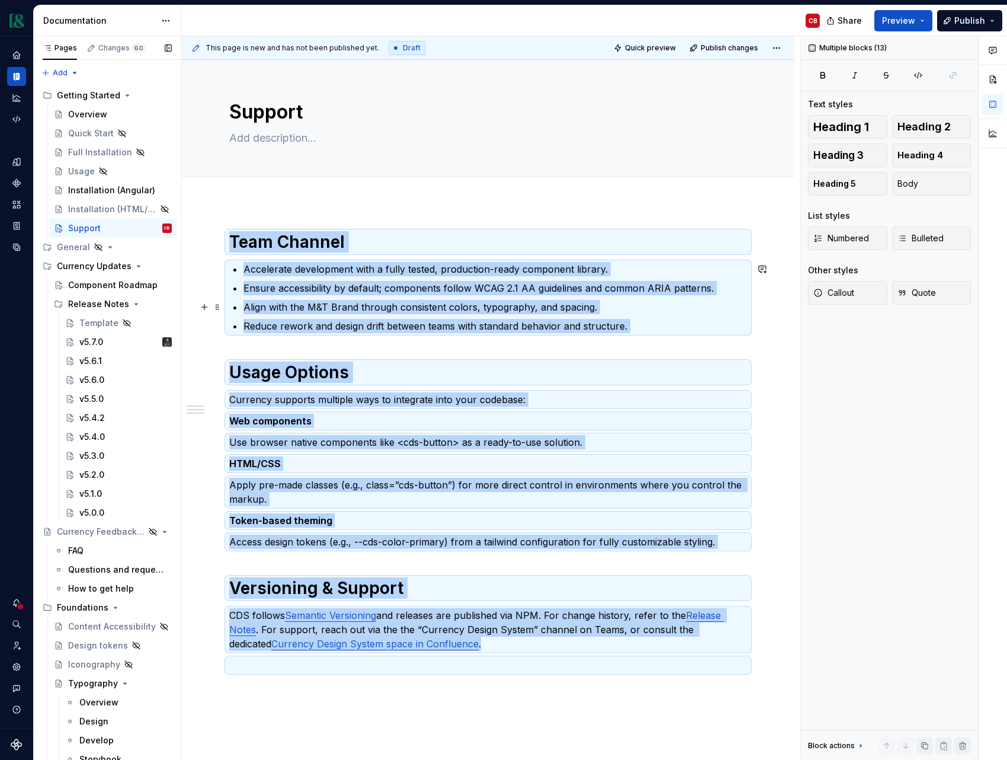
click at [457, 309] on p "Align with the M&T Brand through consistent colors, typography, and spacing." at bounding box center [496, 307] width 504 height 14
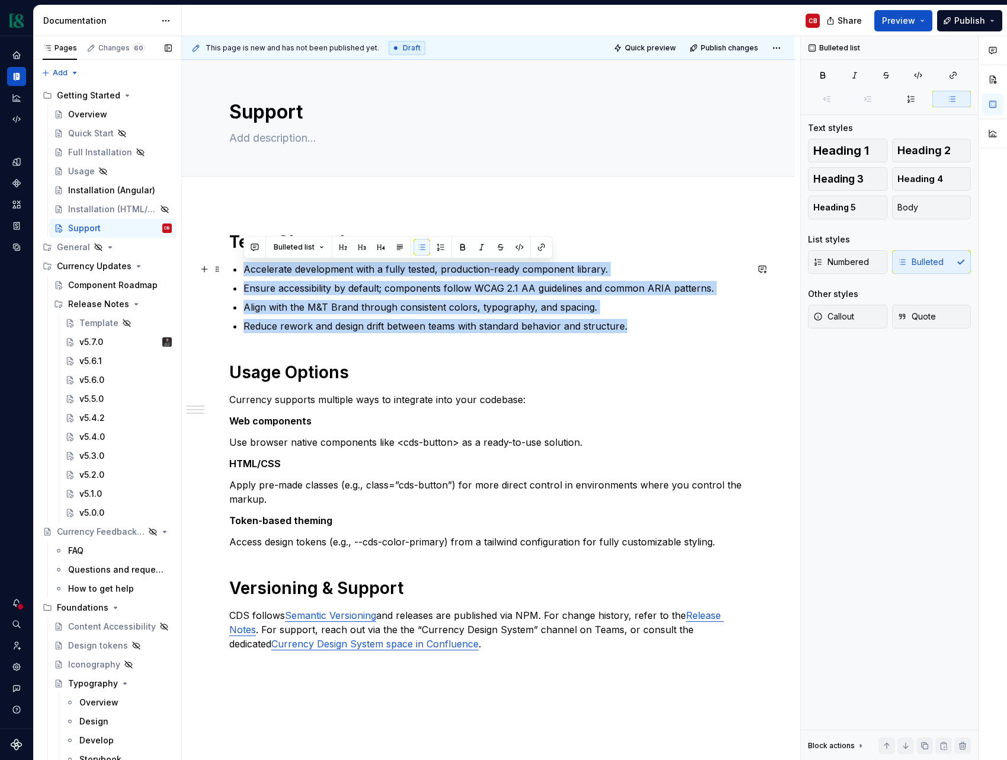
drag, startPoint x: 649, startPoint y: 329, endPoint x: 242, endPoint y: 274, distance: 410.2
click at [242, 274] on div "Team Channel Accelerate development with a fully tested, production-ready compo…" at bounding box center [488, 451] width 518 height 441
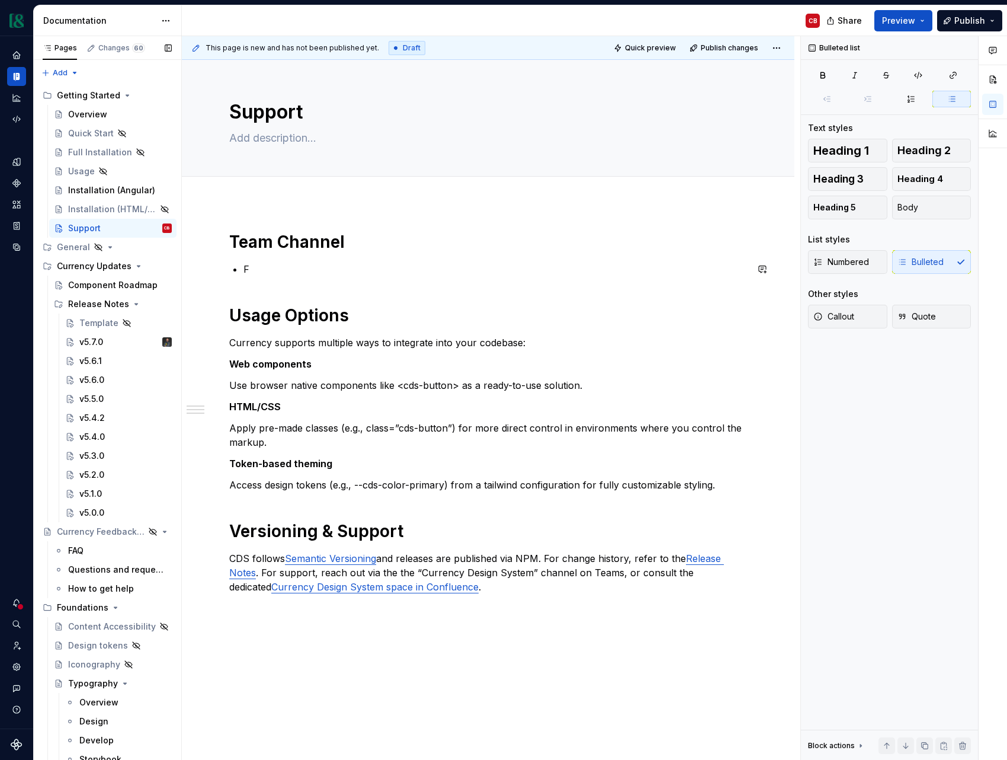
type textarea "*"
click at [244, 270] on p "For immediate support," at bounding box center [496, 269] width 504 height 14
click at [380, 273] on p "For immediate support," at bounding box center [496, 269] width 504 height 14
click at [390, 270] on p "For immediate support, please use our Currency Design System Teams channel" at bounding box center [496, 269] width 504 height 14
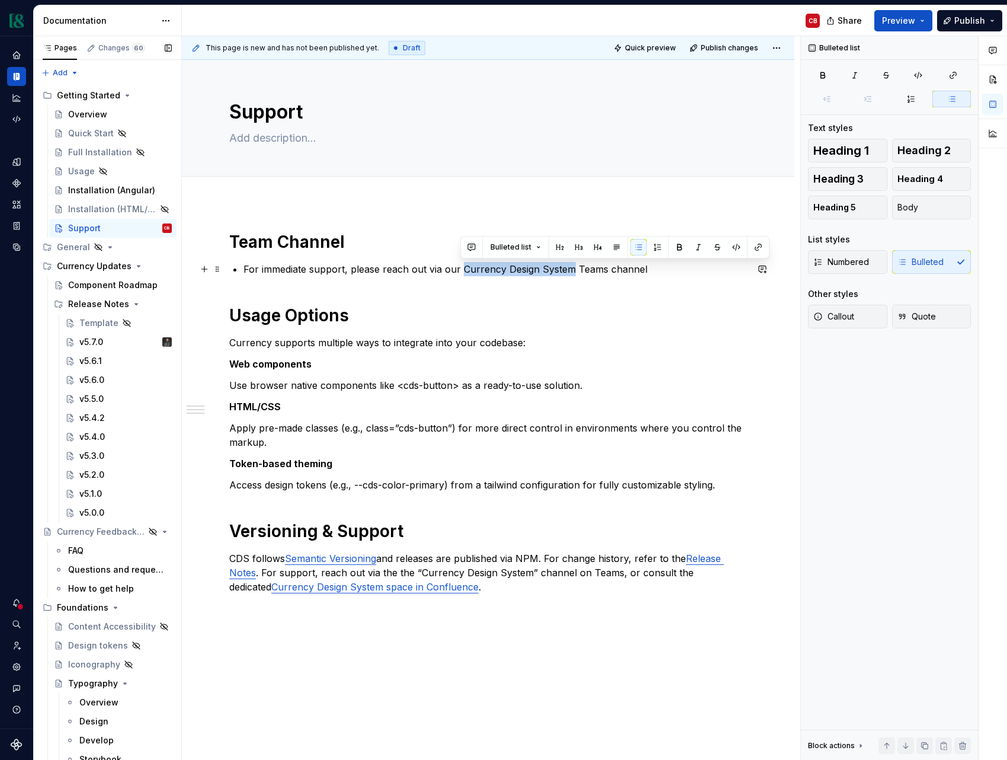
drag, startPoint x: 462, startPoint y: 268, endPoint x: 569, endPoint y: 271, distance: 107.3
click at [569, 271] on p "For immediate support, please reach out via our Currency Design System Teams ch…" at bounding box center [496, 269] width 504 height 14
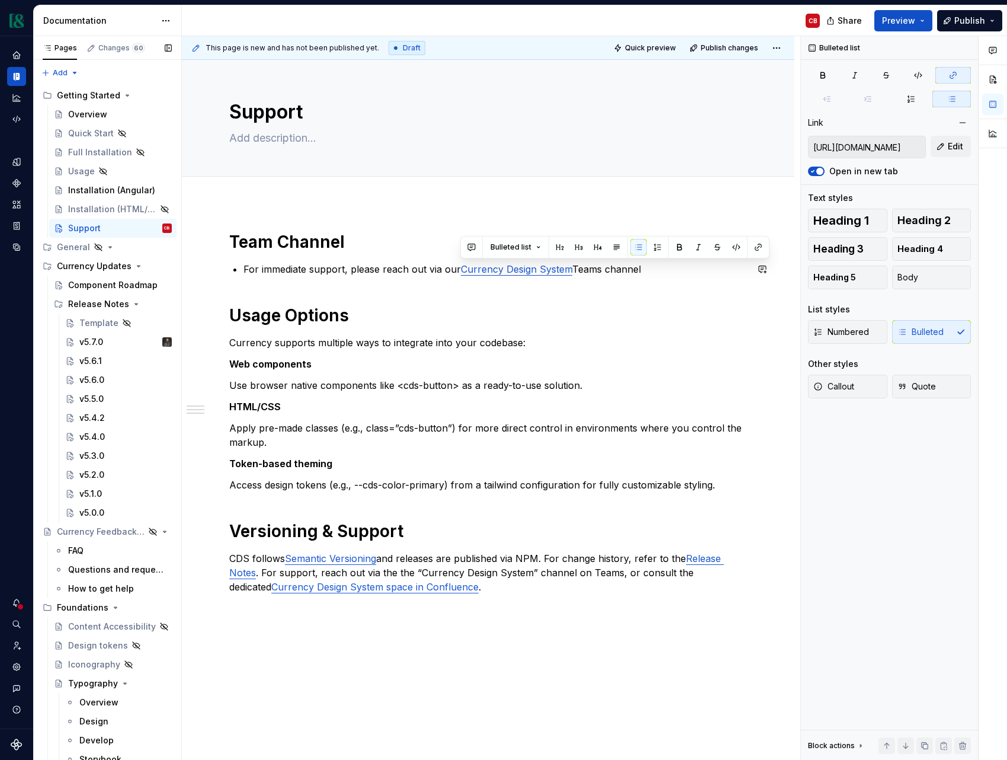
click at [573, 286] on div "Team Channel For immediate support, please reach out via our Currency Design Sy…" at bounding box center [488, 423] width 518 height 384
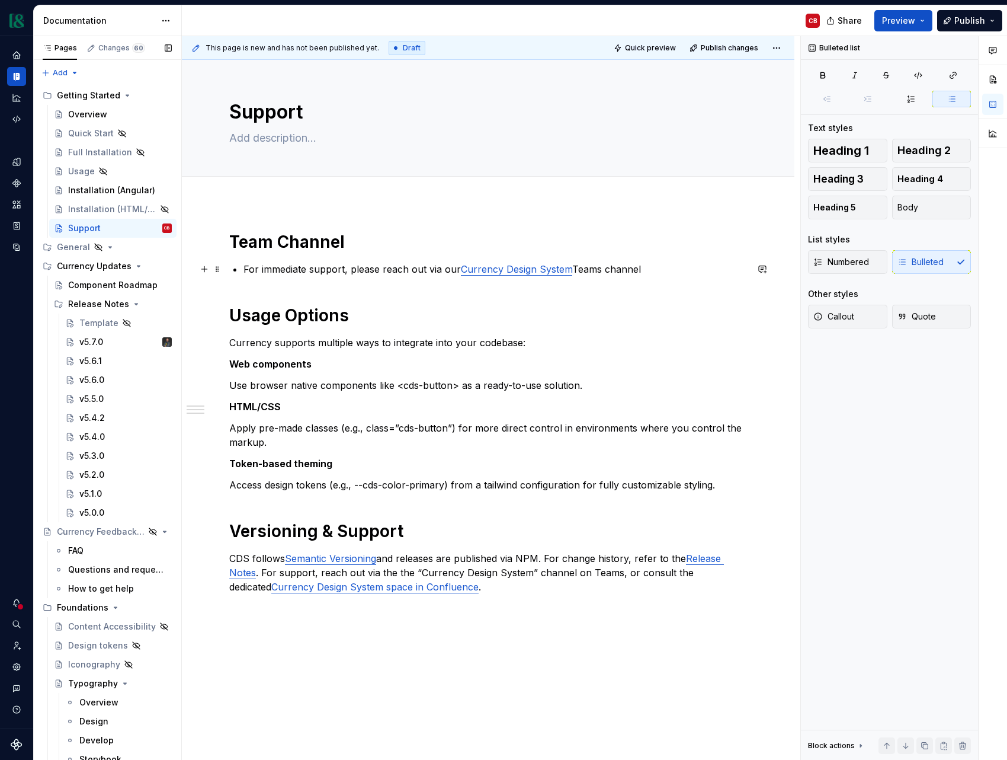
click at [657, 269] on p "For immediate support, please reach out via our Currency Design System Teams ch…" at bounding box center [496, 269] width 504 height 14
click at [260, 315] on h1 "Usage Options" at bounding box center [488, 315] width 518 height 21
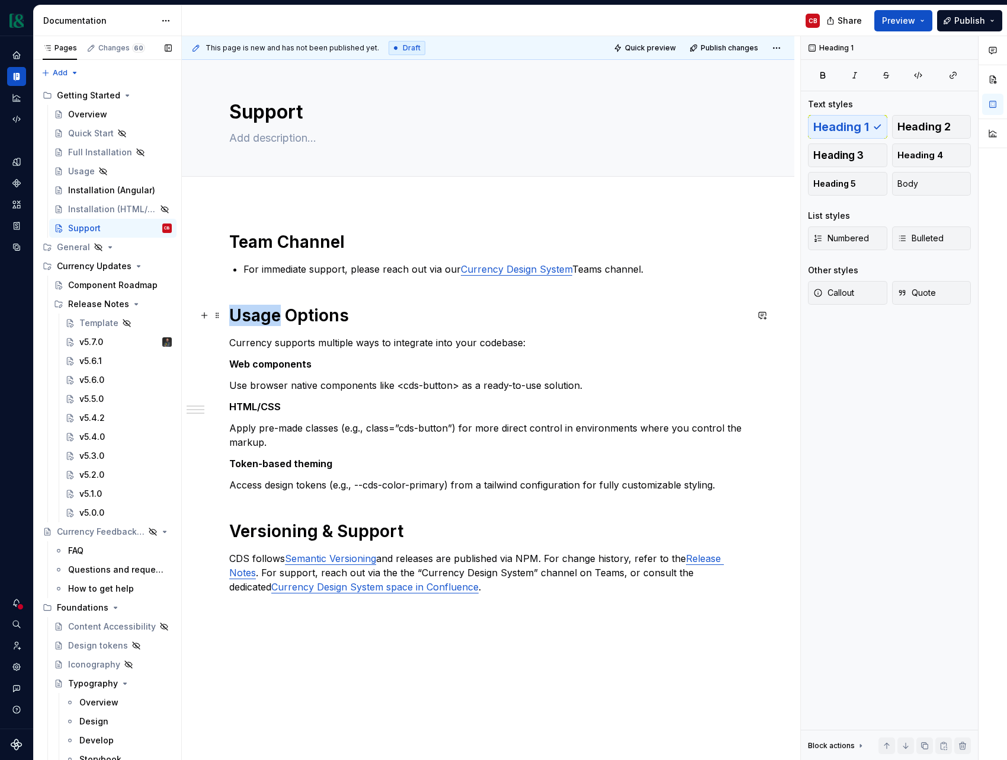
click at [260, 315] on h1 "Usage Options" at bounding box center [488, 315] width 518 height 21
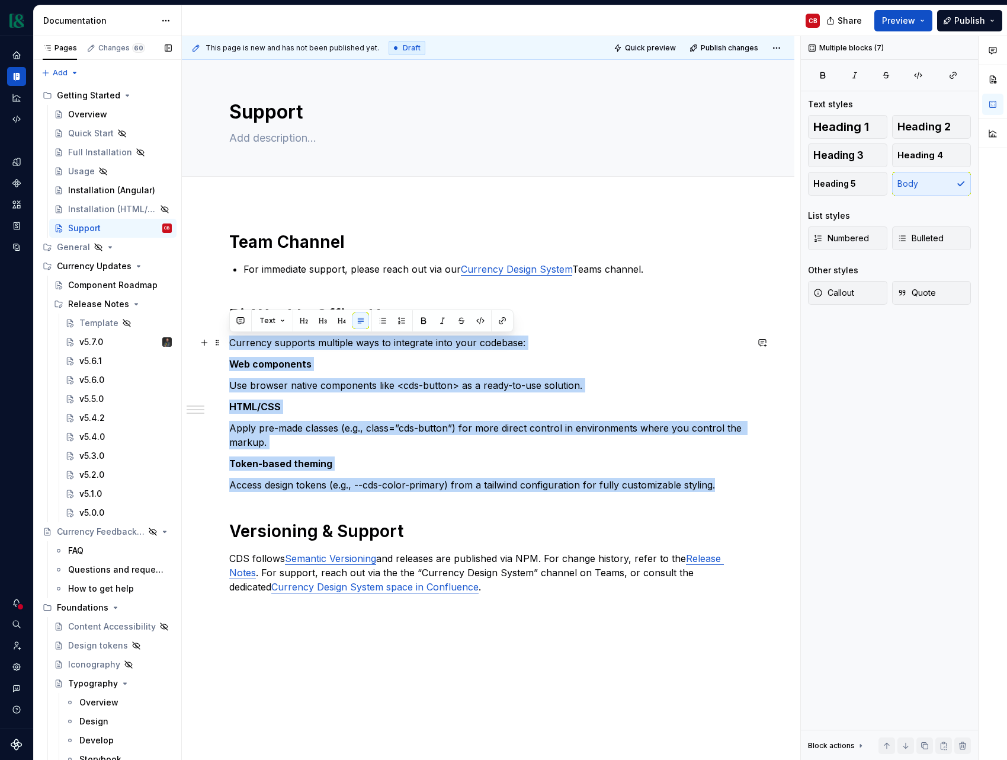
drag, startPoint x: 718, startPoint y: 485, endPoint x: 232, endPoint y: 345, distance: 505.6
click at [232, 345] on div "Team Channel For immediate support, please reach out via our Currency Design Sy…" at bounding box center [488, 423] width 518 height 384
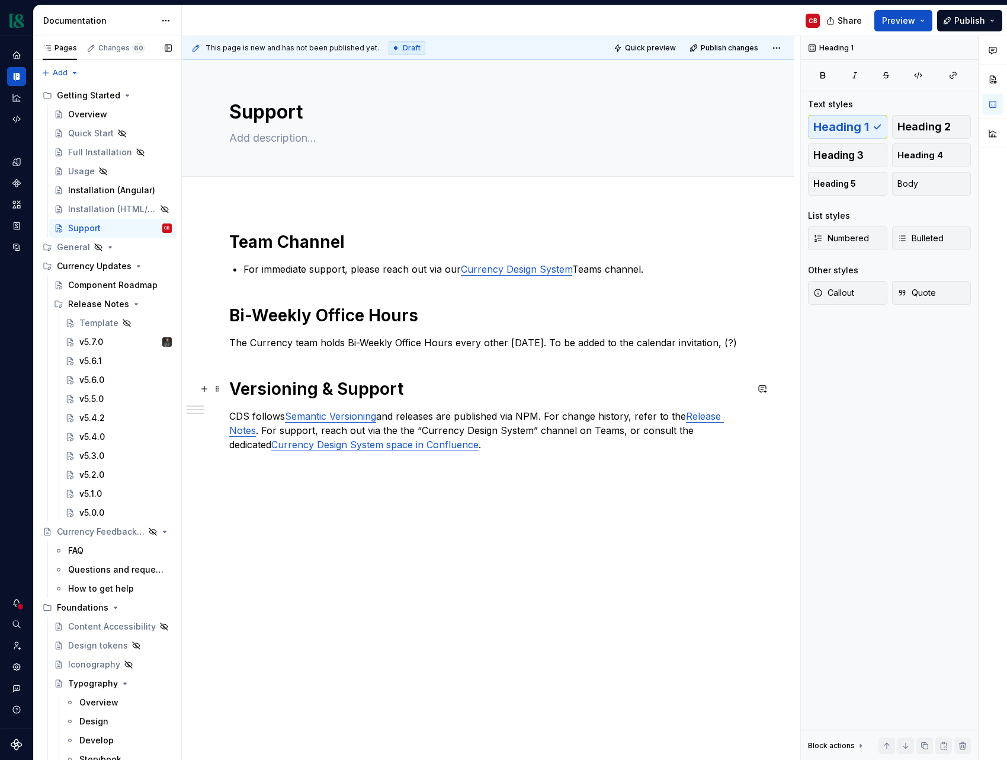
click at [255, 388] on h1 "Versioning & Support" at bounding box center [488, 388] width 518 height 21
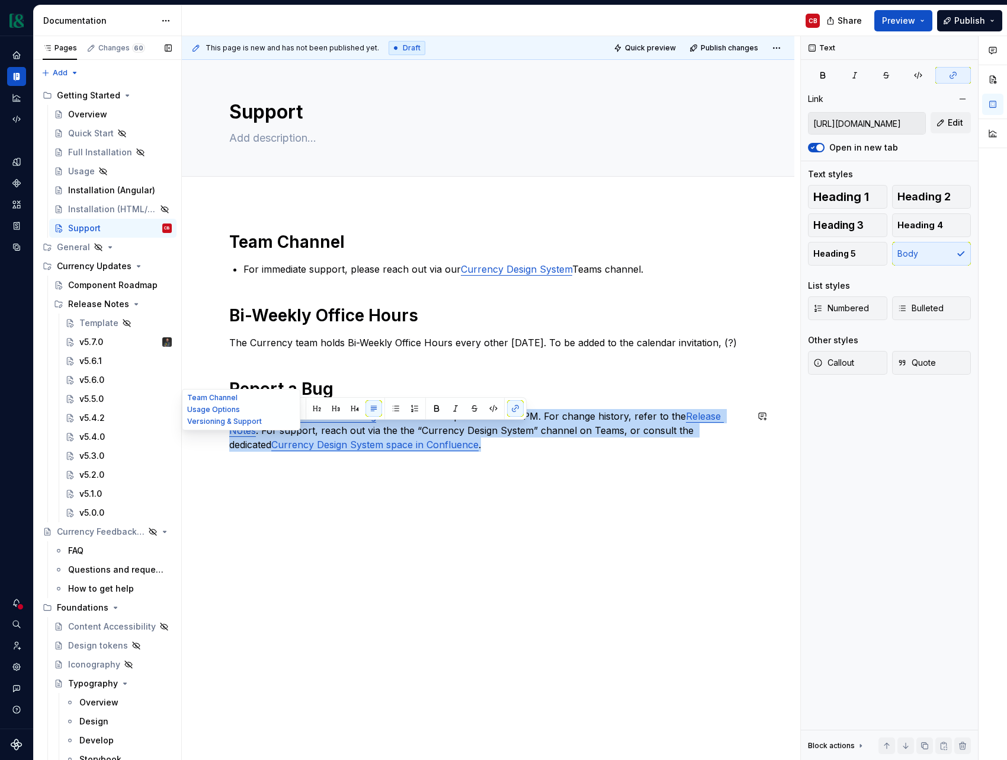
type input "[URL][DOMAIN_NAME]"
drag, startPoint x: 446, startPoint y: 443, endPoint x: 216, endPoint y: 417, distance: 230.8
click at [216, 417] on div "Support Edit header Team Channel Usage Options Versioning & Support Team Channe…" at bounding box center [488, 410] width 613 height 700
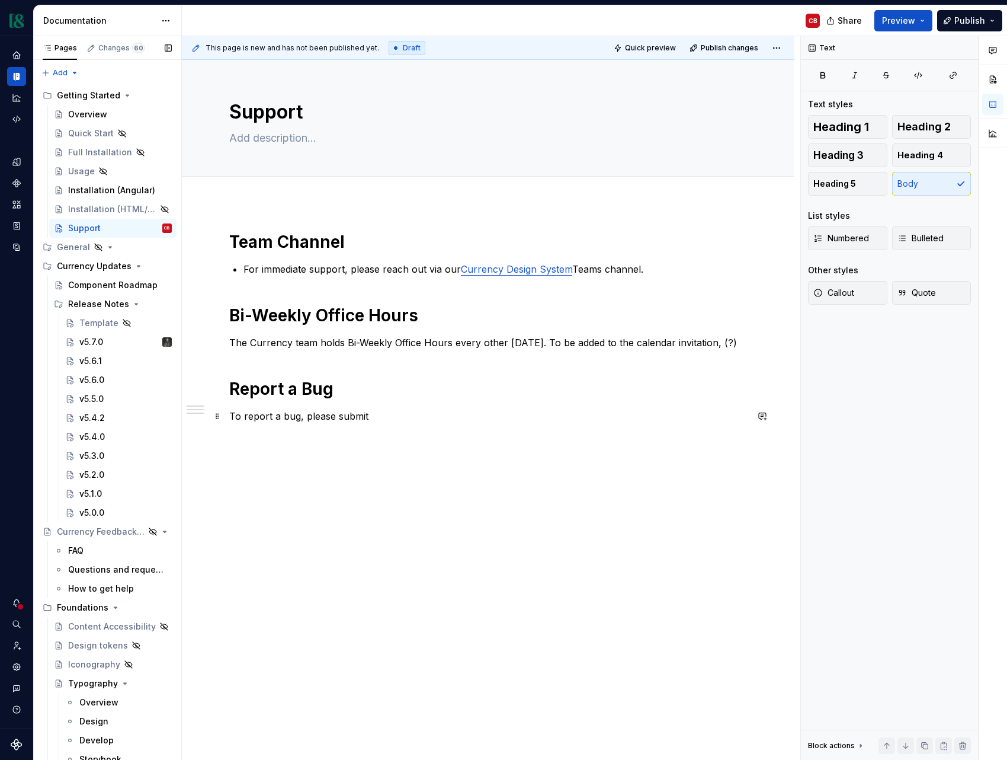
click at [392, 417] on p "To report a bug, please submit" at bounding box center [488, 416] width 518 height 14
click at [350, 418] on p "To report a bug, please submit" at bounding box center [488, 416] width 518 height 14
drag, startPoint x: 408, startPoint y: 417, endPoint x: 367, endPoint y: 418, distance: 41.5
click at [367, 418] on p "To report a bug, please fill out this form" at bounding box center [488, 416] width 518 height 14
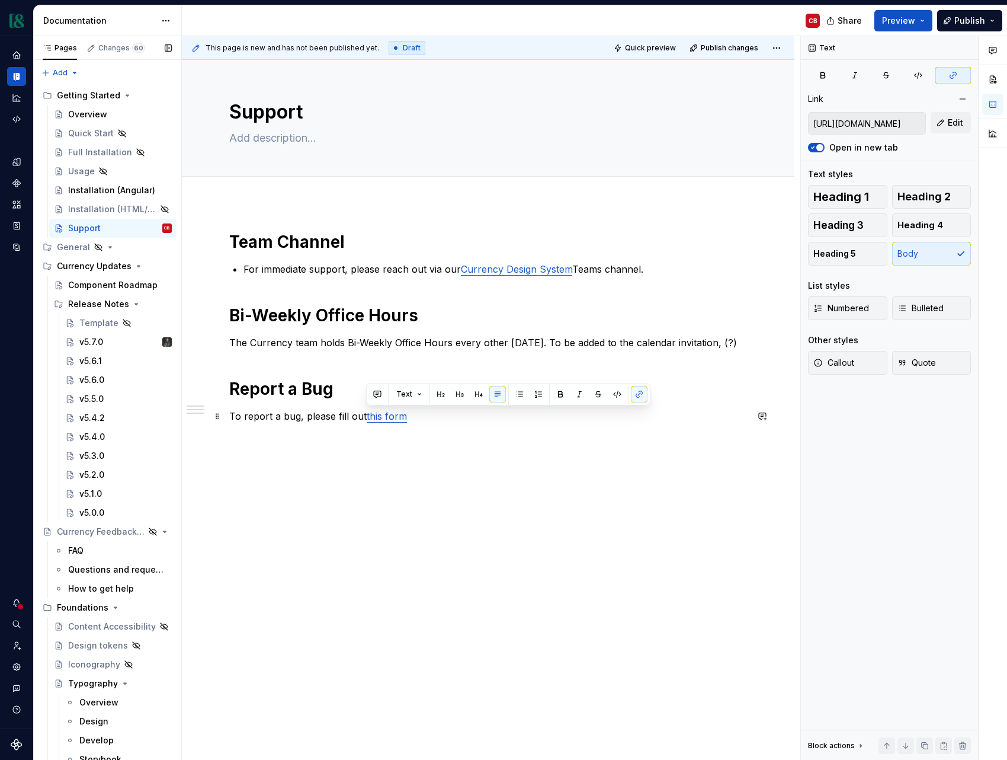
click at [421, 419] on p "To report a bug, please fill out this form" at bounding box center [488, 416] width 518 height 14
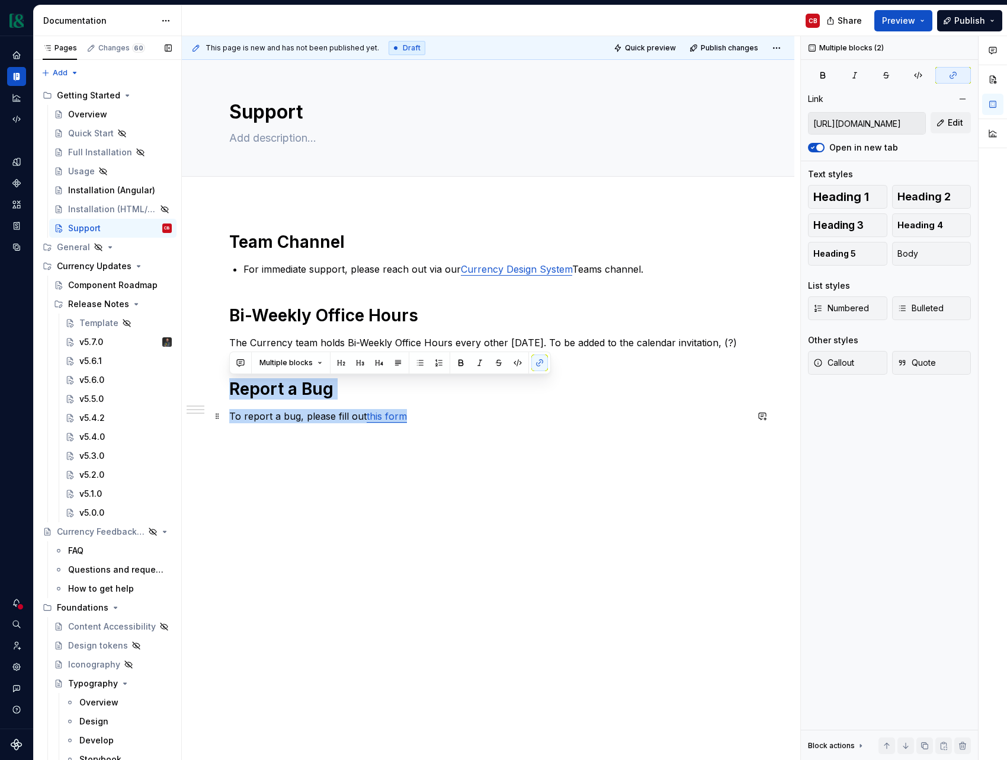
drag, startPoint x: 234, startPoint y: 389, endPoint x: 424, endPoint y: 419, distance: 192.5
click at [424, 419] on div "Team Channel For immediate support, please reach out via our Currency Design Sy…" at bounding box center [488, 337] width 518 height 213
copy div "Report a Bug To report a bug, please fill out this form"
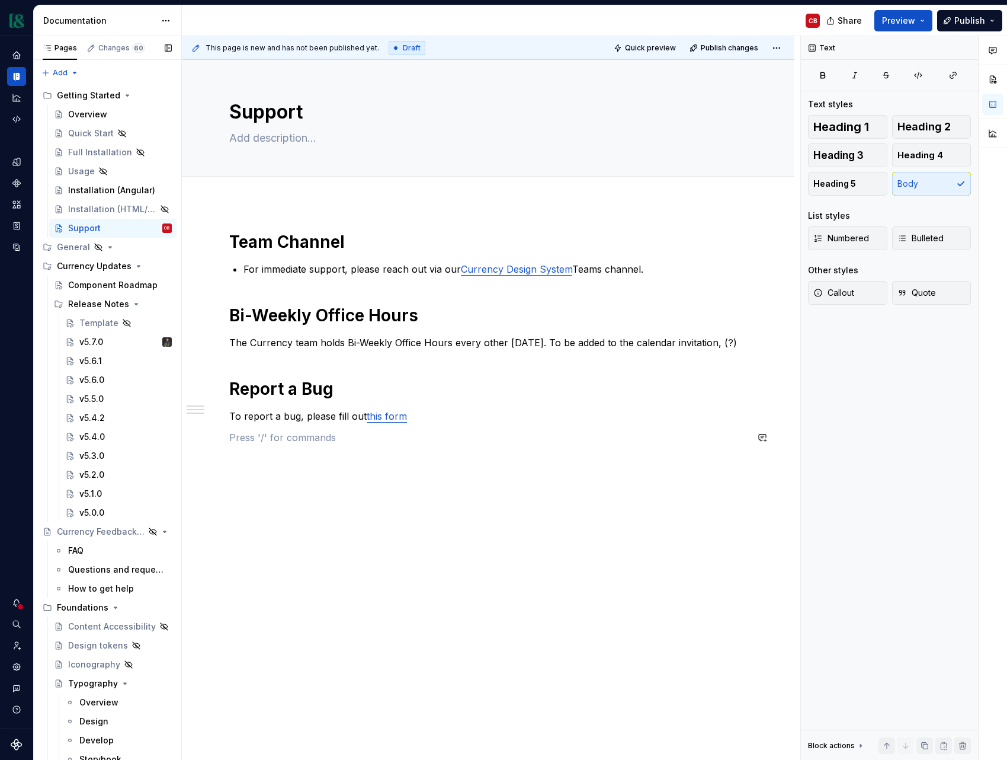
click at [351, 457] on div "Team Channel For immediate support, please reach out via our Currency Design Sy…" at bounding box center [488, 345] width 518 height 228
click at [260, 485] on h1 "Report a Bug" at bounding box center [488, 483] width 518 height 21
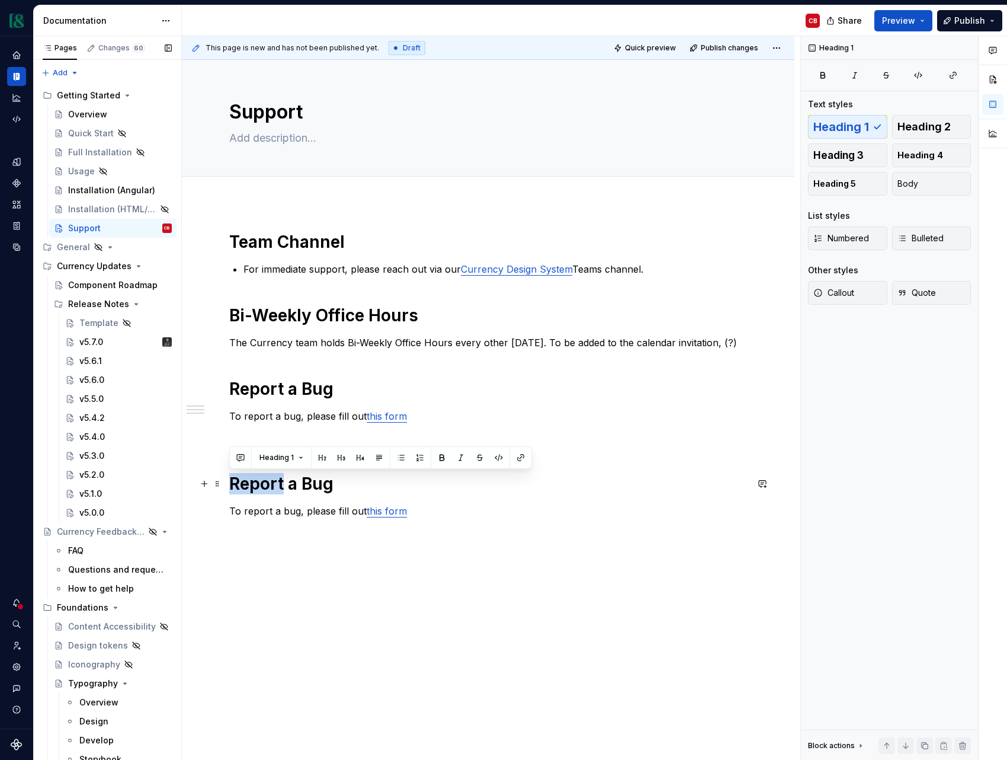
click at [260, 485] on h1 "Report a Bug" at bounding box center [488, 483] width 518 height 21
drag, startPoint x: 430, startPoint y: 485, endPoint x: 374, endPoint y: 489, distance: 55.8
click at [374, 489] on h1 "Request a Feature a Bug" at bounding box center [488, 483] width 518 height 21
click at [258, 513] on p "To report a bug, please fill out this form" at bounding box center [488, 511] width 518 height 14
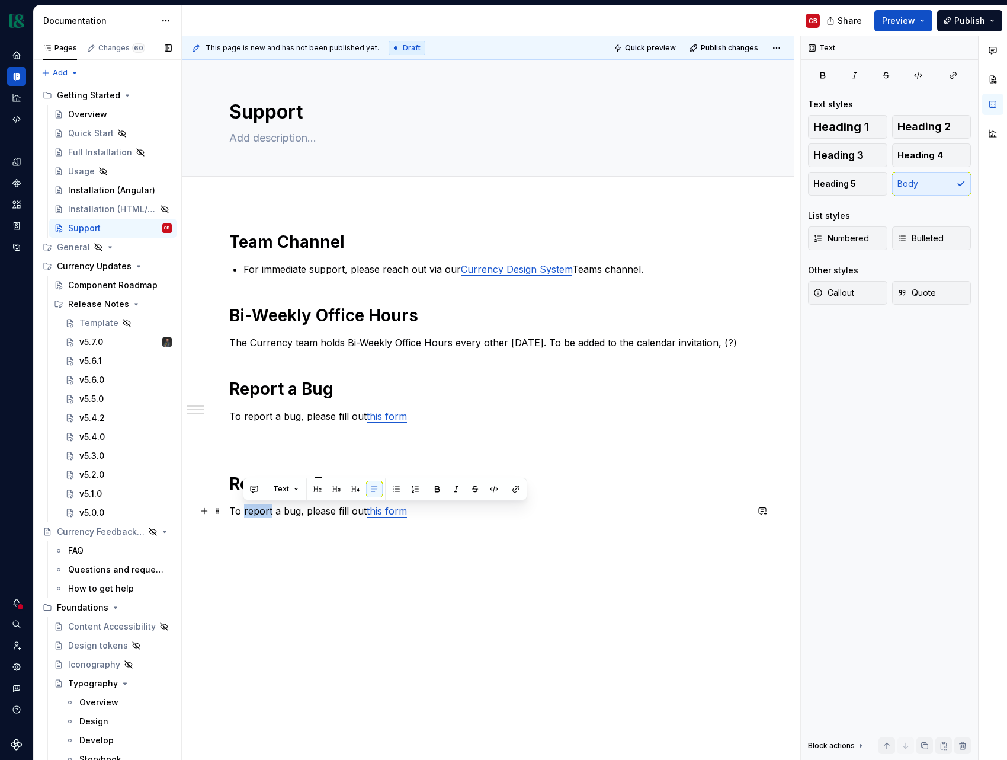
click at [258, 513] on p "To report a bug, please fill out this form" at bounding box center [488, 511] width 518 height 14
click at [336, 513] on p "To request a feature or component, please fill out this form" at bounding box center [488, 511] width 518 height 14
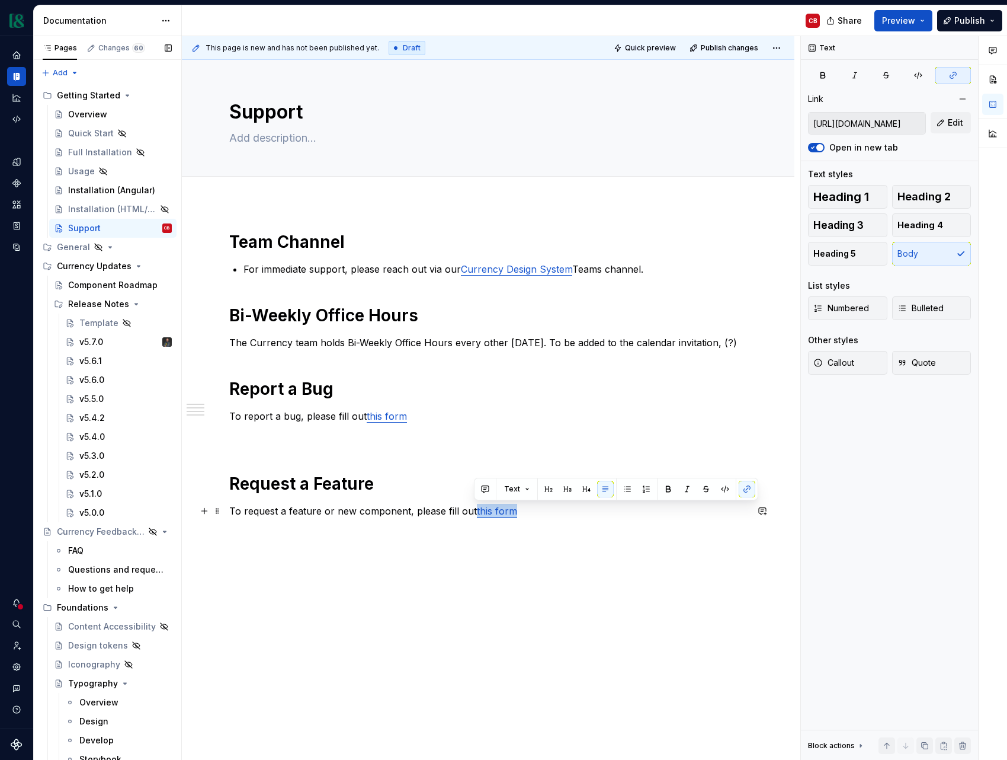
drag, startPoint x: 515, startPoint y: 513, endPoint x: 474, endPoint y: 513, distance: 41.5
click at [474, 513] on p "To request a feature or new component, please fill out this form" at bounding box center [488, 511] width 518 height 14
click at [743, 489] on button "button" at bounding box center [747, 489] width 17 height 17
click at [526, 513] on p "To request a feature or new component, please fill out this form" at bounding box center [488, 511] width 518 height 14
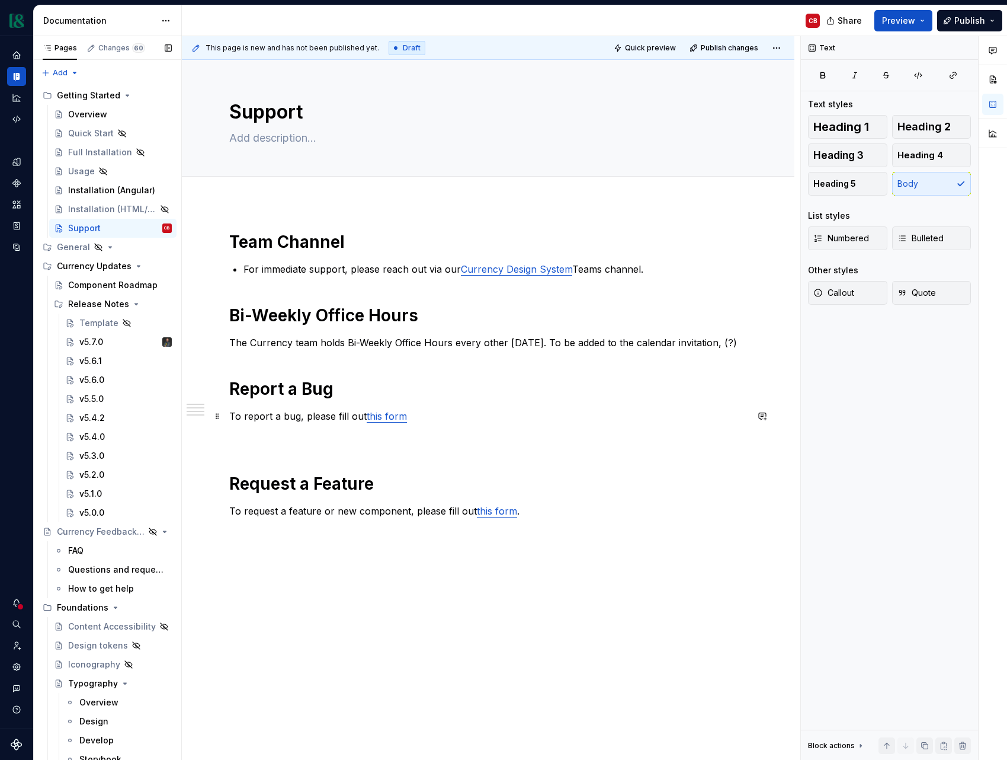
click at [422, 416] on p "To report a bug, please fill out this form" at bounding box center [488, 416] width 518 height 14
click at [380, 470] on div "Team Channel For immediate support, please reach out via our Currency Design Sy…" at bounding box center [488, 374] width 518 height 287
click at [374, 458] on div "Team Channel For immediate support, please reach out via our Currency Design Sy…" at bounding box center [488, 374] width 518 height 287
click at [338, 442] on p at bounding box center [488, 437] width 518 height 14
click at [273, 203] on div "Team Channel For immediate support, please reach out via our Currency Design Sy…" at bounding box center [488, 471] width 613 height 536
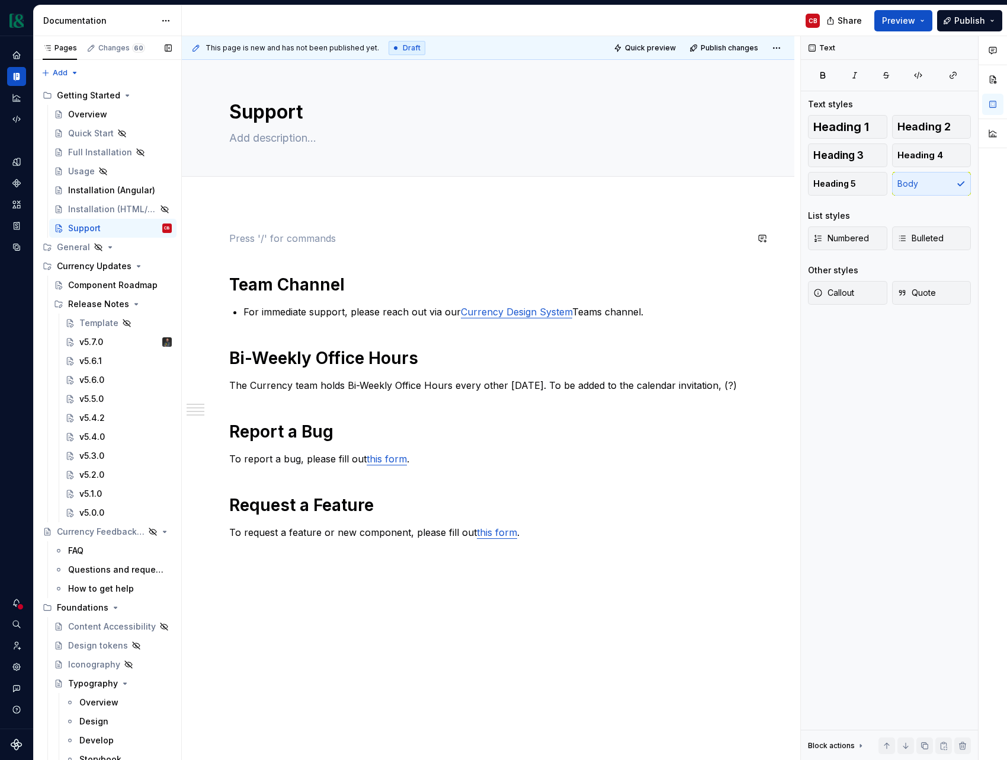
click at [504, 661] on div "Team Channel For immediate support, please reach out via our Currency Design Sy…" at bounding box center [488, 492] width 613 height 579
click at [245, 239] on p at bounding box center [488, 238] width 518 height 14
click at [600, 607] on div "Team Channel For immediate support, please reach out via our Currency Design Sy…" at bounding box center [488, 503] width 613 height 600
click at [260, 224] on div "Team Channel For immediate support, please reach out via our Currency Design Sy…" at bounding box center [488, 503] width 613 height 600
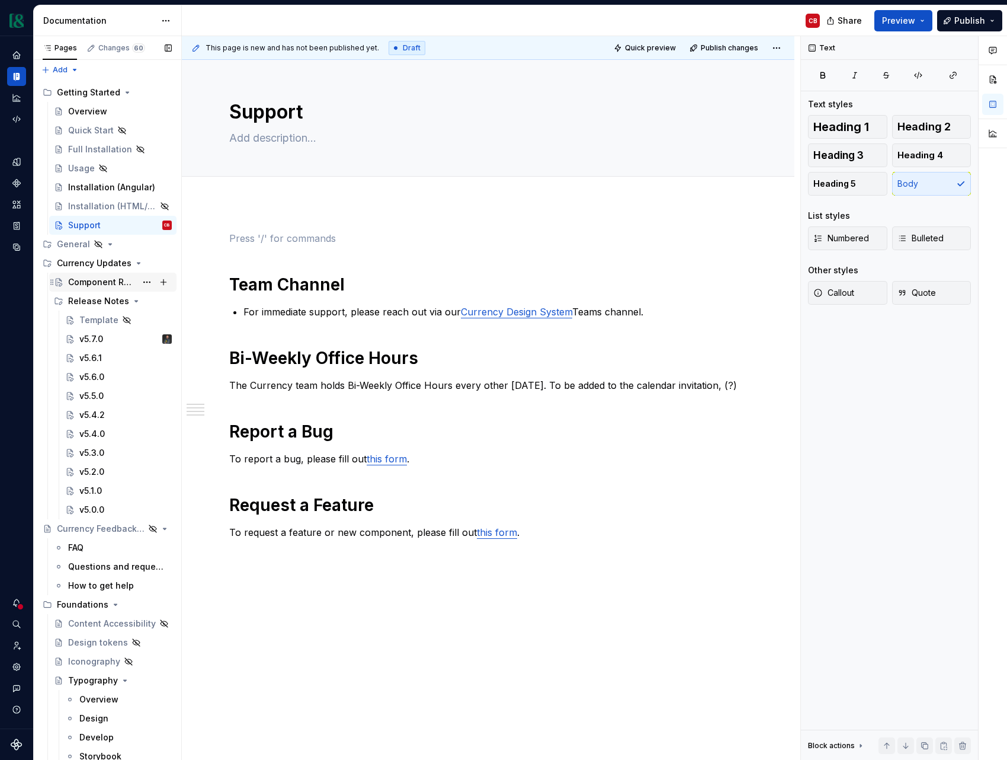
scroll to position [1, 0]
click at [102, 284] on div "Component Roadmap" at bounding box center [102, 284] width 68 height 12
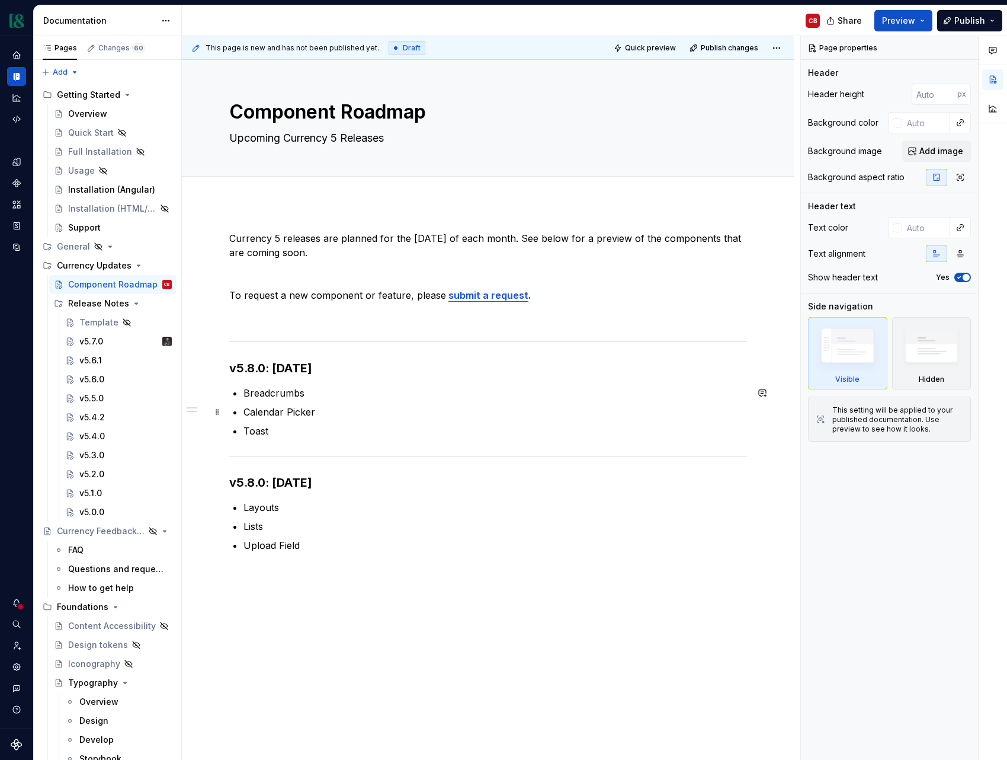
scroll to position [63, 0]
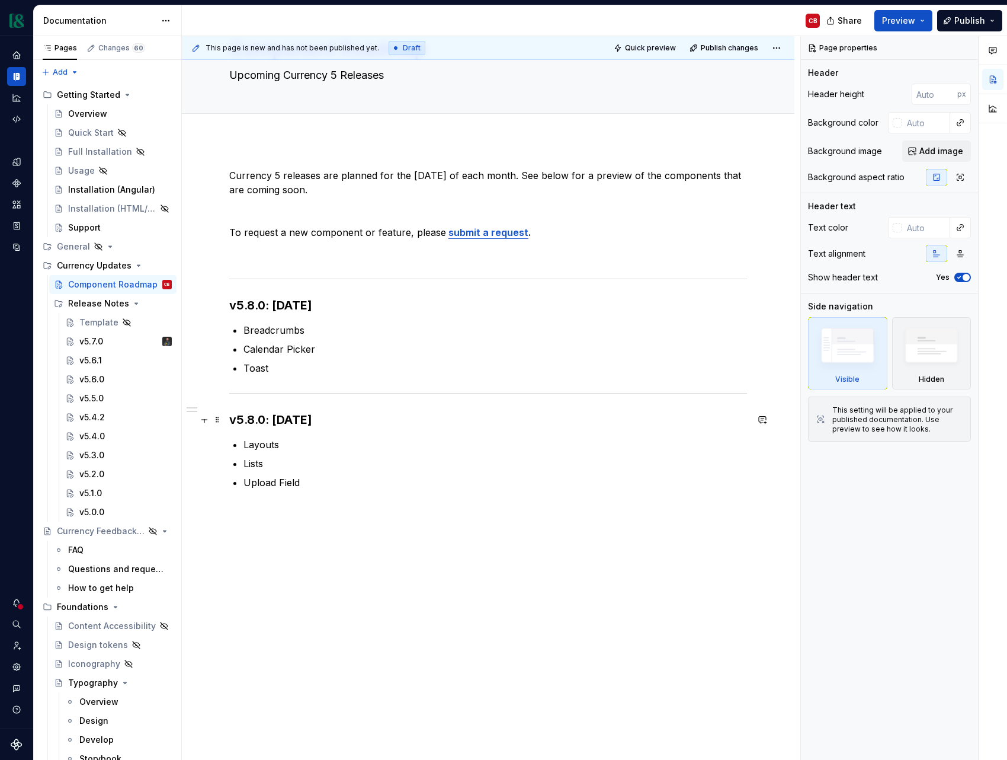
click at [250, 421] on h3 "v5.8.0: [DATE]" at bounding box center [488, 419] width 518 height 17
type textarea "*"
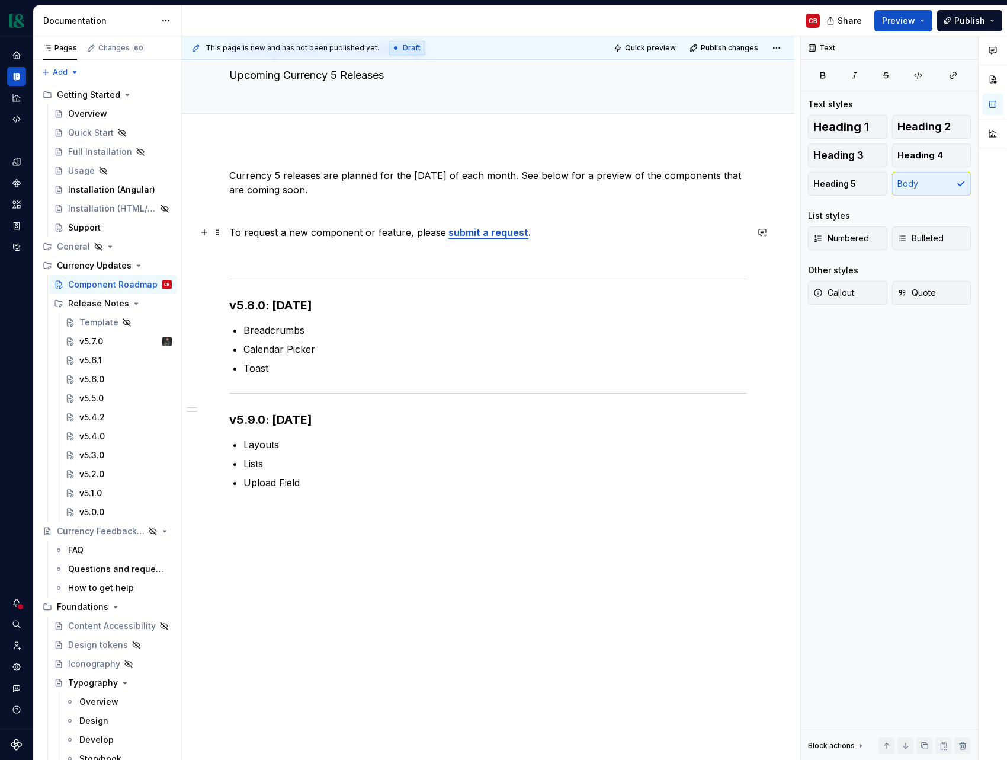
click at [380, 231] on p "To request a new component or feature, please submit a request ." at bounding box center [488, 232] width 518 height 14
click at [287, 233] on p "To request a new component or , please submit a request ." at bounding box center [488, 232] width 518 height 14
drag, startPoint x: 420, startPoint y: 235, endPoint x: 430, endPoint y: 258, distance: 25.0
click at [420, 234] on p "To request a feature or new component or , please submit a request ." at bounding box center [488, 232] width 518 height 14
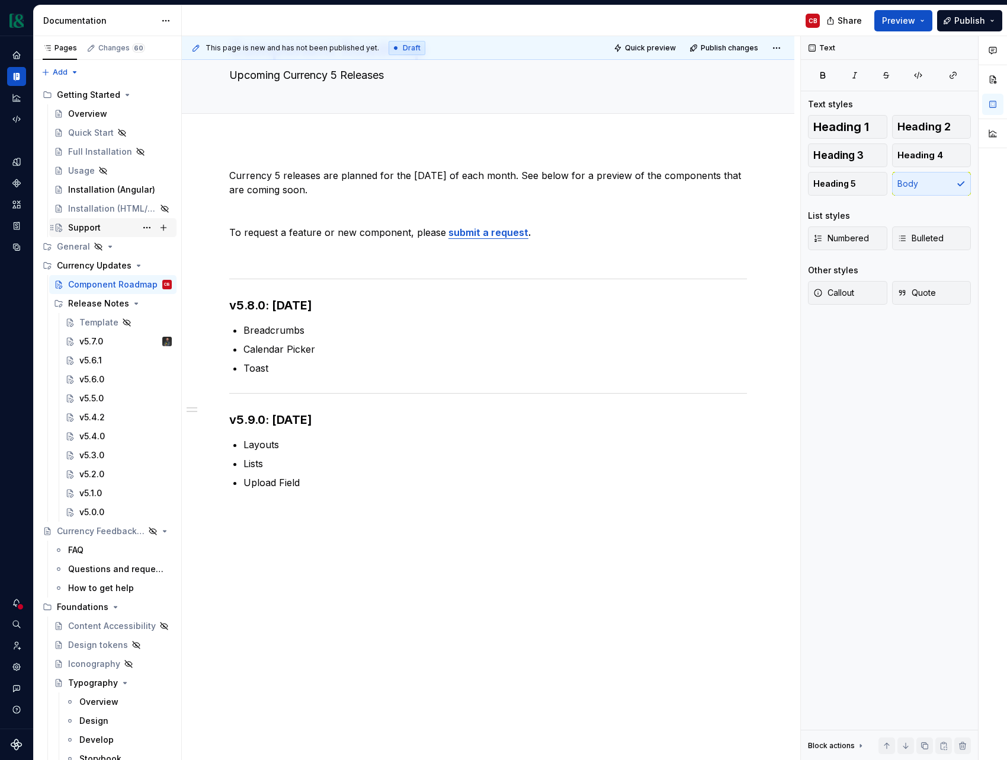
click at [80, 227] on div "Support" at bounding box center [84, 228] width 33 height 12
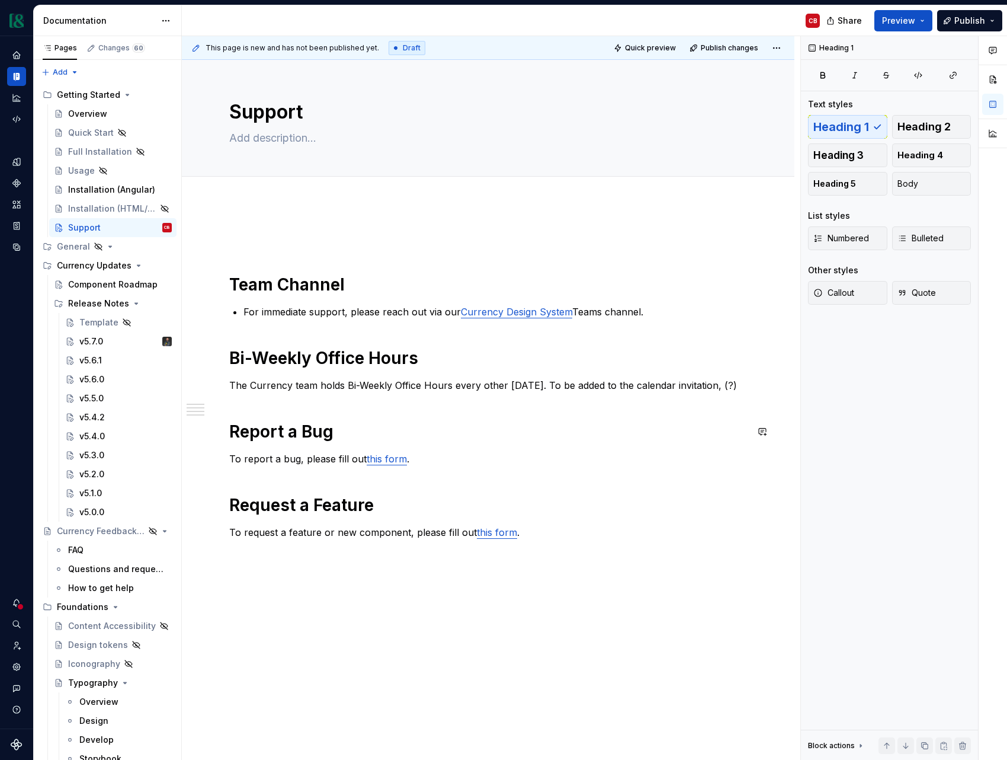
click at [303, 410] on div "Team Channel For immediate support, please reach out via our Currency Design Sy…" at bounding box center [488, 395] width 518 height 329
click at [309, 570] on div "Team Channel For immediate support, please reach out via our Currency Design Sy…" at bounding box center [488, 403] width 518 height 344
click at [279, 507] on h1 "Request a Feature" at bounding box center [488, 504] width 518 height 21
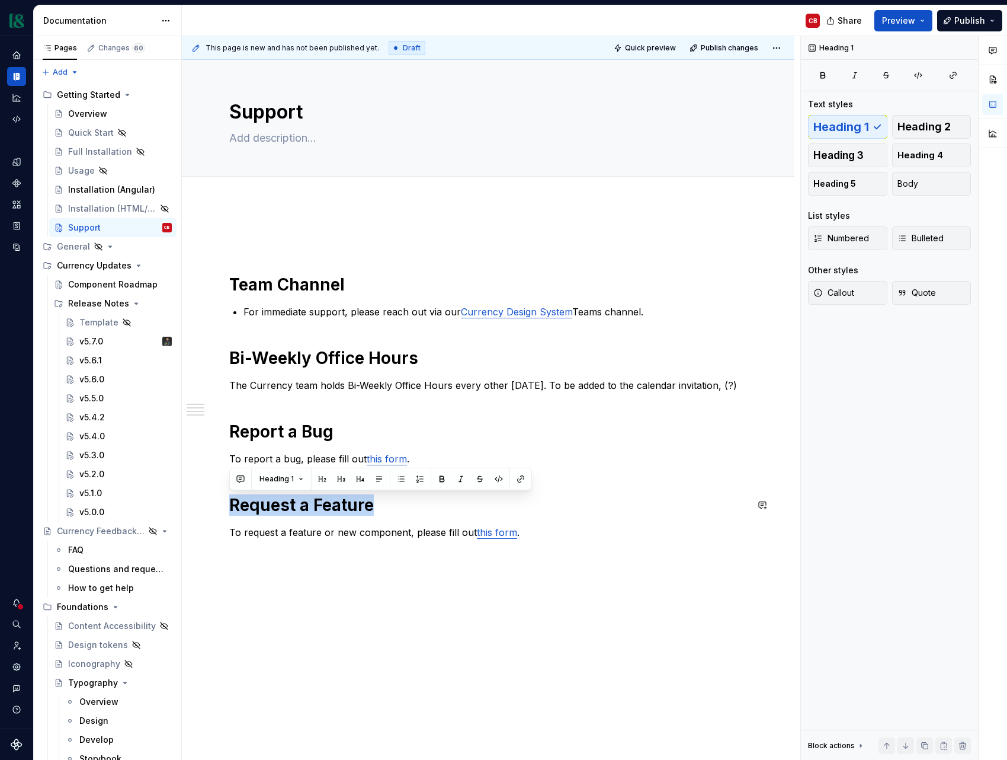
copy h1 "Request a Feature"
click at [316, 514] on h1 "Request a Feature" at bounding box center [488, 504] width 518 height 21
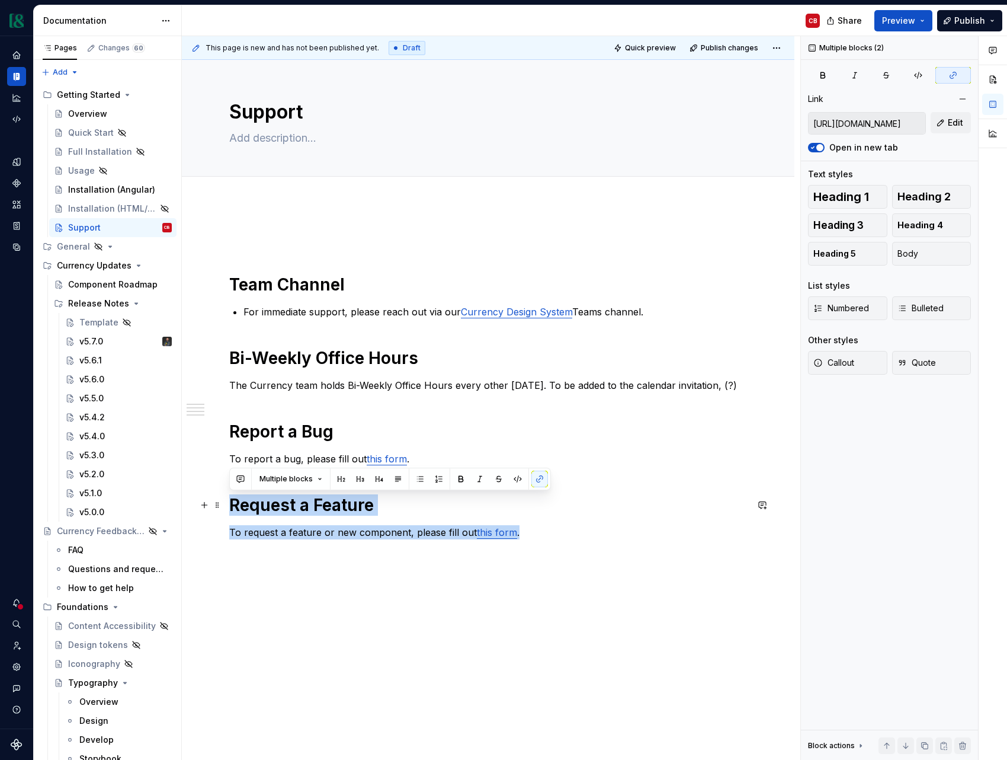
drag, startPoint x: 534, startPoint y: 539, endPoint x: 232, endPoint y: 506, distance: 303.9
click at [232, 506] on div "Team Channel For immediate support, please reach out via our Currency Design Sy…" at bounding box center [488, 395] width 518 height 329
copy div "Request a Feature To request a feature or new component, please fill out this f…"
type textarea "*"
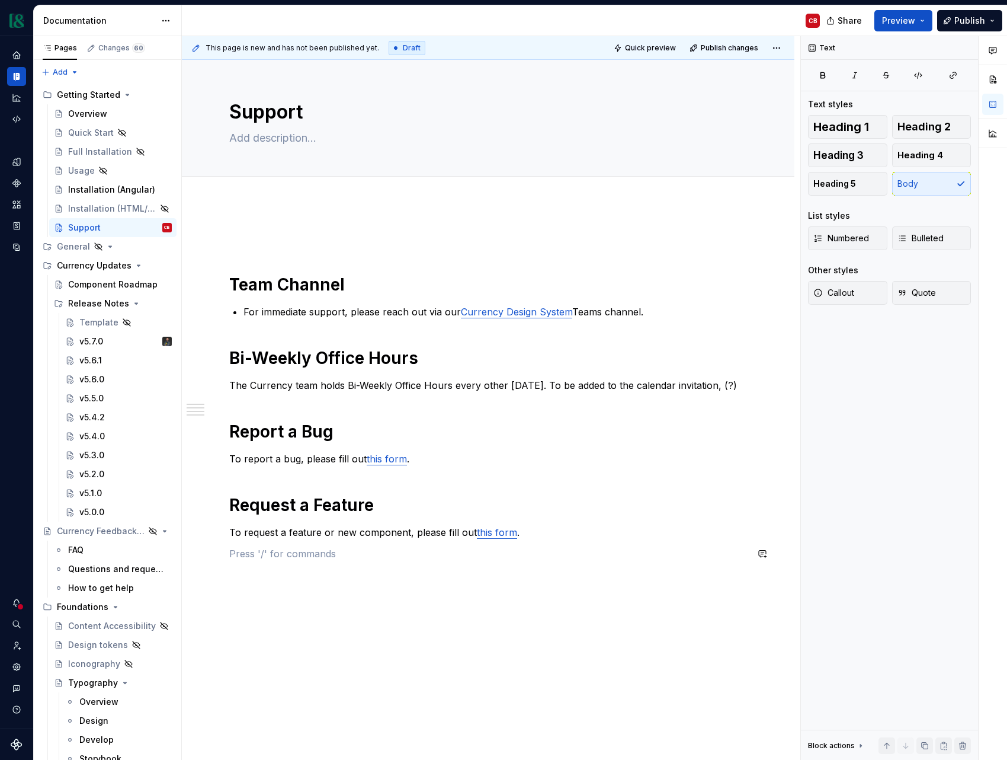
click at [252, 562] on div "Team Channel For immediate support, please reach out via our Currency Design Sy…" at bounding box center [488, 403] width 518 height 344
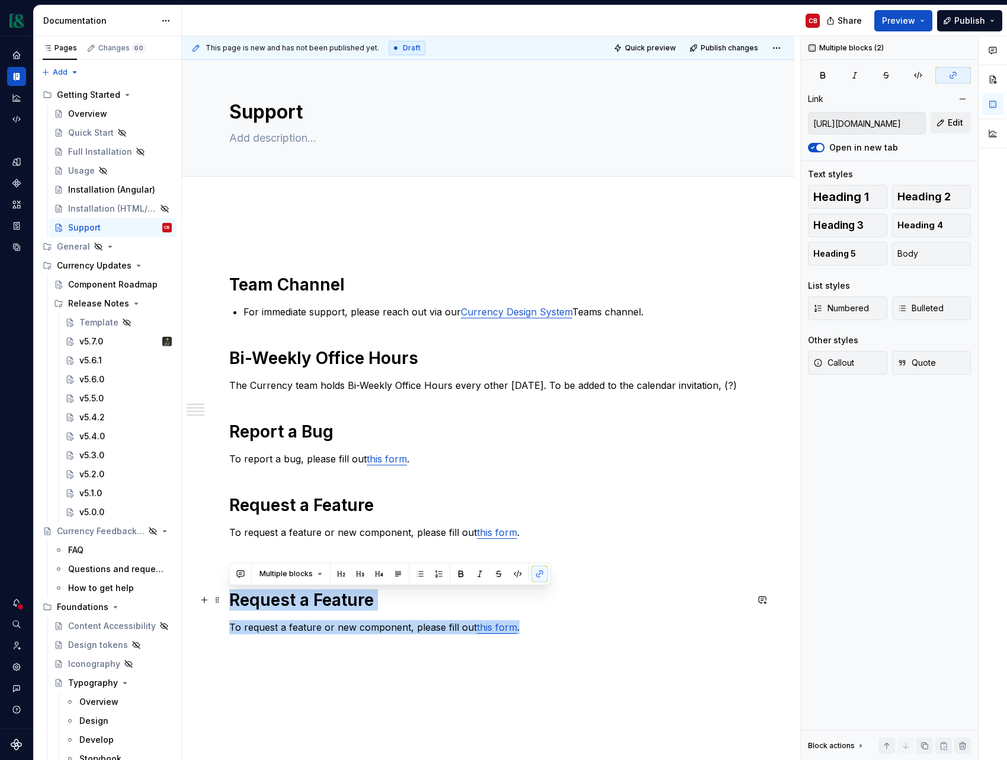
drag, startPoint x: 416, startPoint y: 624, endPoint x: 230, endPoint y: 602, distance: 186.8
click at [230, 602] on div "Team Channel For immediate support, please reach out via our Currency Design Sy…" at bounding box center [488, 432] width 518 height 403
click at [273, 598] on h1 "Request a Feature" at bounding box center [488, 599] width 518 height 21
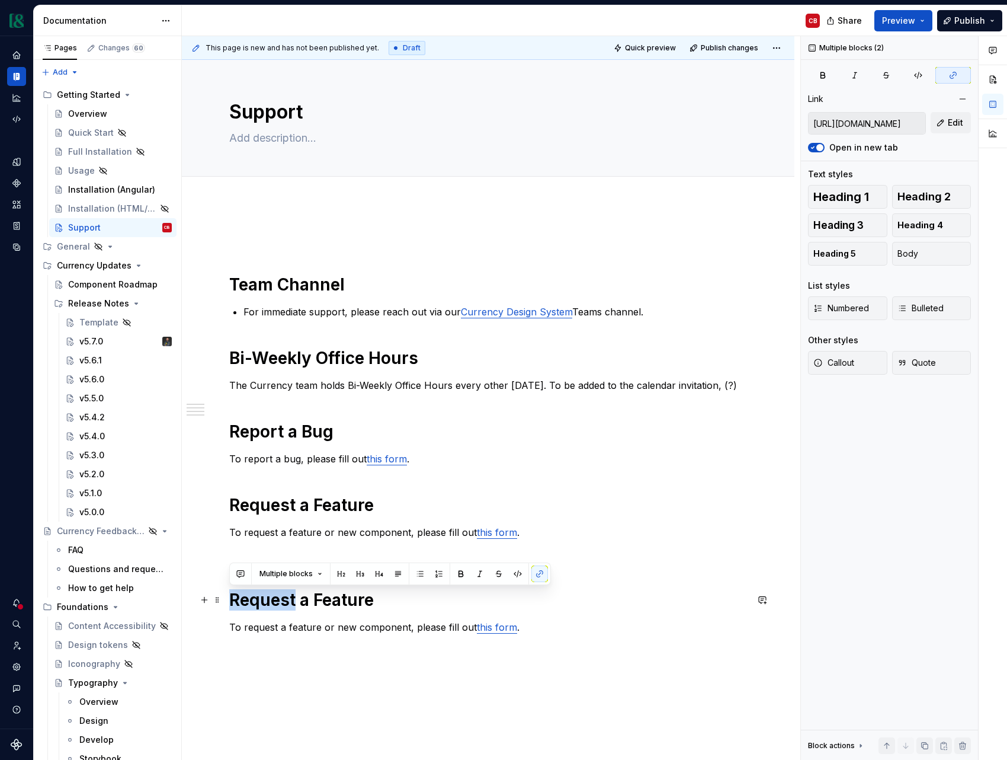
click at [273, 598] on h1 "Request a Feature" at bounding box center [488, 599] width 518 height 21
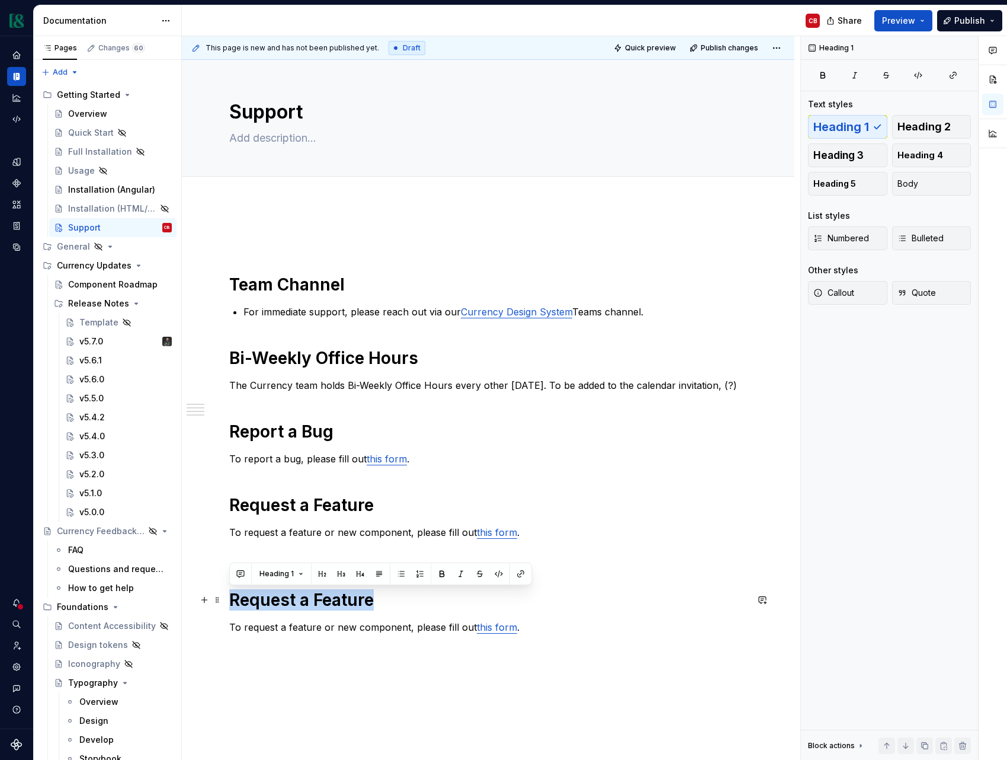
click at [273, 598] on h1 "Request a Feature" at bounding box center [488, 599] width 518 height 21
click at [297, 570] on div "Team Channel For immediate support, please reach out via our Currency Design Sy…" at bounding box center [488, 432] width 518 height 403
click at [288, 562] on div "Team Channel For immediate support, please reach out via our Currency Design Sy…" at bounding box center [488, 432] width 518 height 403
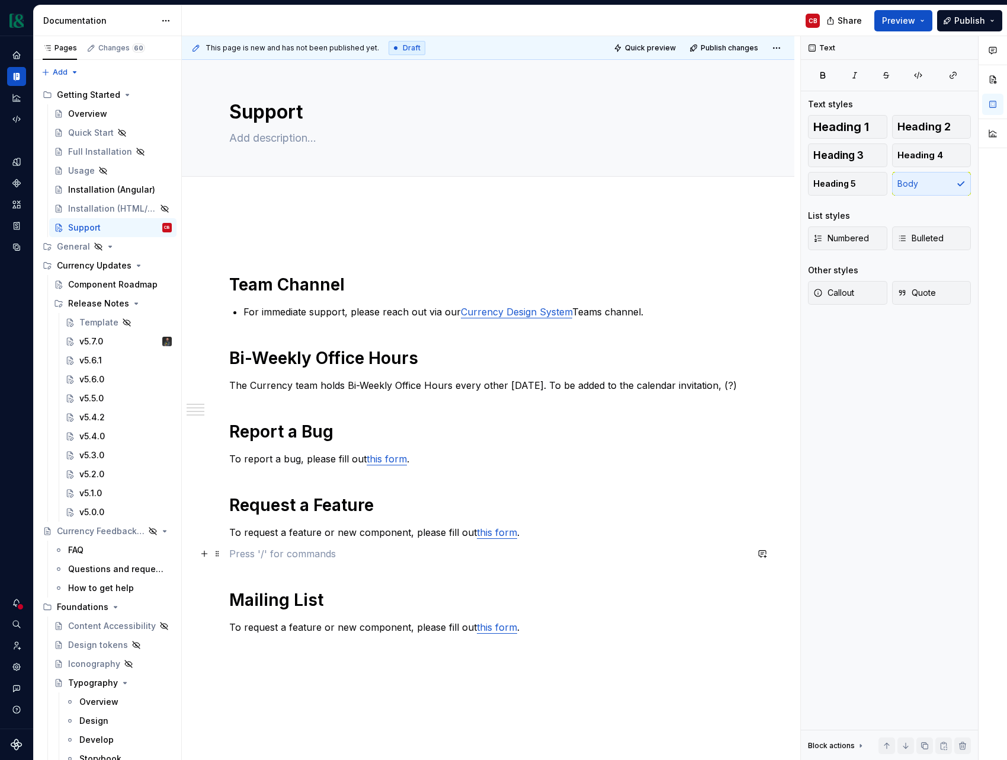
click at [254, 557] on p at bounding box center [488, 553] width 518 height 14
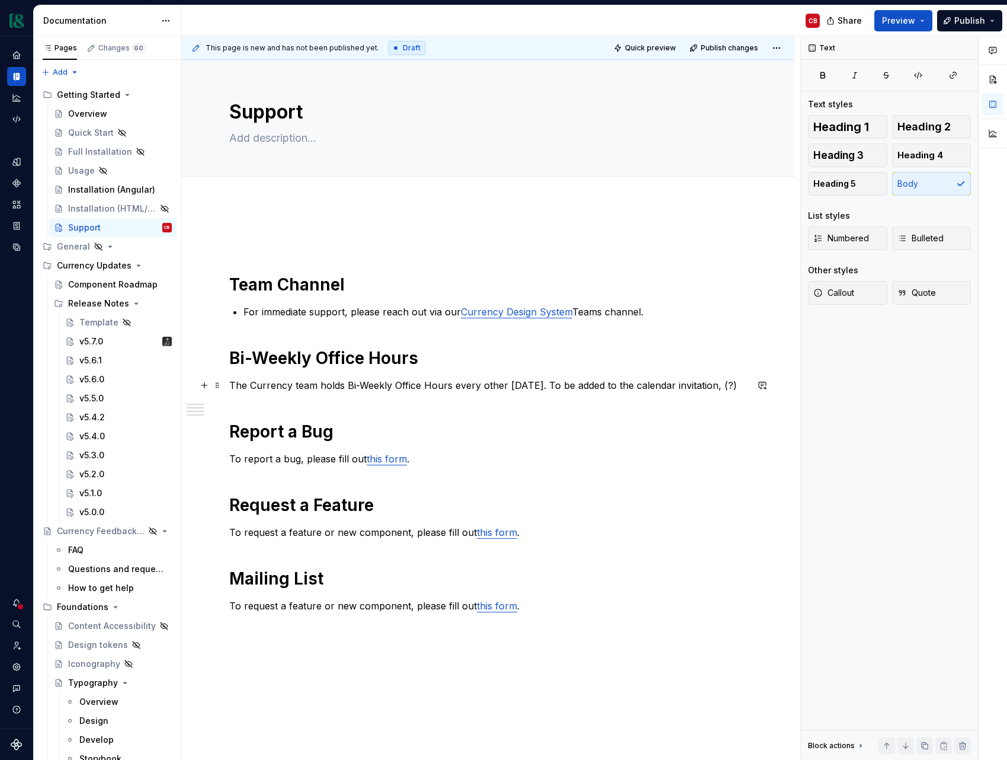
click at [412, 389] on p "The Currency team holds Bi-Weekly Office Hours every other [DATE]. To be added …" at bounding box center [488, 385] width 518 height 14
click at [351, 606] on p "To request a feature or new component, please fill out this form ." at bounding box center [488, 605] width 518 height 14
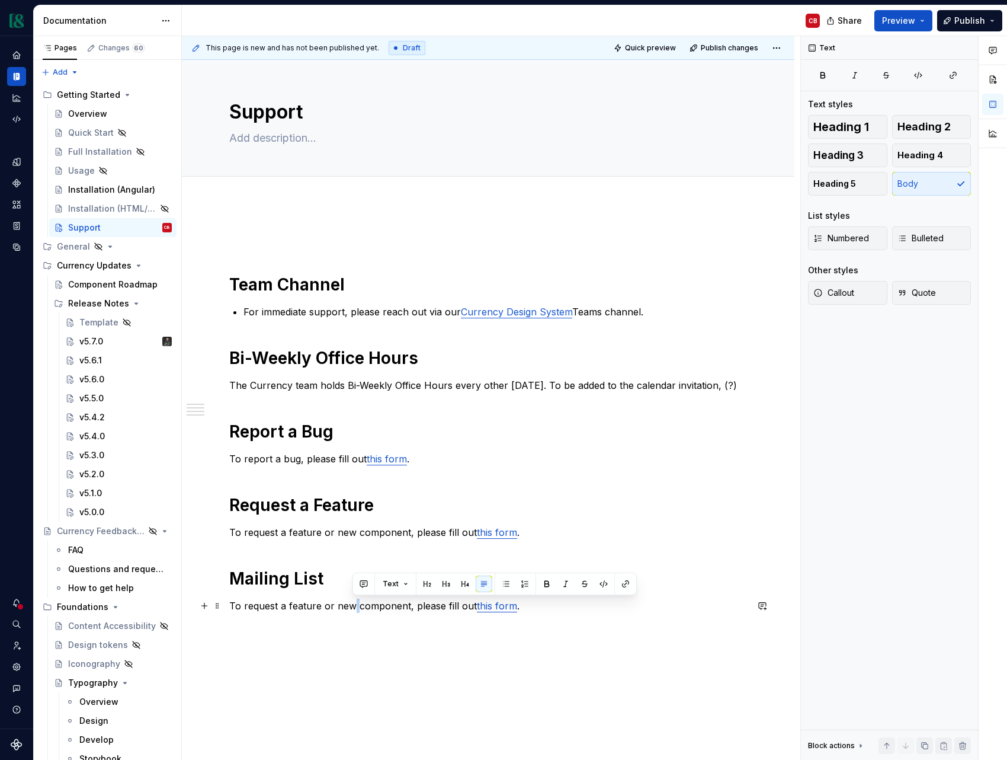
click at [351, 606] on p "To request a feature or new component, please fill out this form ." at bounding box center [488, 605] width 518 height 14
click at [389, 690] on div "Team Channel For immediate support, please reach out via our Currency Design Sy…" at bounding box center [488, 529] width 613 height 652
type textarea "*"
